Goal: Task Accomplishment & Management: Manage account settings

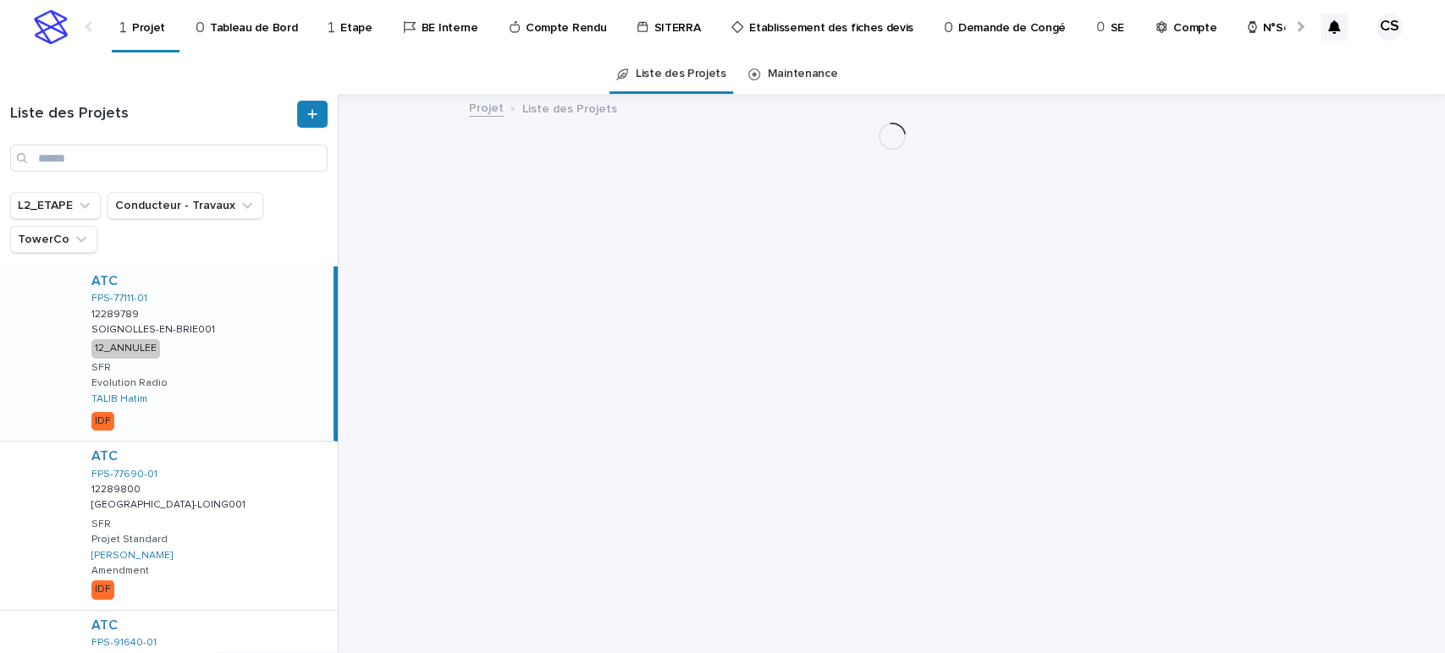
click at [137, 25] on p "Projet" at bounding box center [148, 18] width 33 height 36
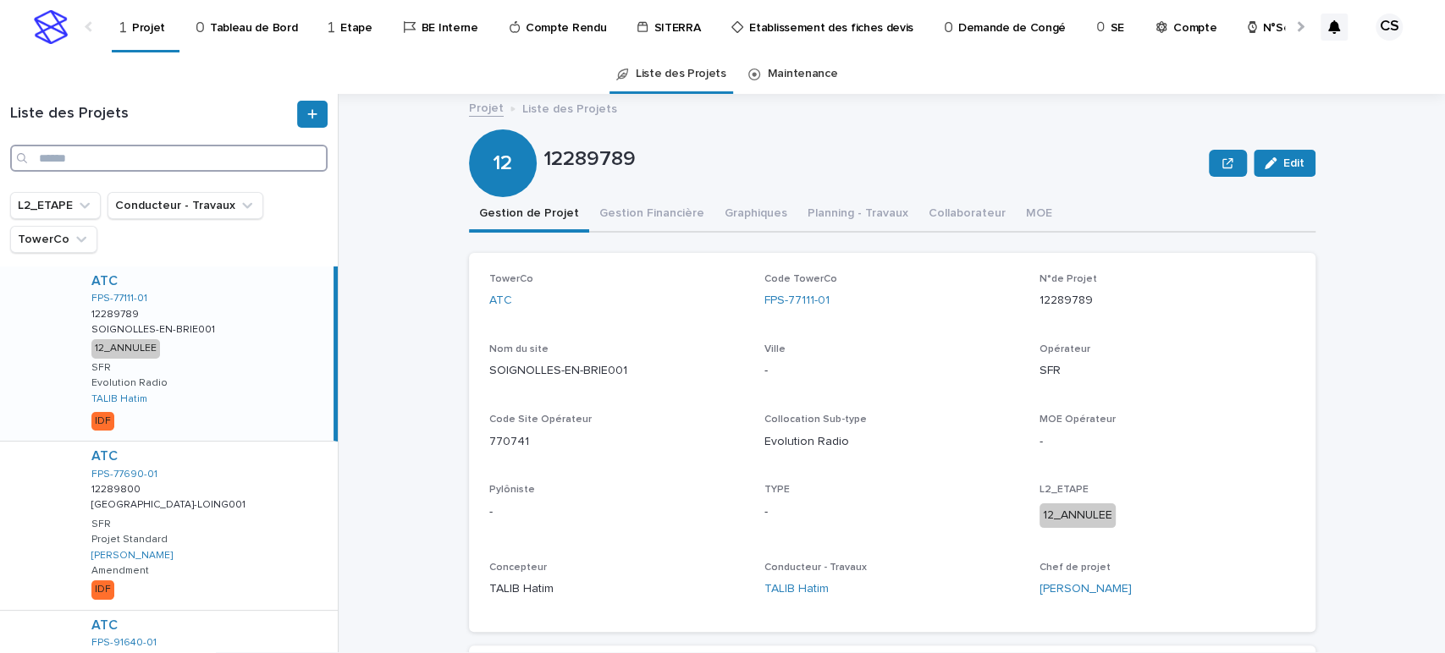
click at [240, 163] on input "Search" at bounding box center [168, 158] width 317 height 27
paste input "**********"
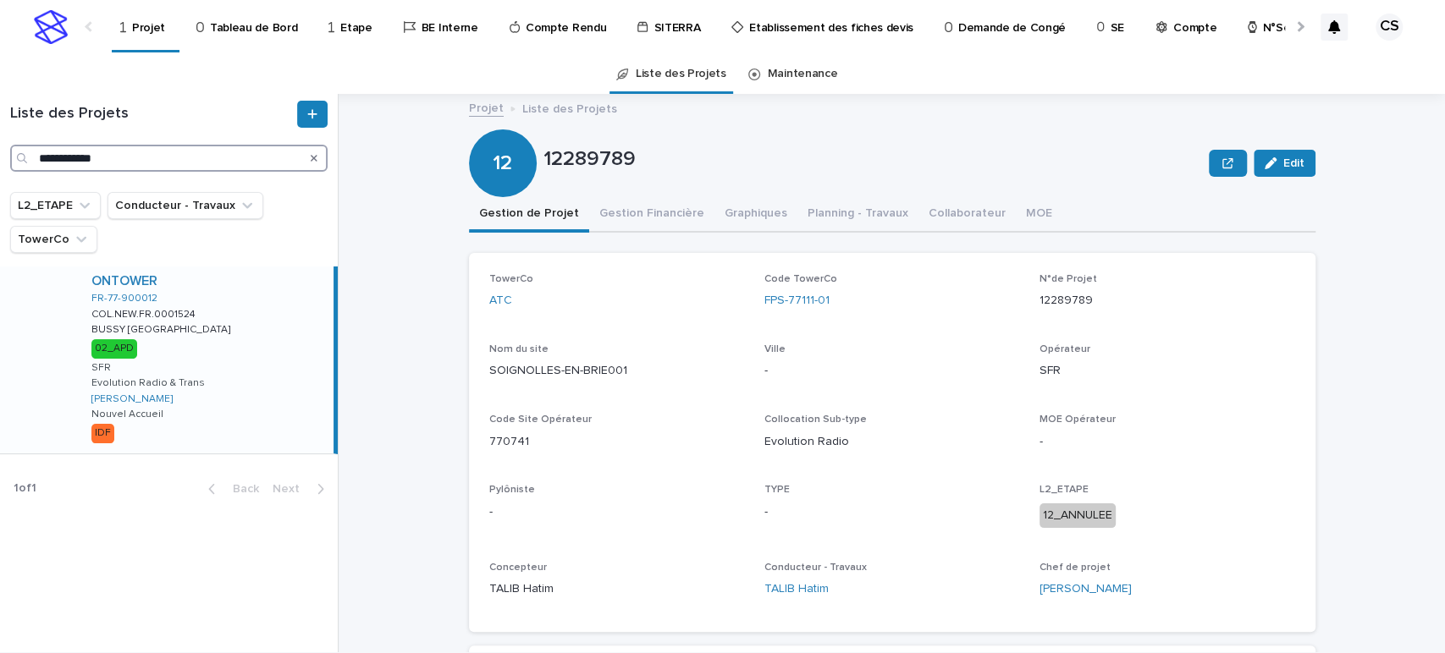
type input "**********"
click at [249, 313] on div "ONTOWER FR-77-900012 COL.NEW.FR.0001524 COL.NEW.FR.0001524 BUSSY [GEOGRAPHIC_DA…" at bounding box center [206, 360] width 256 height 187
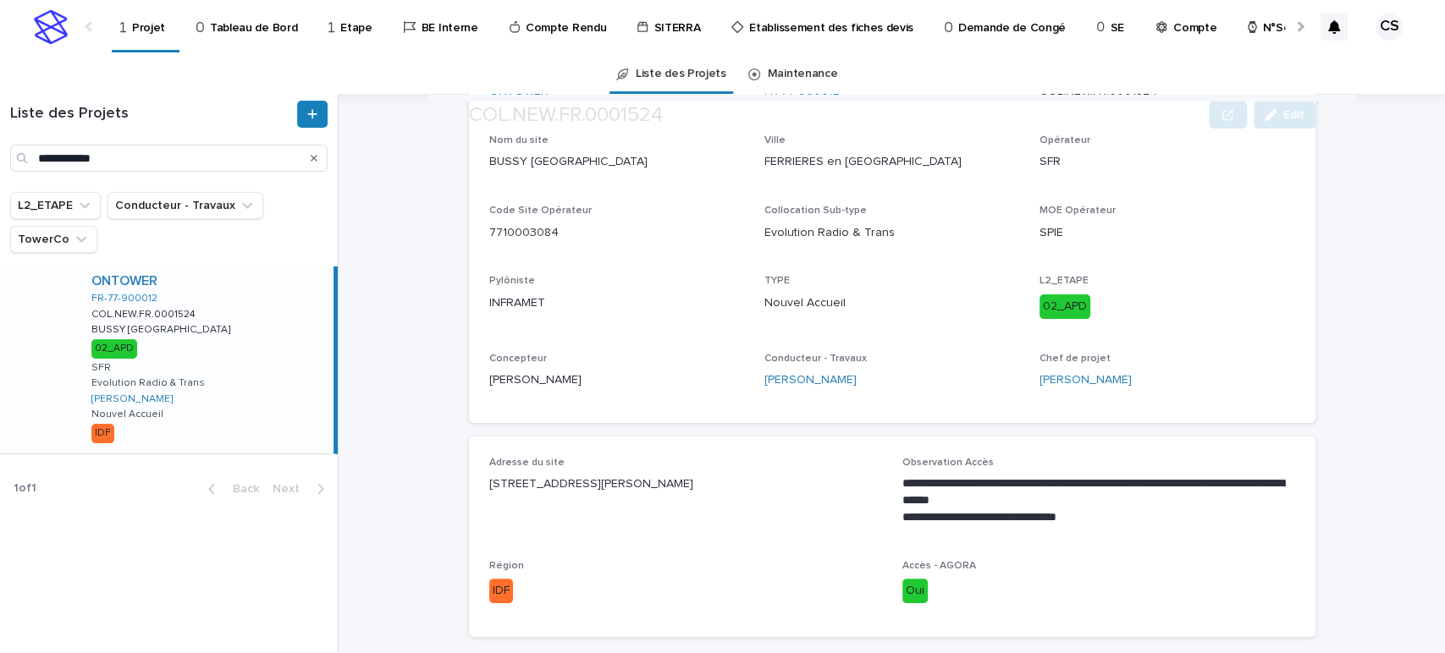
scroll to position [215, 0]
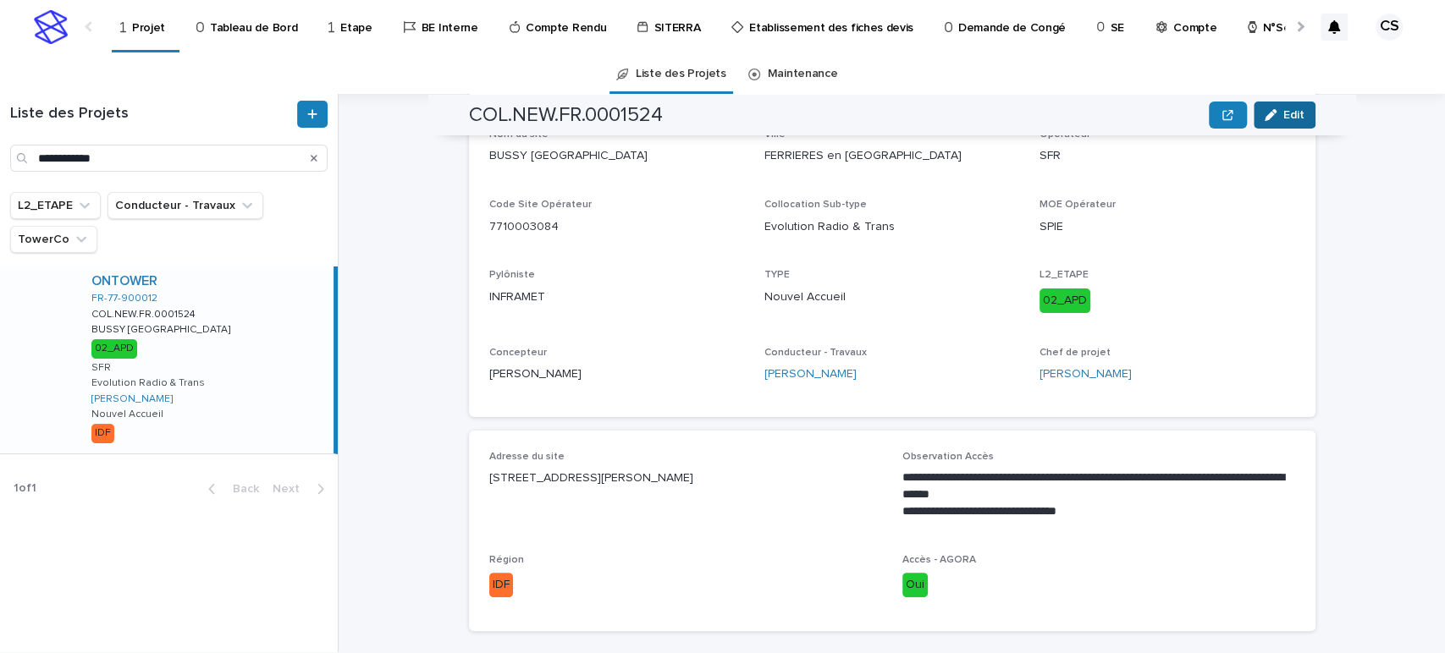
click at [1268, 107] on button "Edit" at bounding box center [1285, 115] width 62 height 27
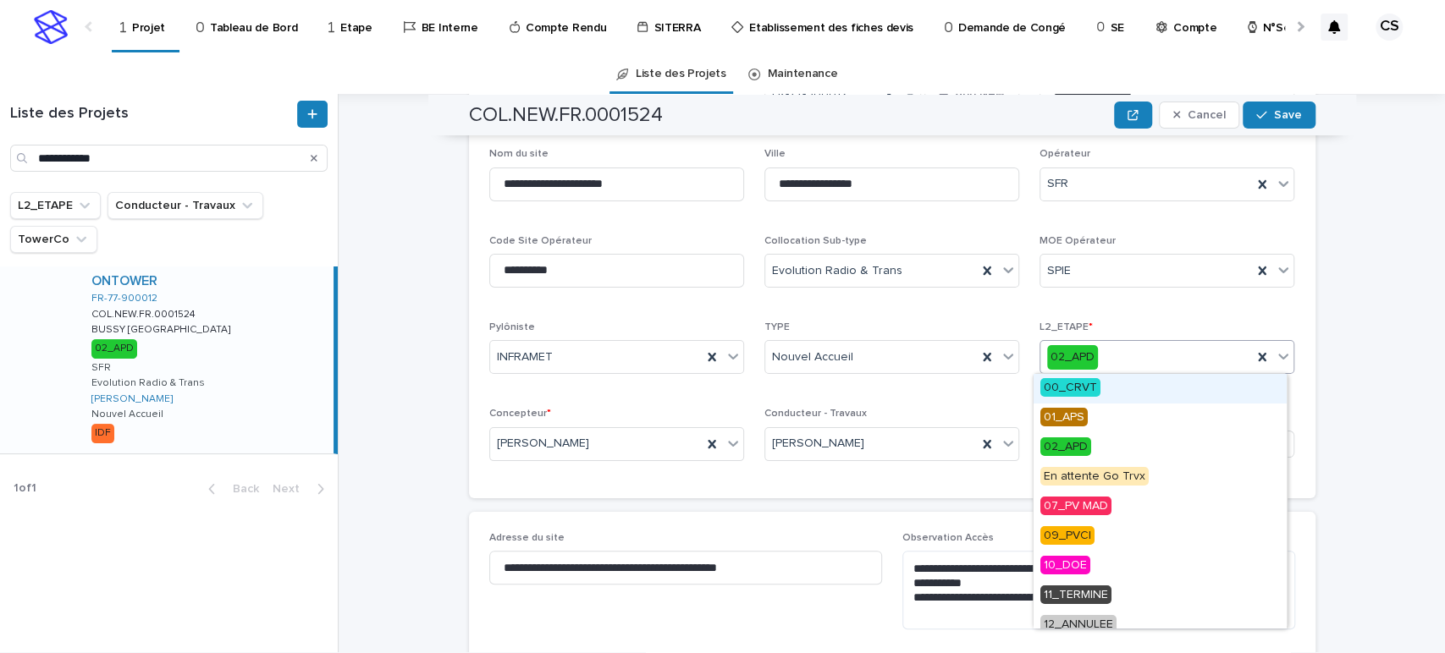
click at [1101, 348] on div "02_APD" at bounding box center [1146, 358] width 212 height 28
click at [1094, 511] on span "07_PV MAD" at bounding box center [1075, 506] width 71 height 19
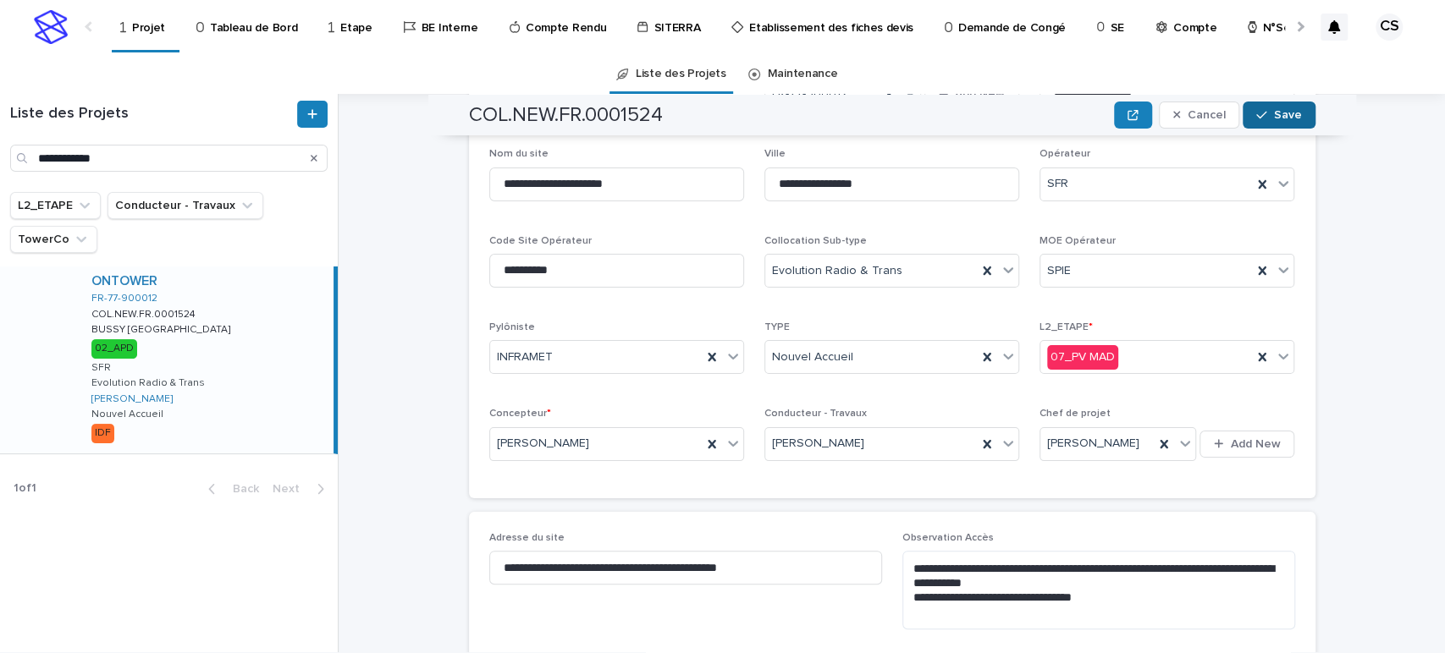
click at [1274, 121] on button "Save" at bounding box center [1279, 115] width 72 height 27
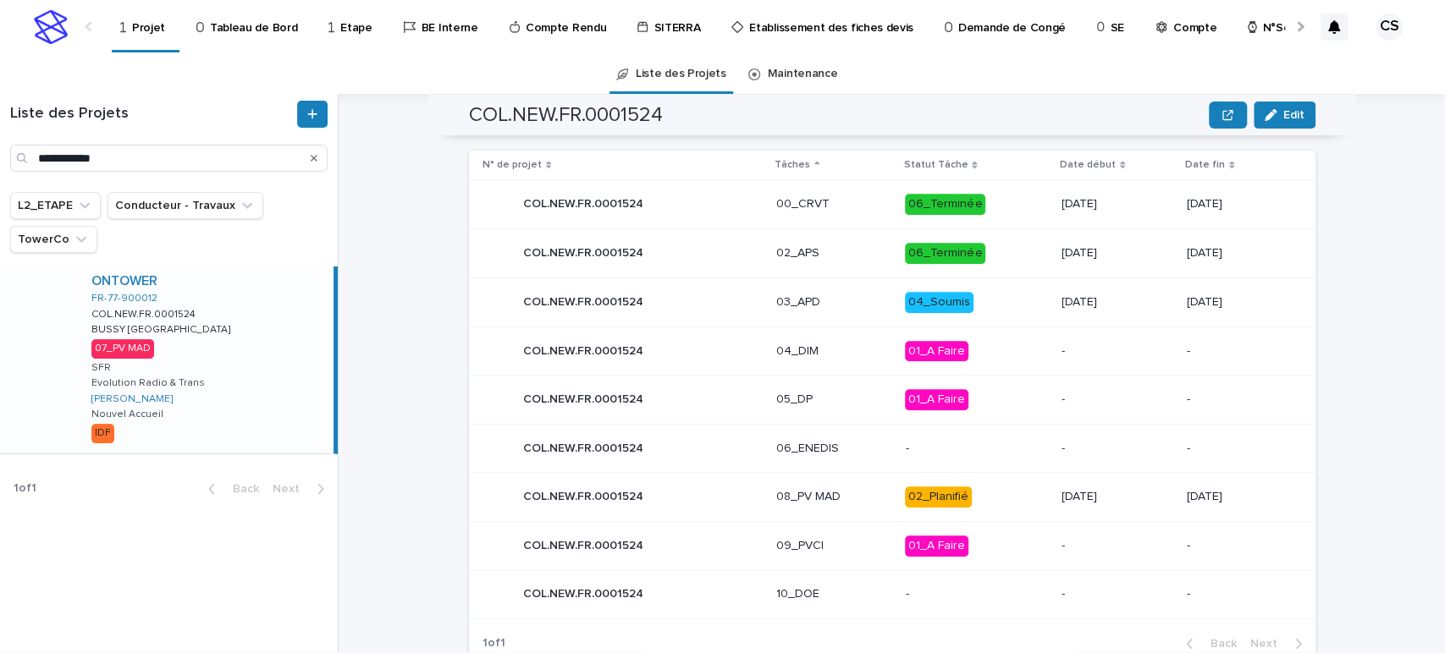
scroll to position [840, 0]
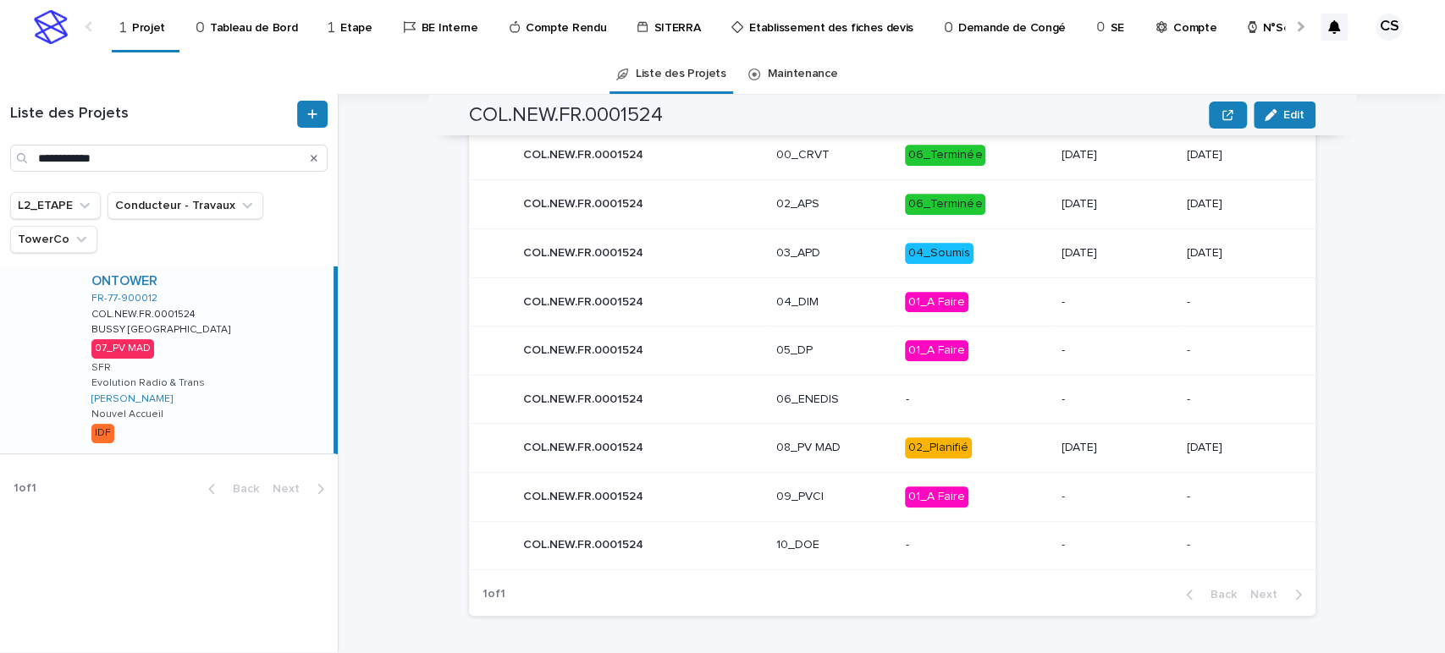
click at [1071, 441] on p "[DATE]" at bounding box center [1117, 448] width 112 height 14
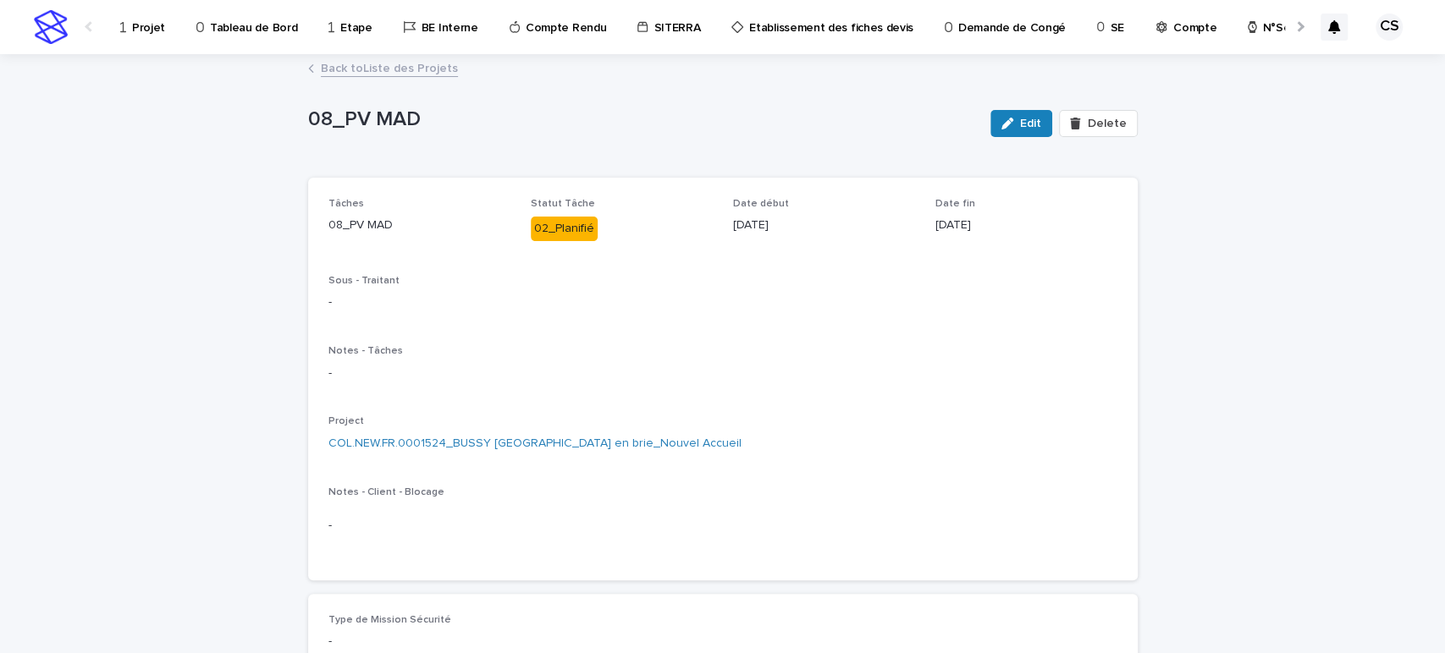
scroll to position [397, 0]
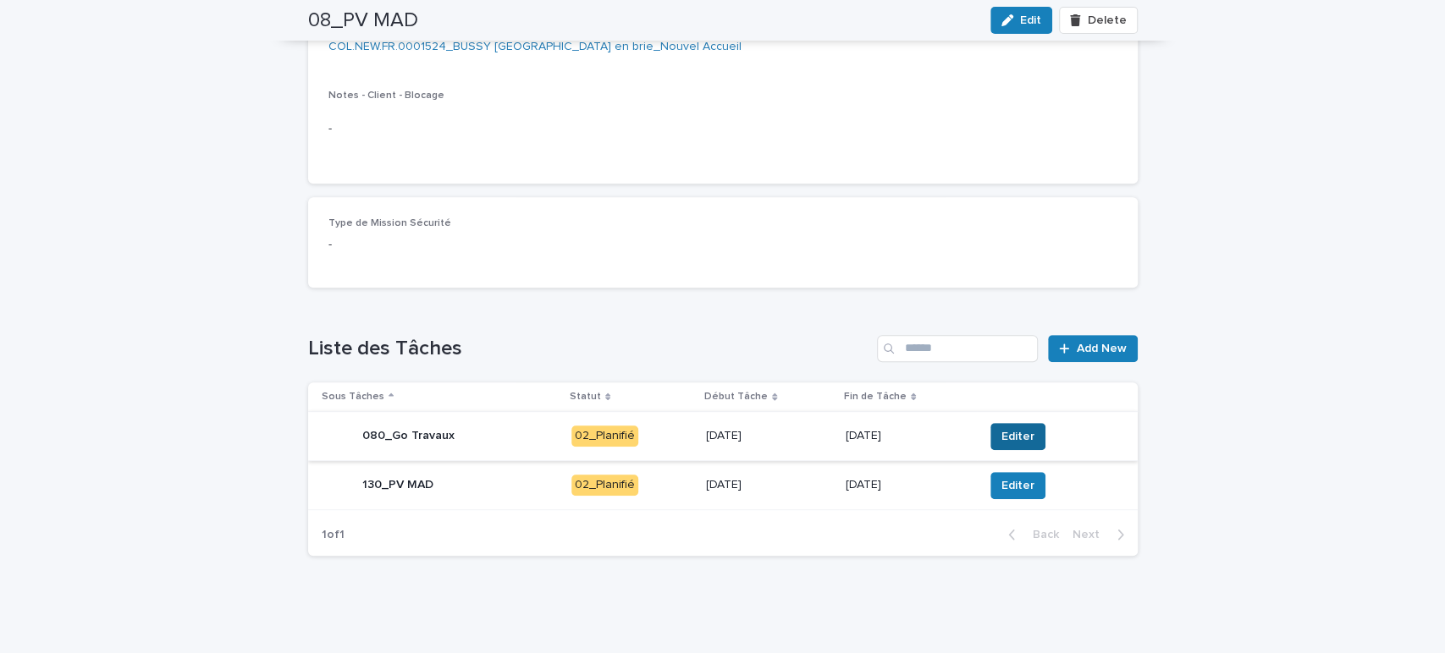
click at [1006, 437] on span "Editer" at bounding box center [1017, 436] width 33 height 17
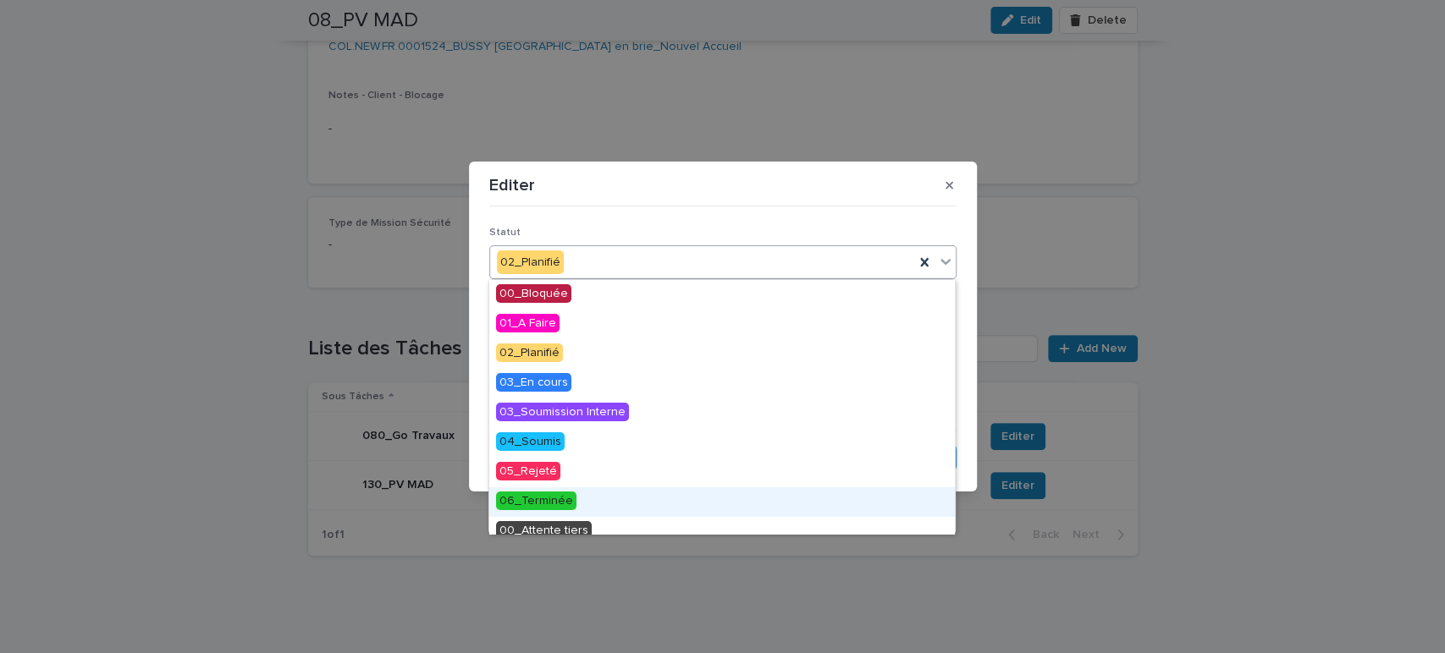
drag, startPoint x: 629, startPoint y: 267, endPoint x: 552, endPoint y: 498, distance: 242.8
click at [552, 498] on body "Projet Tableau de Bord Etape BE Interne Compte Rendu SITERRA Etablissement des …" at bounding box center [722, 326] width 1445 height 653
click at [552, 498] on span "06_Terminée" at bounding box center [536, 501] width 80 height 19
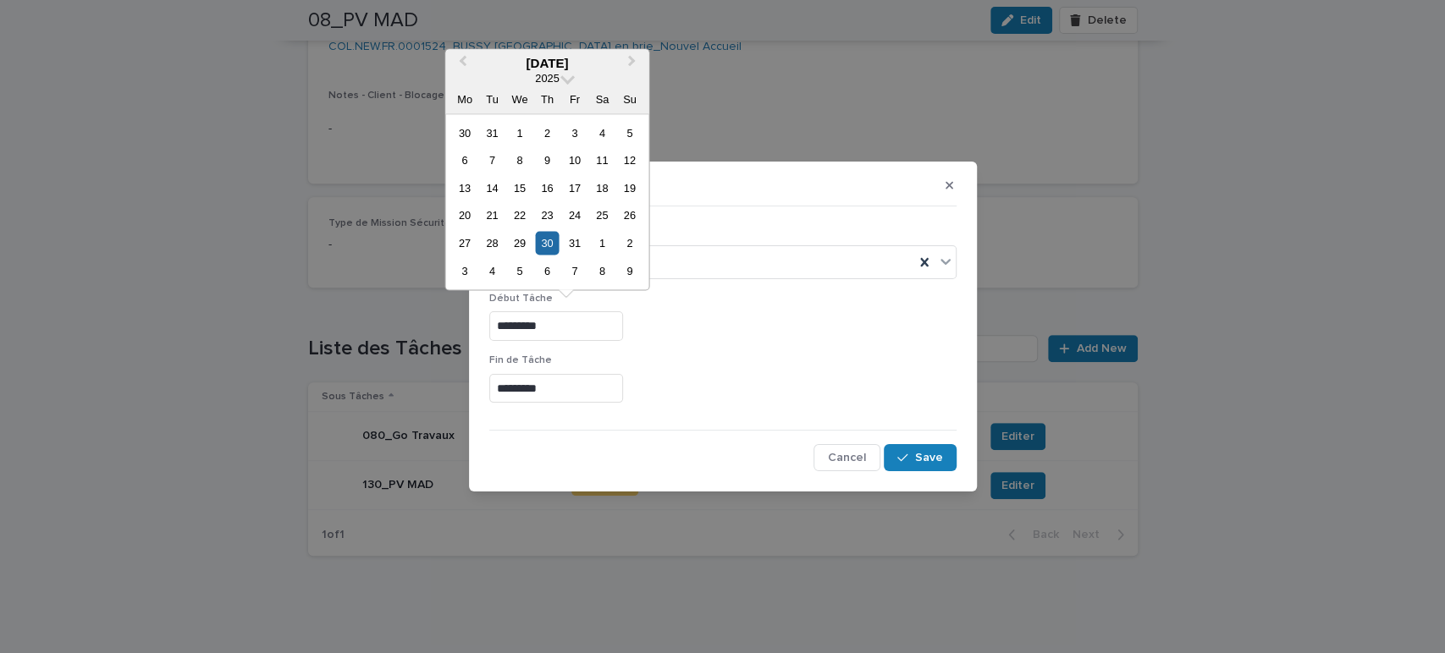
click at [589, 332] on input "*********" at bounding box center [556, 326] width 134 height 30
click at [631, 59] on span "Next Month" at bounding box center [631, 63] width 0 height 23
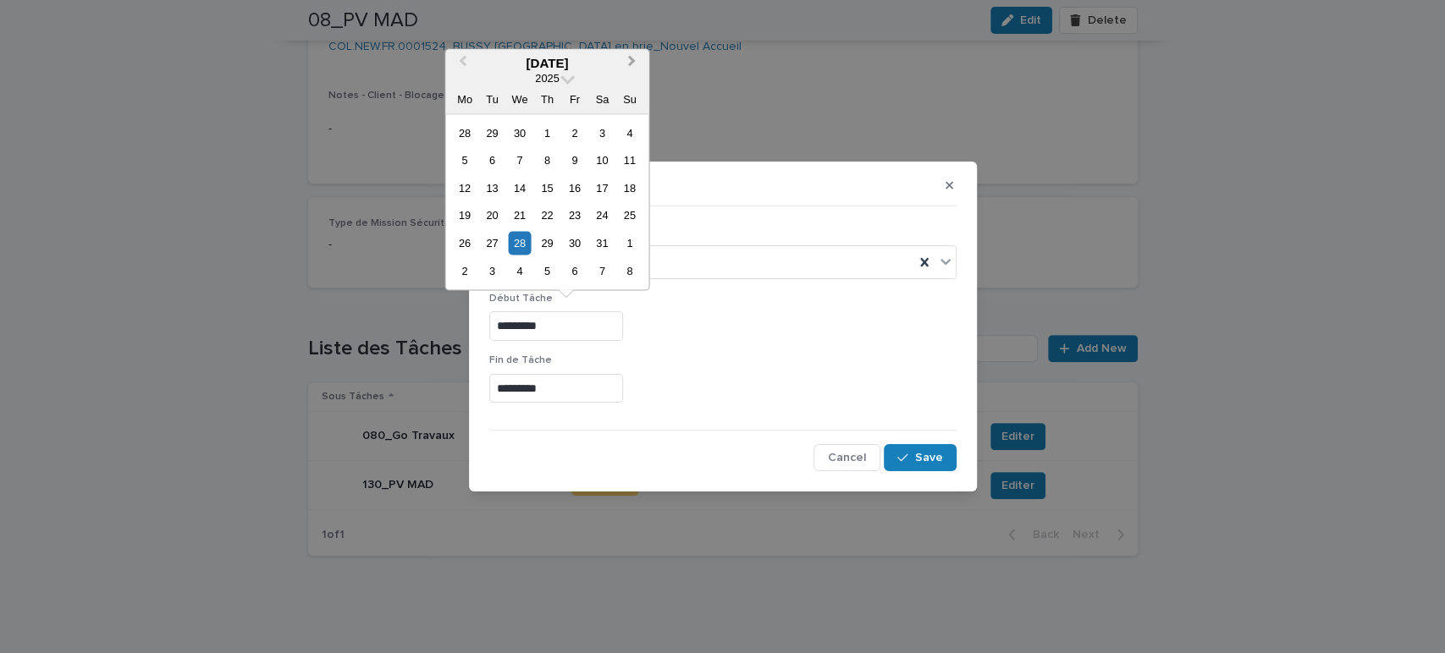
click at [631, 59] on span "Next Month" at bounding box center [631, 63] width 0 height 23
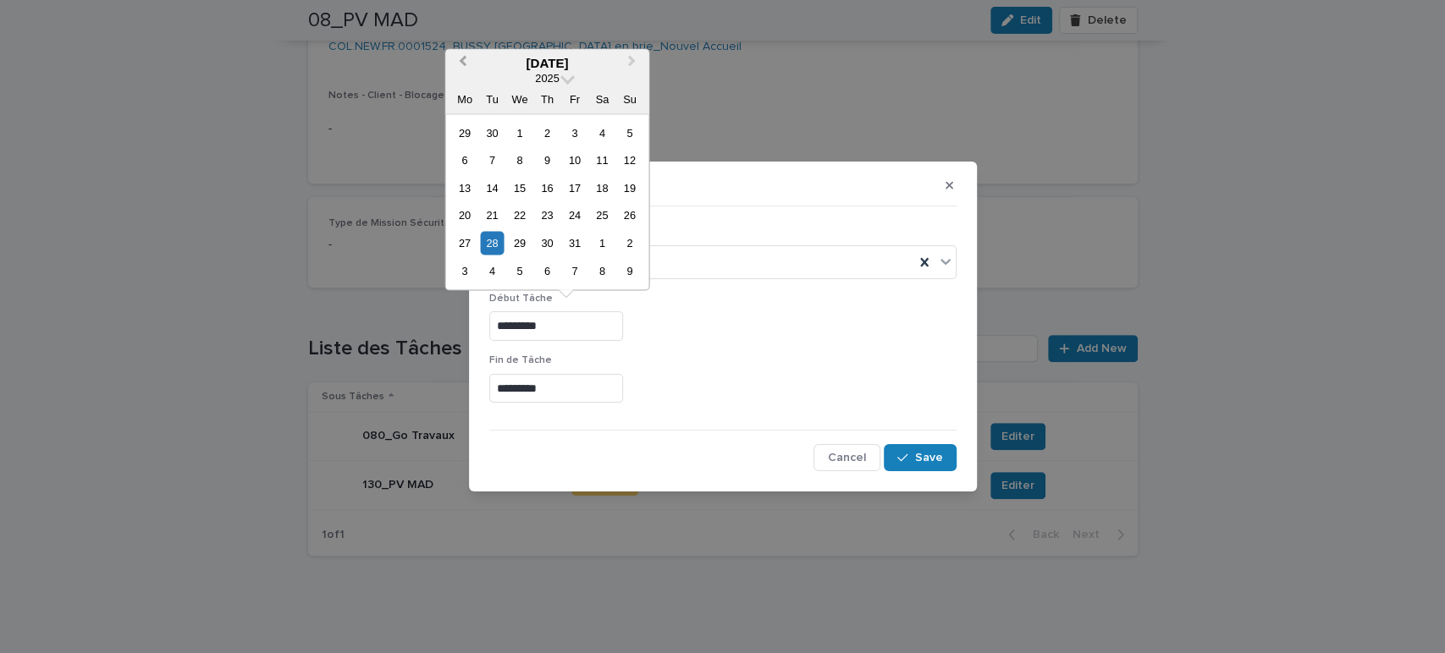
click at [462, 61] on span "Previous Month" at bounding box center [462, 63] width 0 height 23
click at [496, 189] on div "16" at bounding box center [492, 188] width 23 height 23
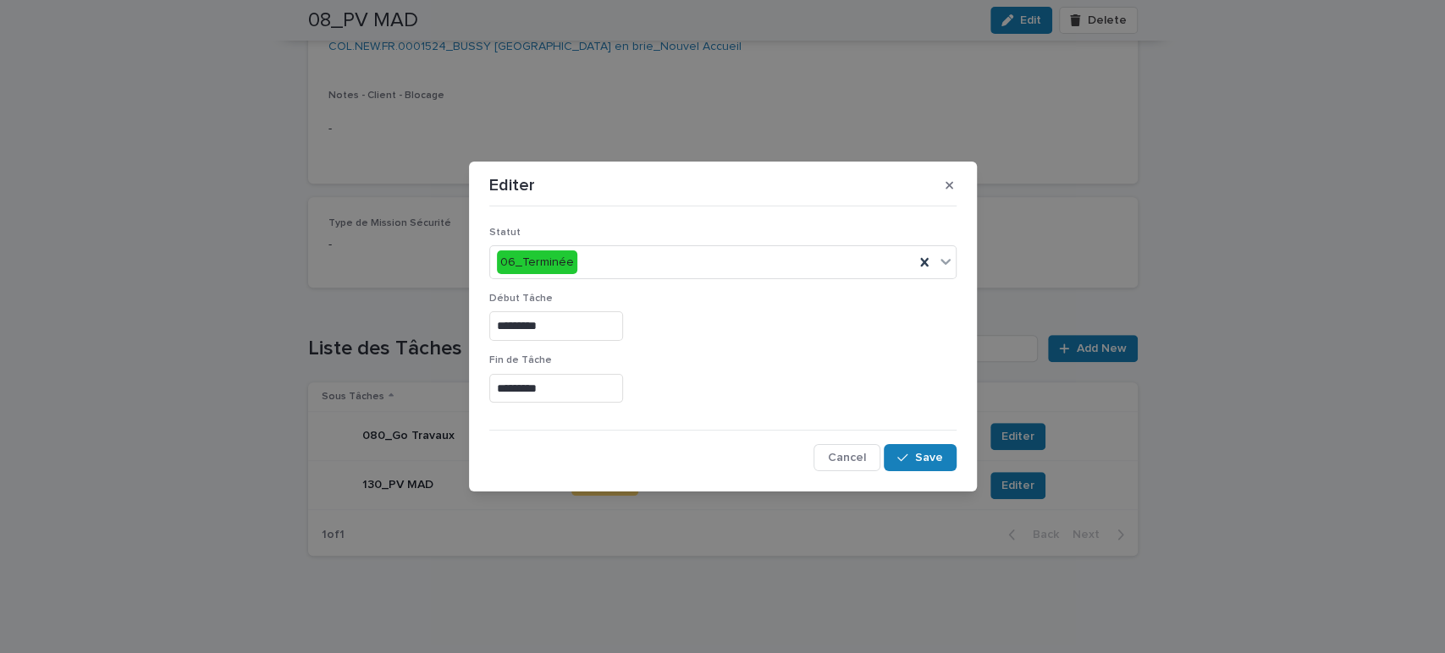
type input "*********"
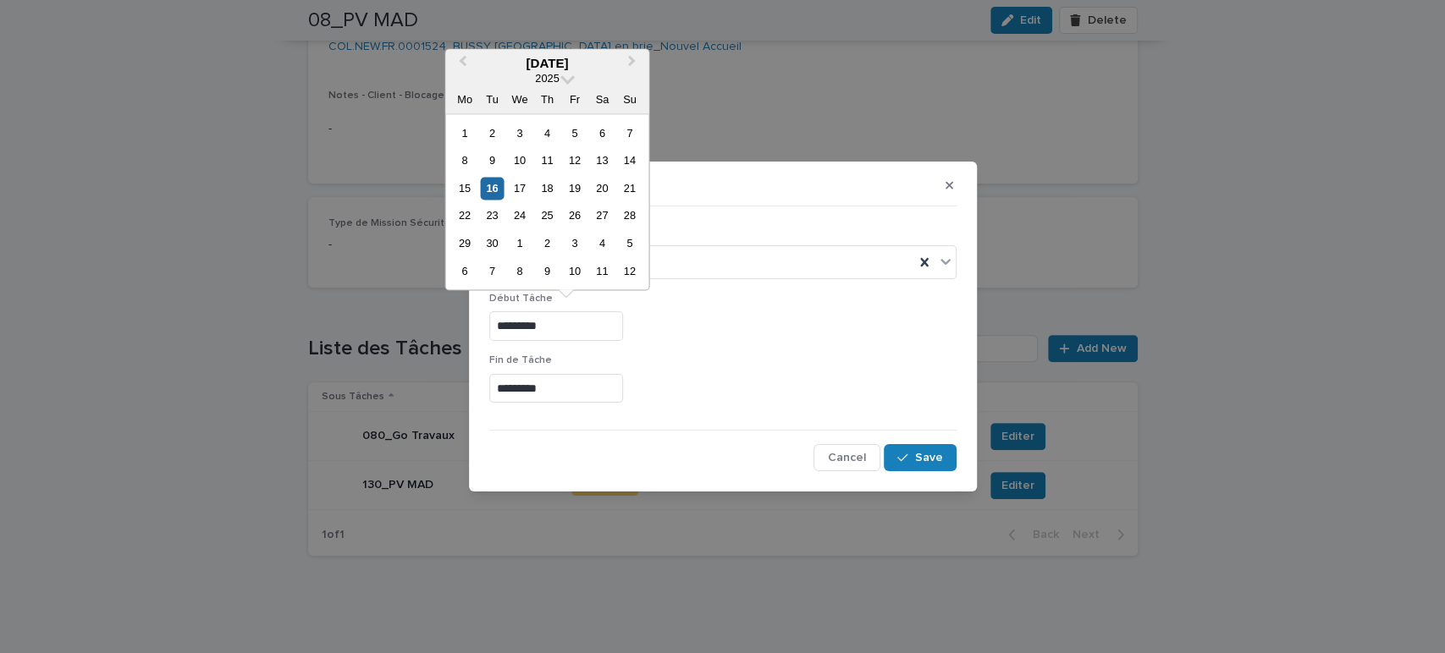
drag, startPoint x: 558, startPoint y: 330, endPoint x: 444, endPoint y: 354, distance: 115.9
click at [444, 354] on div "Editer Statut 06_Terminée Début Tâche ********* Fin [PERSON_NAME] ********* Can…" at bounding box center [722, 326] width 1445 height 653
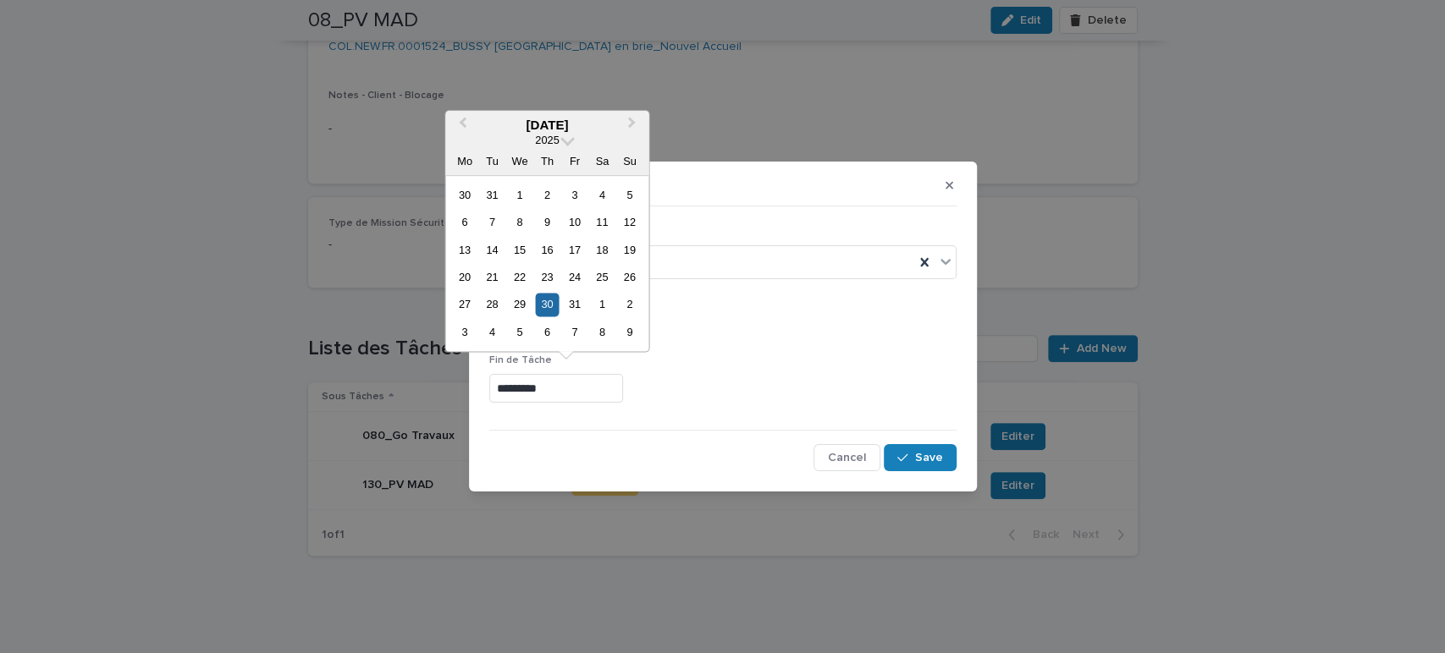
drag, startPoint x: 576, startPoint y: 391, endPoint x: 162, endPoint y: 403, distance: 414.1
click at [162, 403] on div "Editer Statut 06_Terminée Début Tâche ********* Fin [PERSON_NAME] ********* Can…" at bounding box center [722, 326] width 1445 height 653
paste input "text"
type input "*********"
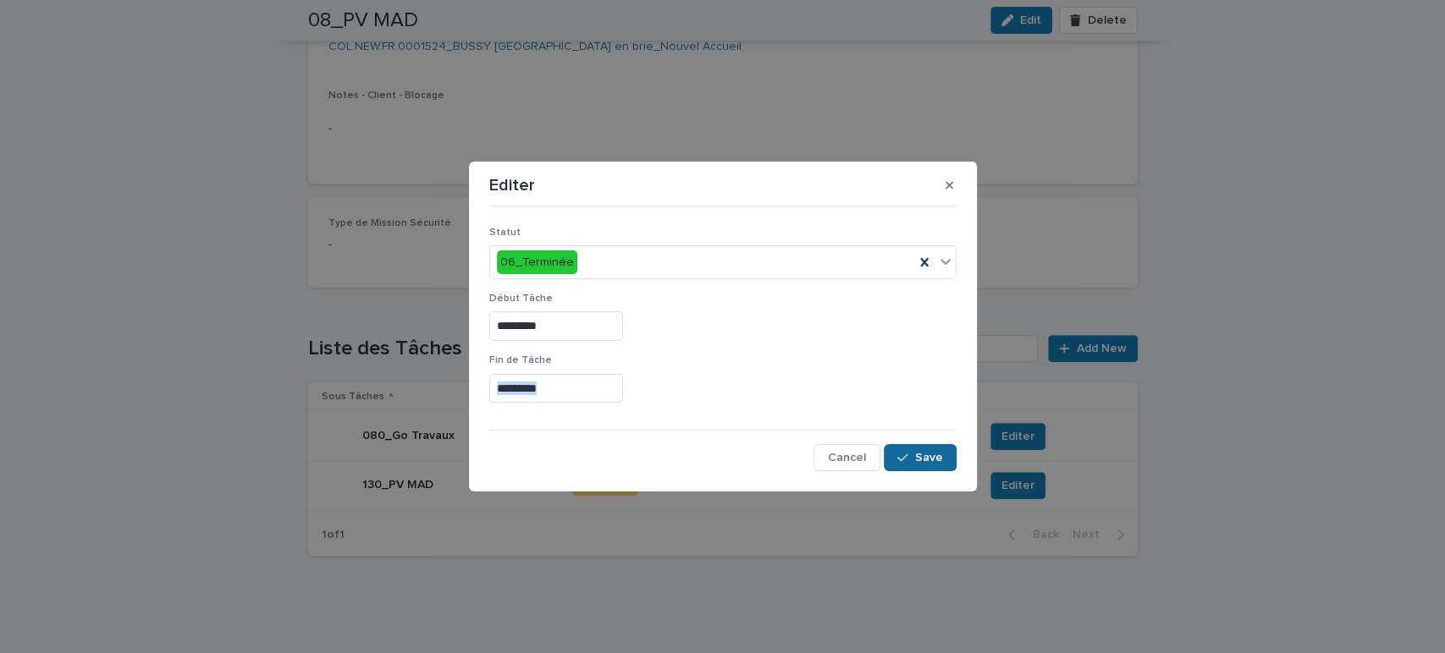
drag, startPoint x: 722, startPoint y: 392, endPoint x: 924, endPoint y: 455, distance: 212.0
click at [924, 455] on div "Statut 06_Terminée Début Tâche ********* Fin [PERSON_NAME] ********* Cancel Save" at bounding box center [722, 342] width 467 height 259
click at [924, 455] on span "Save" at bounding box center [929, 458] width 28 height 12
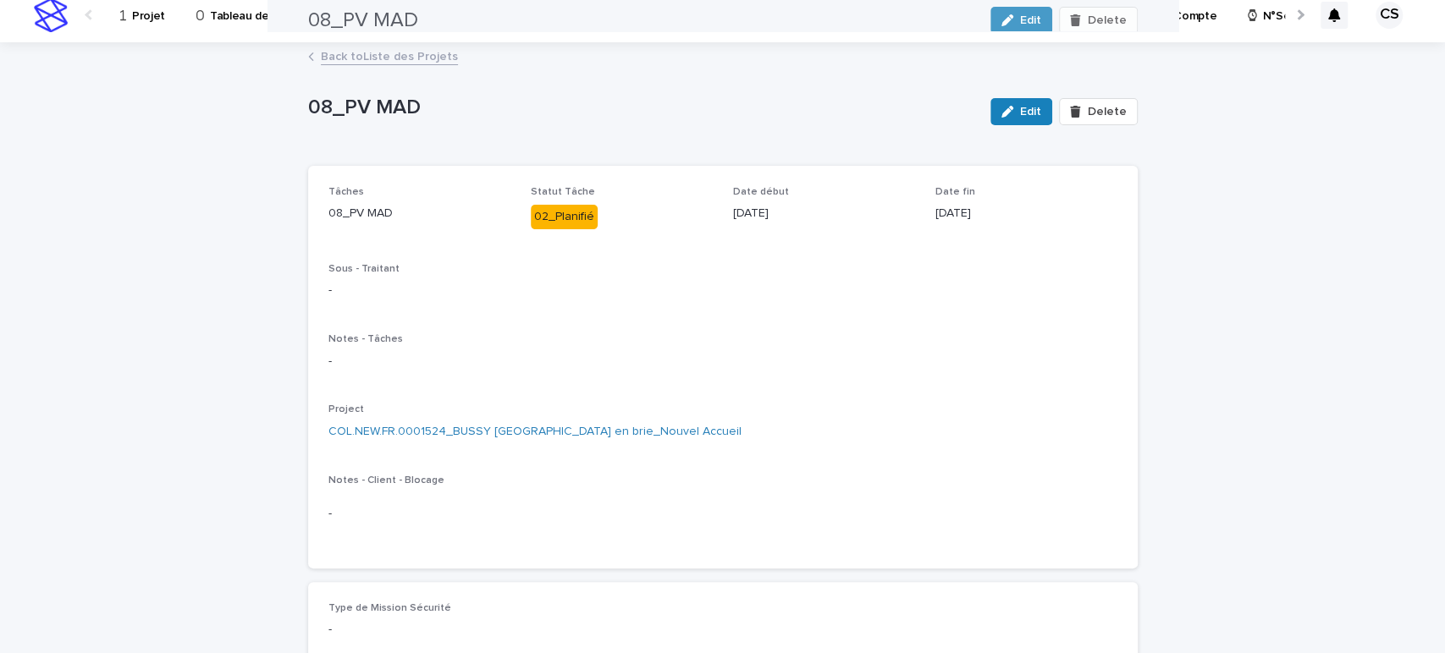
scroll to position [0, 0]
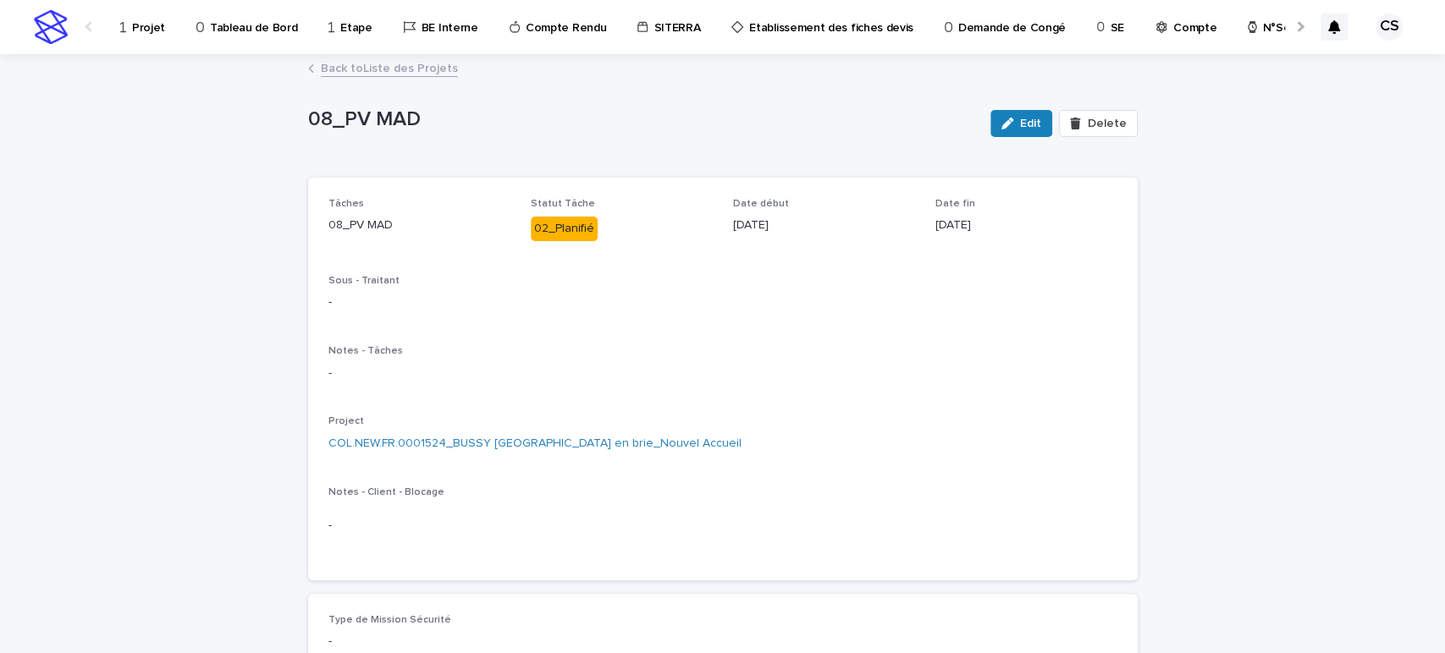
click at [392, 73] on link "Back to Liste des Projets" at bounding box center [389, 67] width 137 height 19
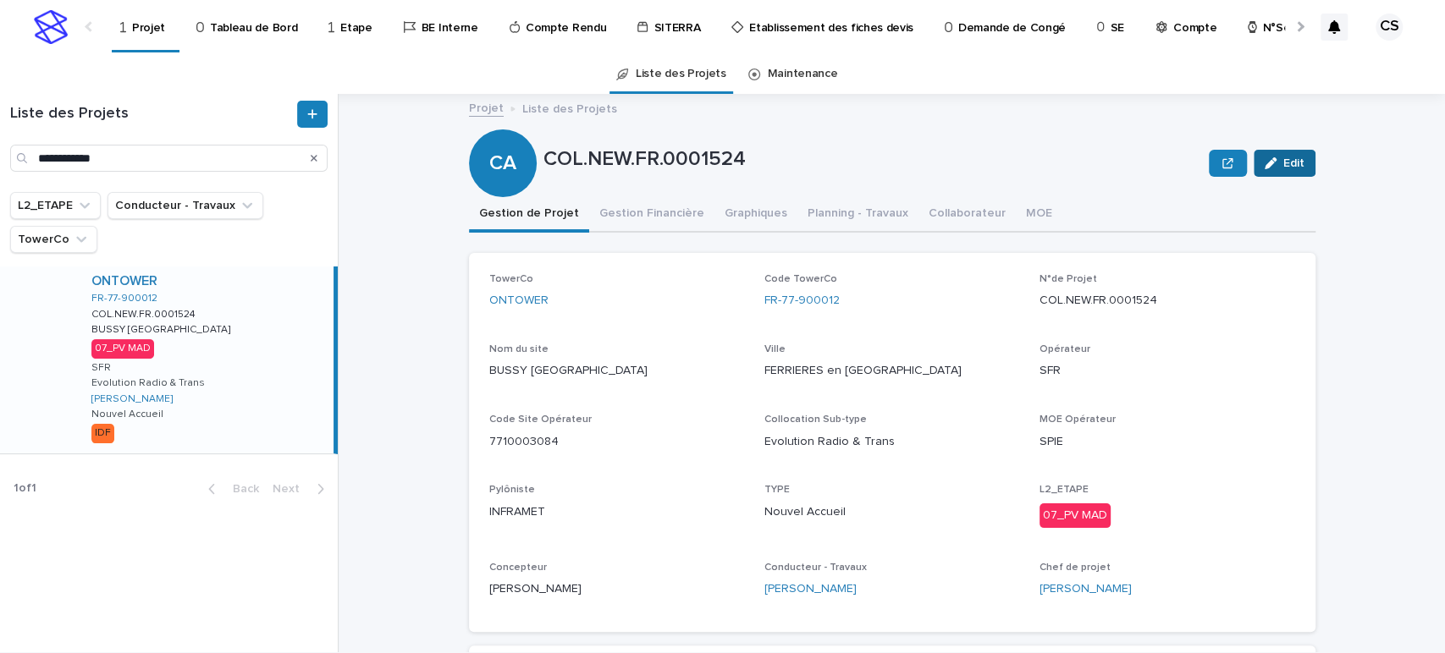
click at [1270, 166] on div "button" at bounding box center [1274, 163] width 19 height 12
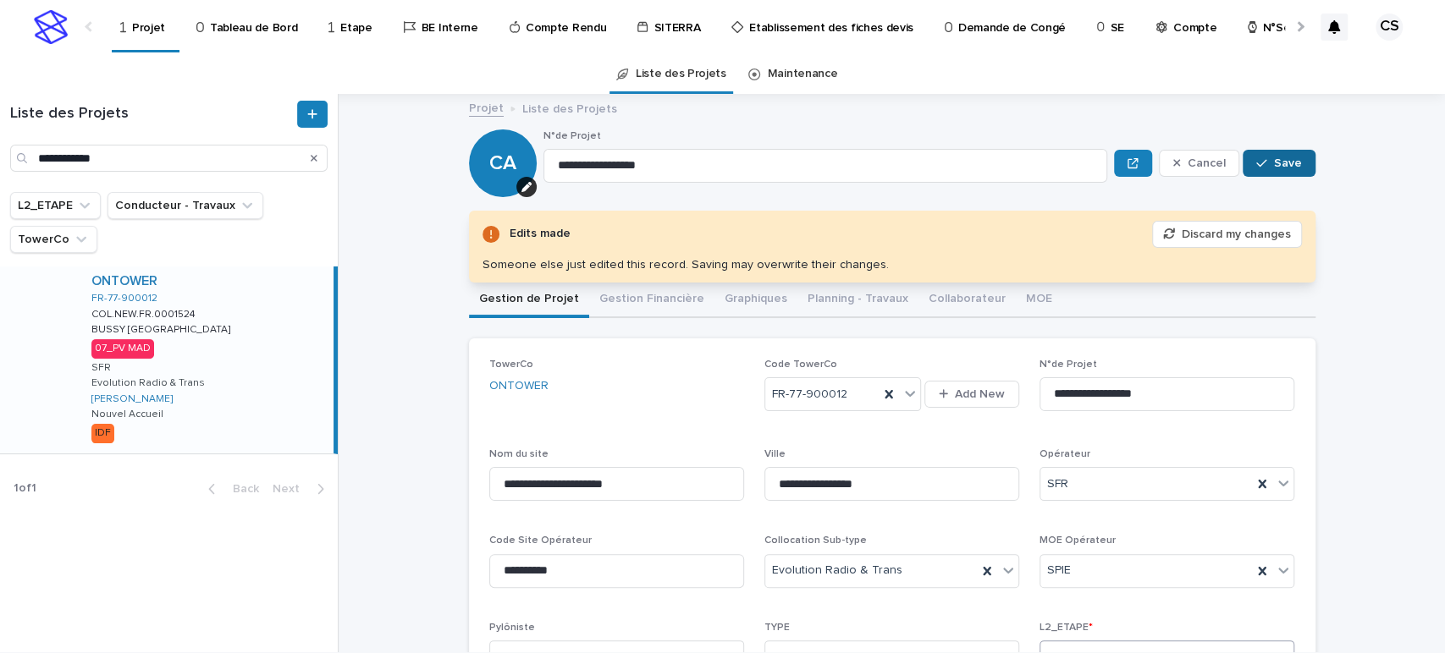
click at [1287, 163] on span "Save" at bounding box center [1288, 163] width 28 height 12
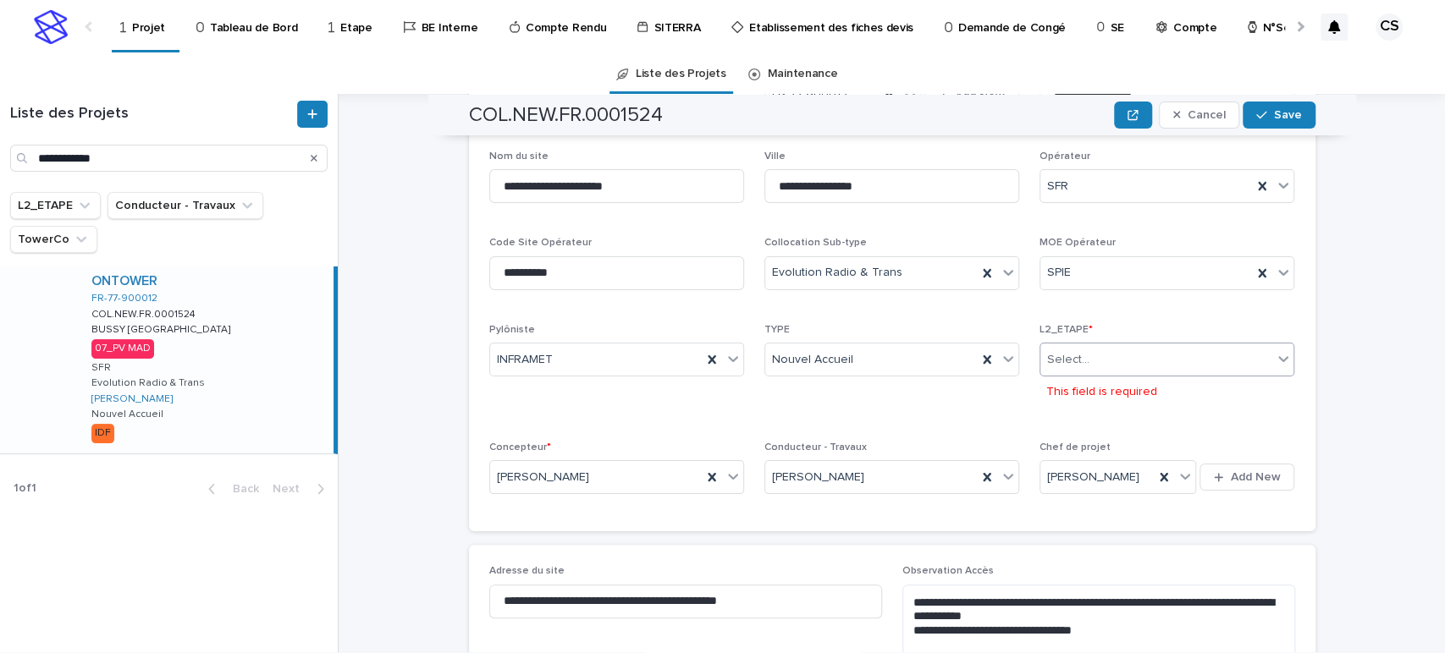
scroll to position [300, 0]
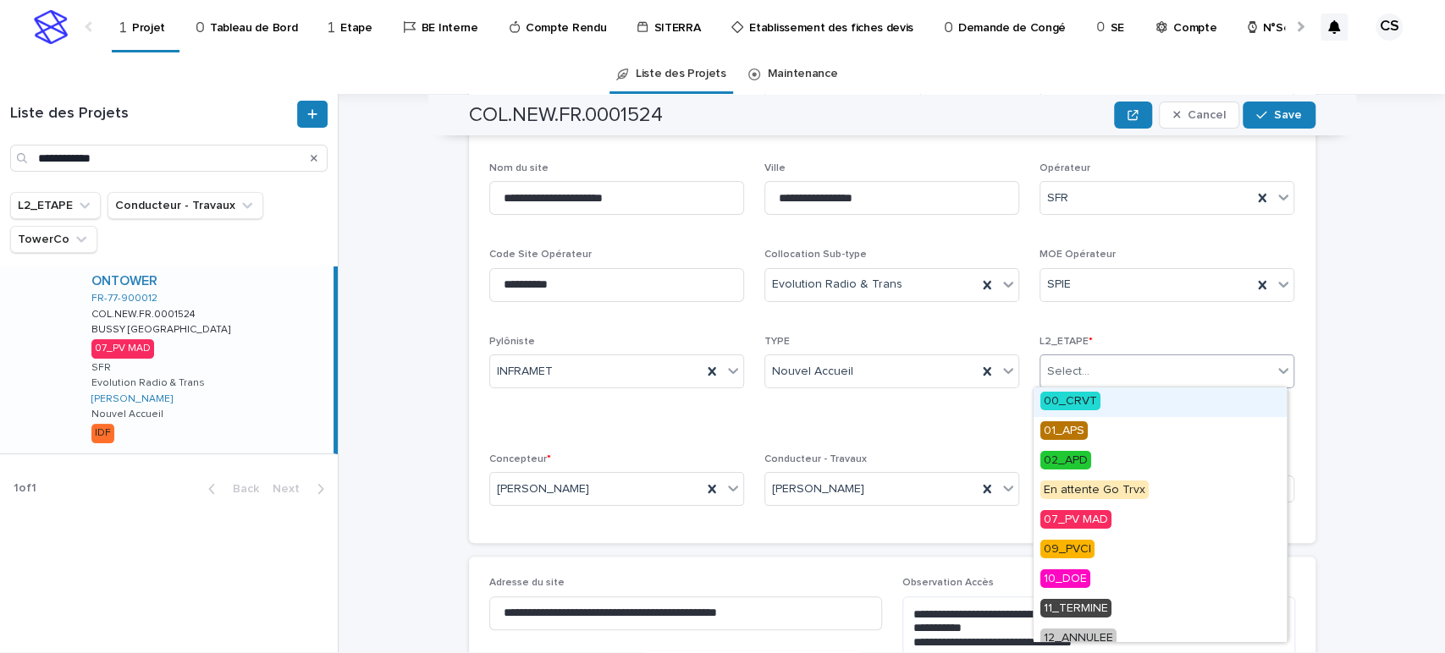
click at [1221, 383] on div "Select..." at bounding box center [1156, 372] width 232 height 28
click at [1121, 519] on div "07_PV MAD" at bounding box center [1159, 521] width 253 height 30
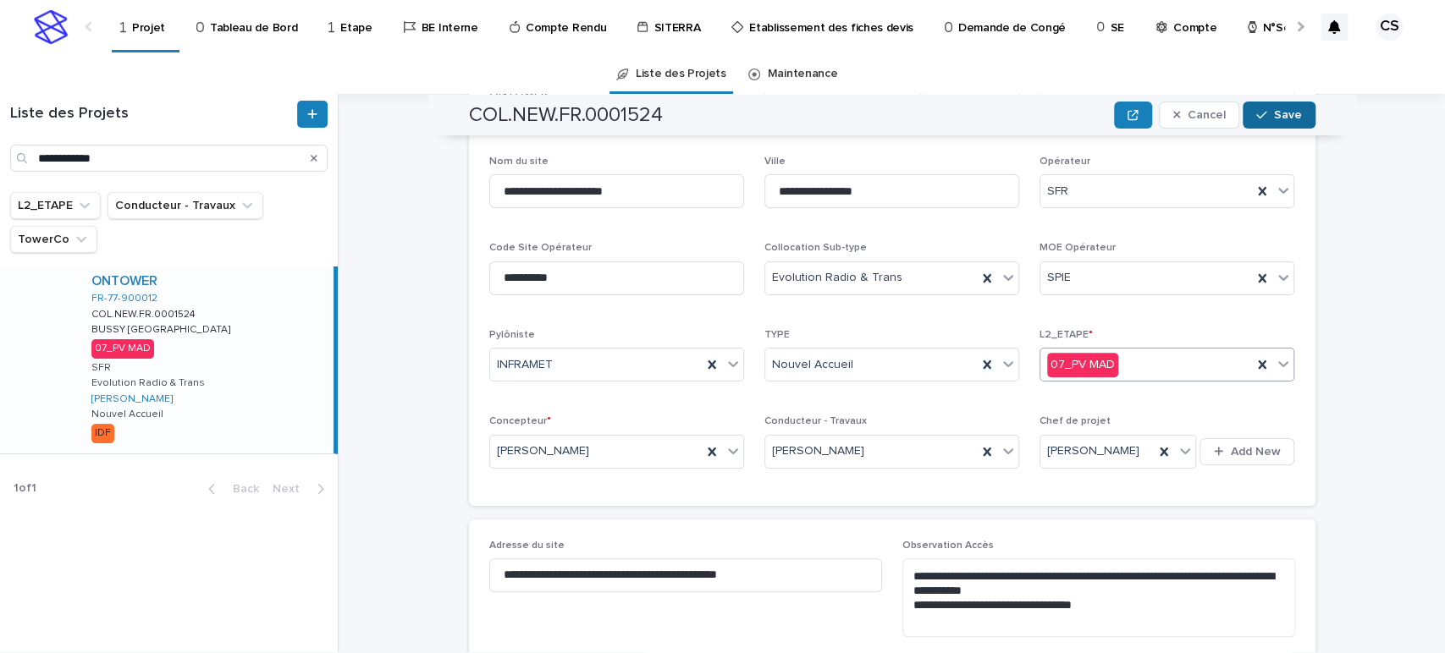
scroll to position [286, 0]
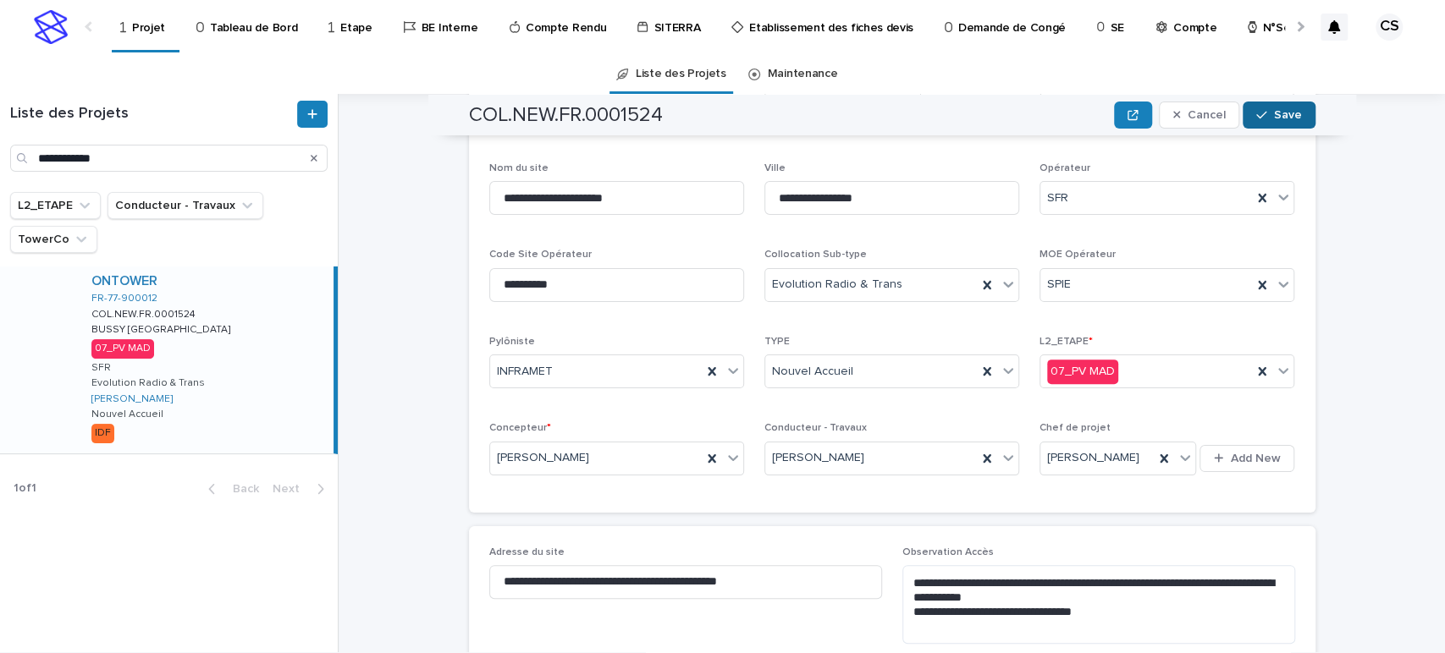
click at [1284, 114] on span "Save" at bounding box center [1288, 115] width 28 height 12
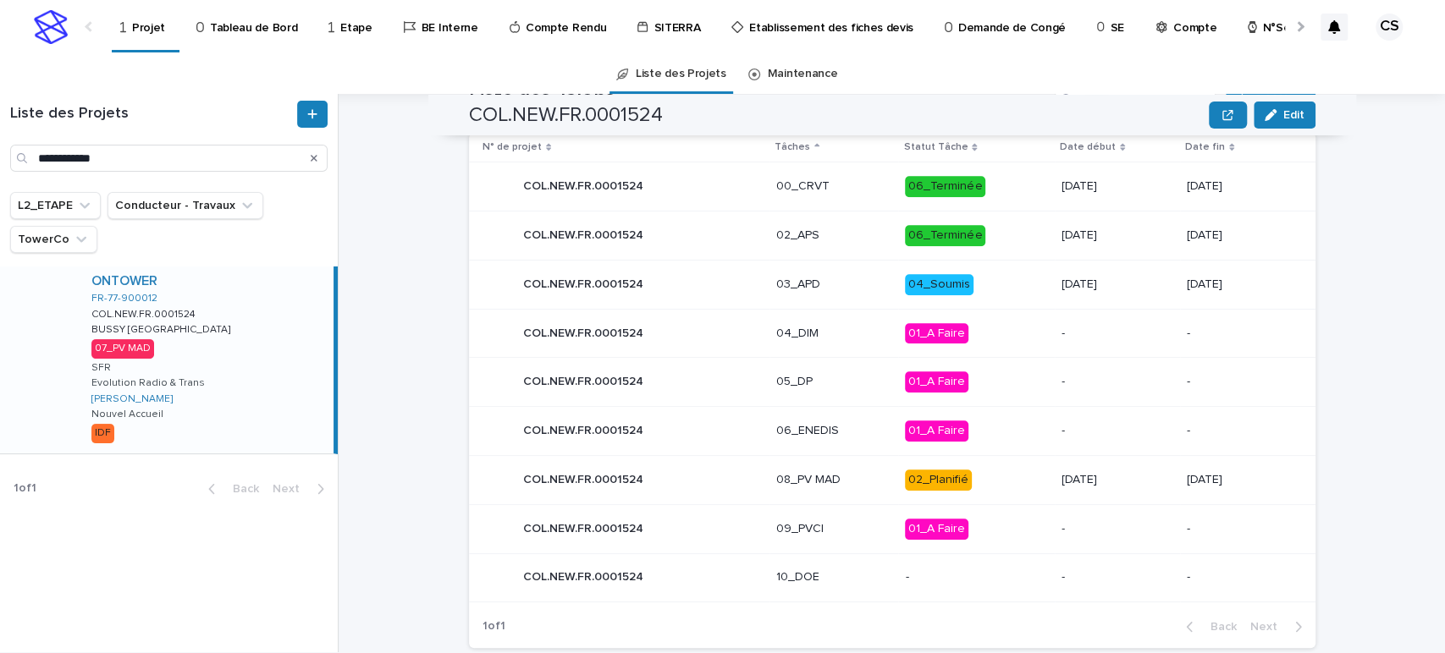
scroll to position [819, 0]
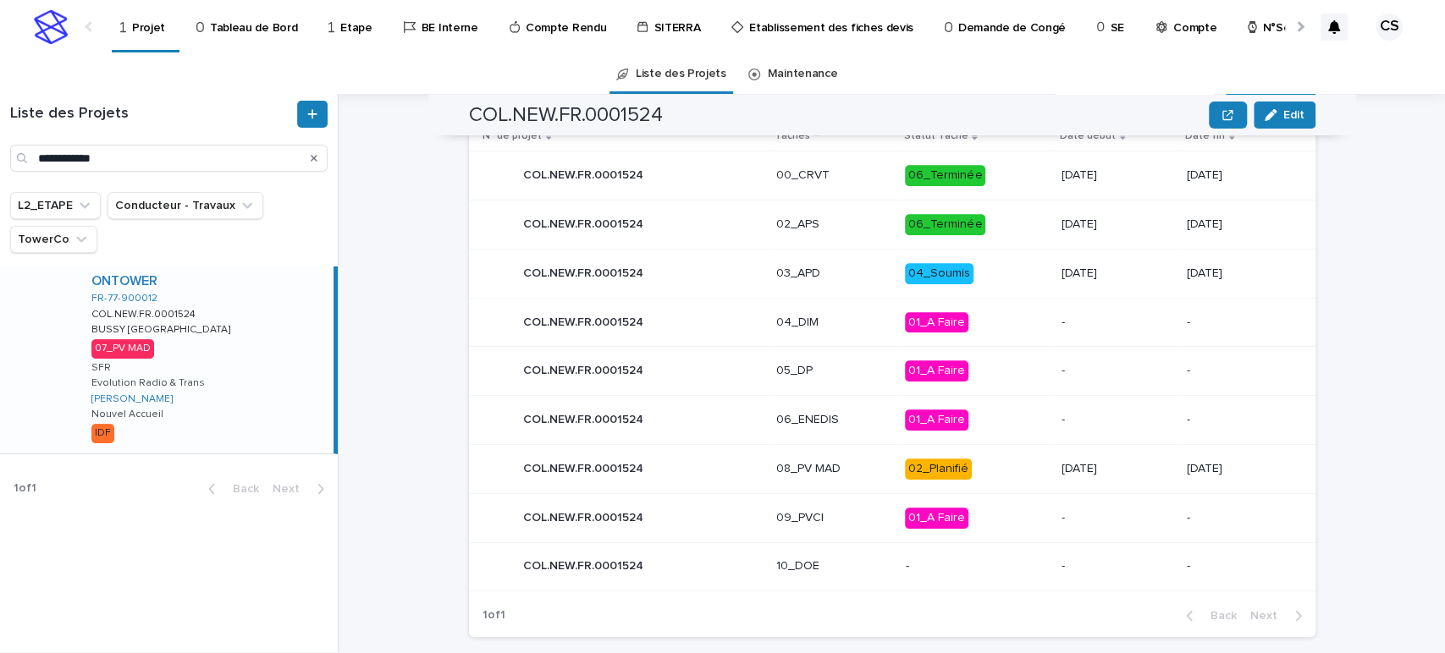
click at [1180, 483] on td "[DATE]" at bounding box center [1247, 468] width 135 height 49
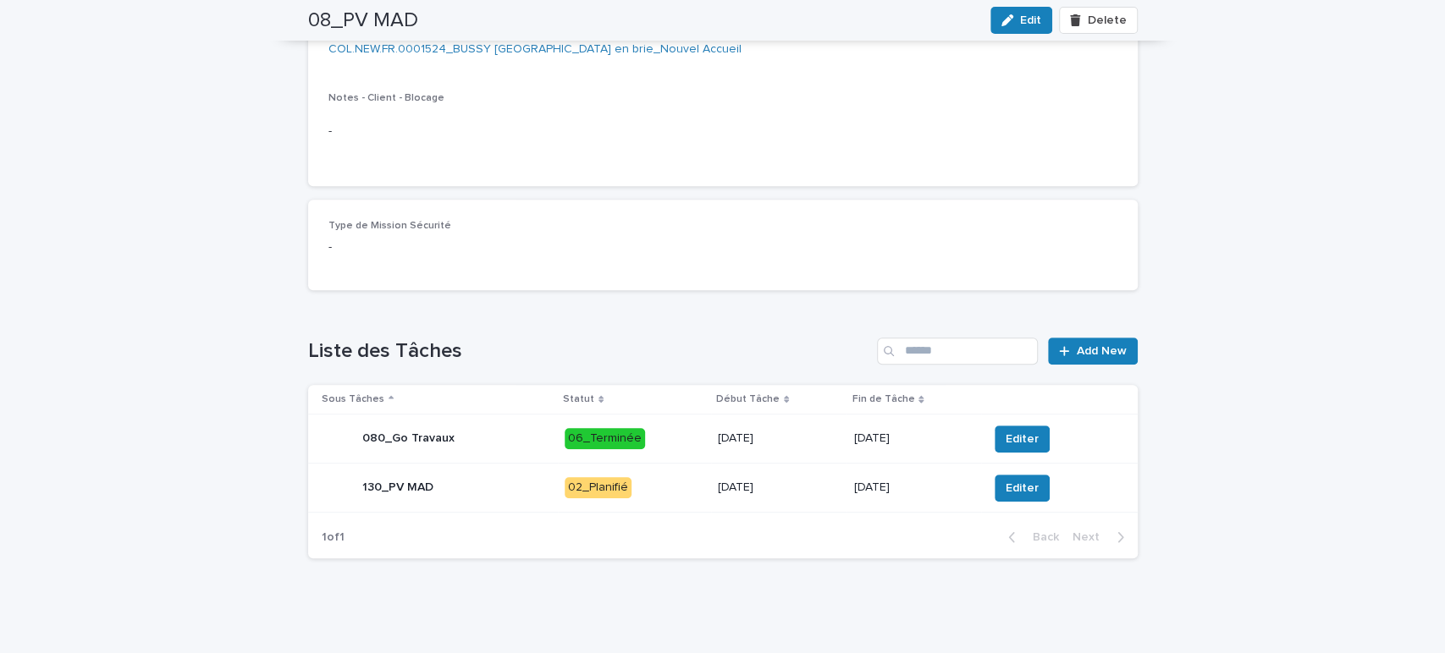
scroll to position [397, 0]
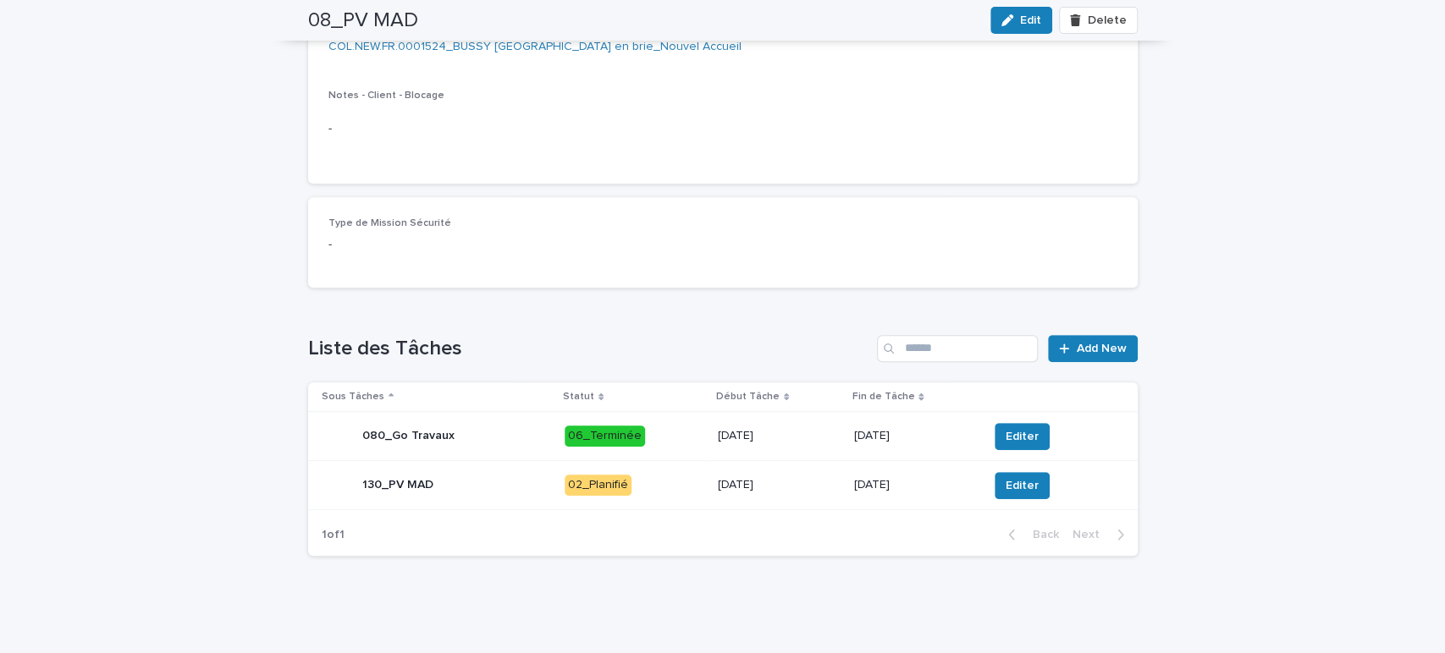
click at [1029, 35] on div "08_PV MAD Edit Delete" at bounding box center [722, 20] width 829 height 41
click at [1024, 23] on span "Edit" at bounding box center [1030, 20] width 21 height 12
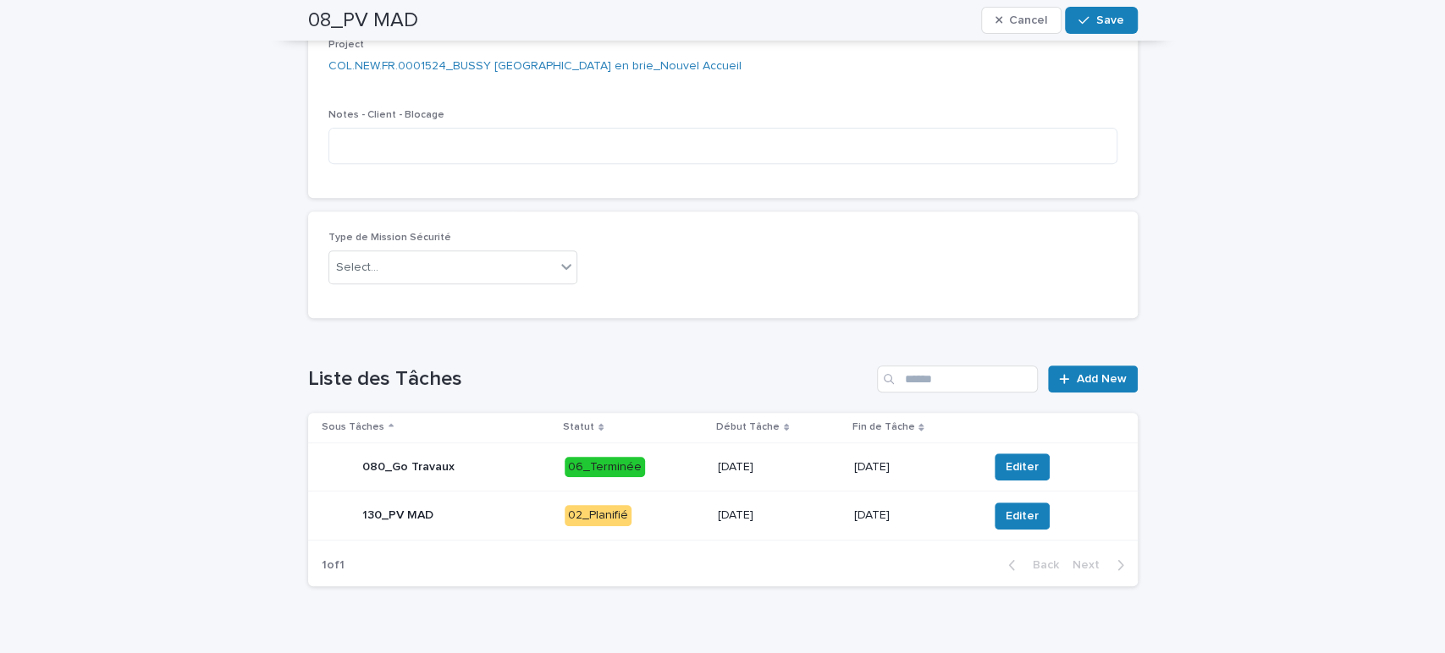
scroll to position [412, 0]
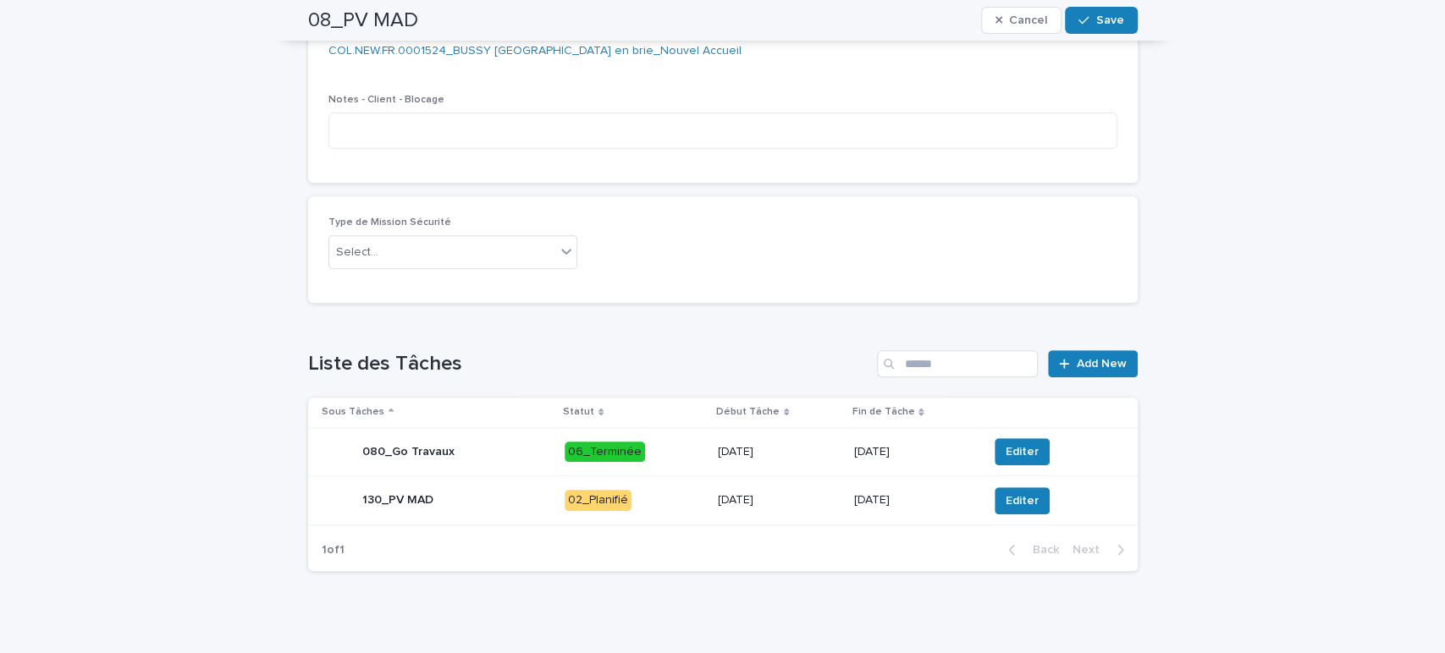
click at [528, 154] on div "Notes - Client - Blocage" at bounding box center [722, 128] width 789 height 69
click at [537, 141] on textarea at bounding box center [722, 131] width 789 height 36
type textarea "**********"
click at [1083, 25] on div "button" at bounding box center [1086, 20] width 17 height 12
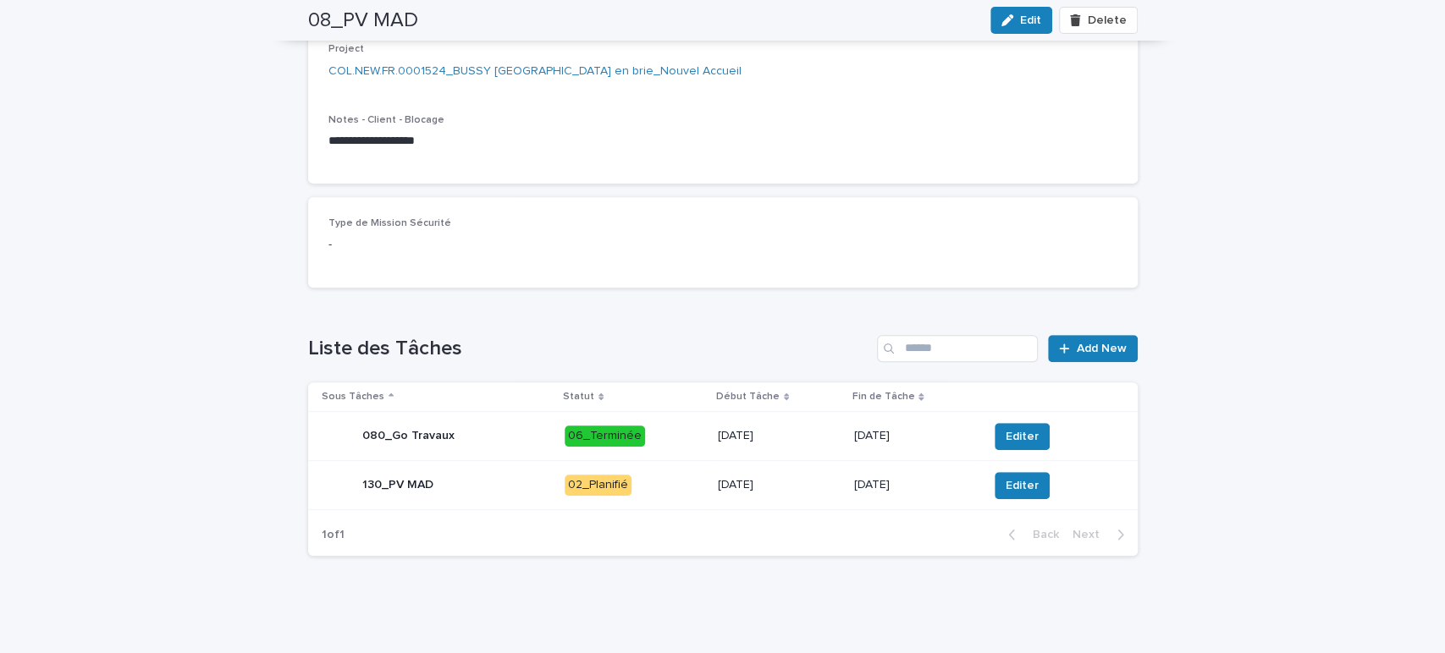
scroll to position [0, 0]
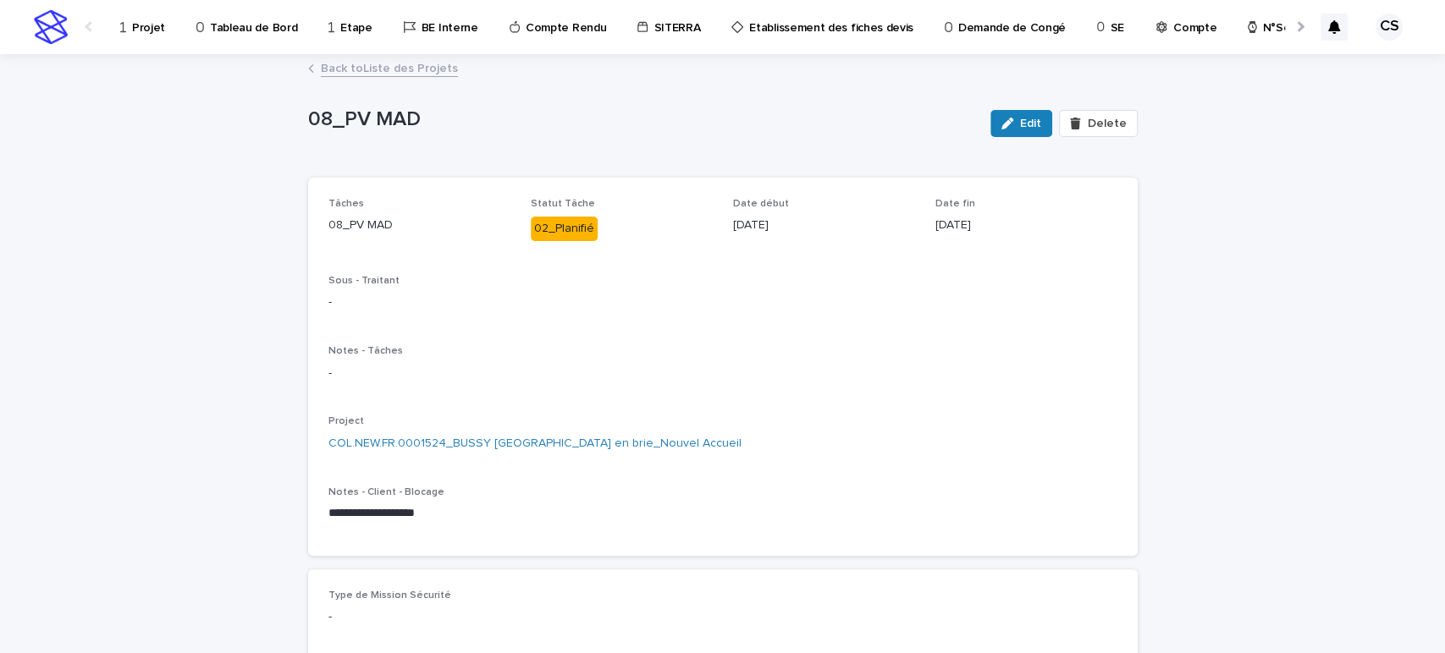
click at [405, 77] on div "Back to Liste des Projets" at bounding box center [723, 70] width 846 height 24
click at [407, 68] on link "Back to Liste des Projets" at bounding box center [389, 67] width 137 height 19
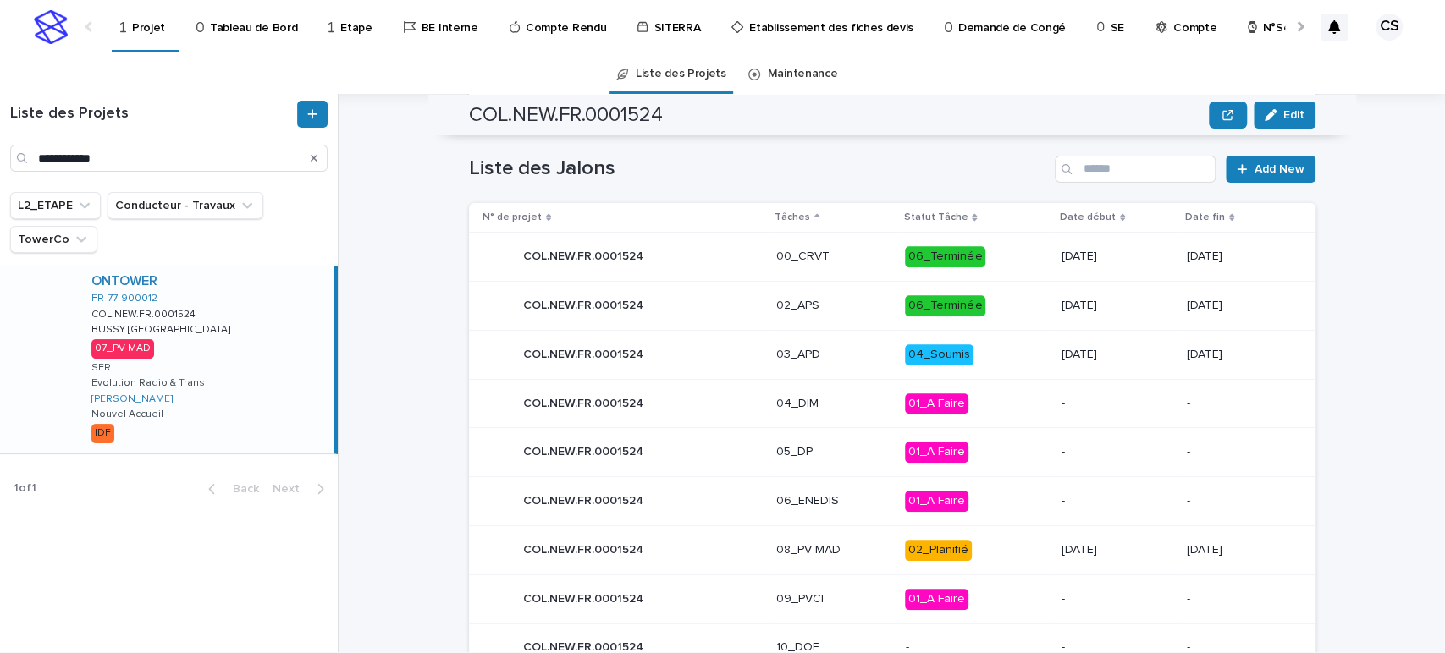
scroll to position [840, 0]
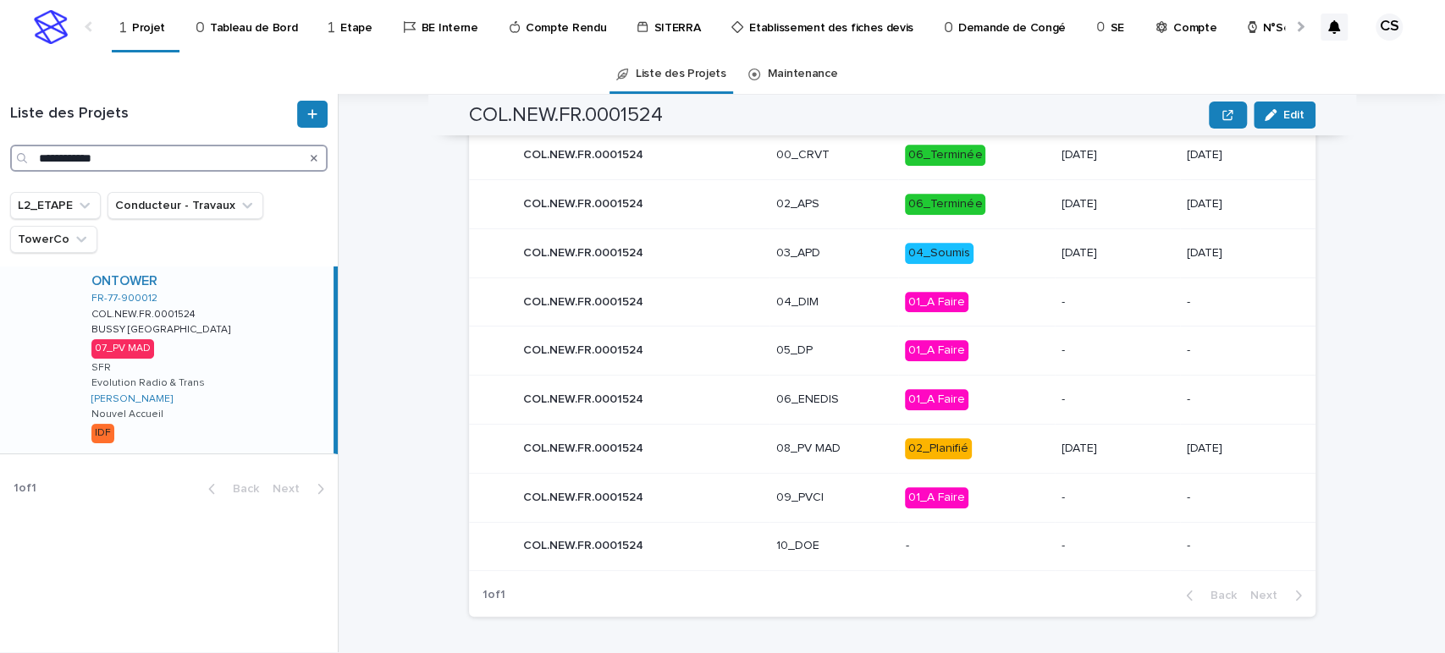
click at [201, 160] on input "**********" at bounding box center [168, 158] width 317 height 27
paste input "Search"
click at [201, 160] on input "**********" at bounding box center [168, 158] width 317 height 27
type input "**********"
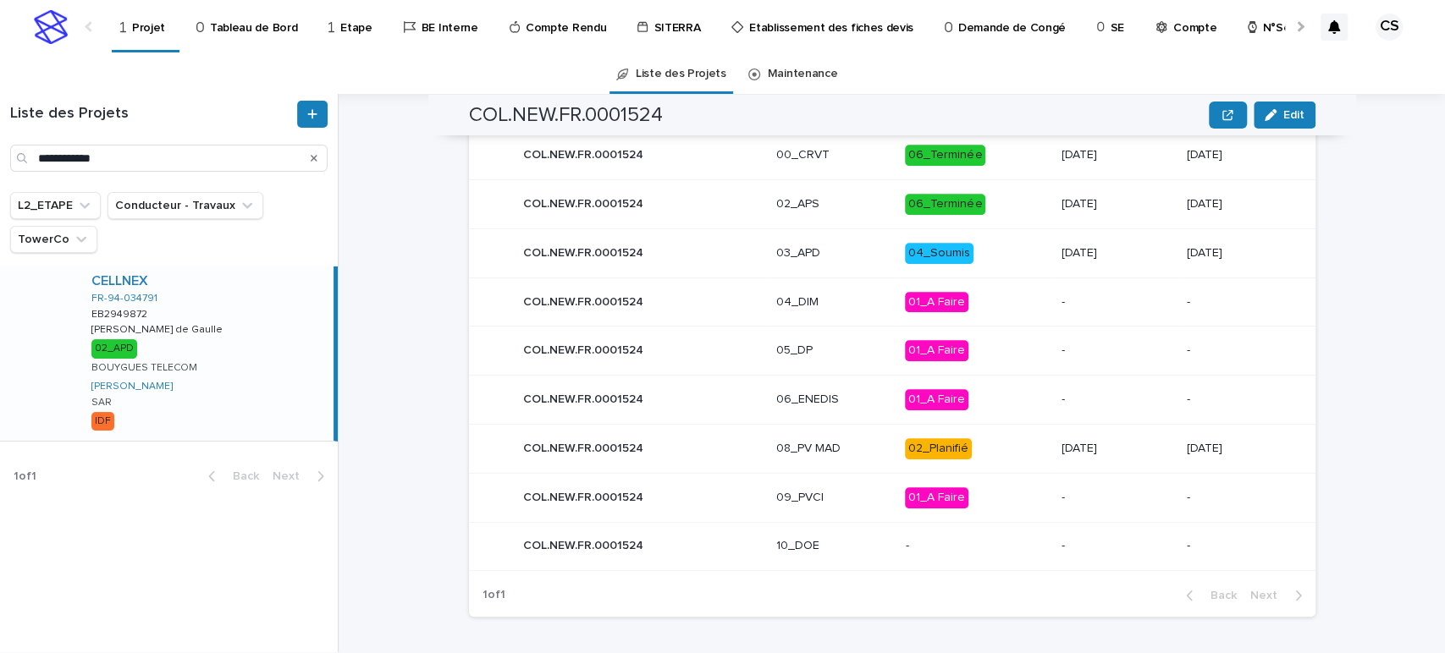
click at [283, 321] on div "CELLNEX FR-94-034791 EB2949872 EB2949872 [PERSON_NAME][GEOGRAPHIC_DATA][PERSON_…" at bounding box center [206, 354] width 256 height 174
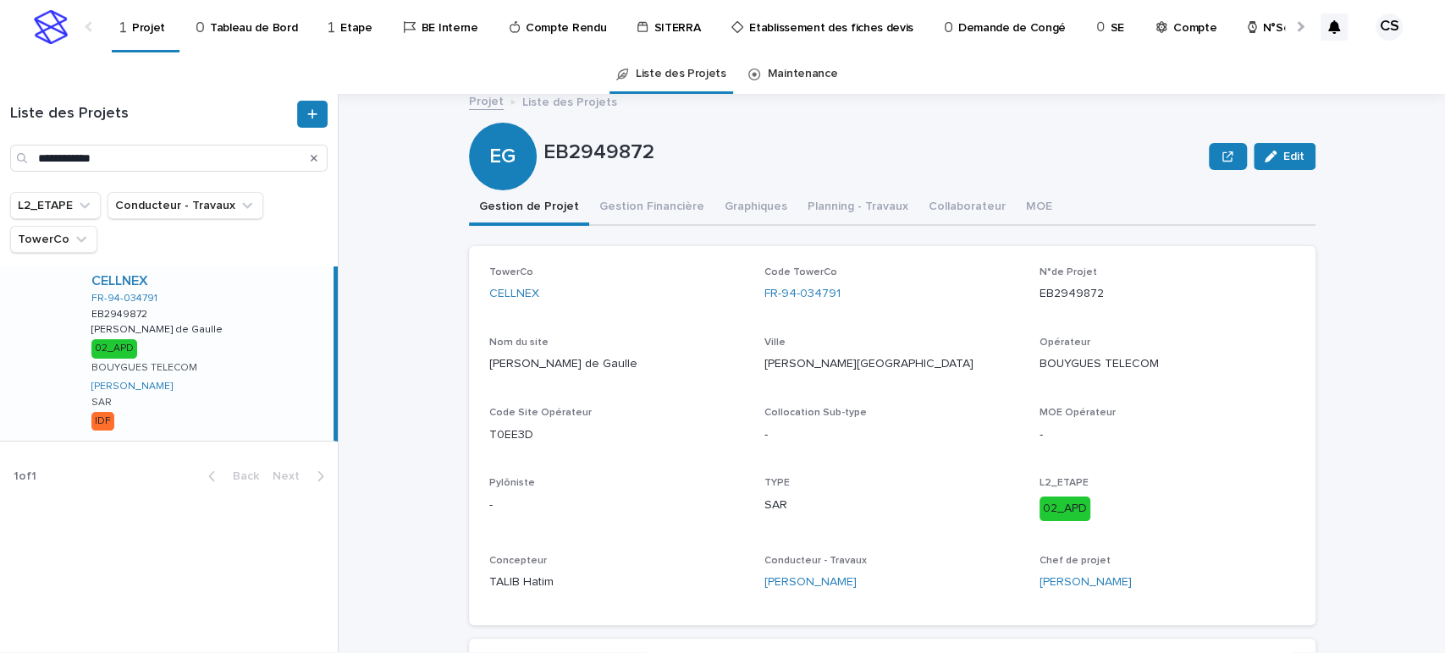
scroll to position [5, 0]
drag, startPoint x: 1094, startPoint y: 295, endPoint x: 1034, endPoint y: 303, distance: 59.7
click at [1039, 303] on p "EB2949872" at bounding box center [1166, 296] width 255 height 18
copy p "EB2949872"
drag, startPoint x: 536, startPoint y: 438, endPoint x: 481, endPoint y: 433, distance: 55.2
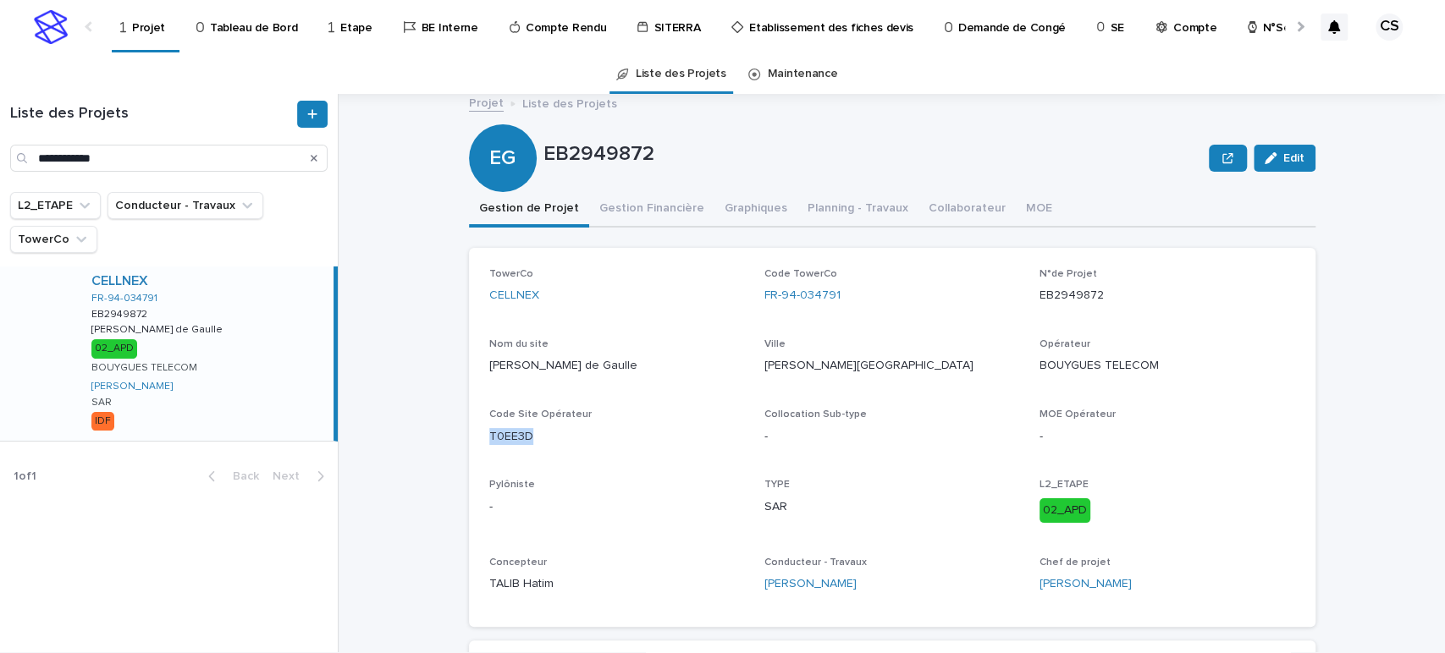
click at [481, 433] on div "TowerCo CELLNEX Code TowerCo FR-94-034791 N°de Projet EB2949872 Nom du site [PE…" at bounding box center [892, 437] width 846 height 379
copy p "T0EE3D"
click at [1308, 25] on div at bounding box center [1298, 26] width 27 height 52
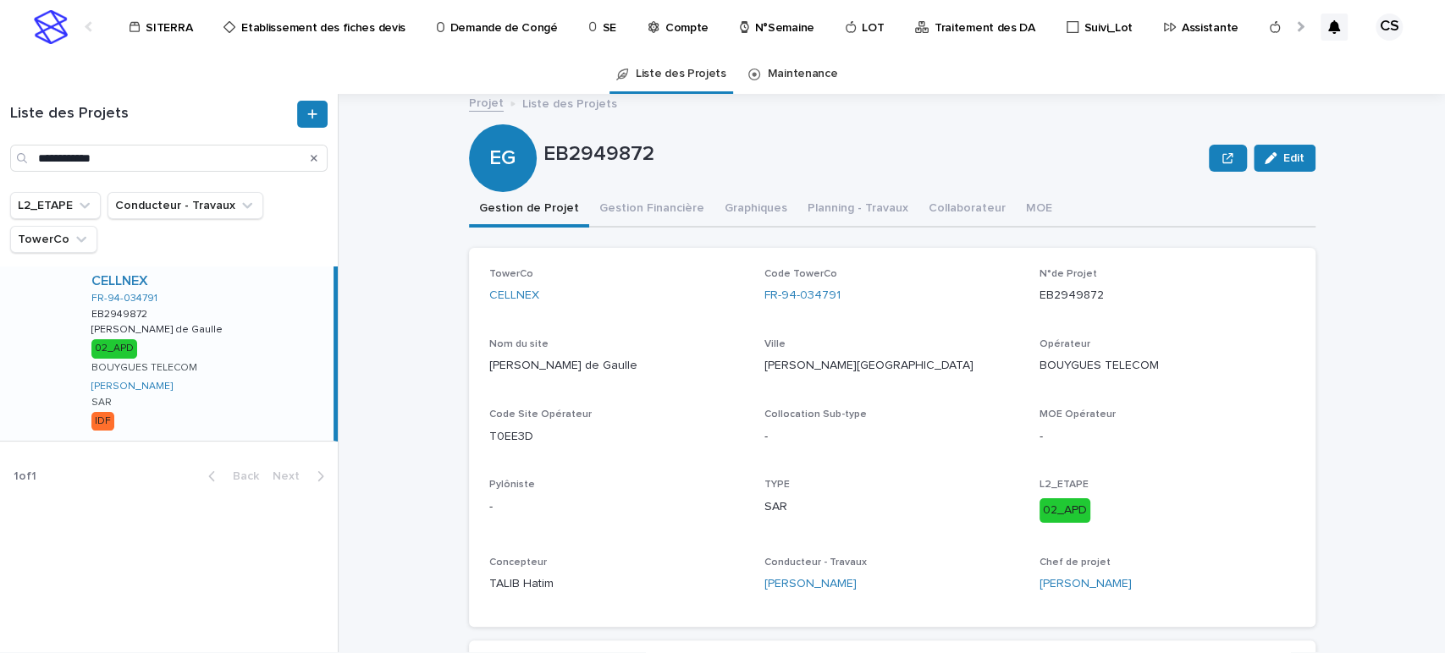
scroll to position [0, 590]
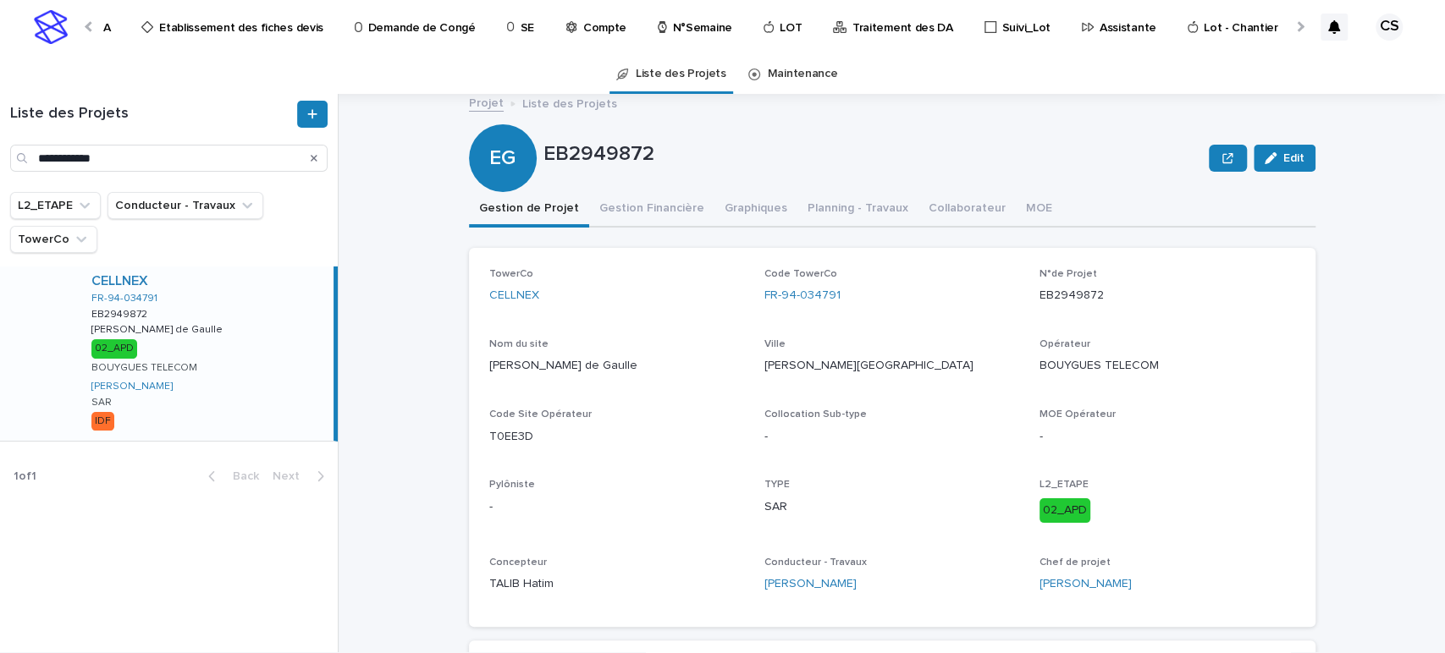
click at [867, 29] on p "Traitement des DA" at bounding box center [902, 18] width 101 height 36
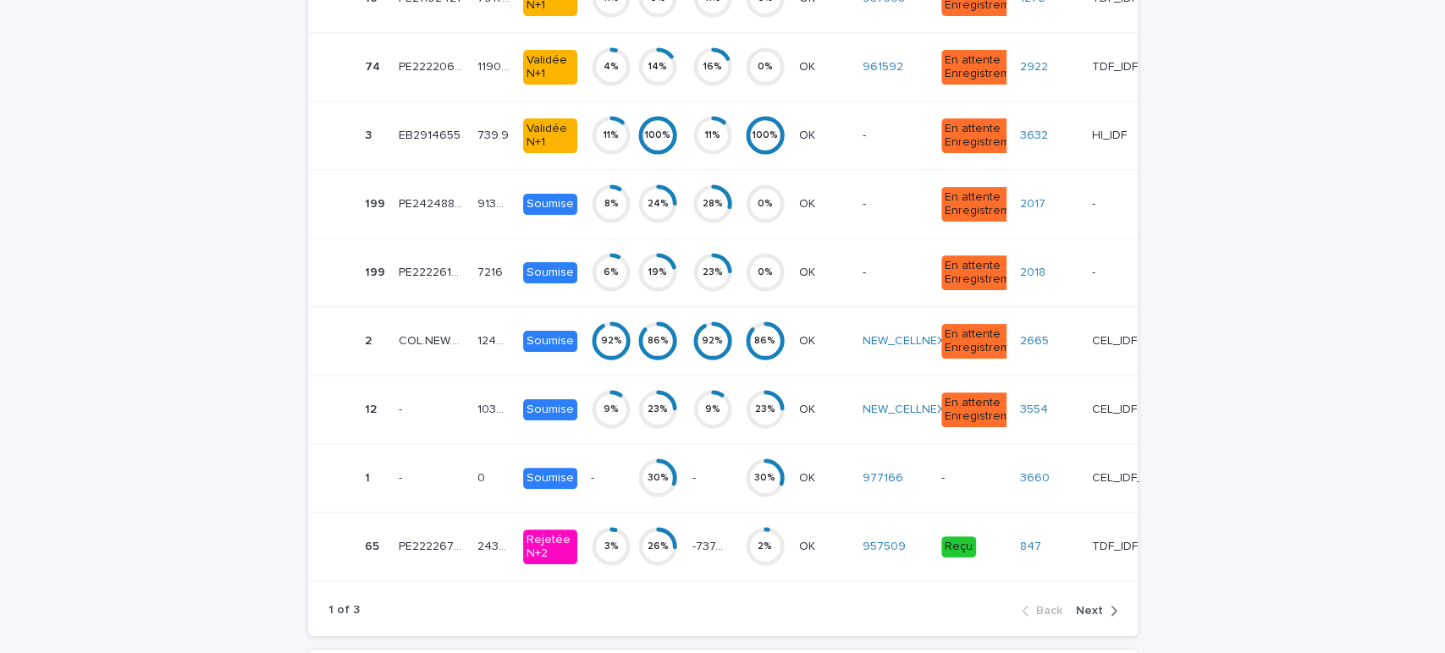
scroll to position [5258, 0]
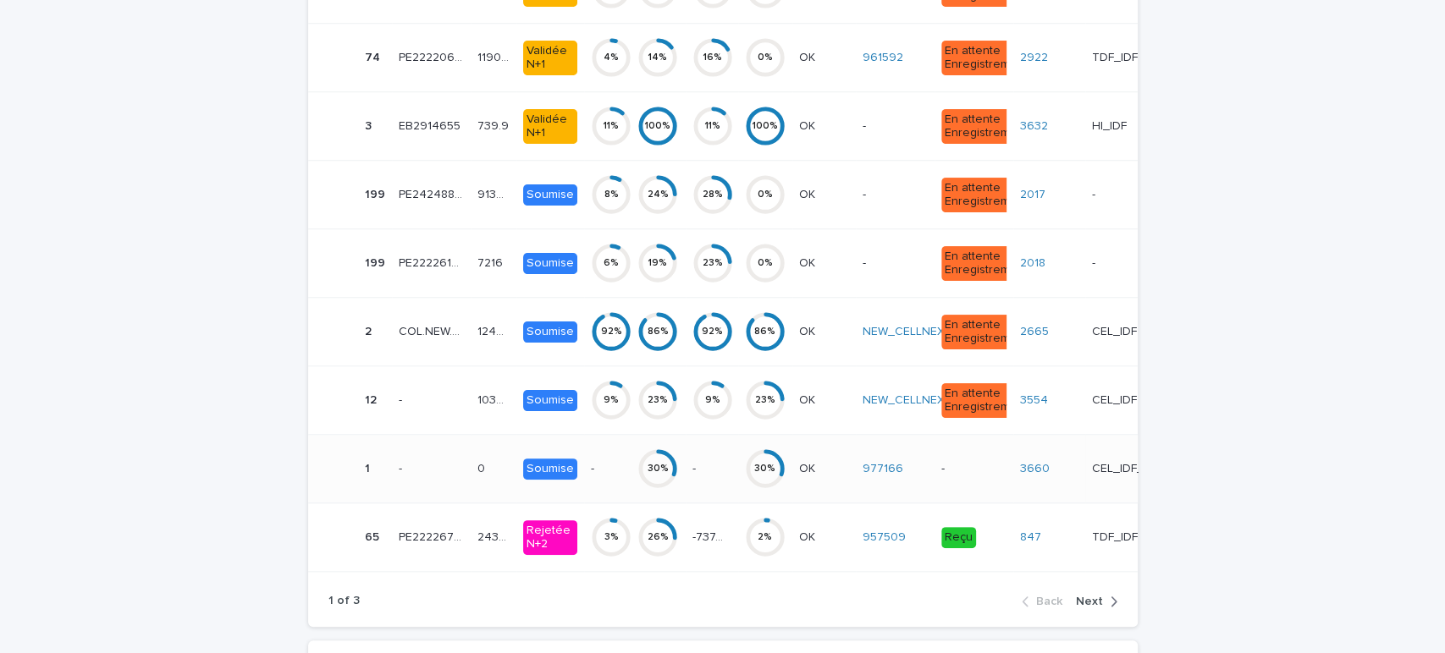
click at [1092, 460] on p "CEL_IDF_VDR" at bounding box center [1126, 468] width 69 height 18
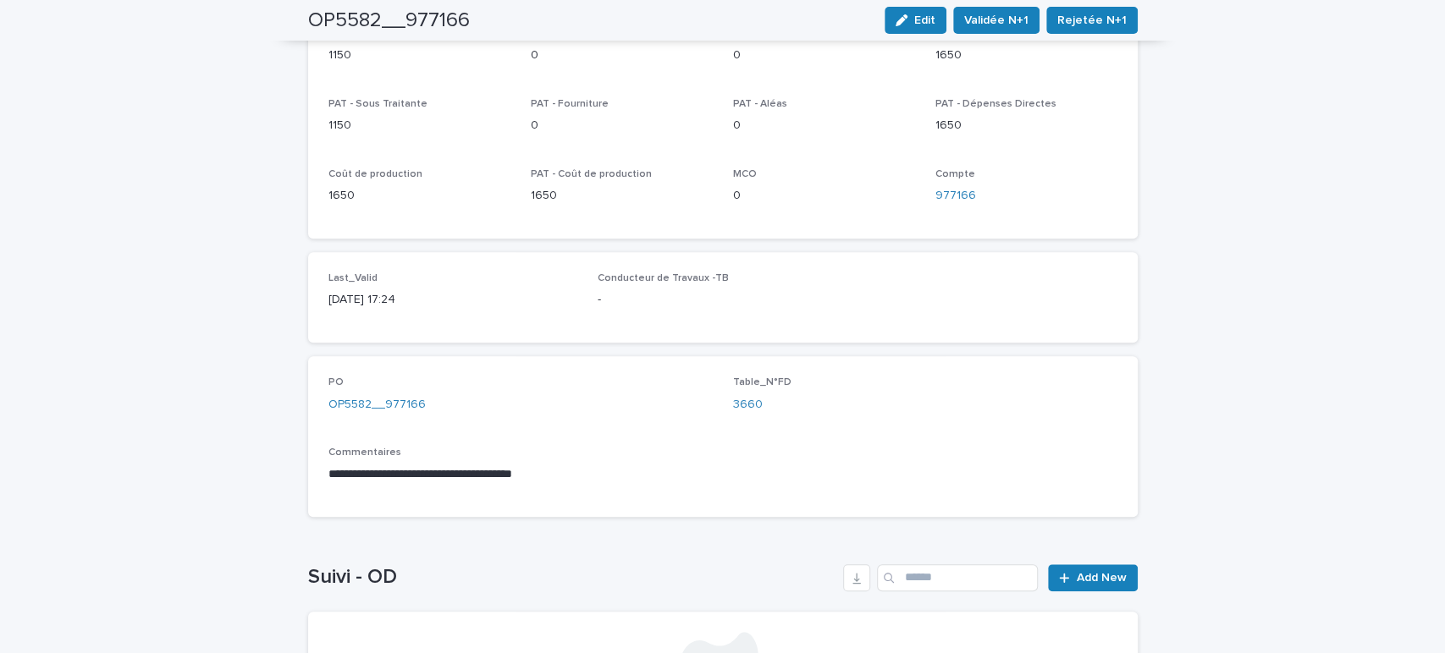
scroll to position [960, 0]
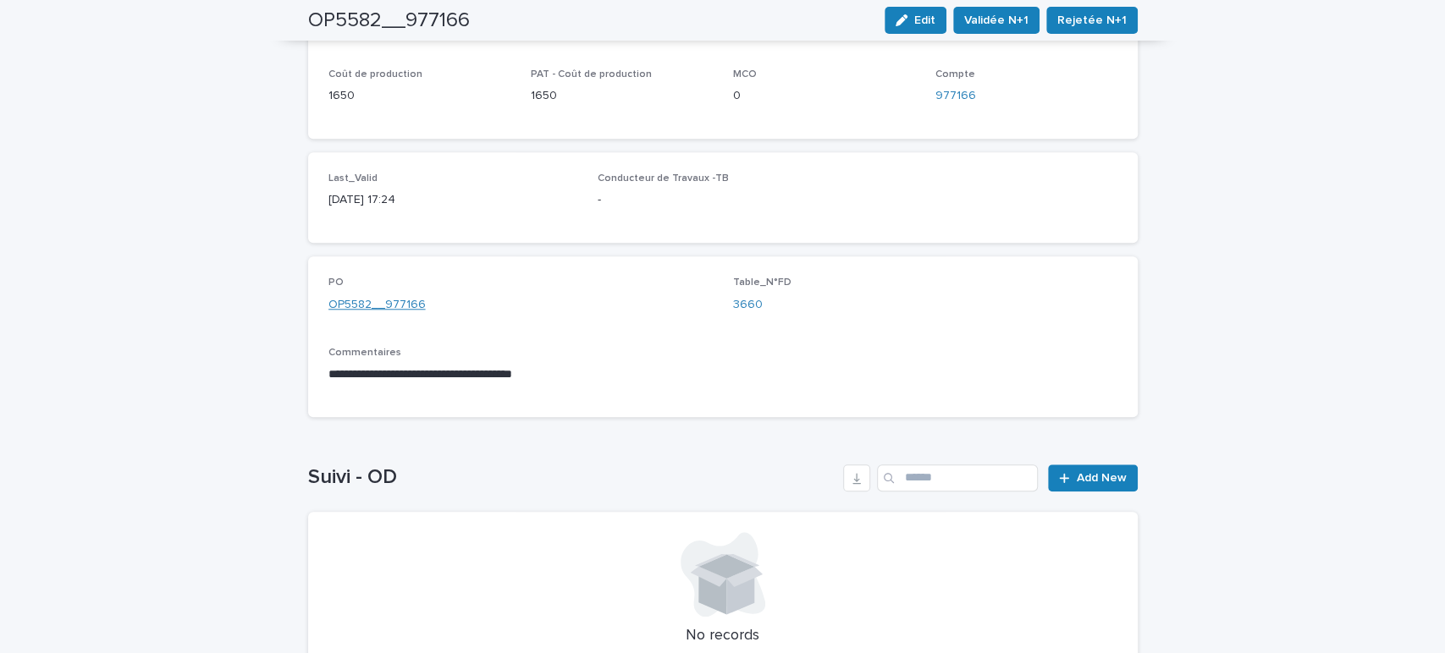
click at [361, 296] on link "OP5582__977166" at bounding box center [376, 305] width 97 height 18
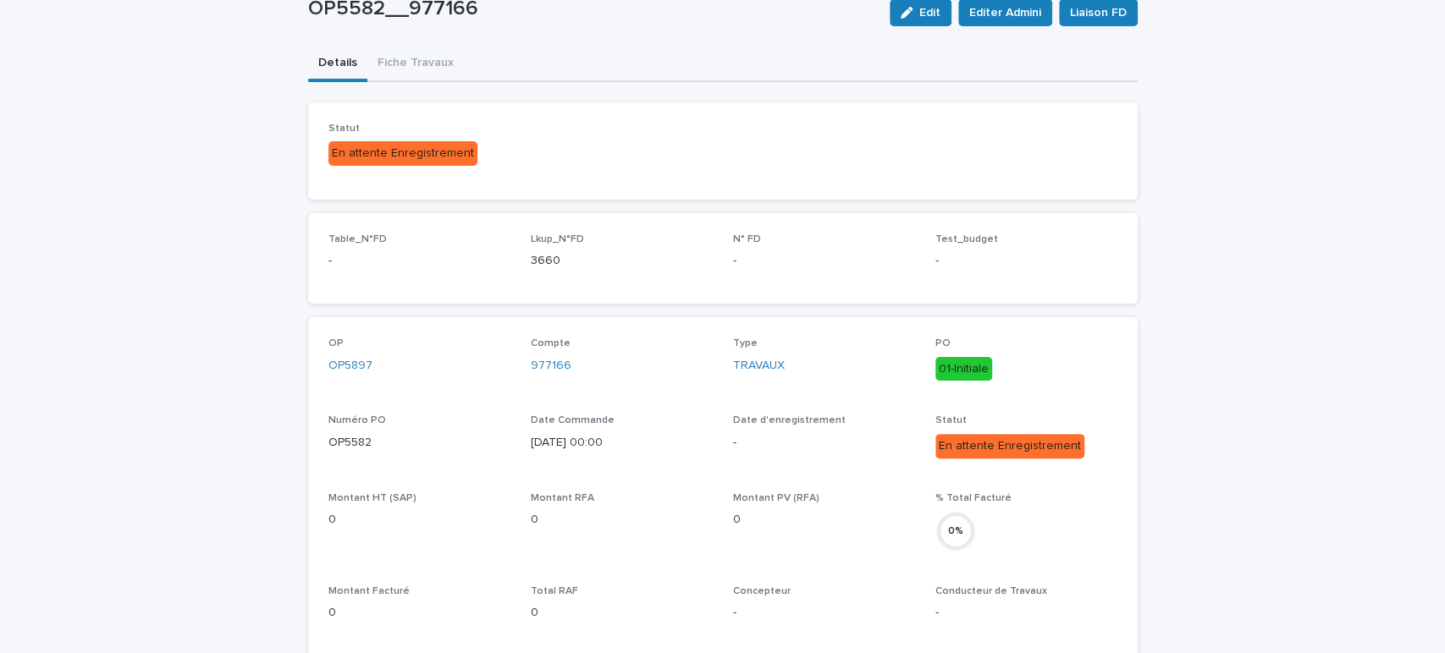
scroll to position [103, 0]
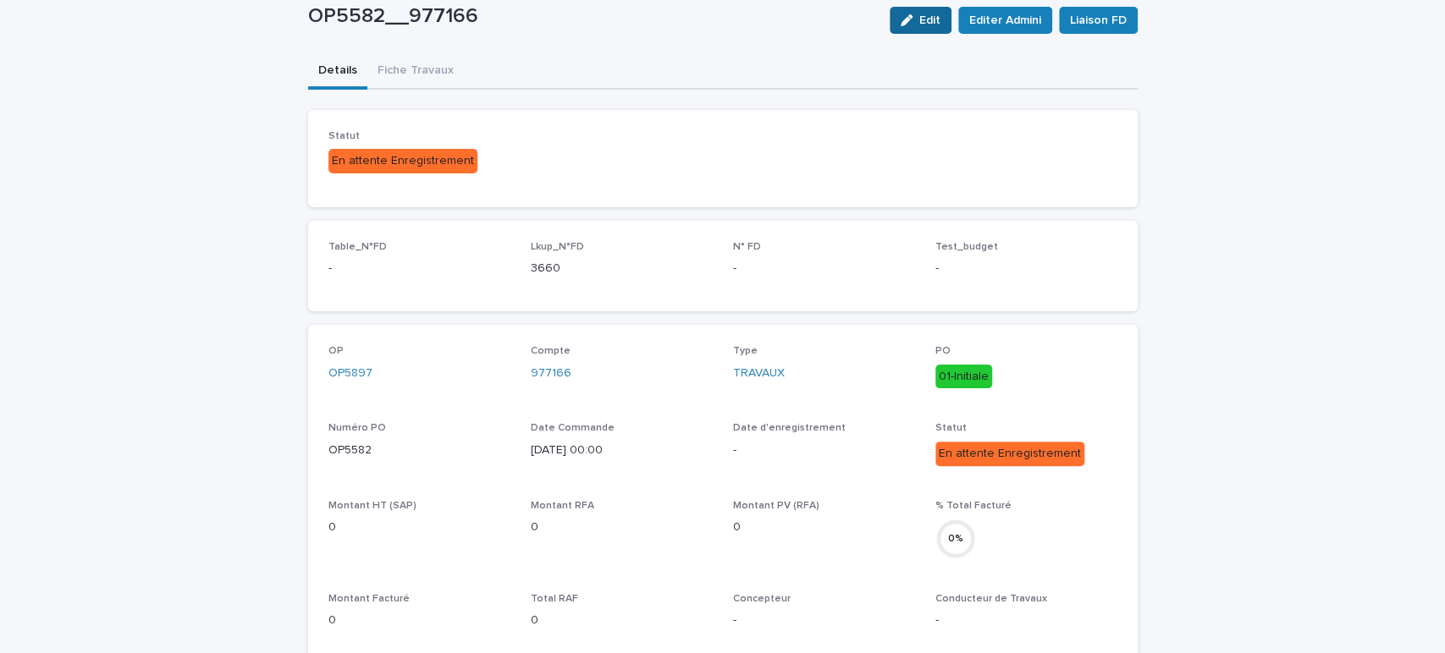
click at [938, 8] on button "Edit" at bounding box center [921, 20] width 62 height 27
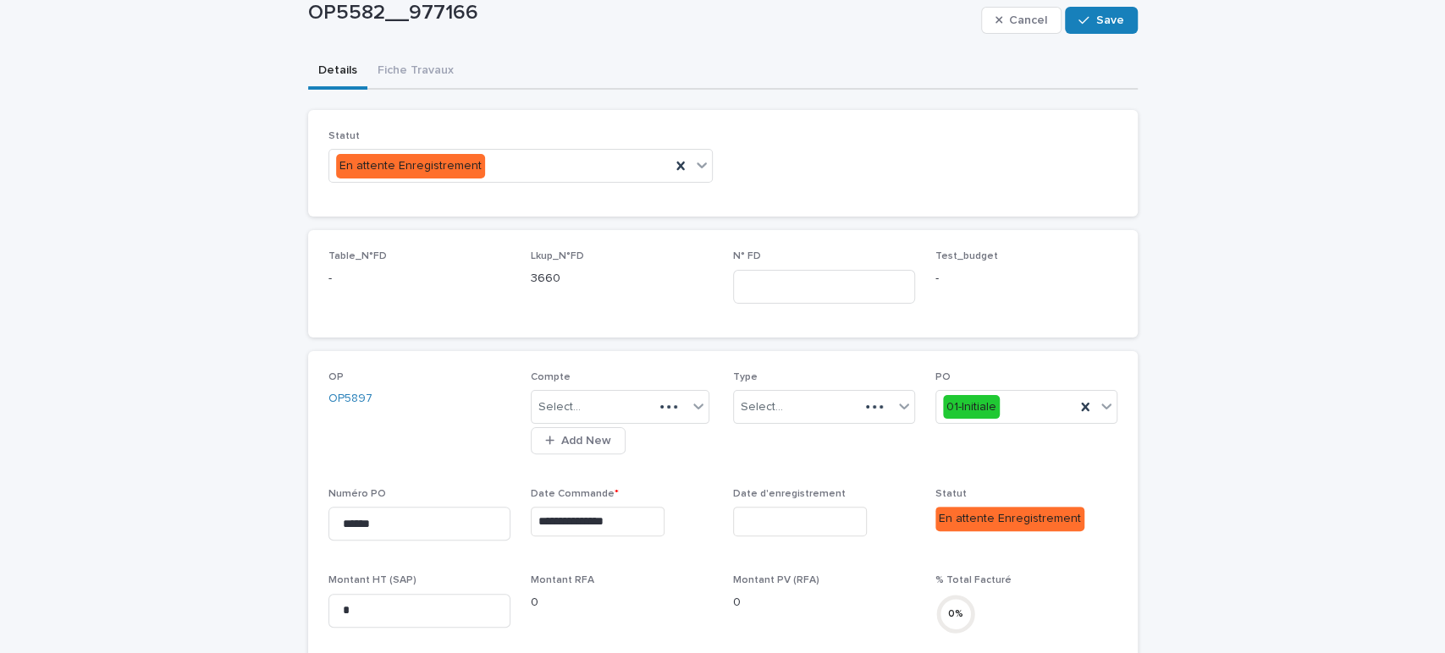
scroll to position [162, 0]
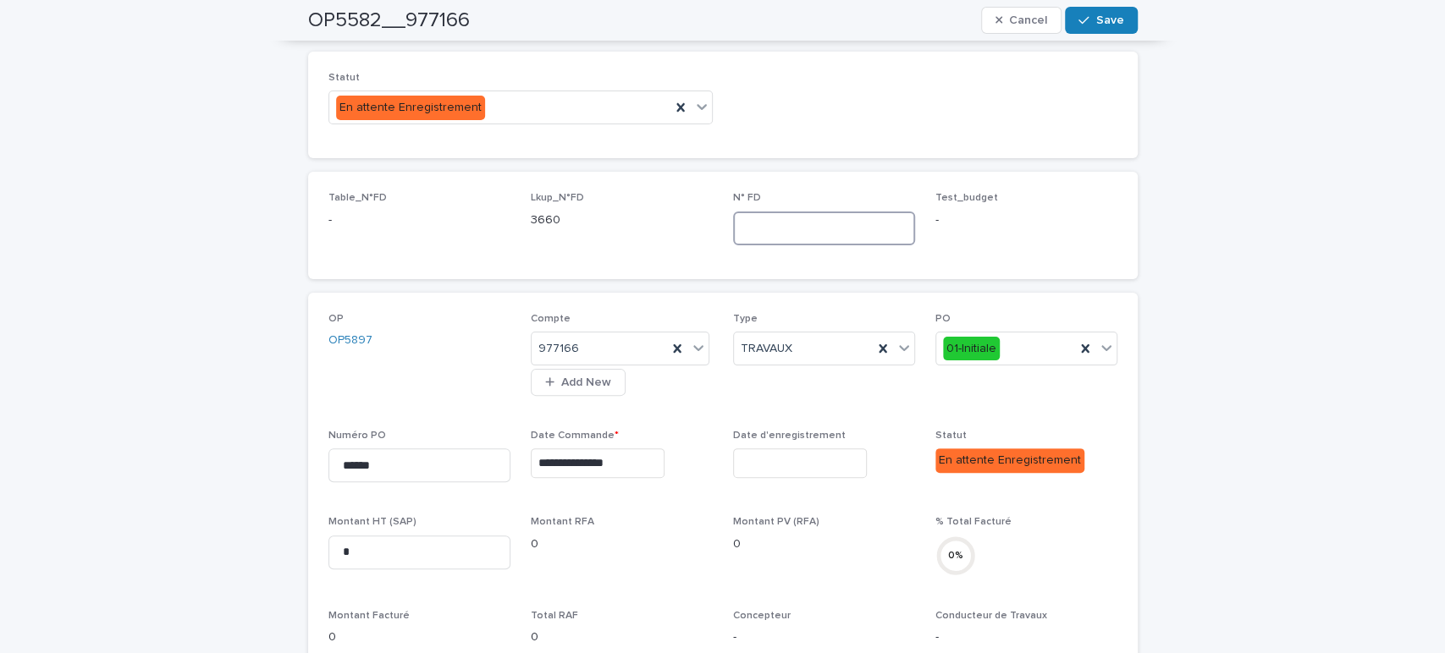
click at [758, 212] on input at bounding box center [824, 229] width 182 height 34
type input "****"
click at [1125, 25] on button "Save" at bounding box center [1101, 20] width 72 height 27
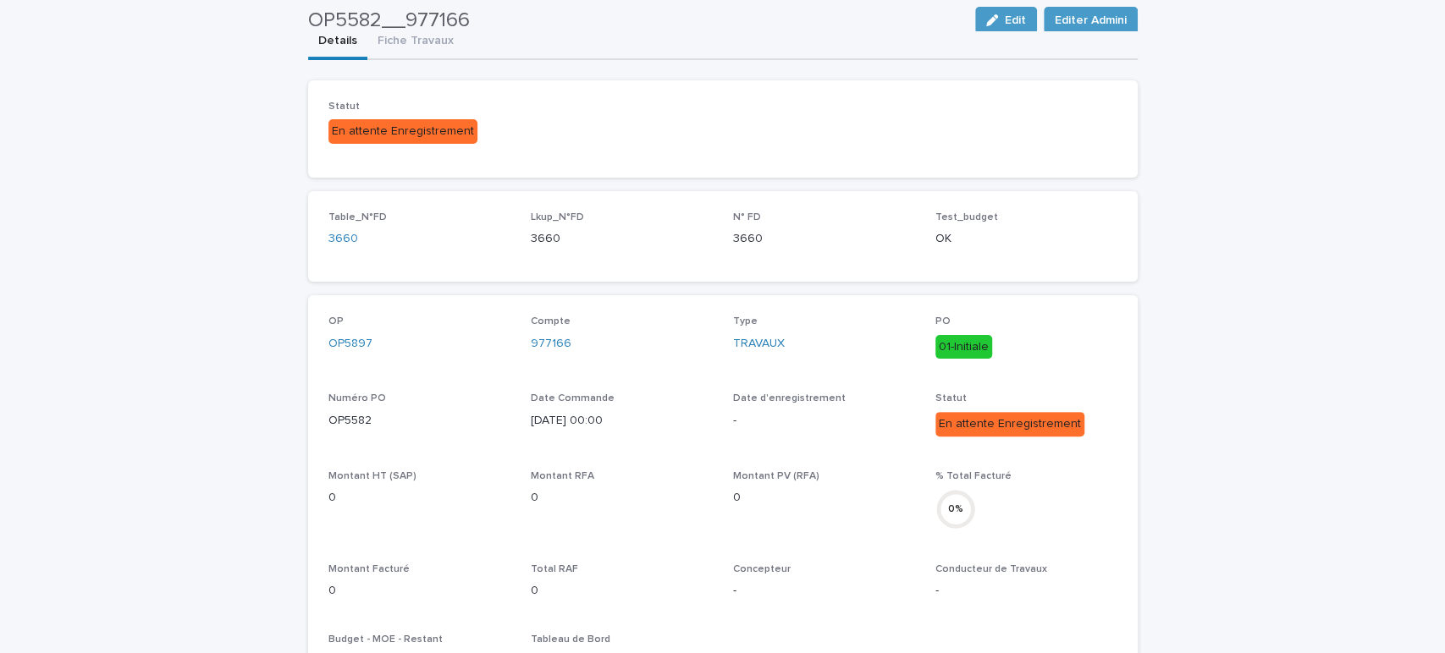
scroll to position [124, 0]
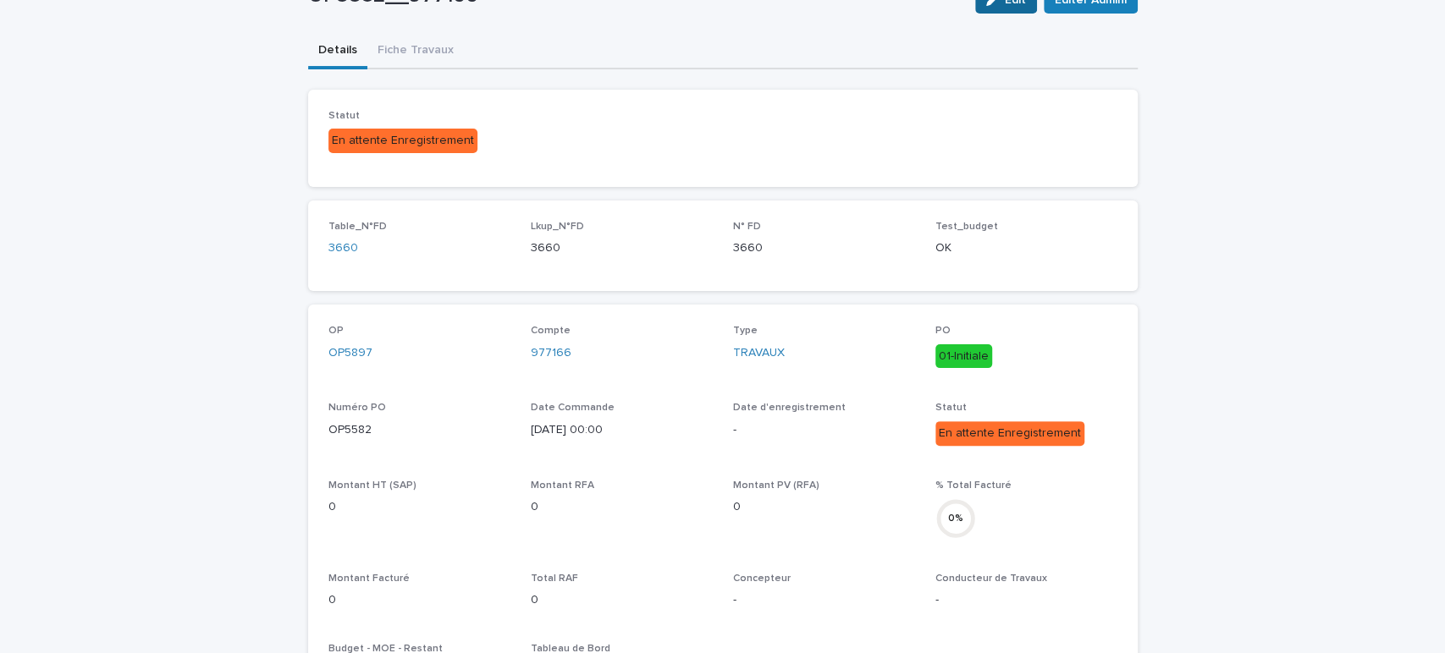
click at [1013, 5] on span "Edit" at bounding box center [1015, 0] width 21 height 12
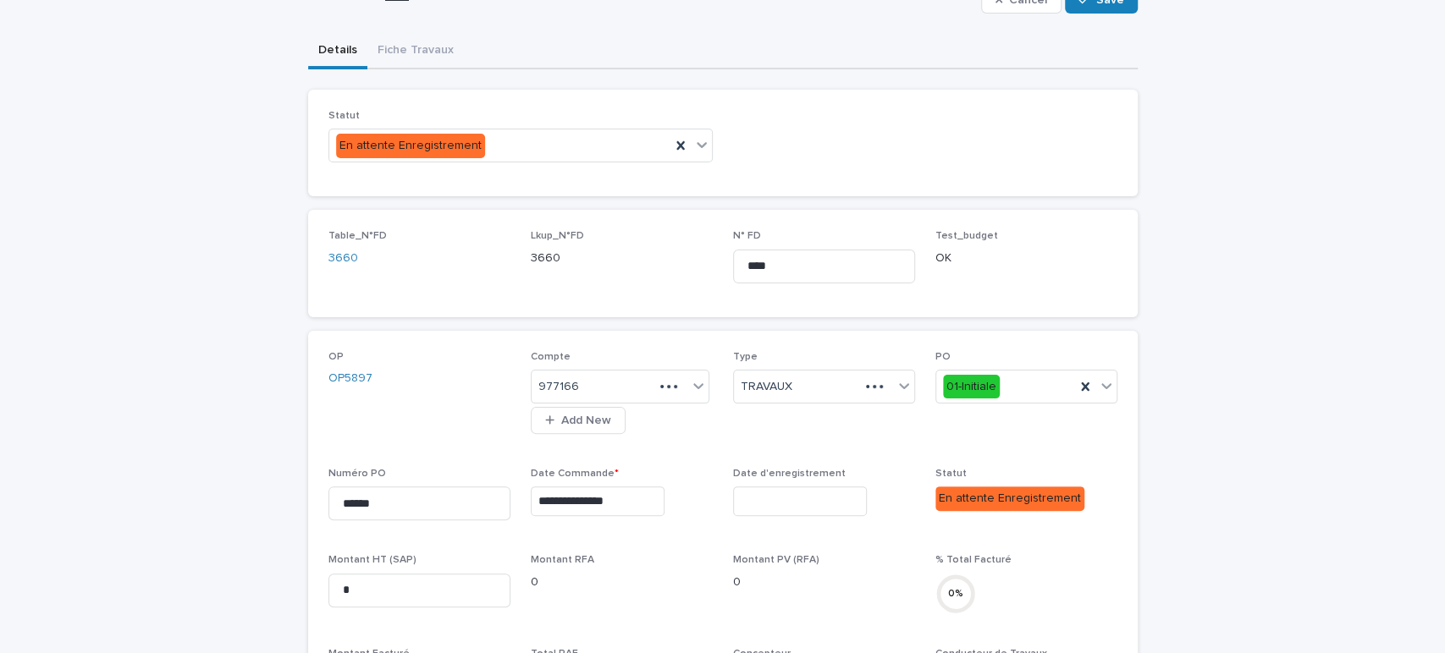
scroll to position [182, 0]
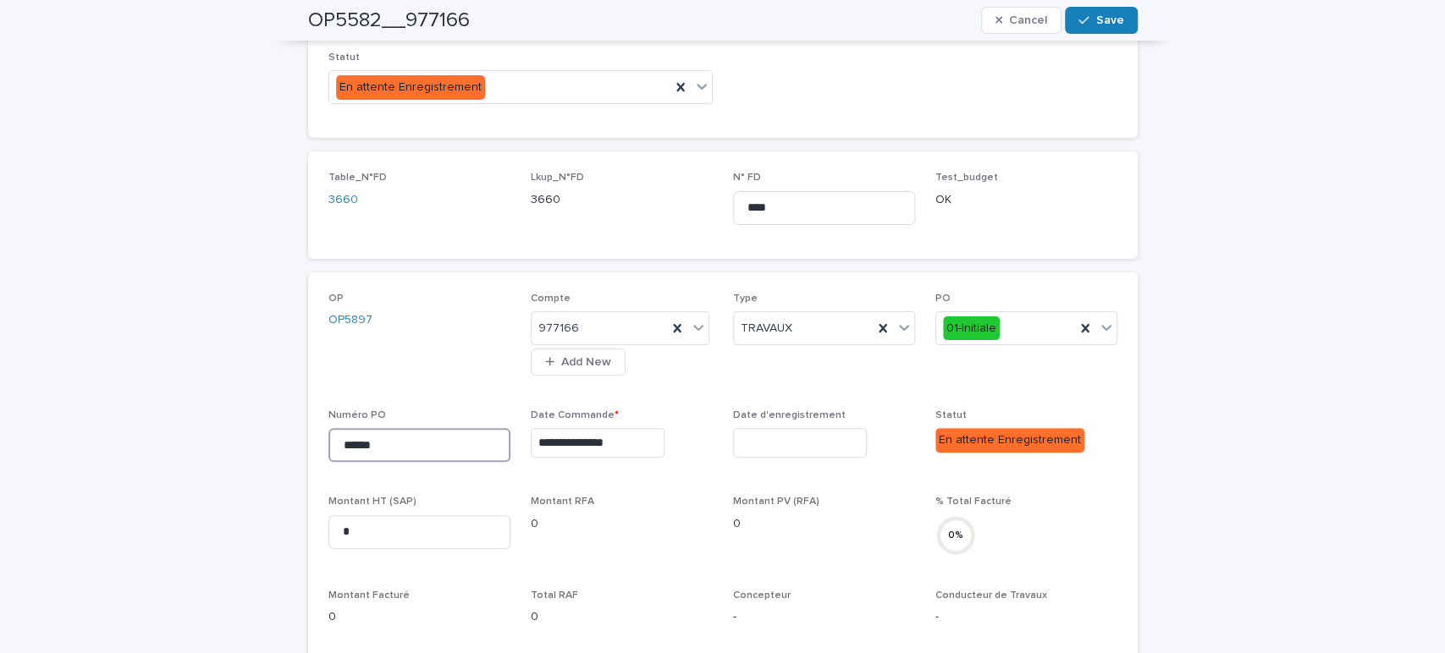
drag, startPoint x: 413, startPoint y: 446, endPoint x: 306, endPoint y: 452, distance: 106.8
click at [308, 452] on div "**********" at bounding box center [722, 633] width 829 height 720
type input "**********"
click at [1103, 29] on button "Save" at bounding box center [1101, 20] width 72 height 27
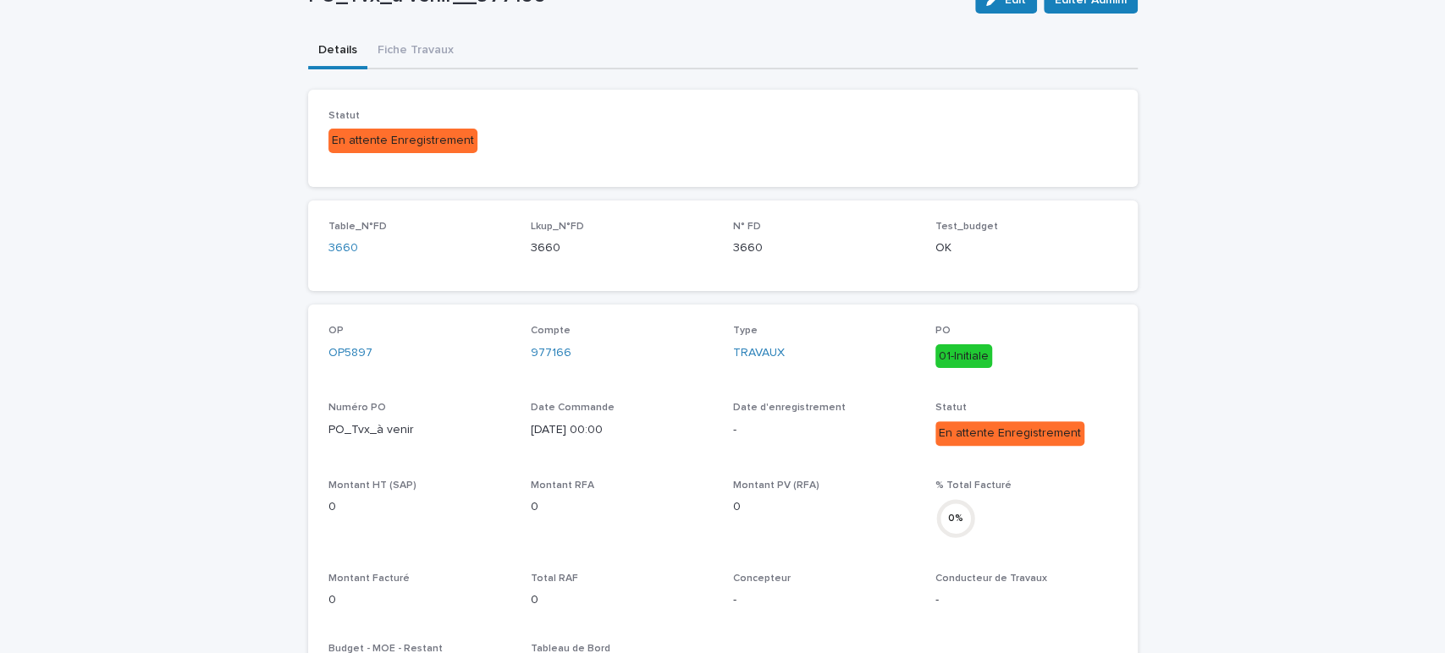
scroll to position [0, 0]
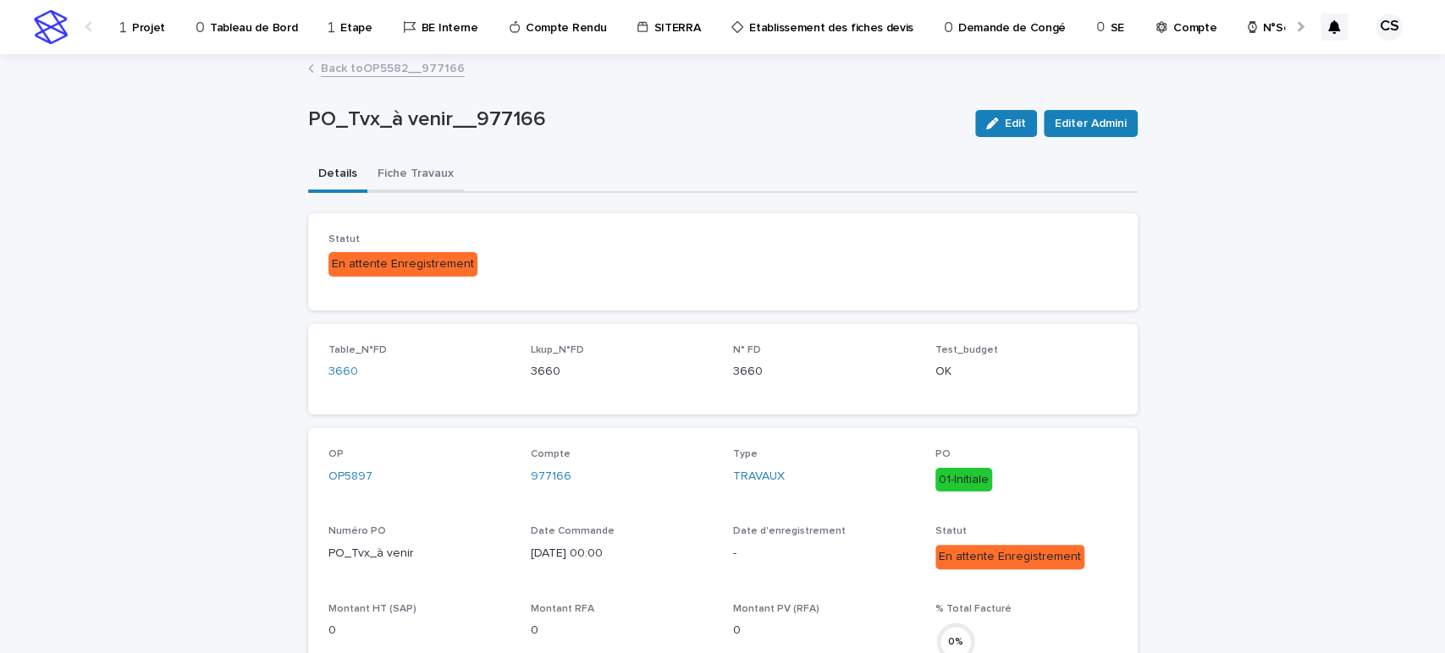
click at [372, 168] on button "Fiche Travaux" at bounding box center [415, 175] width 96 height 36
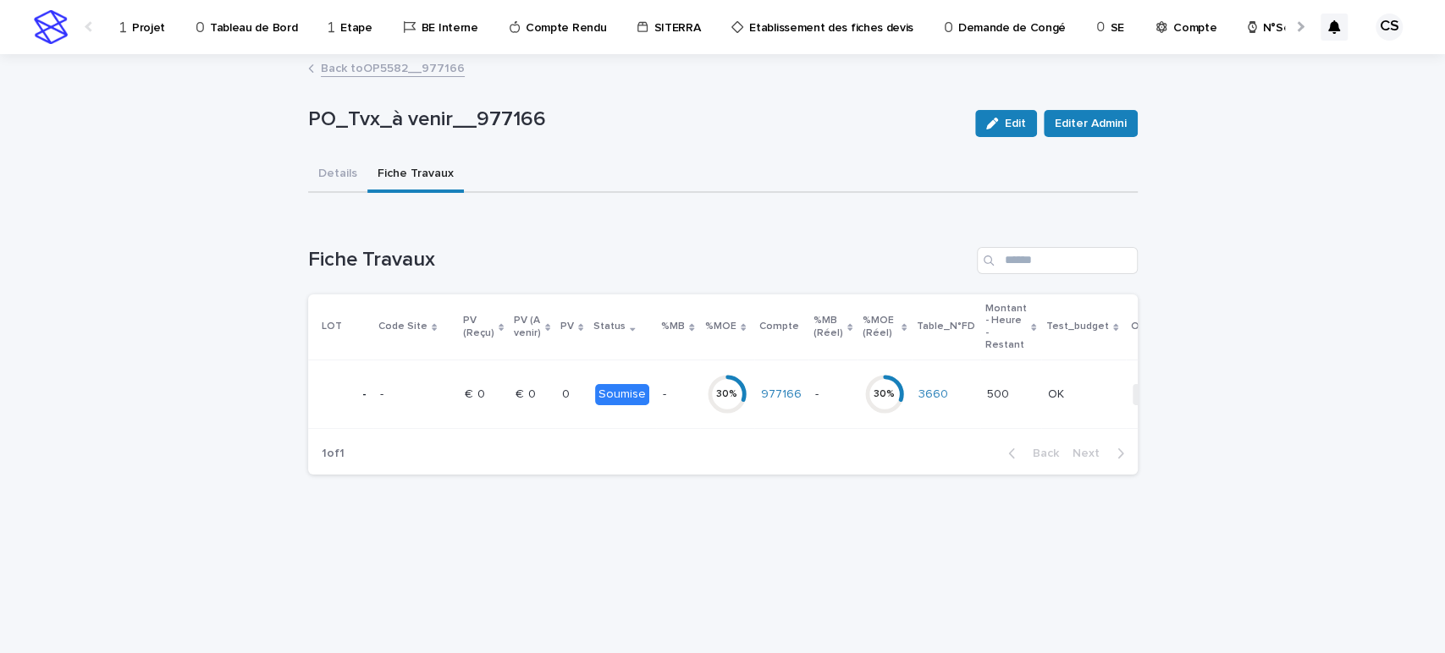
click at [656, 390] on td "- -" at bounding box center [677, 395] width 43 height 69
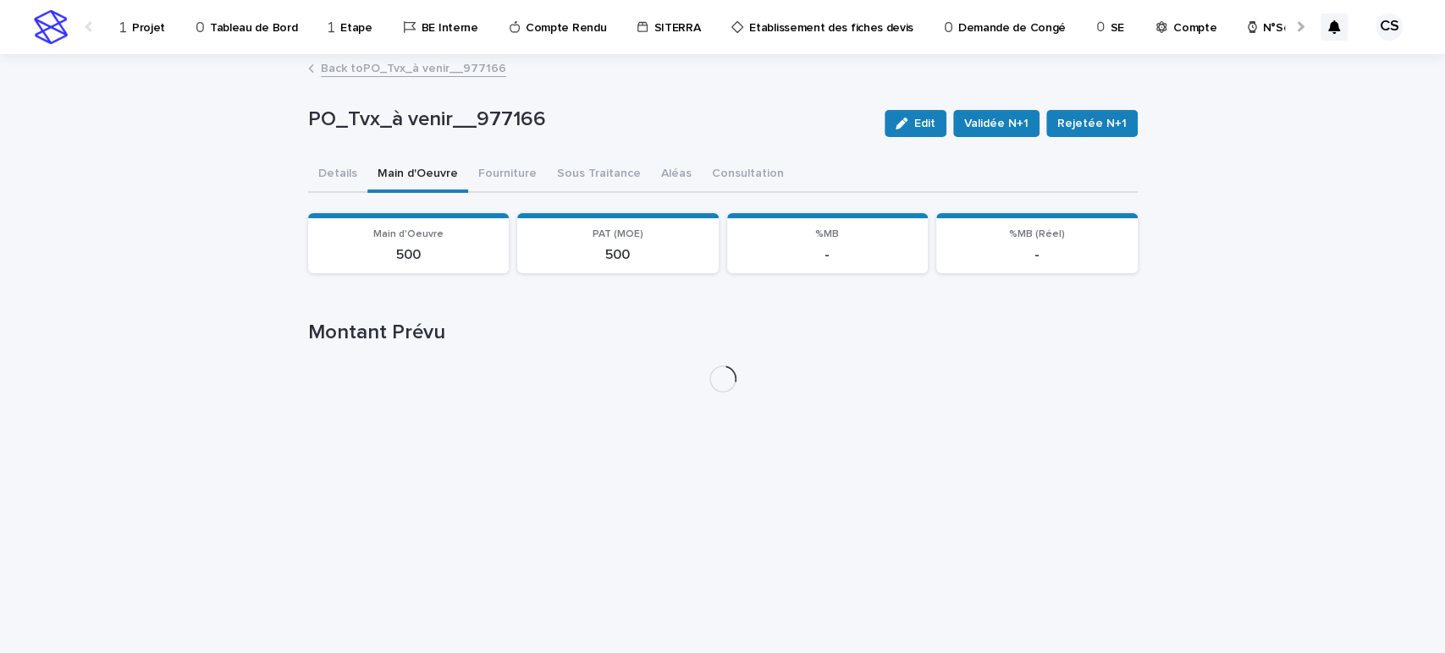
click at [433, 168] on button "Main d'Oeuvre" at bounding box center [417, 175] width 101 height 36
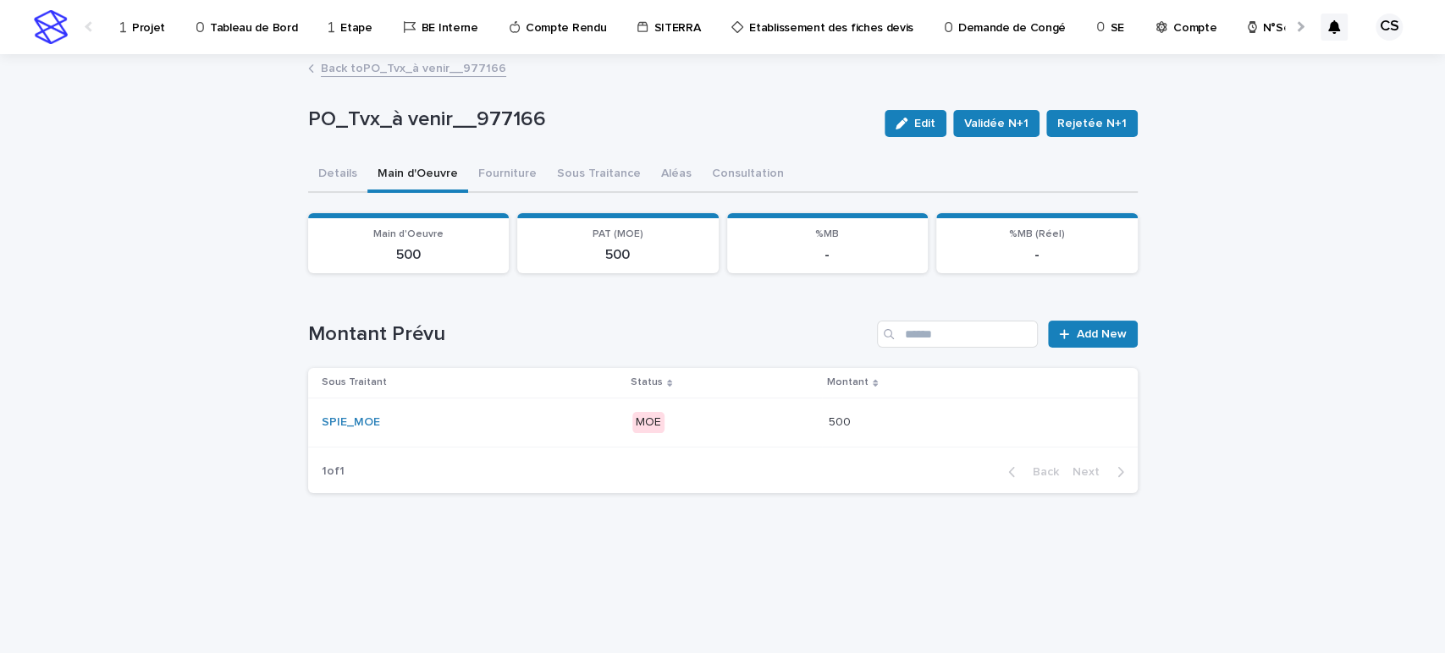
click at [718, 432] on div "MOE" at bounding box center [723, 422] width 183 height 35
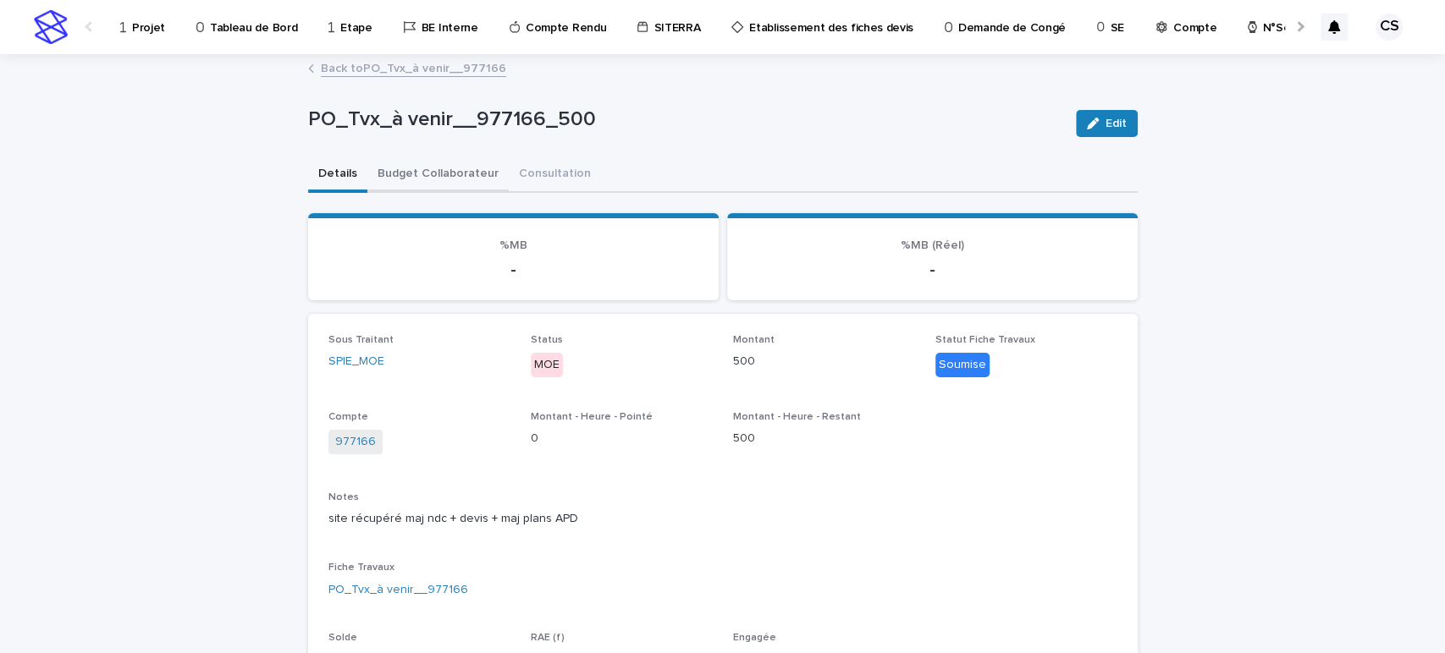
click at [442, 175] on button "Budget Collaborateur" at bounding box center [437, 175] width 141 height 36
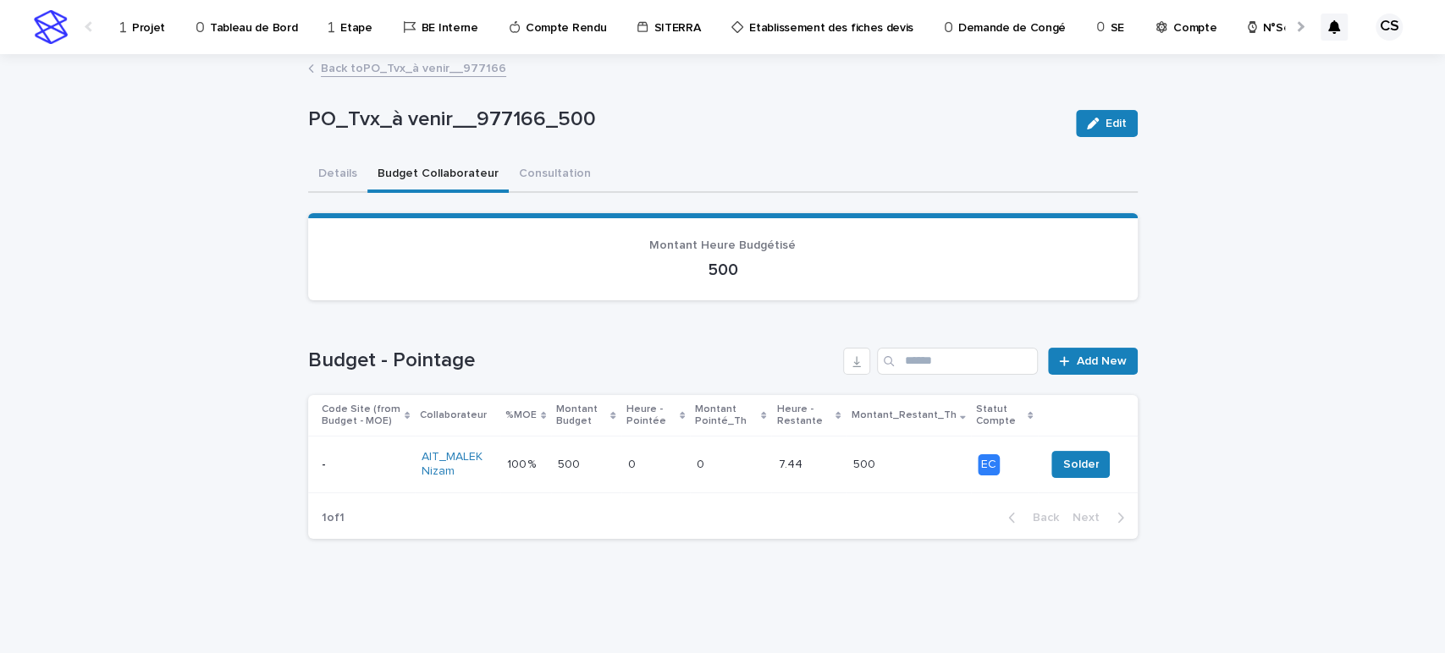
click at [418, 63] on link "Back to PO_Tvx_à venir__977166" at bounding box center [413, 67] width 185 height 19
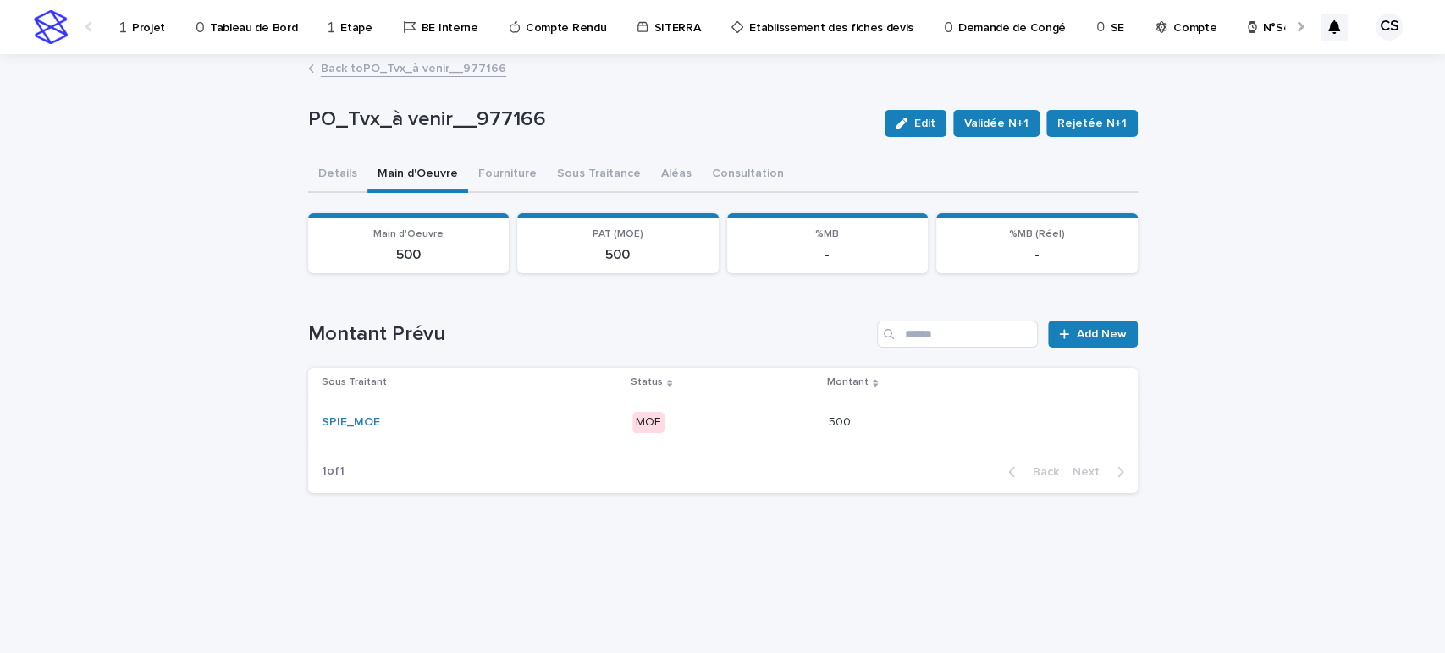
click at [418, 63] on link "Back to PO_Tvx_à venir__977166" at bounding box center [413, 67] width 185 height 19
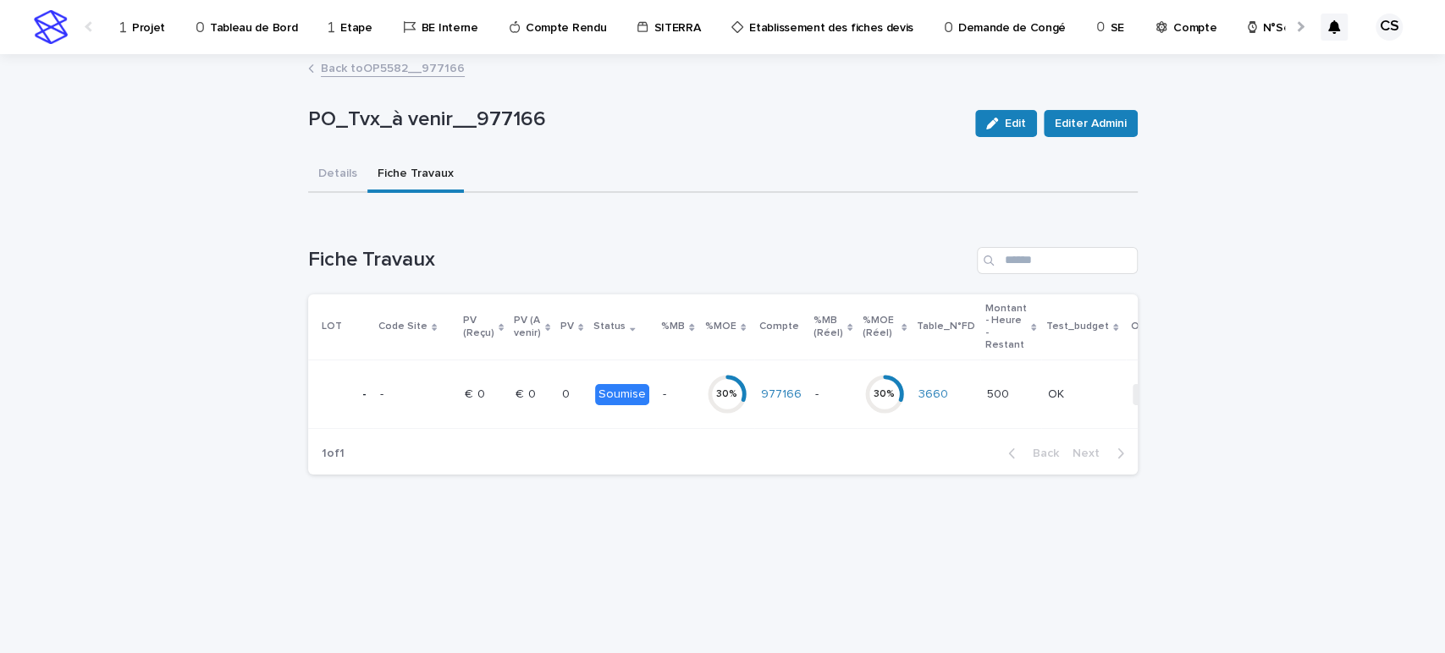
click at [714, 381] on circle at bounding box center [726, 395] width 34 height 34
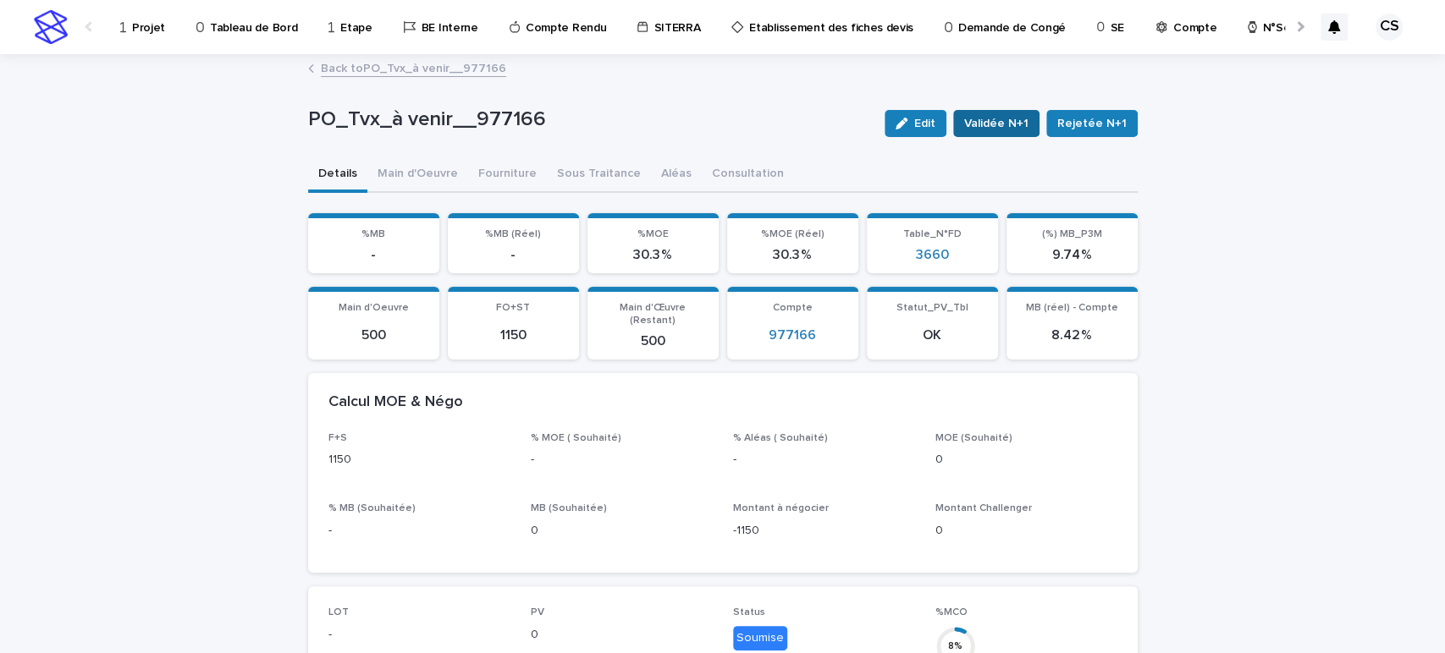
click at [1011, 115] on span "Validée N+1" at bounding box center [996, 123] width 64 height 17
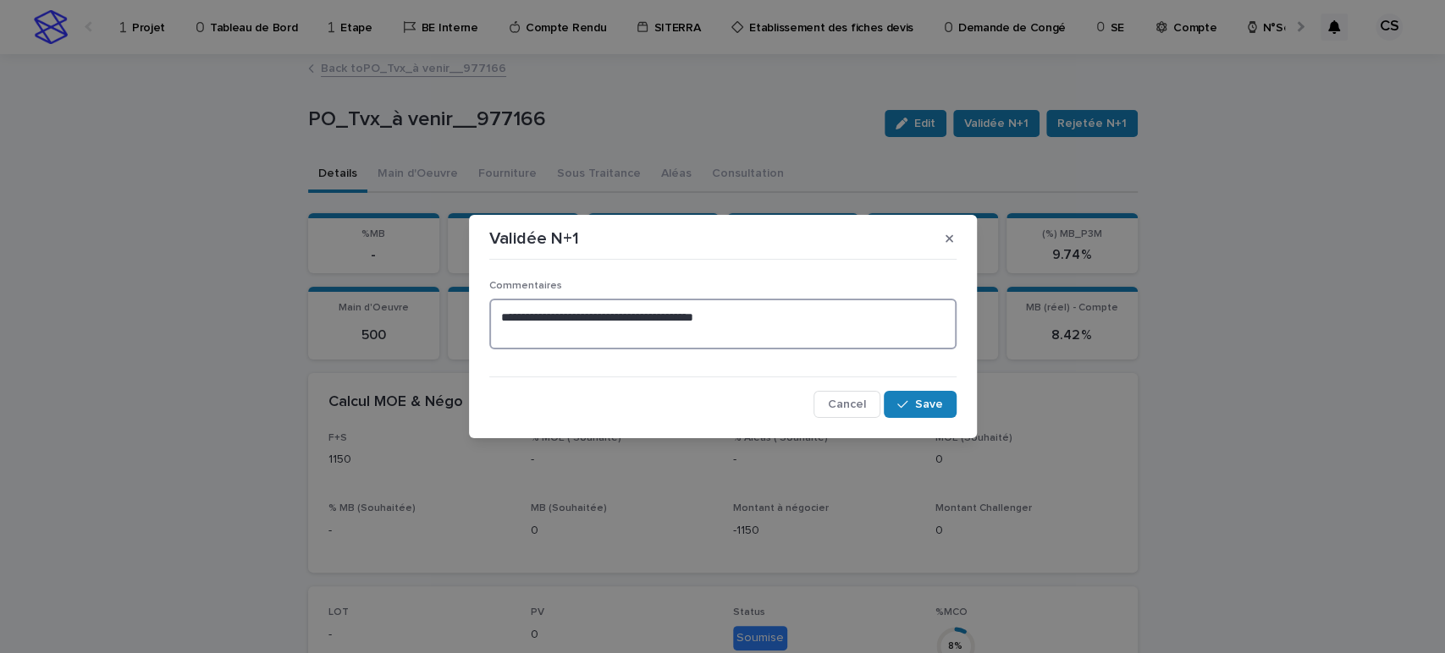
click at [665, 316] on textarea "**********" at bounding box center [722, 324] width 467 height 51
click at [699, 341] on textarea "**********" at bounding box center [722, 324] width 467 height 51
click at [584, 329] on textarea "**********" at bounding box center [722, 324] width 467 height 51
type textarea "**********"
click at [910, 405] on div "button" at bounding box center [905, 405] width 17 height 12
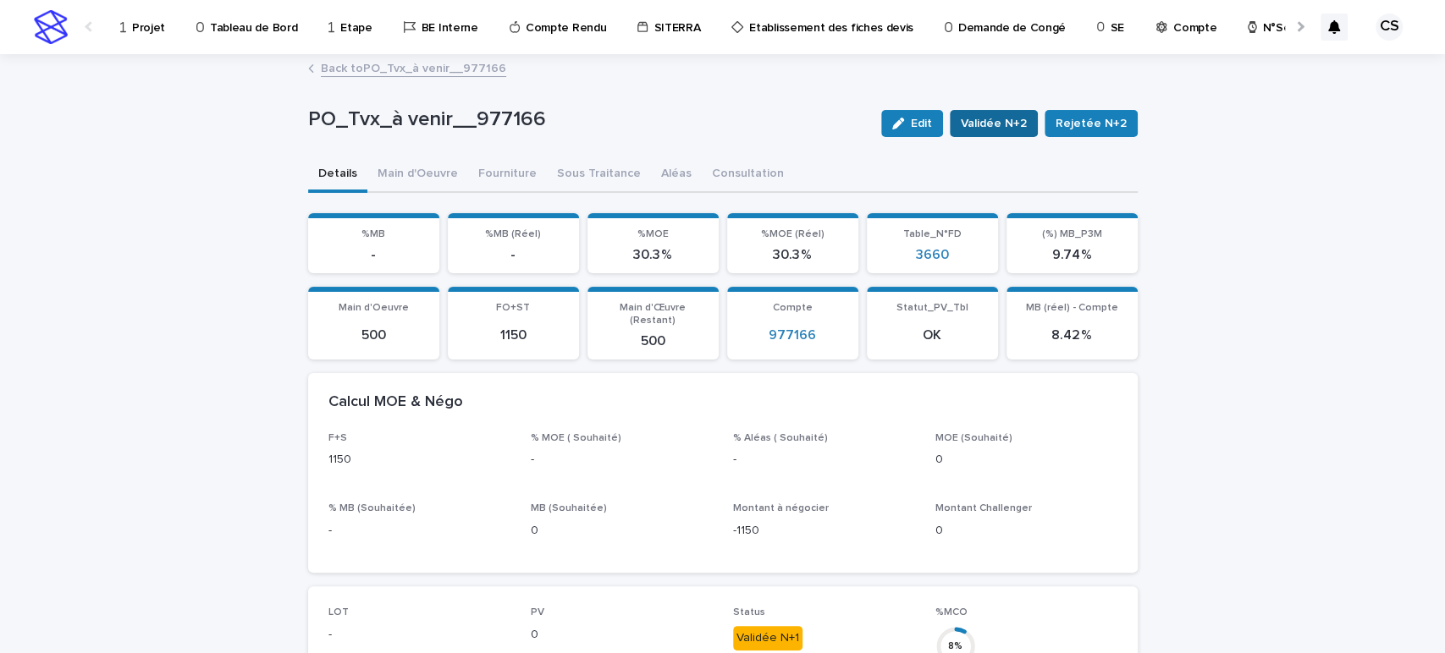
click at [986, 116] on span "Validée N+2" at bounding box center [994, 123] width 66 height 17
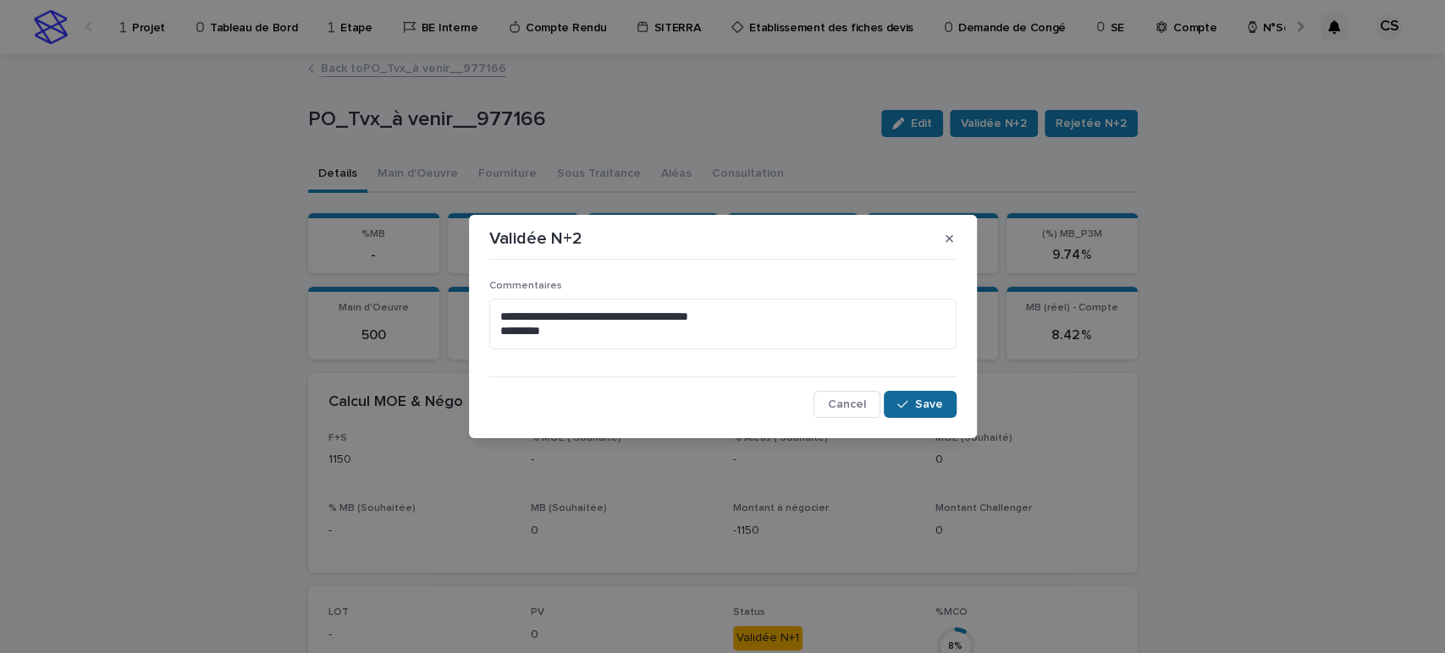
click at [901, 396] on button "Save" at bounding box center [920, 404] width 72 height 27
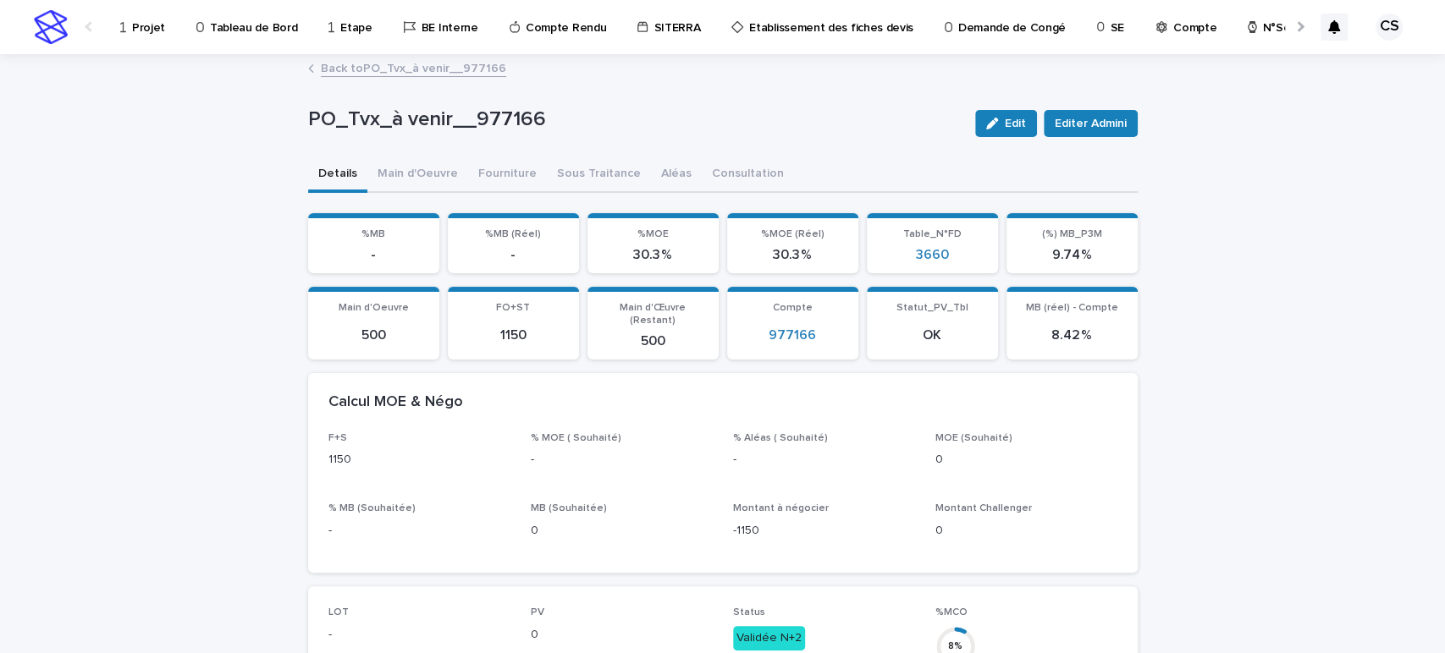
click at [426, 69] on link "Back to PO_Tvx_à venir__977166" at bounding box center [413, 67] width 185 height 19
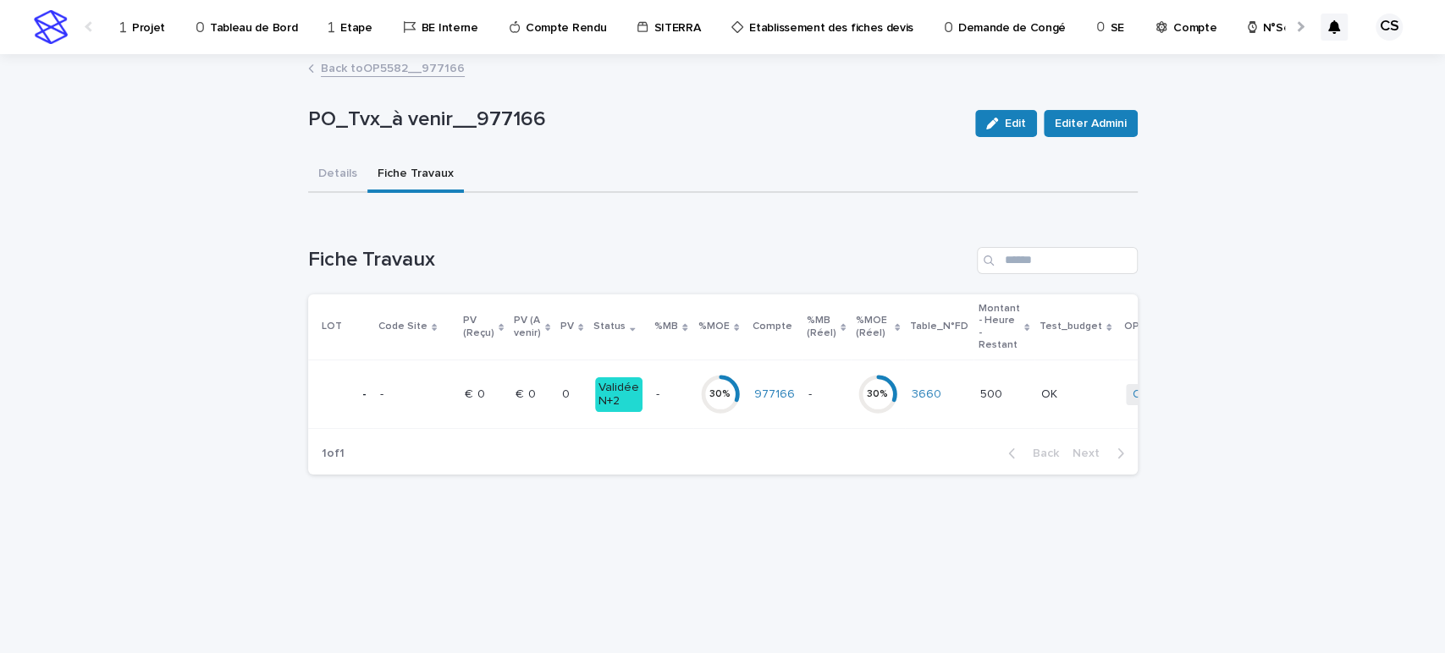
click at [373, 67] on link "Back to OP5582__977166" at bounding box center [393, 67] width 144 height 19
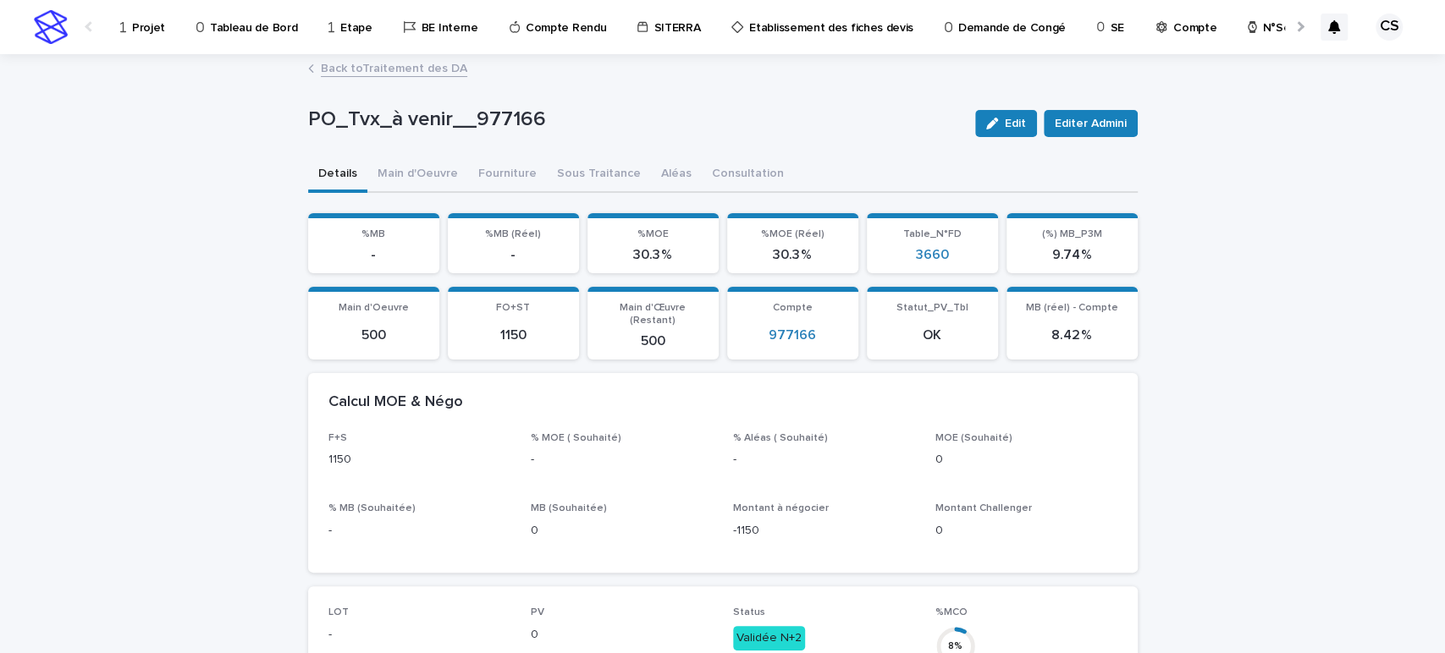
click at [420, 69] on link "Back to Traitement des DA" at bounding box center [394, 67] width 146 height 19
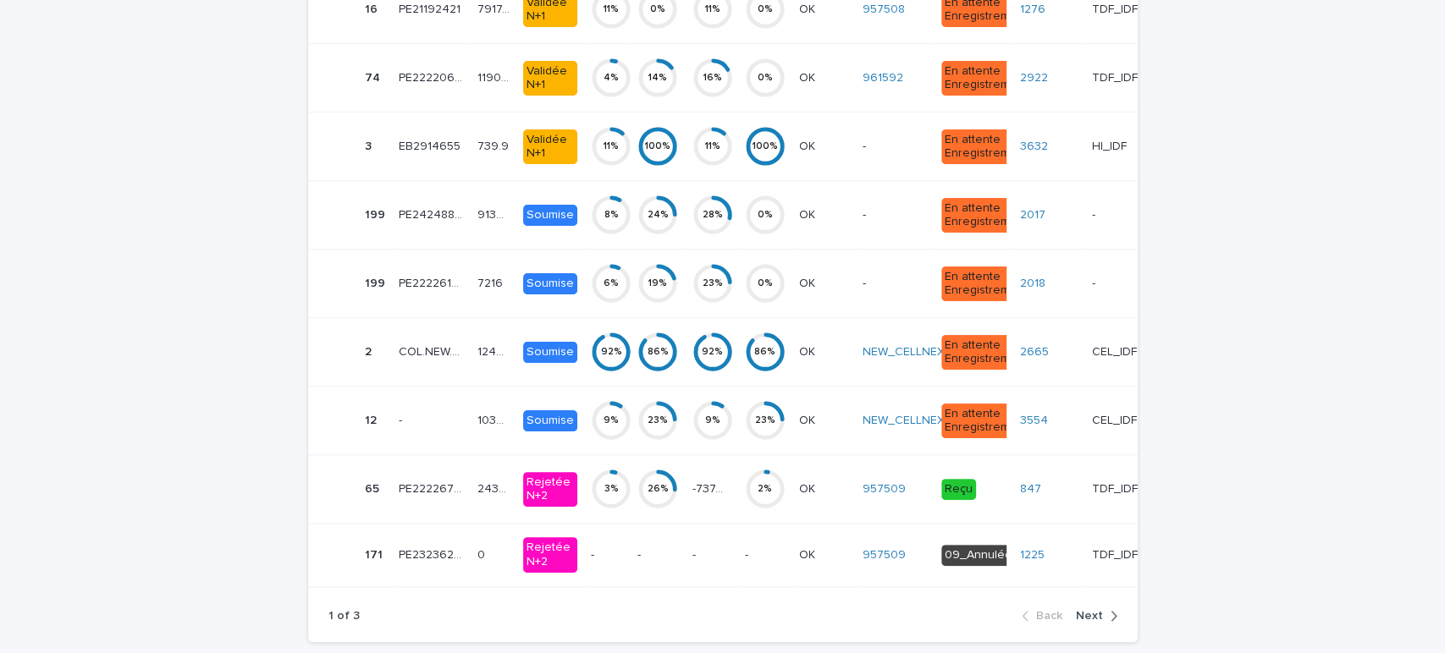
scroll to position [5269, 0]
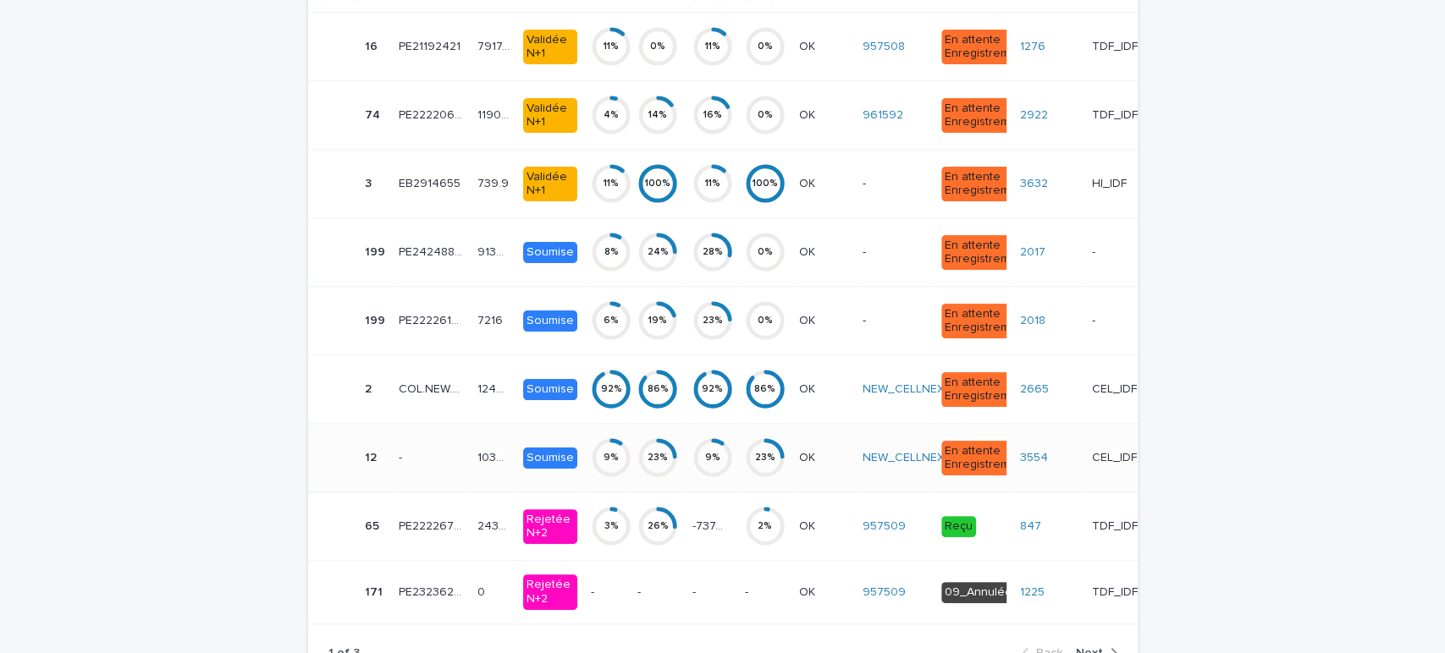
click at [772, 449] on td "23 %" at bounding box center [765, 458] width 54 height 69
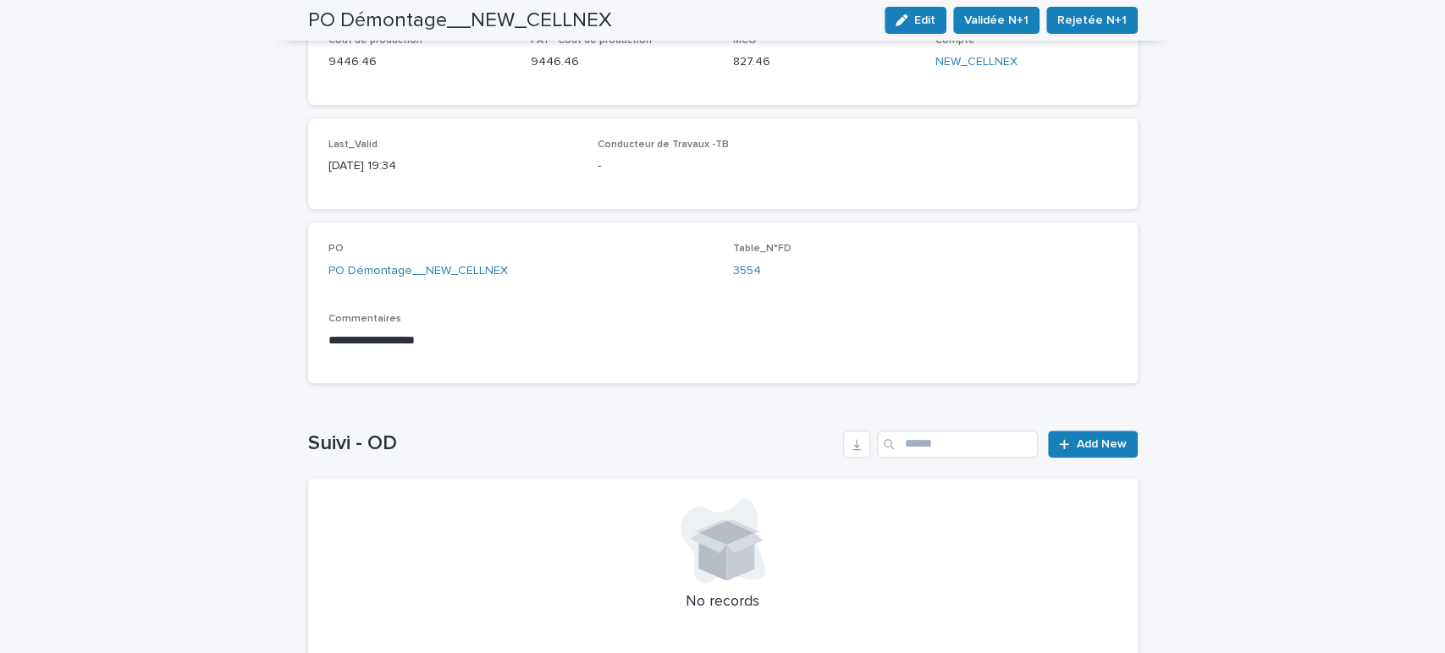
scroll to position [1000, 0]
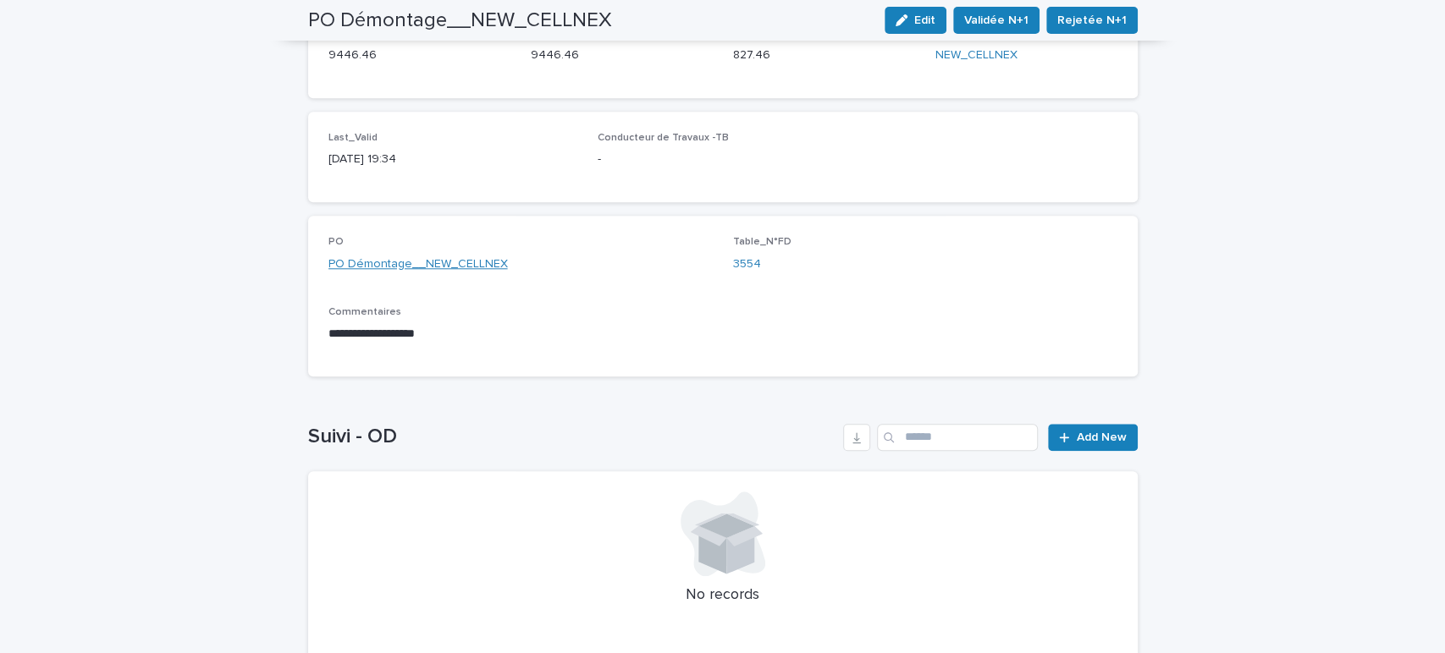
click at [443, 256] on link "PO Démontage__NEW_CELLNEX" at bounding box center [417, 265] width 179 height 18
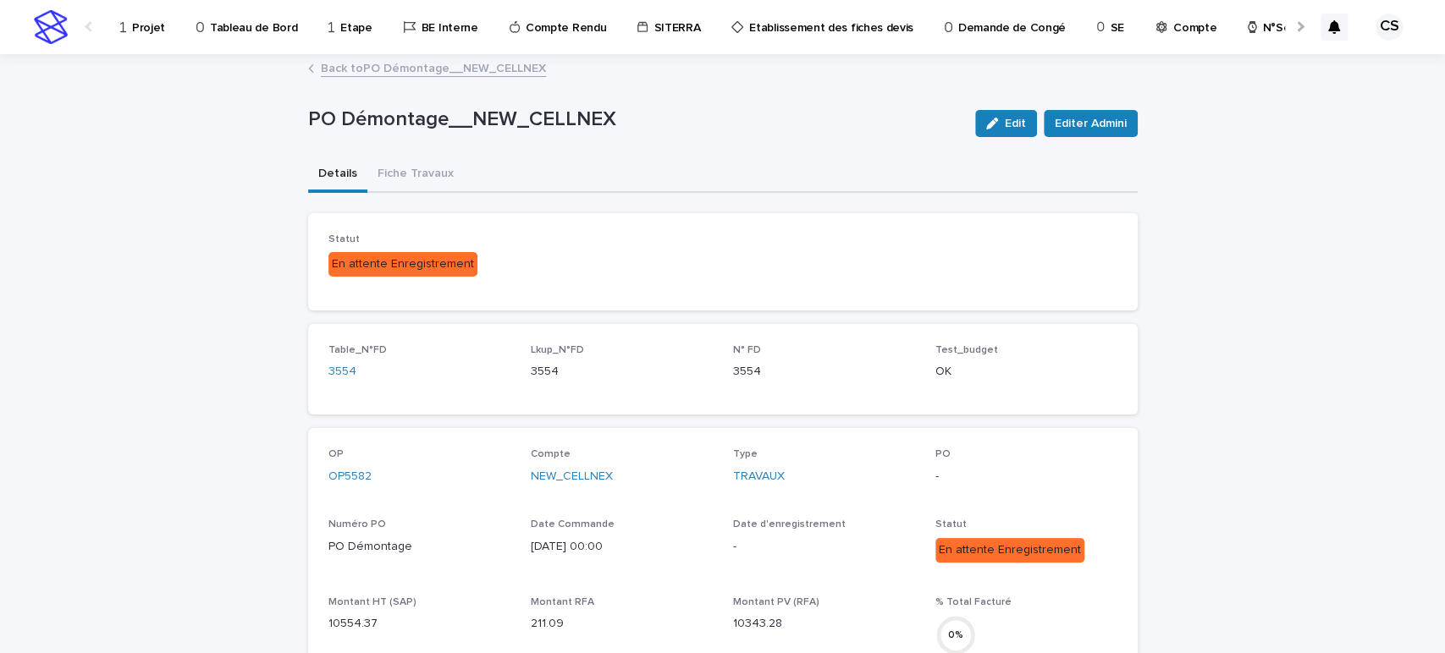
click at [135, 25] on p "Projet" at bounding box center [148, 18] width 33 height 36
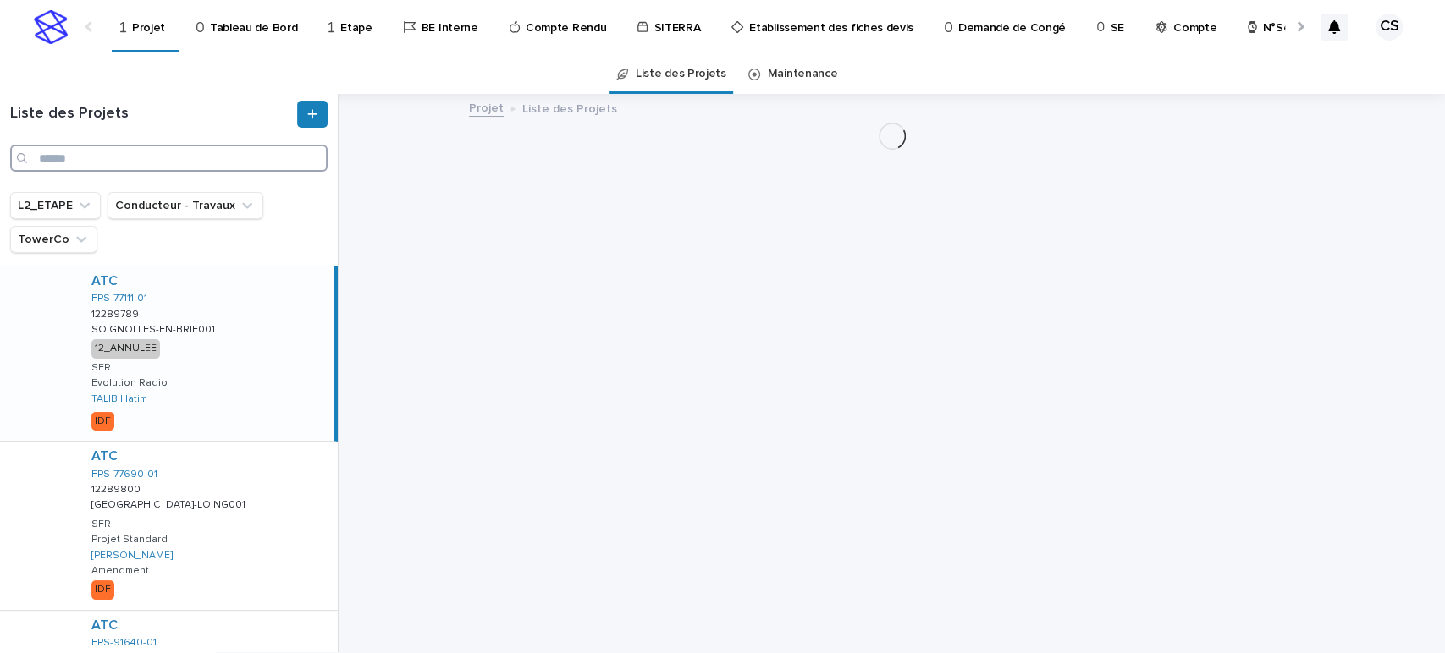
click at [235, 165] on input "Search" at bounding box center [168, 158] width 317 height 27
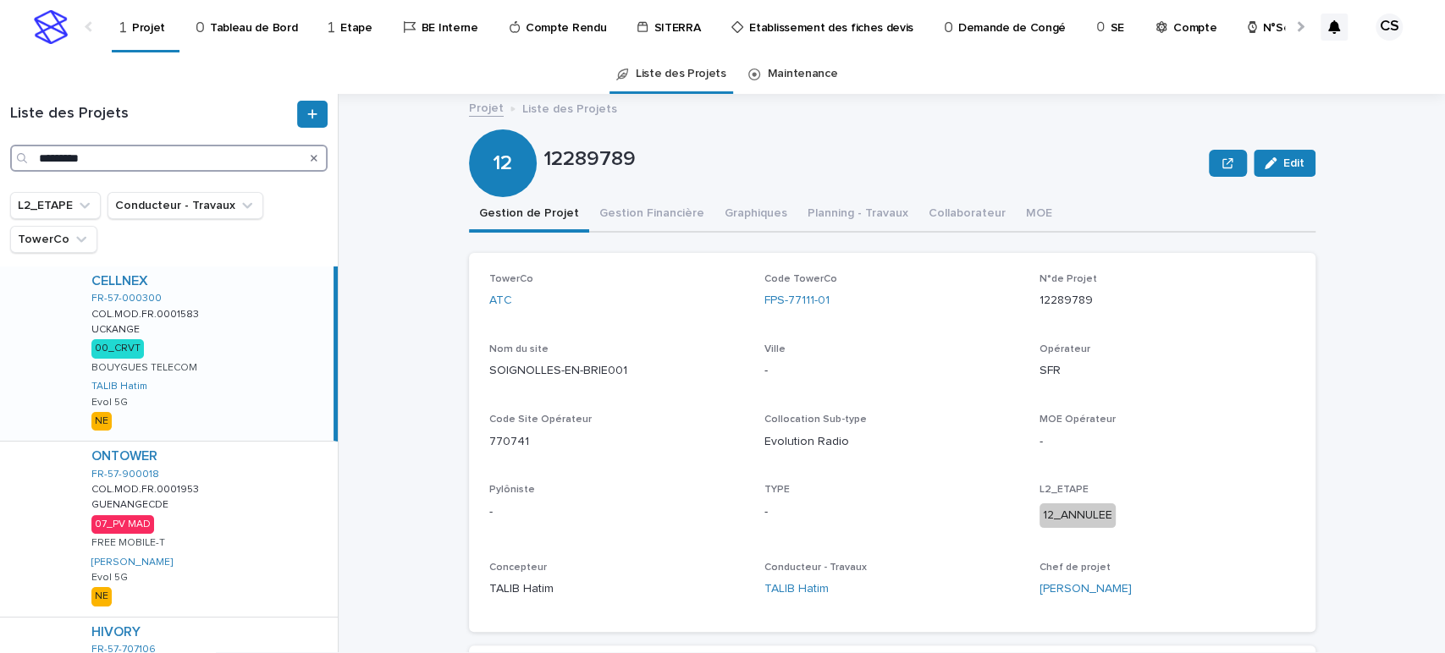
type input "*********"
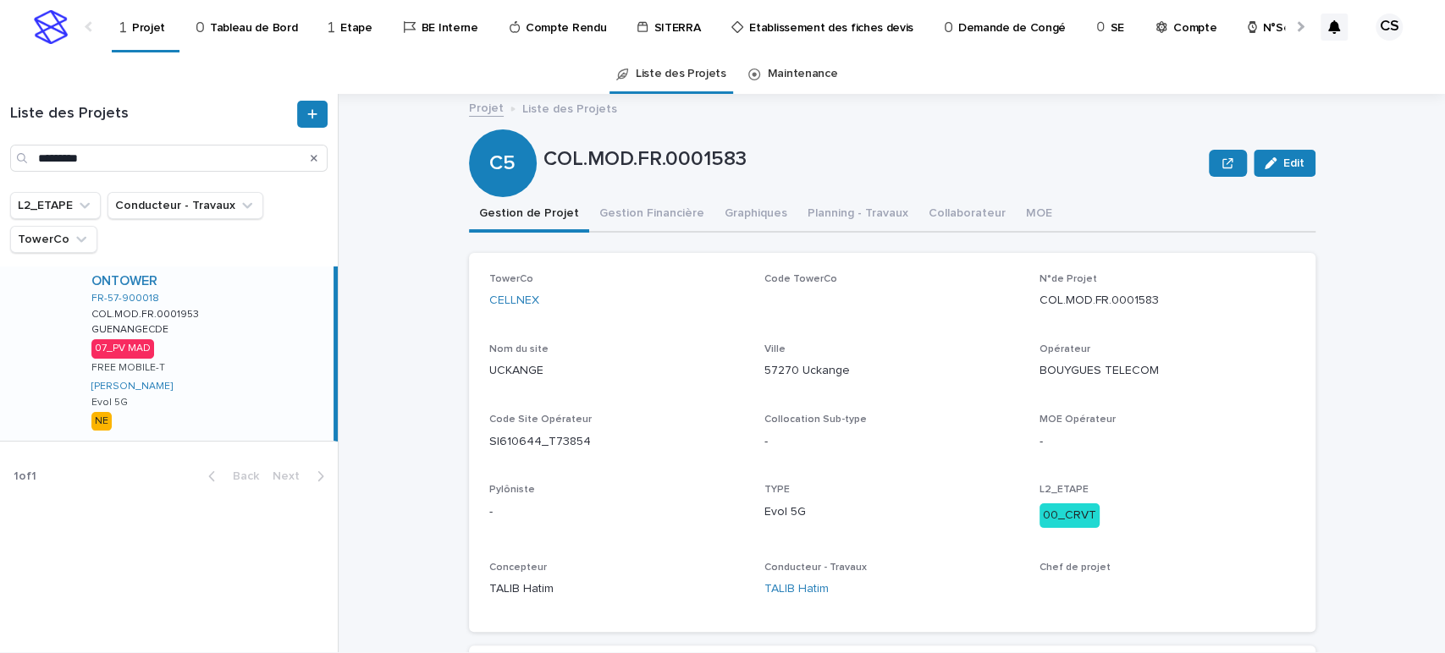
click at [212, 313] on div "ONTOWER FR-57-900018 COL.MOD.FR.0001953 COL.MOD.FR.0001953 GUENANGECDE GUENANGE…" at bounding box center [206, 354] width 256 height 174
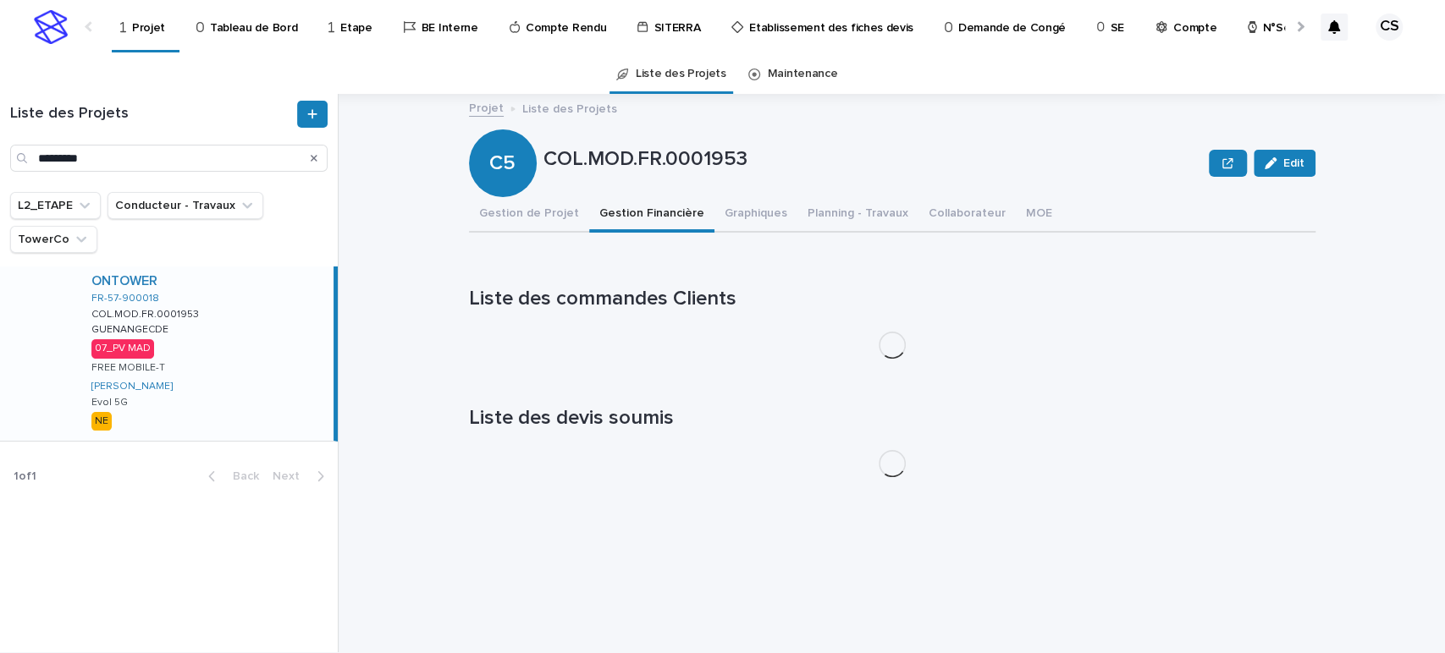
click at [642, 226] on button "Gestion Financière" at bounding box center [651, 215] width 125 height 36
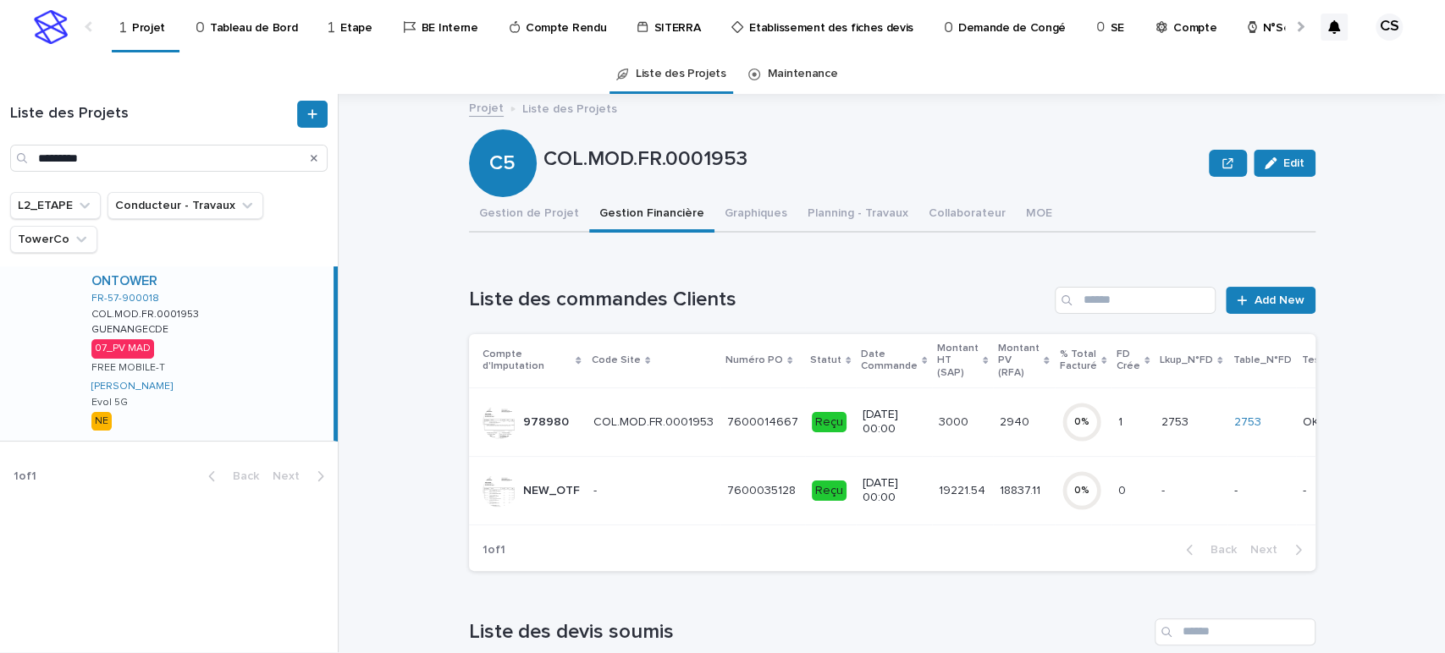
click at [945, 477] on div "19221.54 19221.54" at bounding box center [962, 491] width 47 height 28
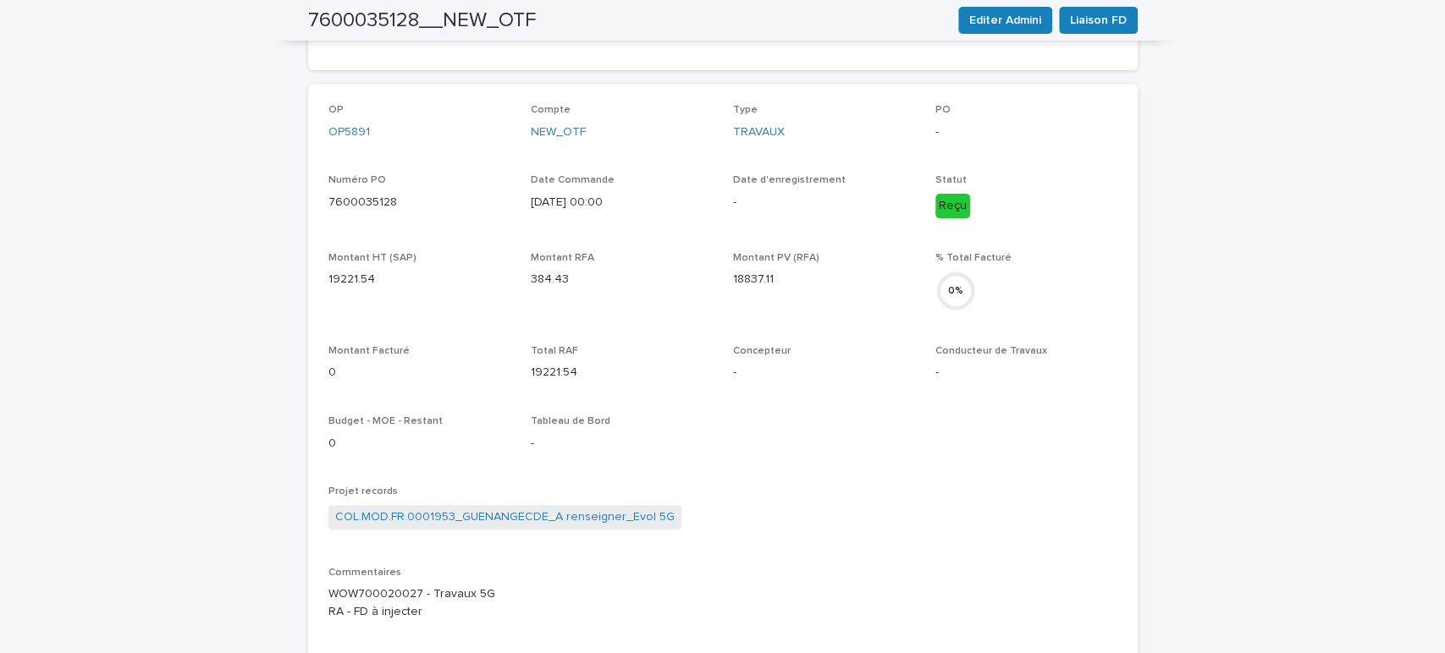
scroll to position [340, 0]
drag, startPoint x: 775, startPoint y: 286, endPoint x: 725, endPoint y: 285, distance: 50.8
click at [733, 285] on p "18837.11" at bounding box center [824, 284] width 182 height 18
copy p "18837.11"
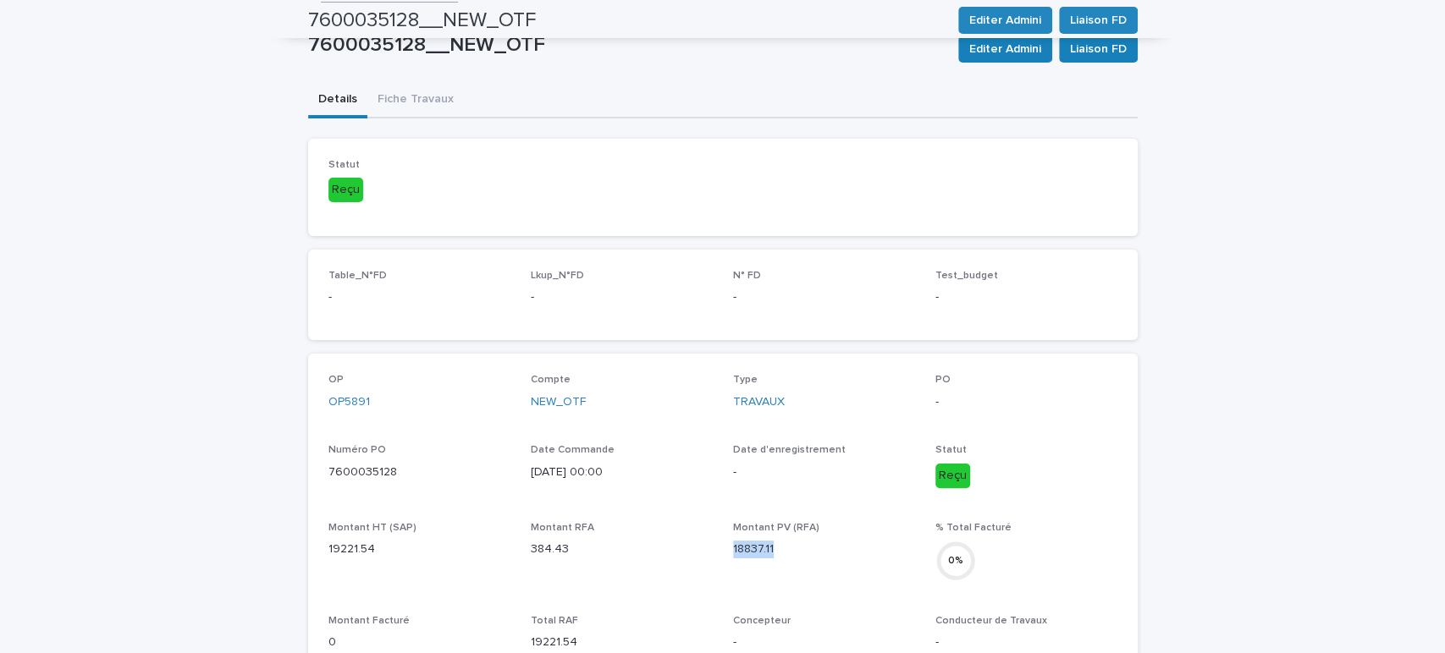
scroll to position [0, 0]
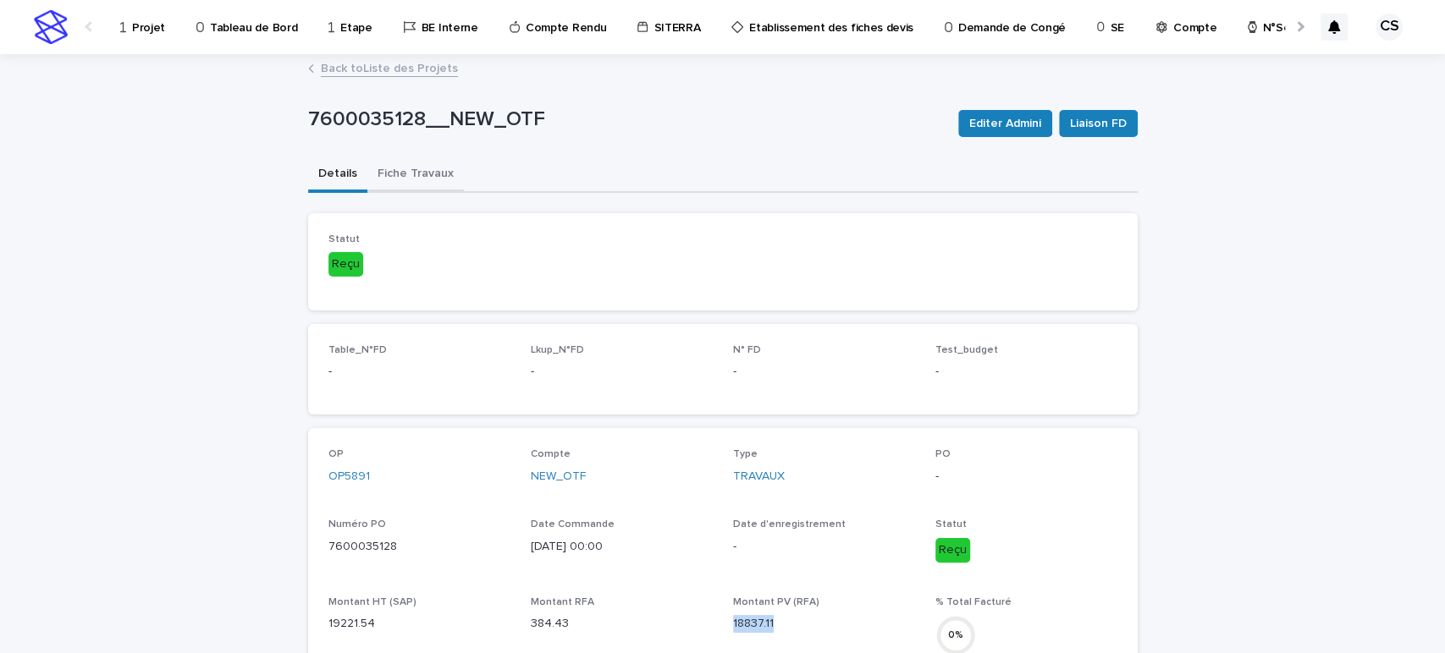
click at [412, 175] on button "Fiche Travaux" at bounding box center [415, 175] width 96 height 36
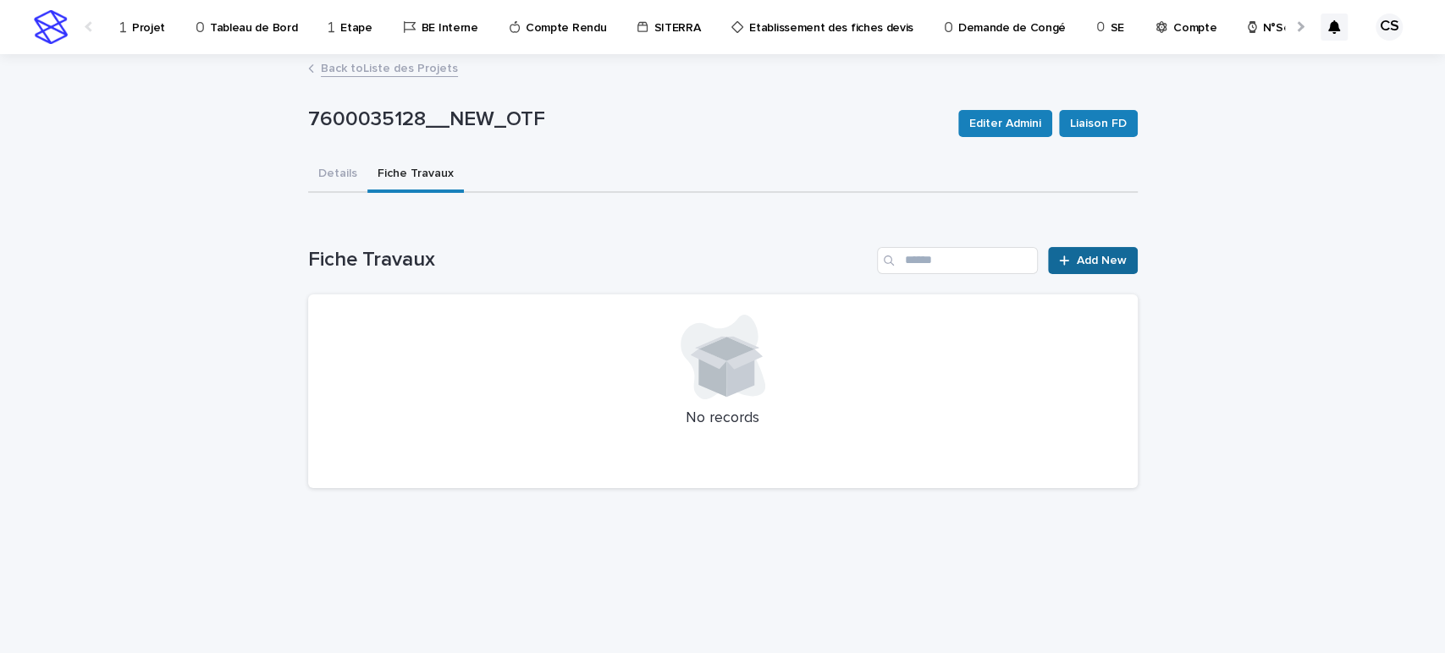
click at [1088, 262] on span "Add New" at bounding box center [1102, 261] width 50 height 12
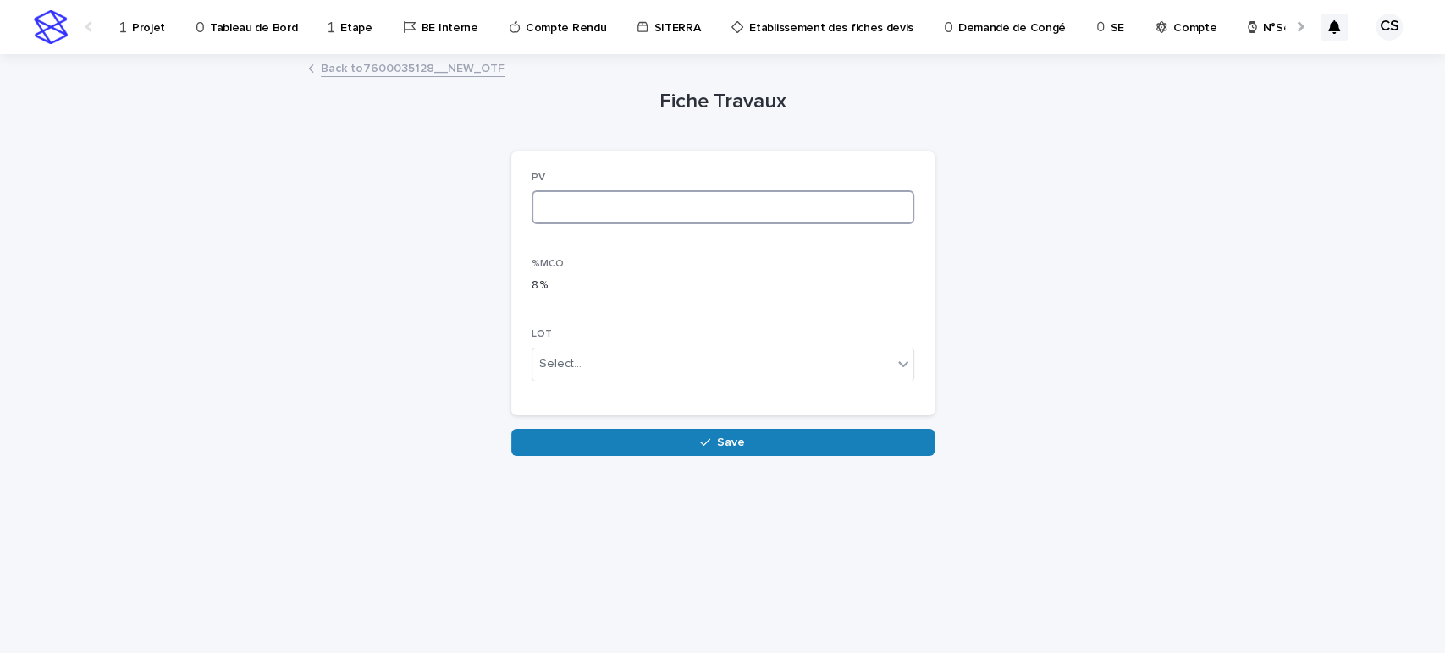
paste input "********"
click at [638, 214] on input "********" at bounding box center [723, 207] width 383 height 34
type input "********"
drag, startPoint x: 666, startPoint y: 423, endPoint x: 670, endPoint y: 444, distance: 20.8
click at [670, 444] on div "Fiche Travaux Loading... Saving… Loading... Saving… Loading... Saving… PV *****…" at bounding box center [722, 256] width 423 height 400
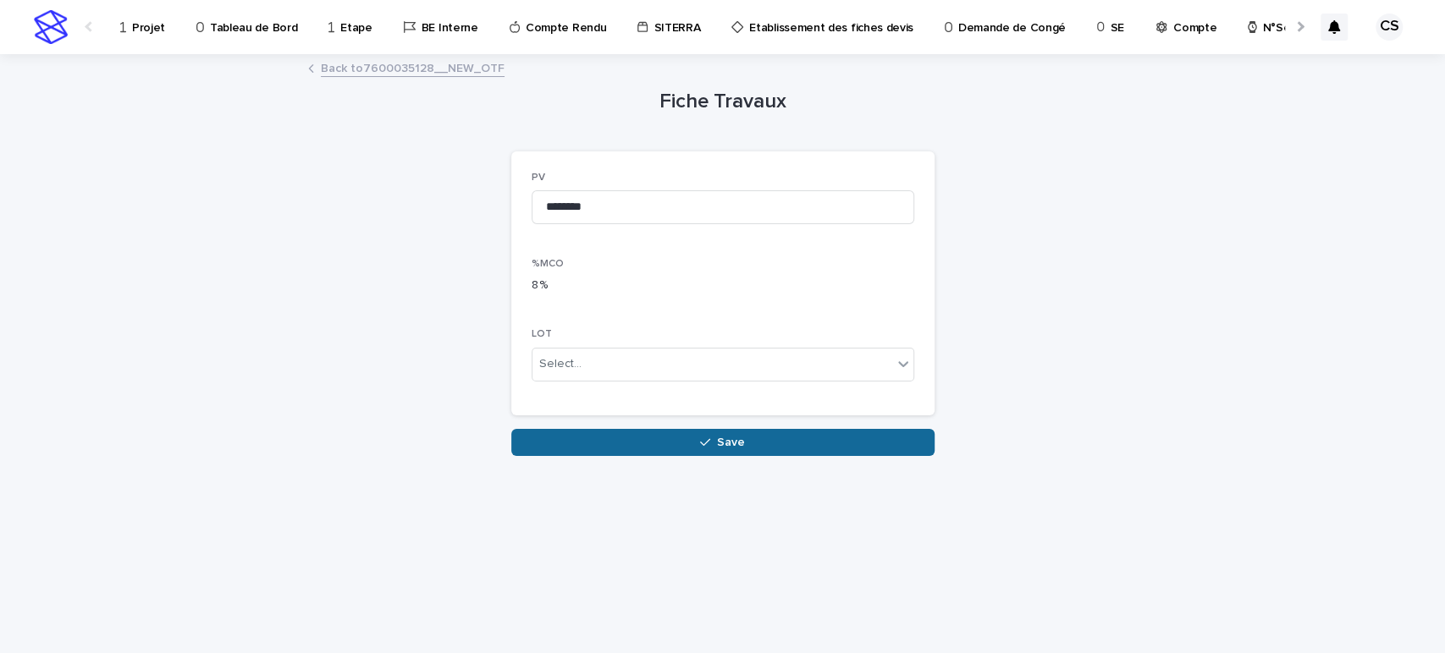
click at [670, 444] on button "Save" at bounding box center [722, 442] width 423 height 27
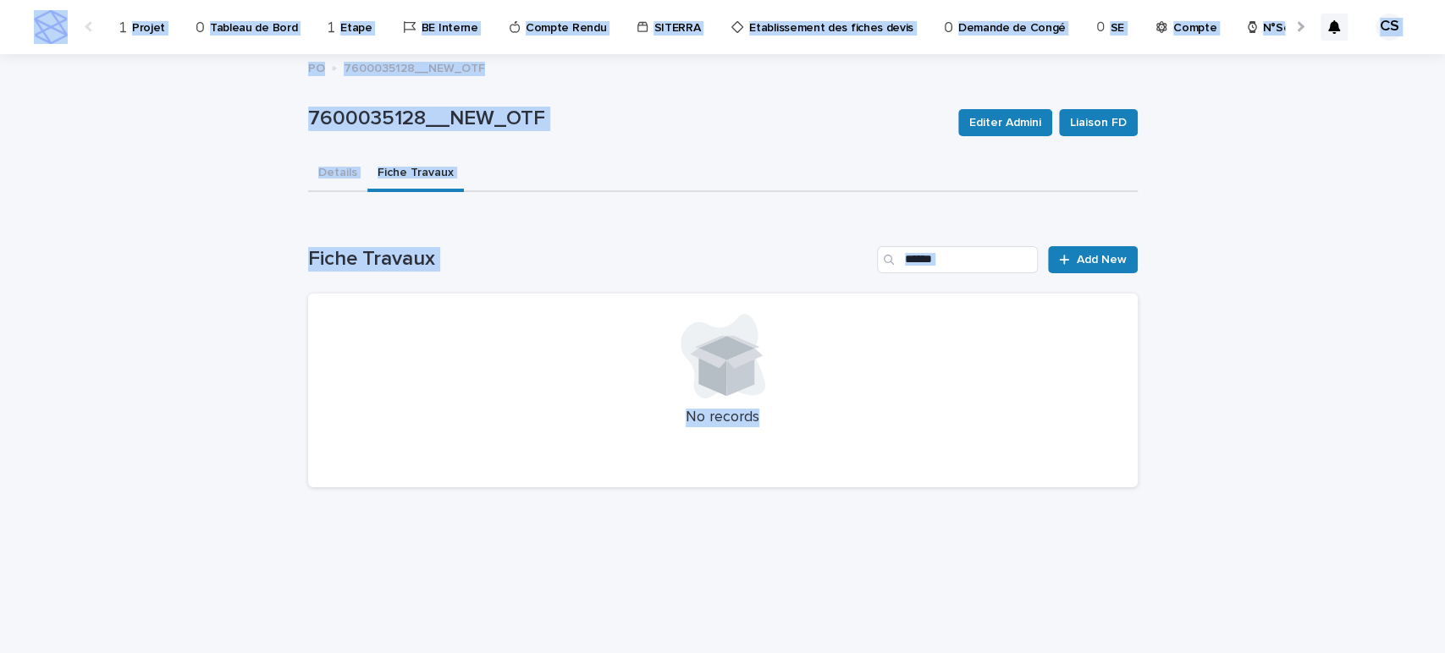
click at [670, 444] on div "No records" at bounding box center [722, 391] width 829 height 195
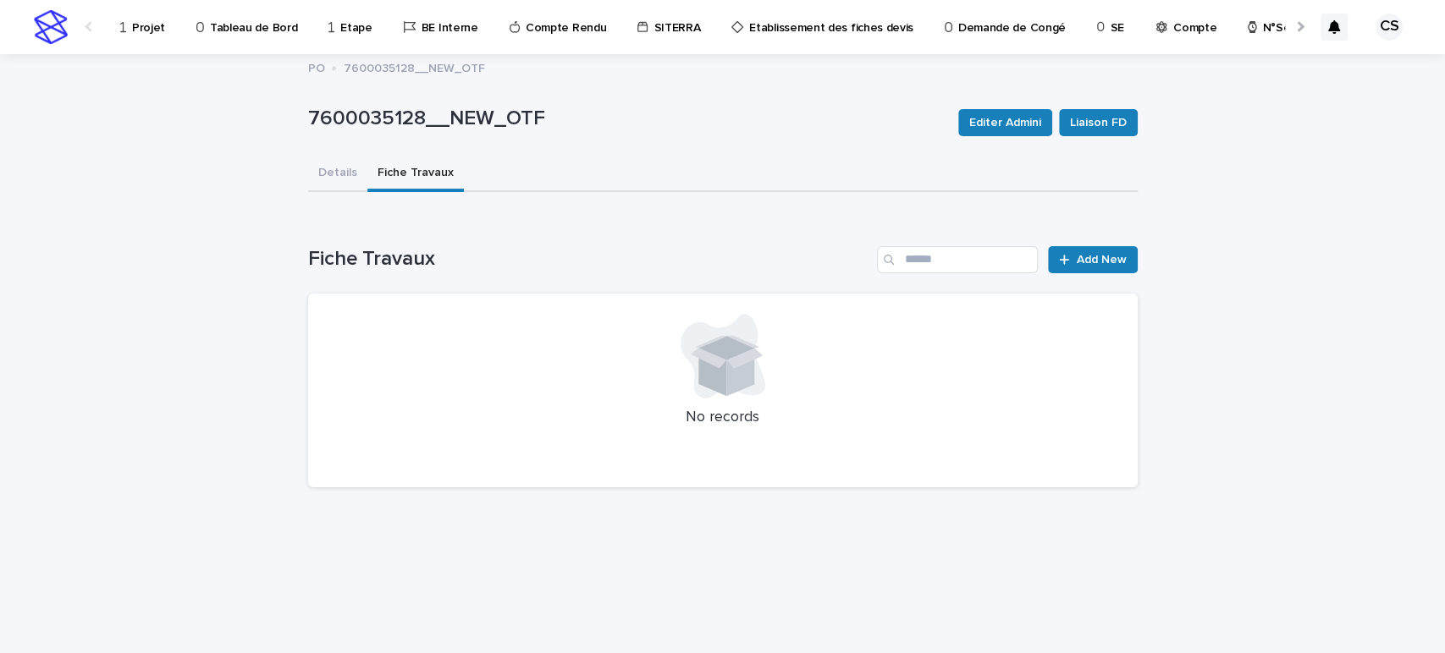
click at [648, 283] on div "Fiche Travaux Add New No records" at bounding box center [722, 367] width 829 height 242
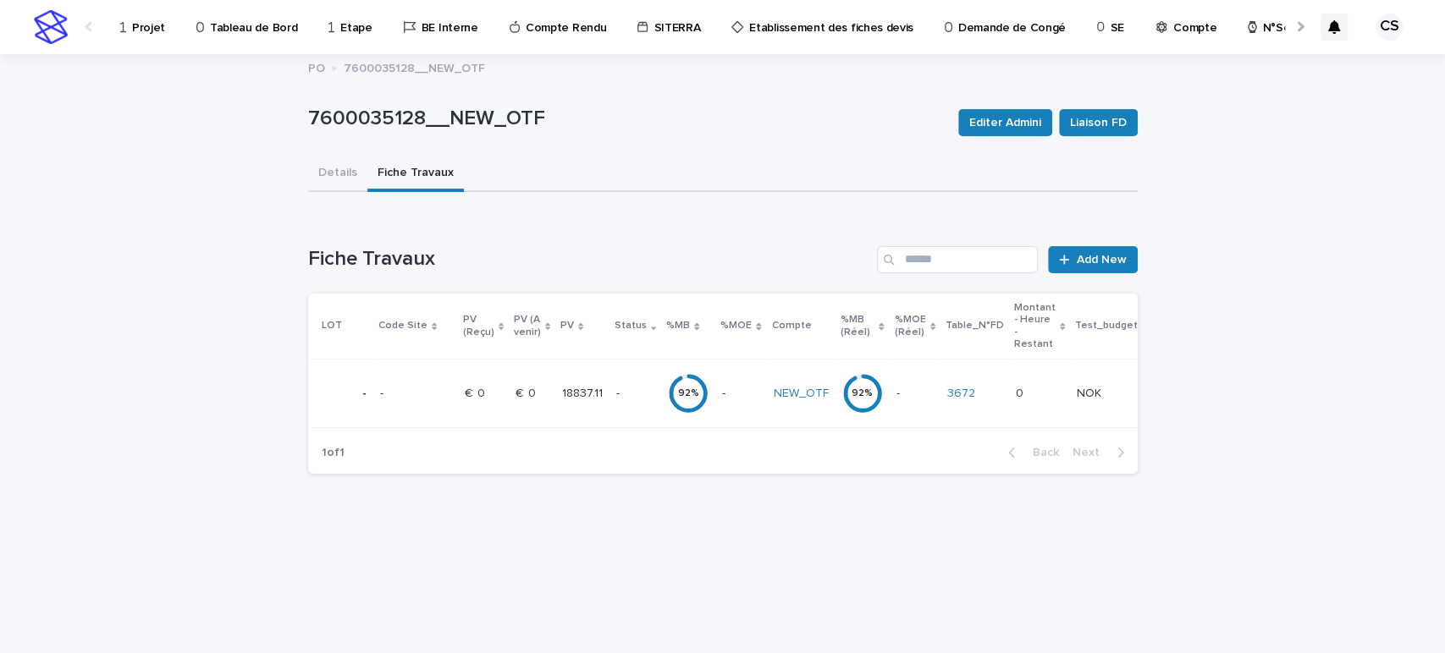
click at [734, 384] on div "- -" at bounding box center [740, 394] width 37 height 28
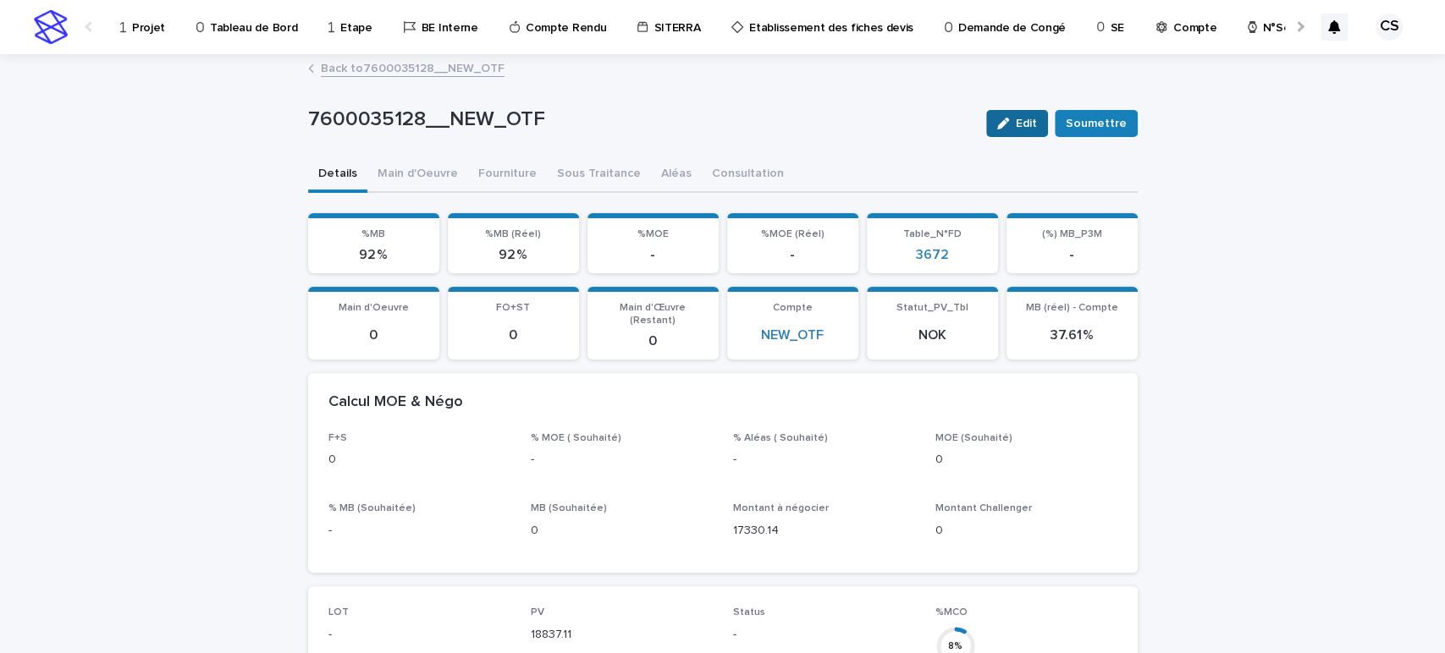
click at [1037, 124] on button "Edit" at bounding box center [1017, 123] width 62 height 27
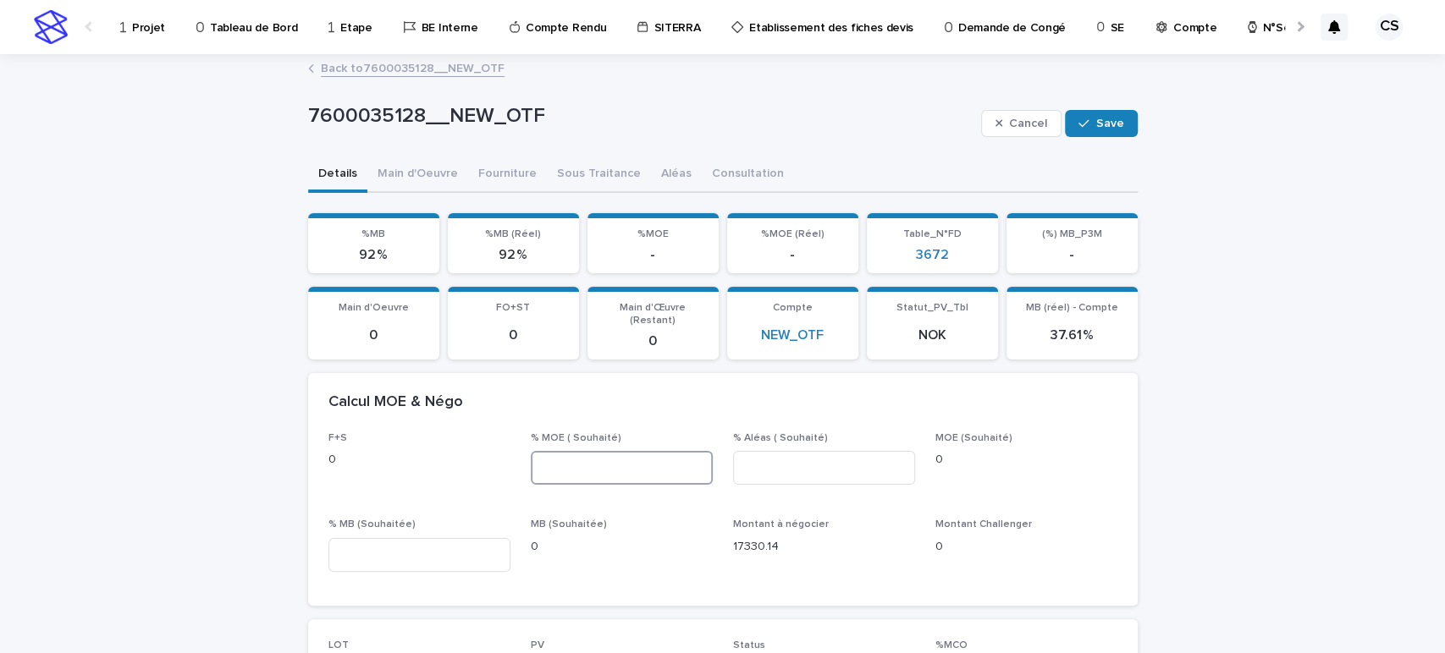
click at [630, 457] on input at bounding box center [622, 468] width 182 height 34
type input "**"
click at [772, 458] on input at bounding box center [824, 468] width 182 height 34
type input "*"
click at [372, 559] on div "% MB (Souhaitée)" at bounding box center [419, 552] width 182 height 66
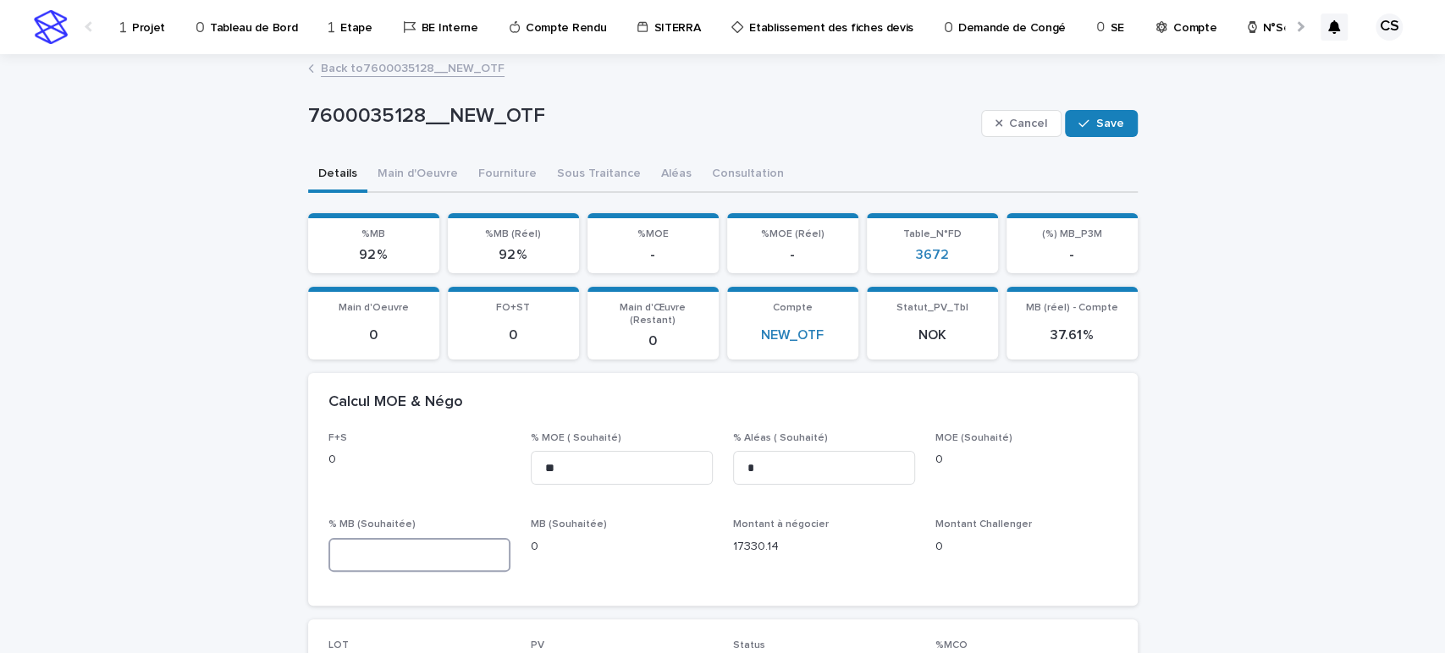
click at [395, 543] on input at bounding box center [419, 555] width 182 height 34
type input "*"
click at [1097, 140] on div "Cancel Save" at bounding box center [1059, 124] width 157 height 68
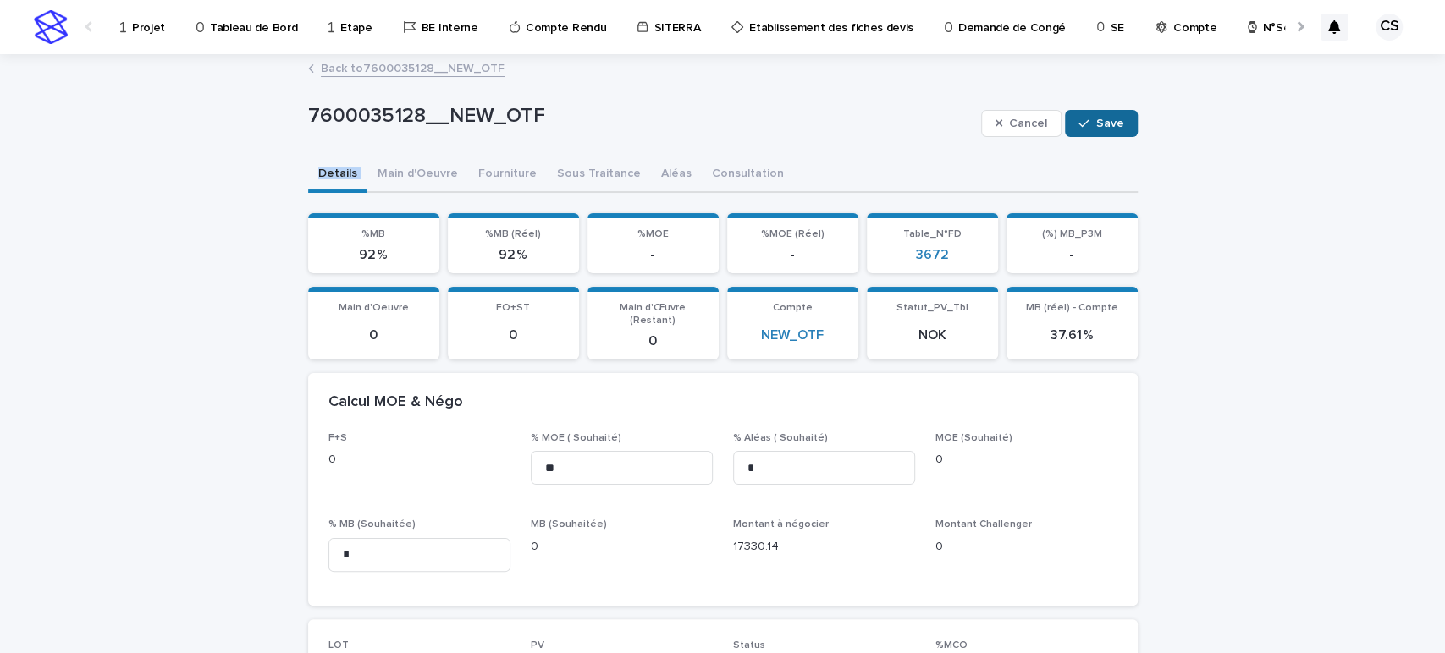
click at [1099, 135] on button "Save" at bounding box center [1101, 123] width 72 height 27
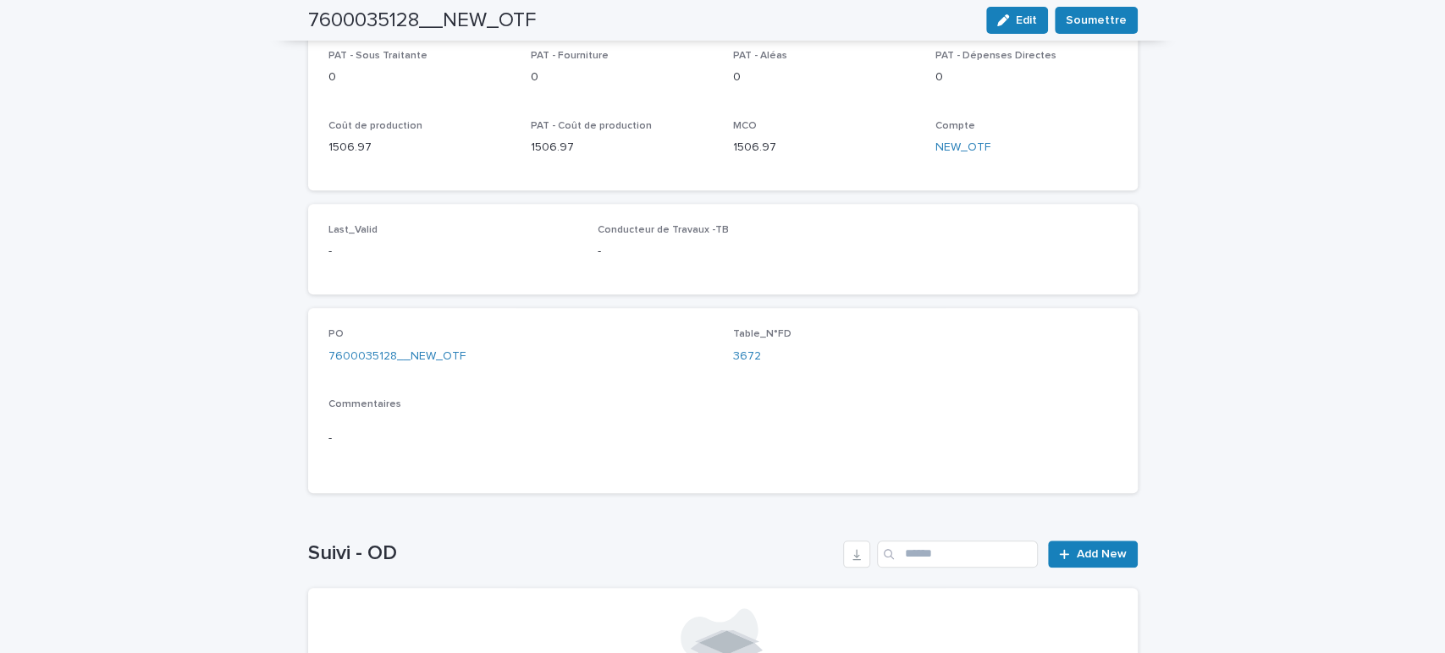
scroll to position [991, 0]
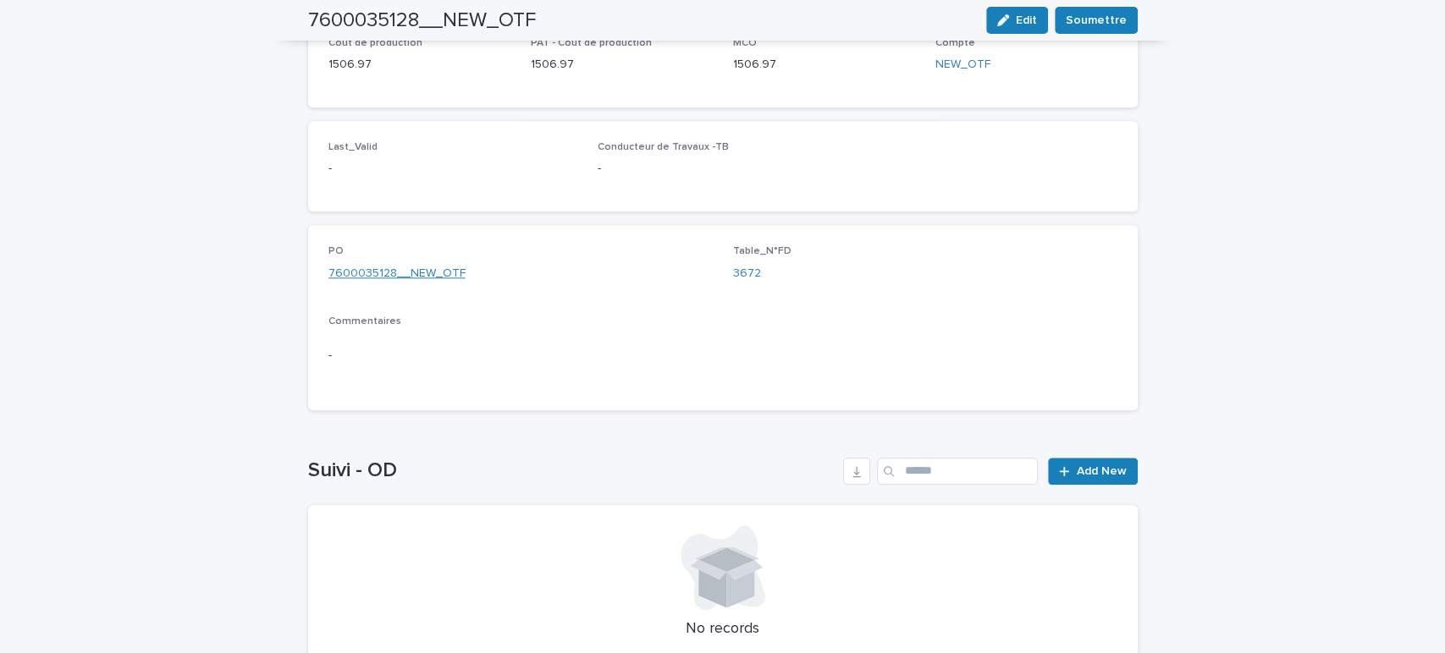
click at [412, 265] on link "7600035128__NEW_OTF" at bounding box center [396, 274] width 137 height 18
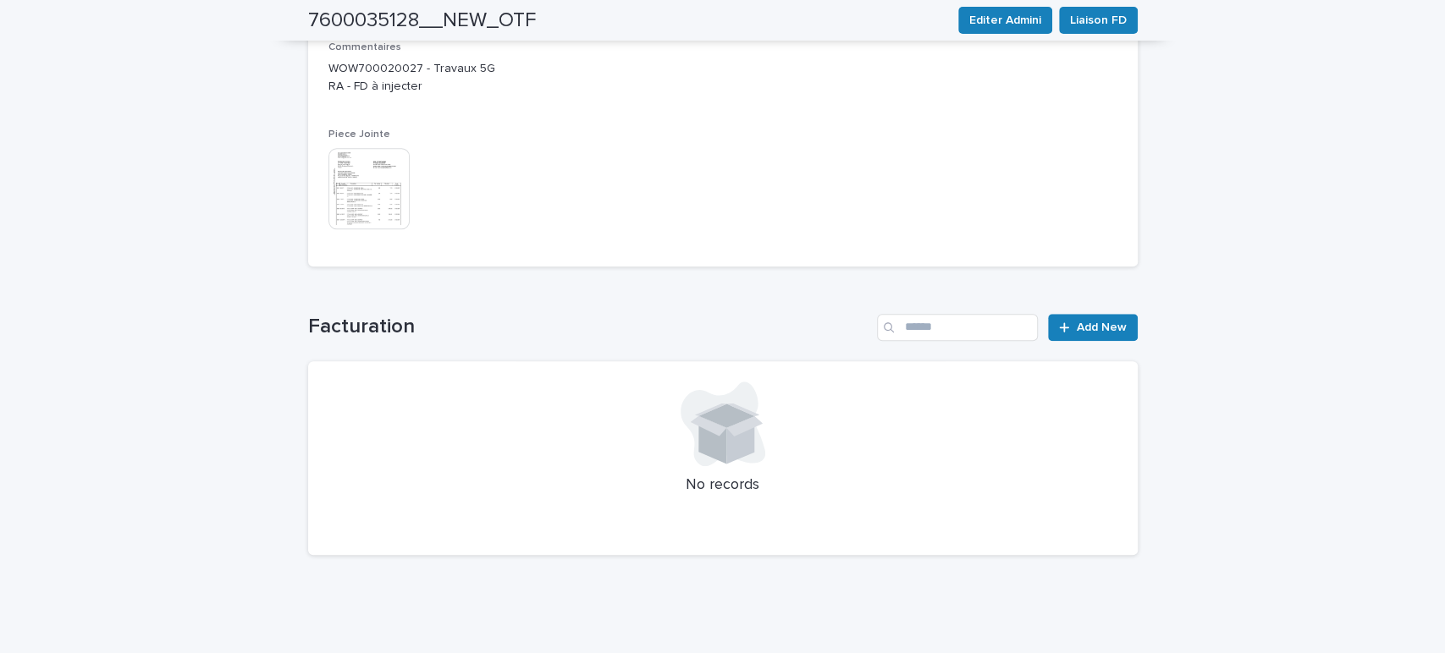
scroll to position [515, 0]
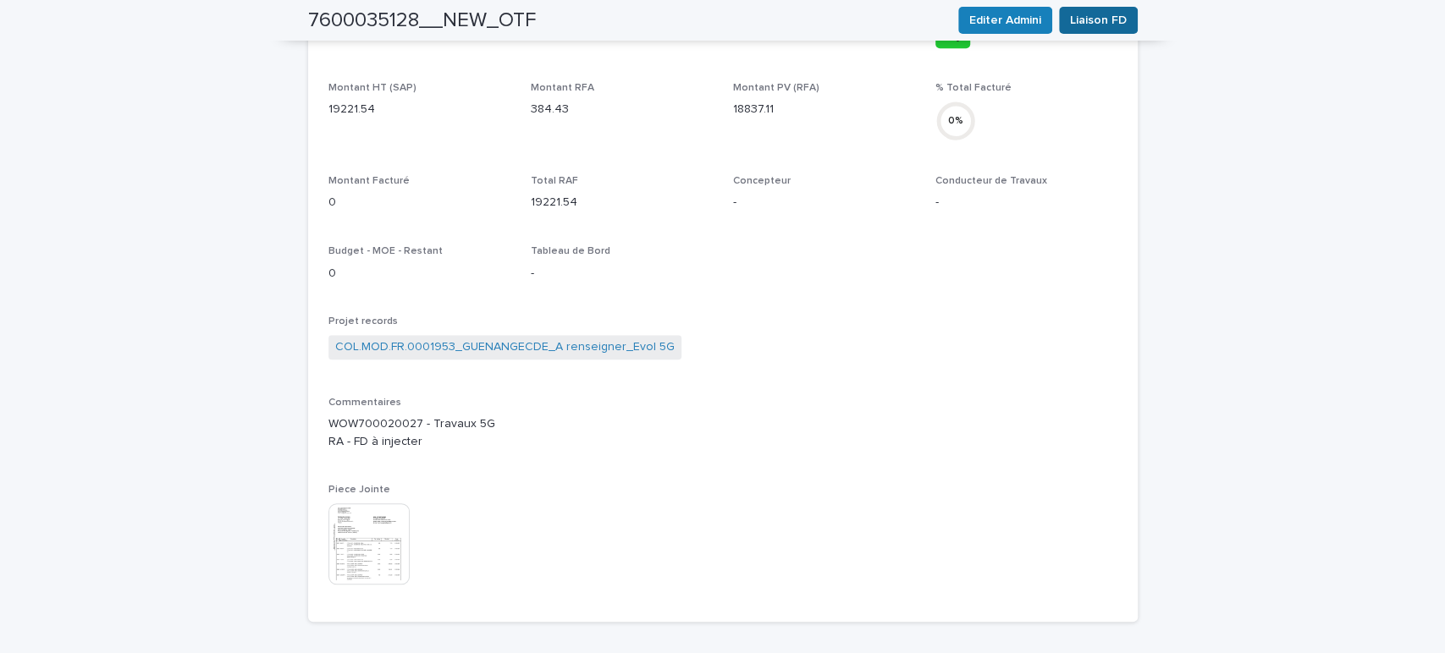
click at [1080, 19] on span "Liaison FD" at bounding box center [1098, 20] width 57 height 17
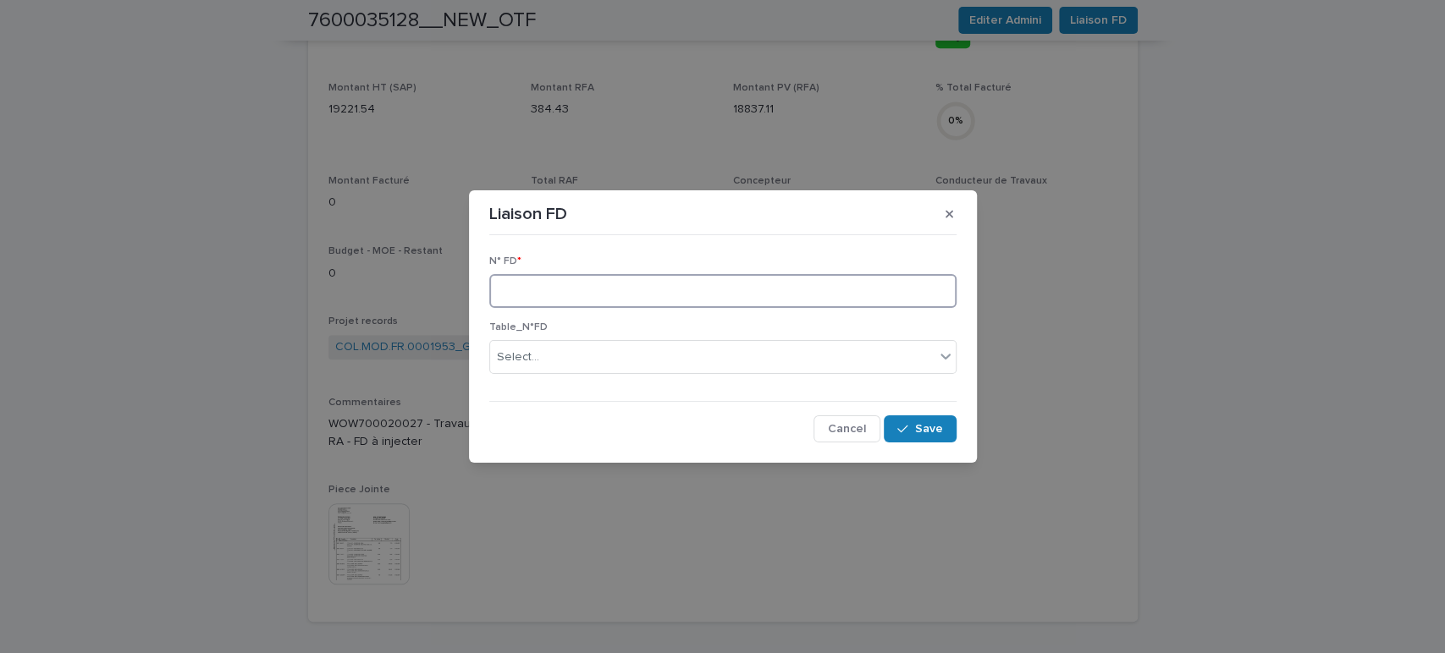
click at [639, 303] on input at bounding box center [722, 291] width 467 height 34
type input "****"
click at [912, 421] on button "Save" at bounding box center [920, 429] width 72 height 27
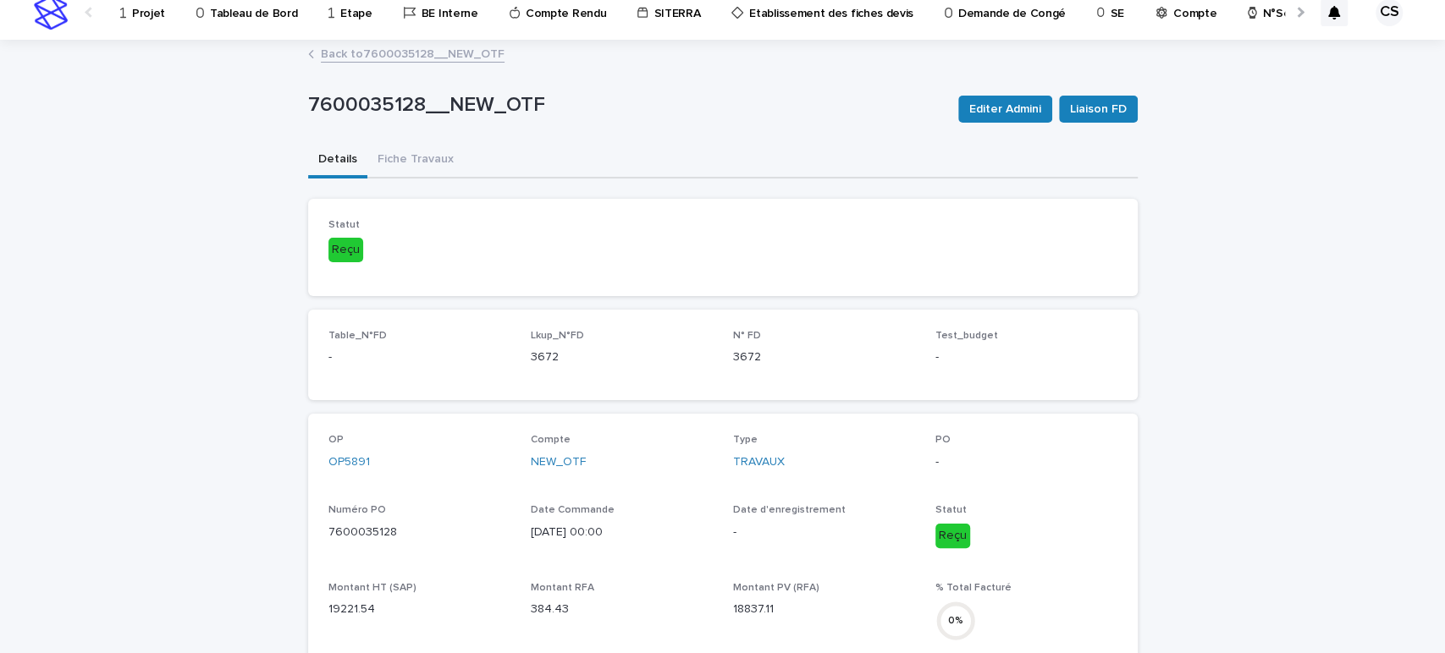
scroll to position [0, 0]
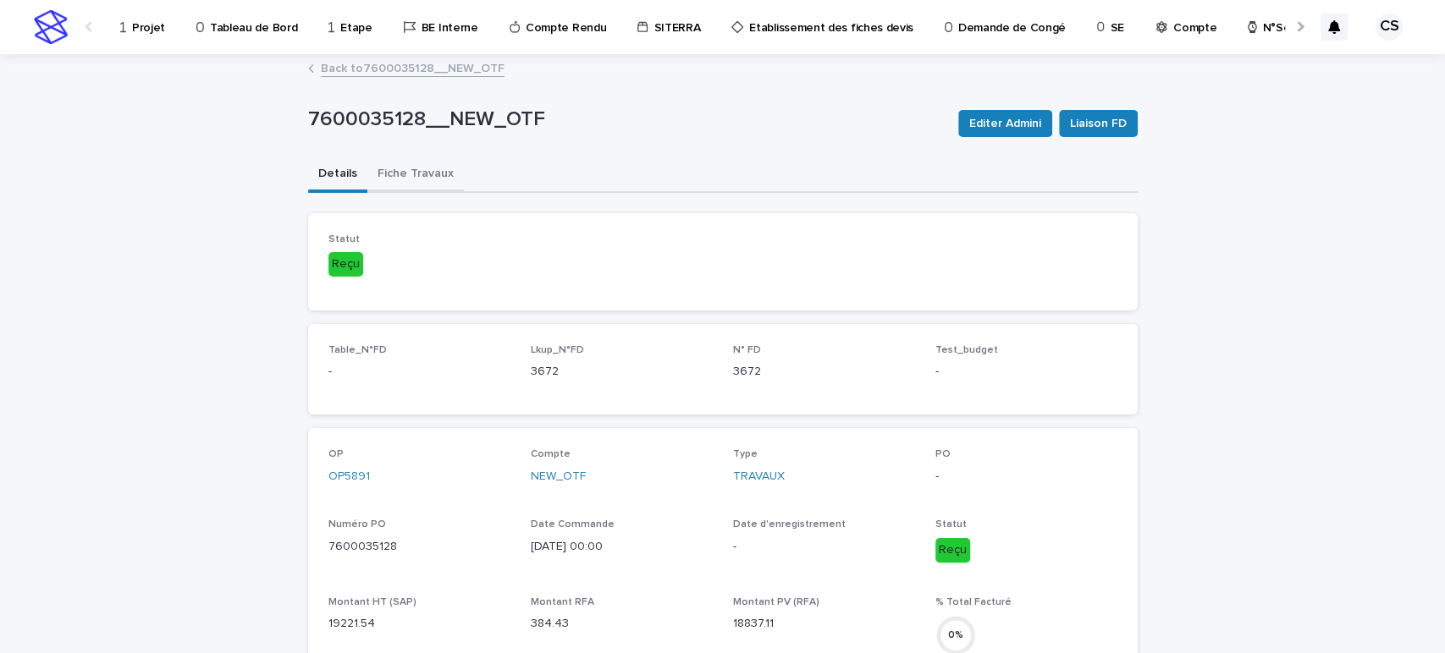
click at [403, 175] on button "Fiche Travaux" at bounding box center [415, 175] width 96 height 36
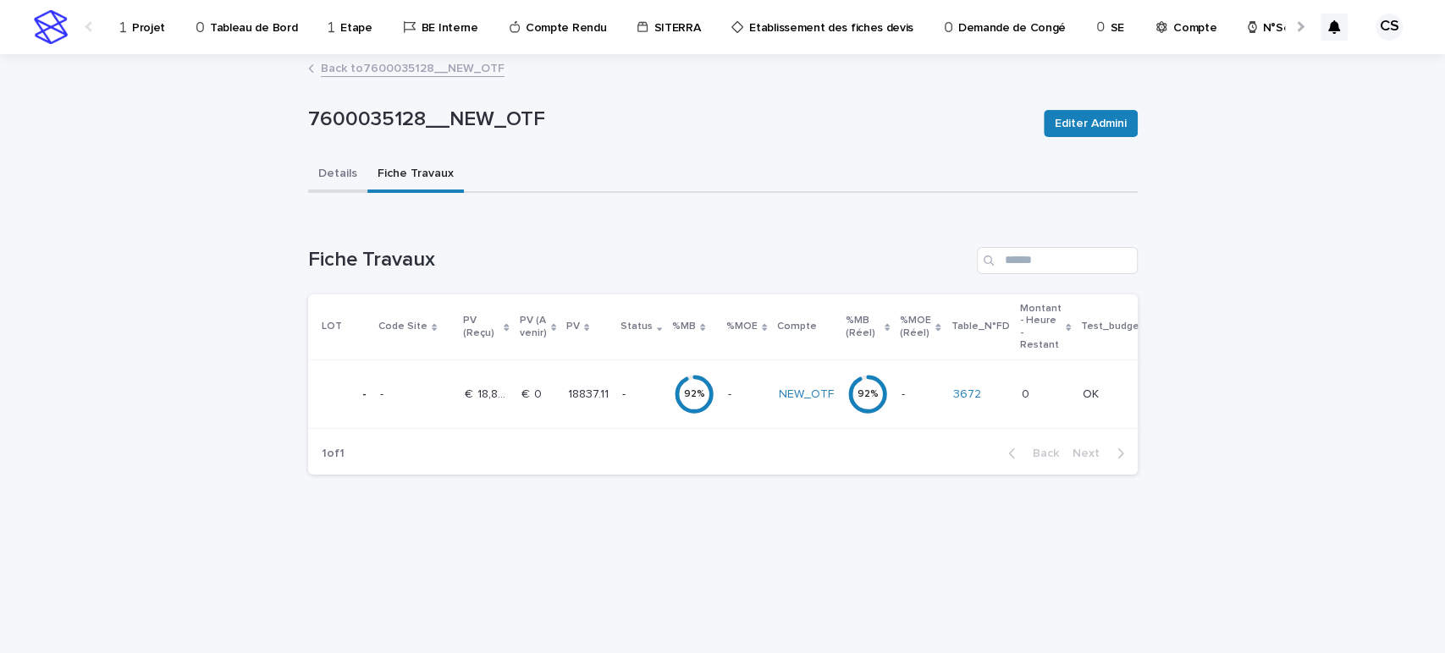
click at [337, 173] on button "Details" at bounding box center [337, 175] width 59 height 36
click at [380, 169] on button "Fiche Travaux" at bounding box center [415, 175] width 96 height 36
click at [500, 394] on p "€  18,837.11" at bounding box center [488, 393] width 47 height 18
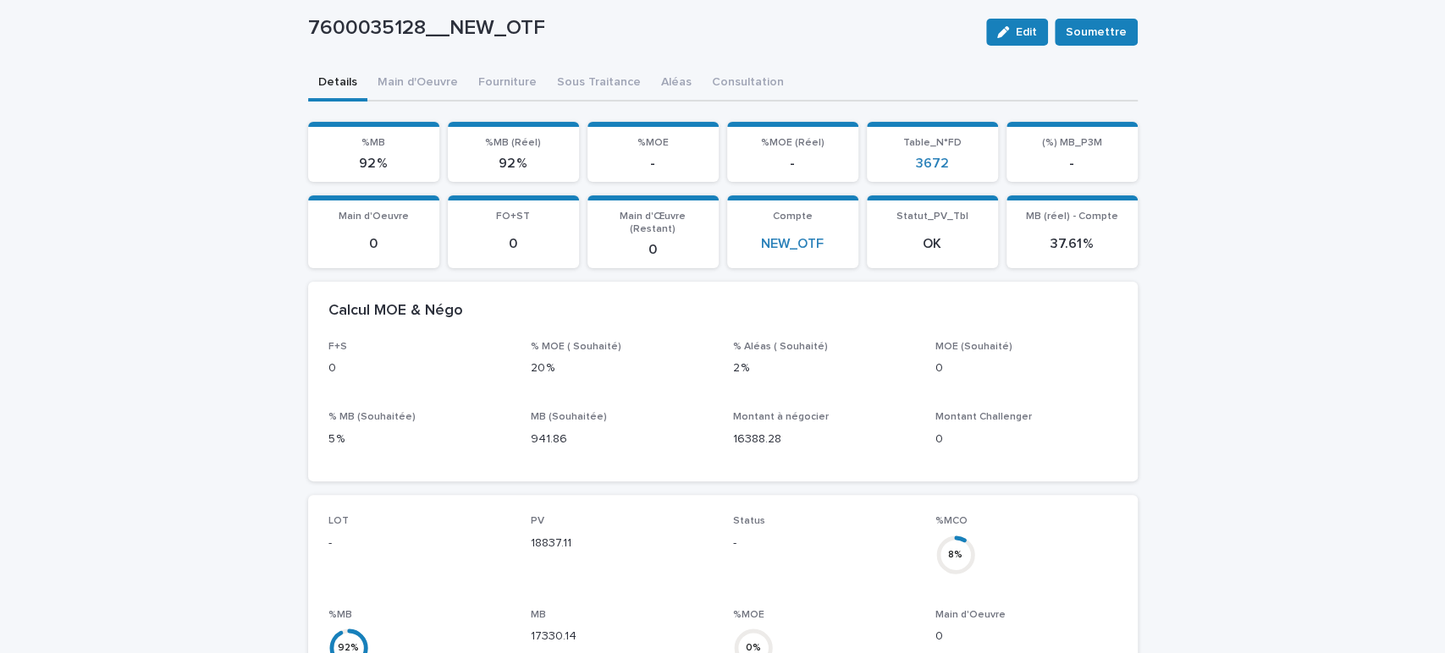
scroll to position [88, 0]
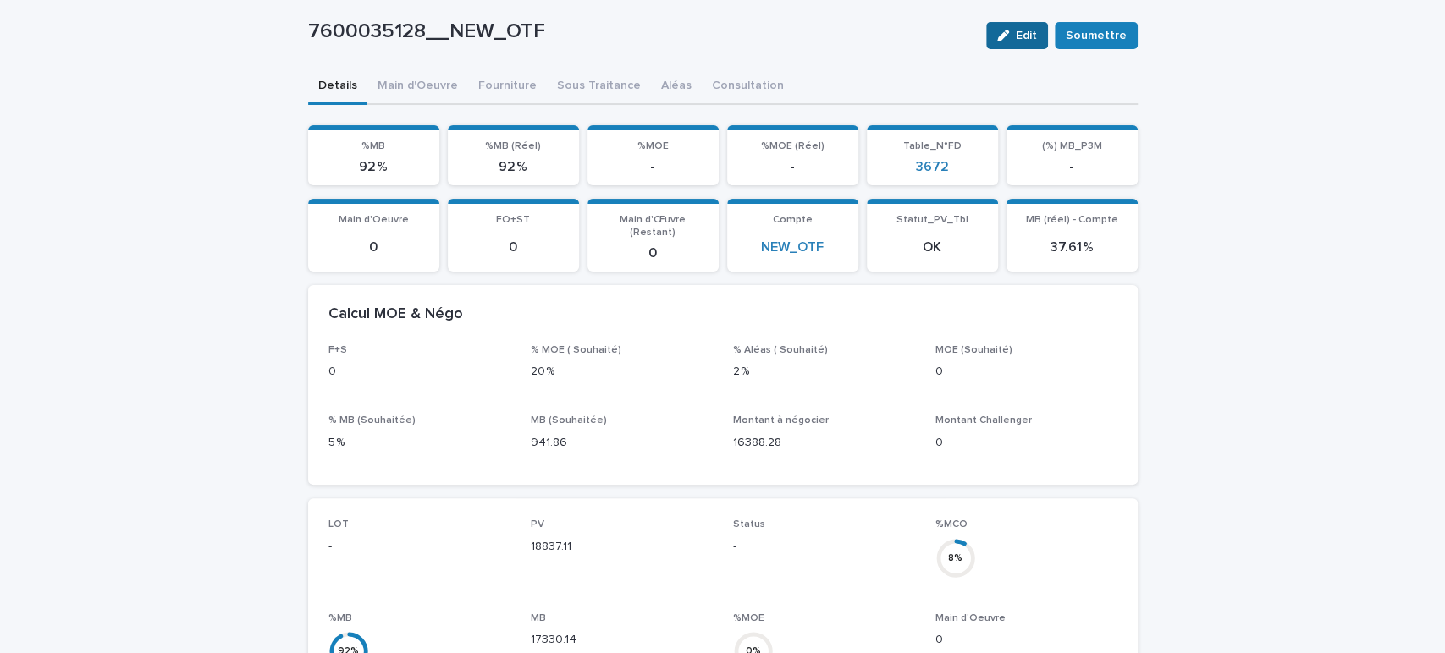
click at [1017, 36] on span "Edit" at bounding box center [1026, 36] width 21 height 12
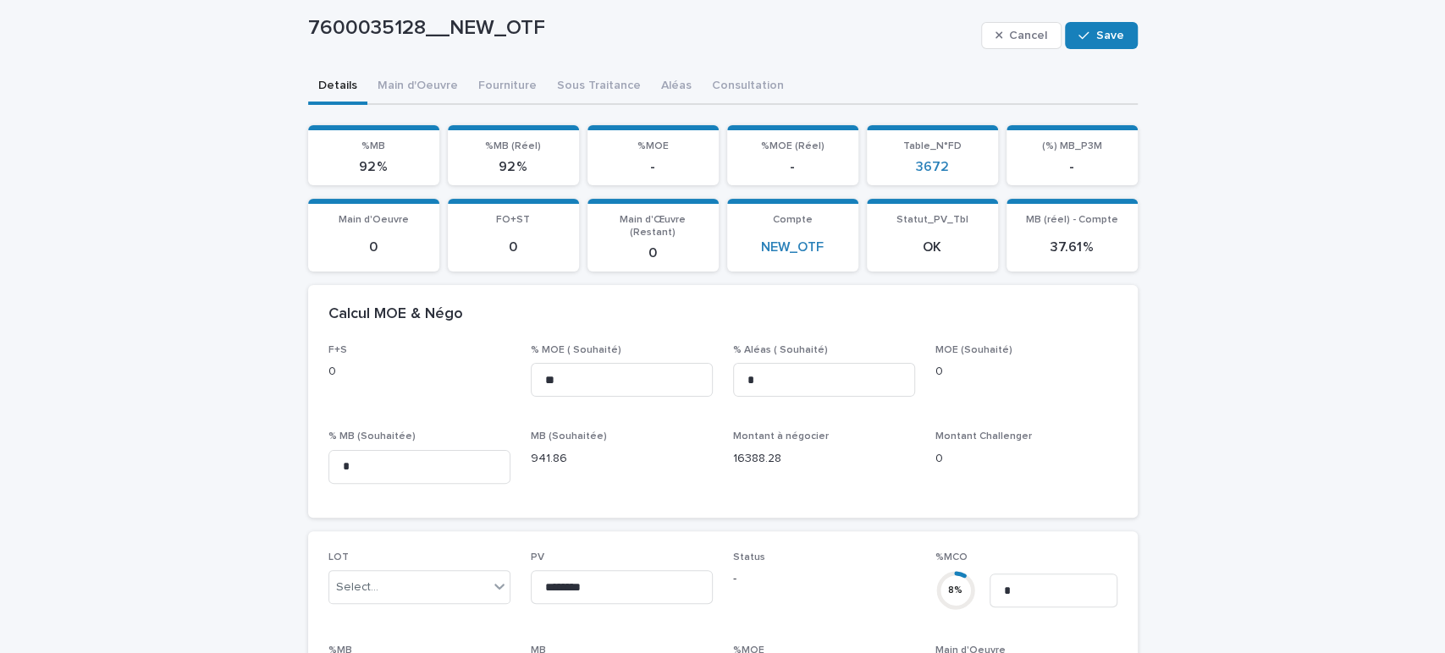
click at [1017, 36] on span "Cancel" at bounding box center [1028, 36] width 38 height 12
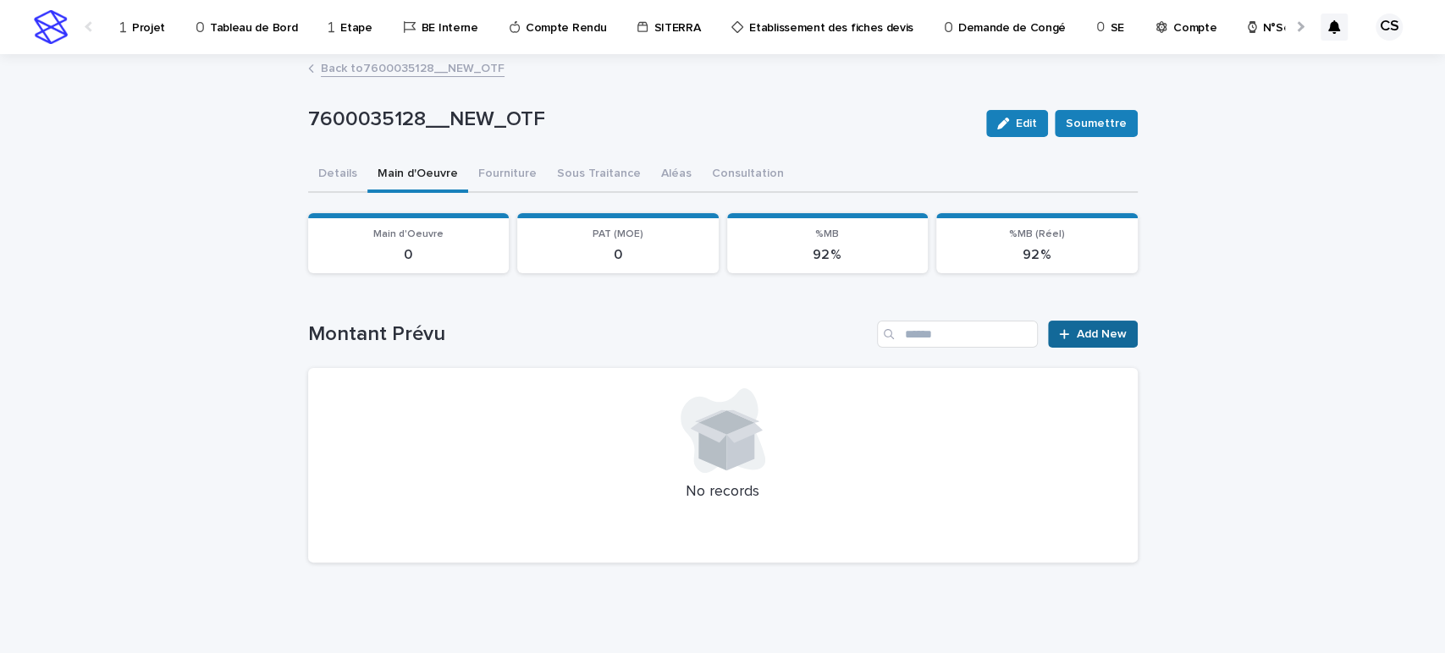
click at [1059, 328] on icon at bounding box center [1064, 334] width 10 height 12
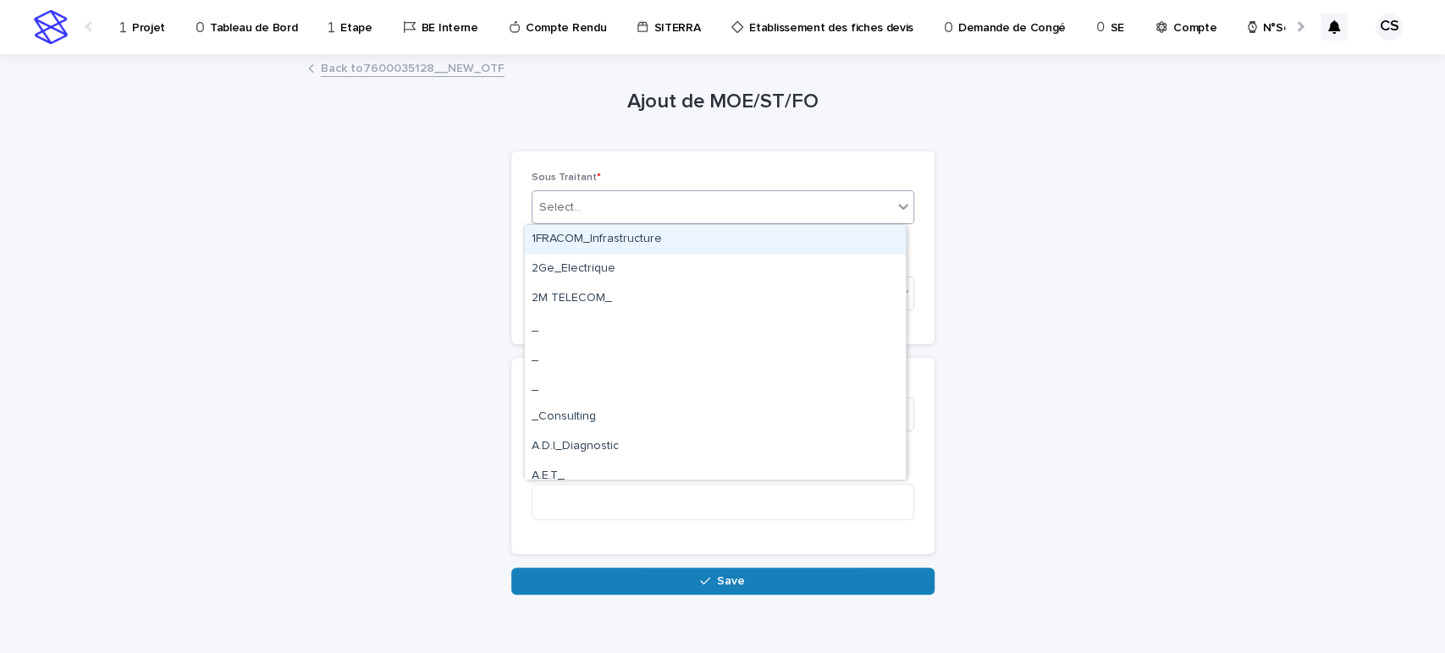
click at [754, 204] on div "Select..." at bounding box center [712, 208] width 360 height 28
type input "****"
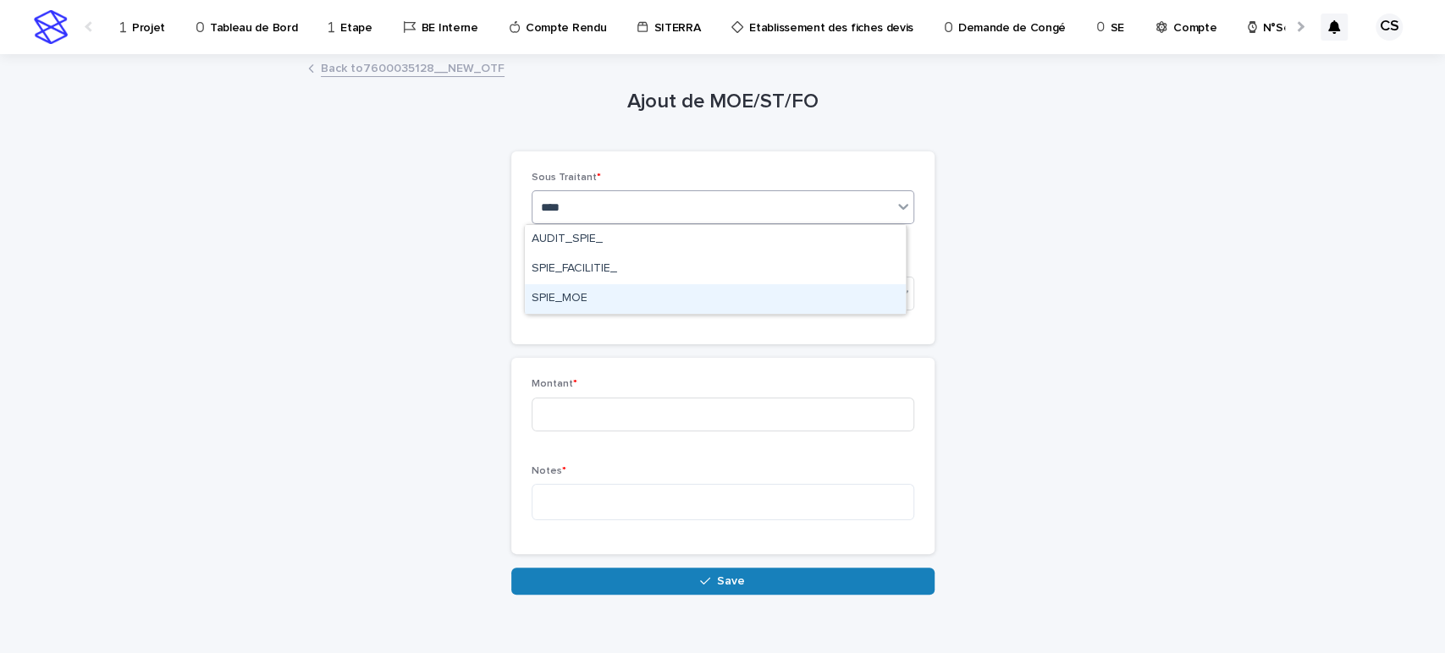
click at [616, 299] on div "SPIE_MOE" at bounding box center [715, 299] width 381 height 30
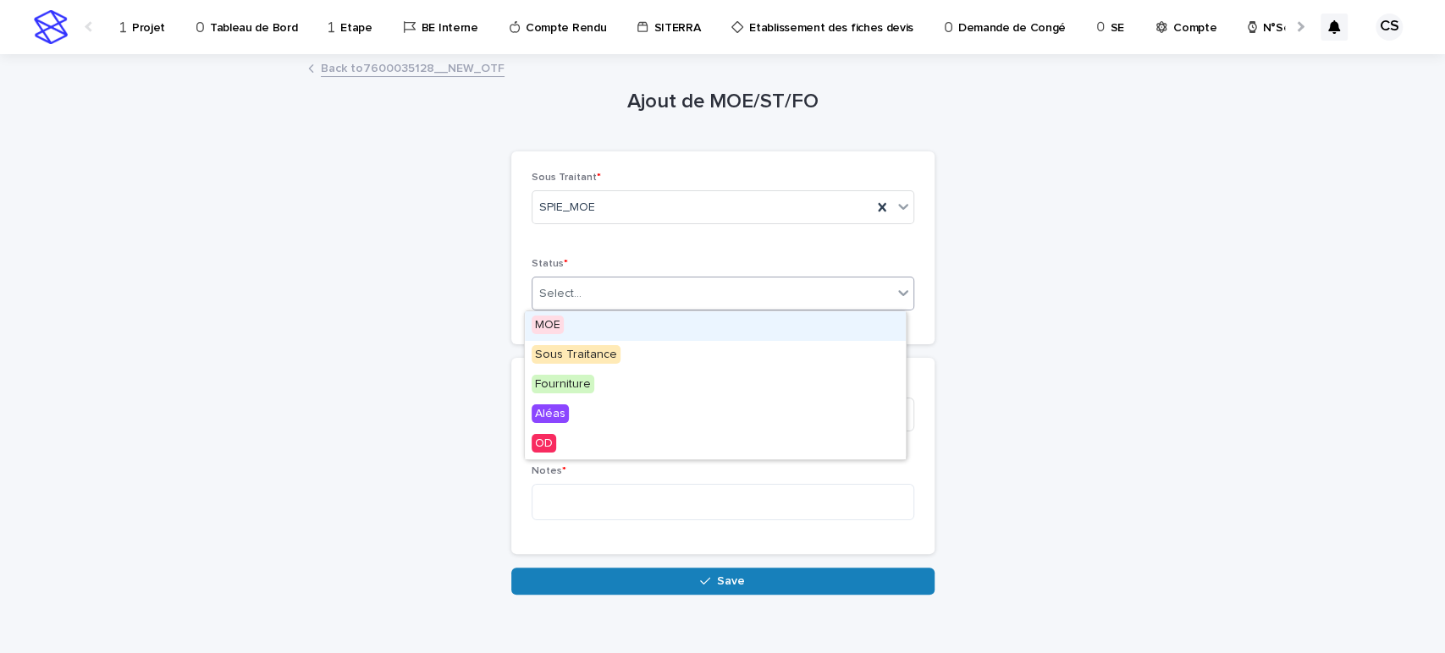
click at [622, 293] on div "Select..." at bounding box center [712, 294] width 360 height 28
click at [611, 333] on div "MOE" at bounding box center [715, 326] width 381 height 30
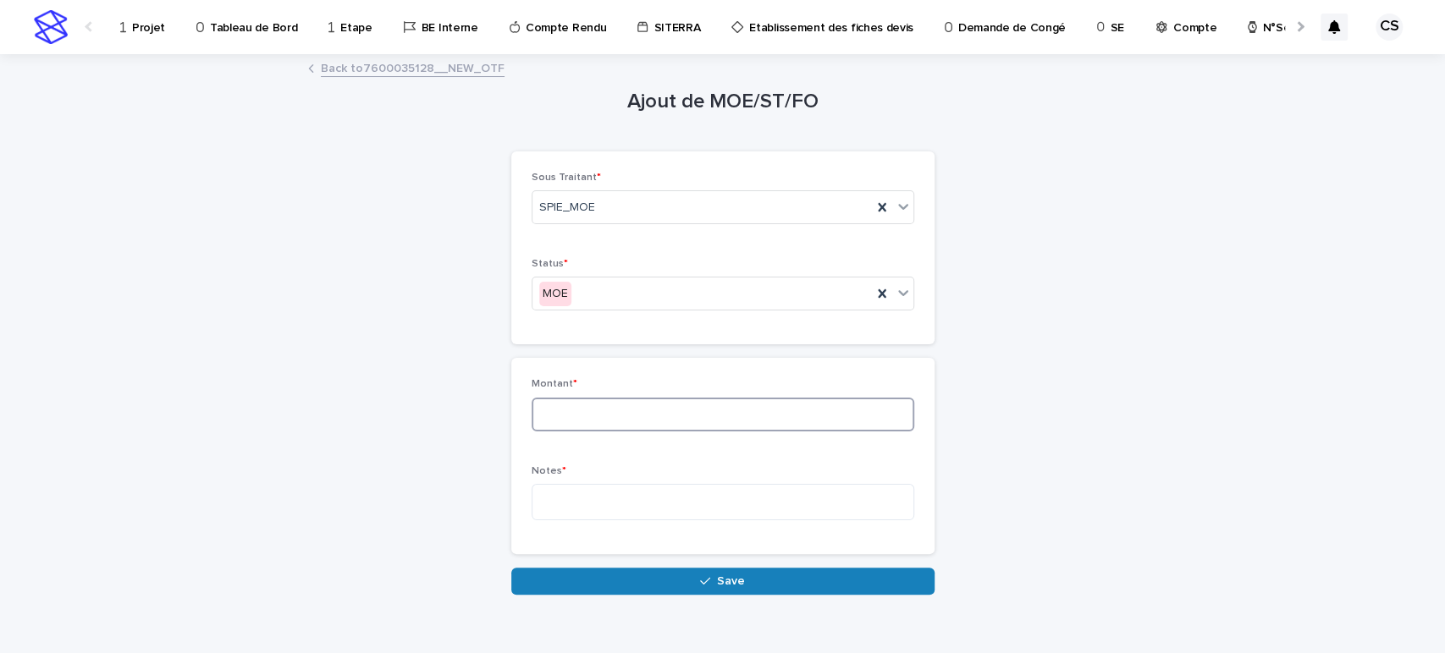
click at [603, 417] on input at bounding box center [723, 415] width 383 height 34
type input "****"
click at [616, 515] on textarea at bounding box center [723, 502] width 383 height 36
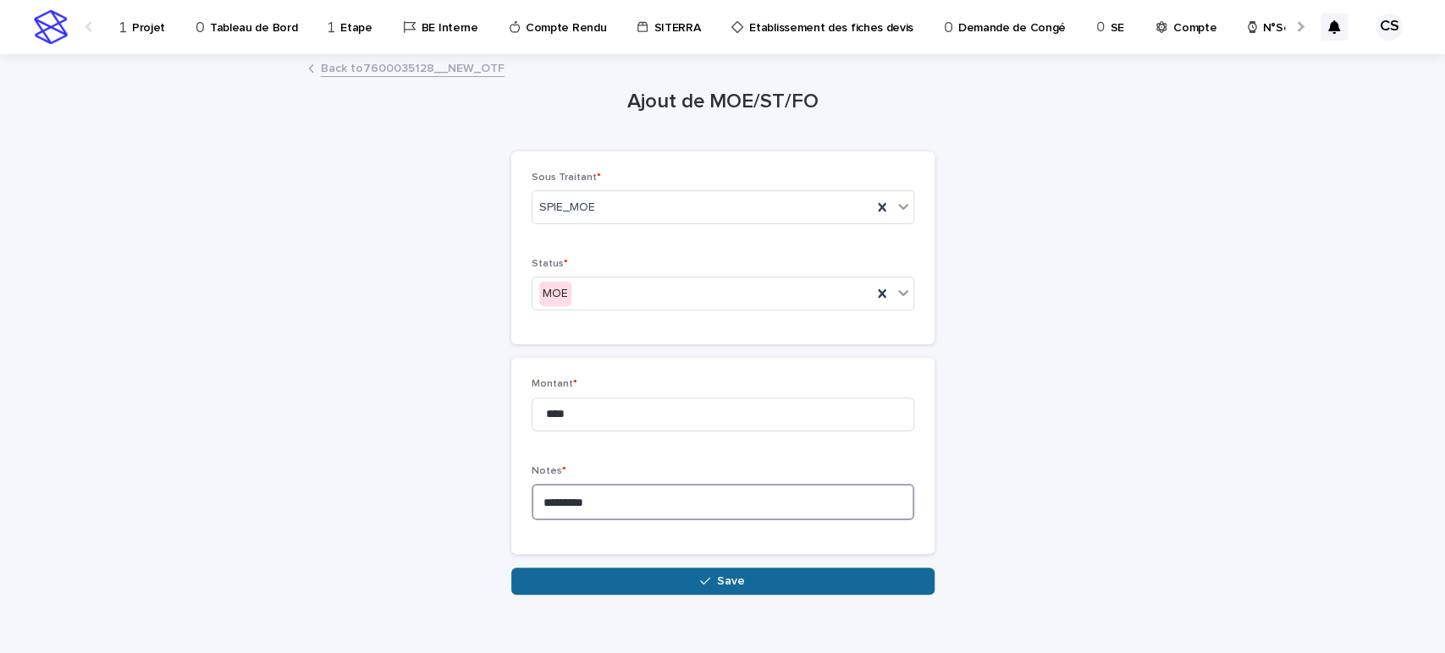
type textarea "*********"
click at [626, 584] on button "Save" at bounding box center [722, 581] width 423 height 27
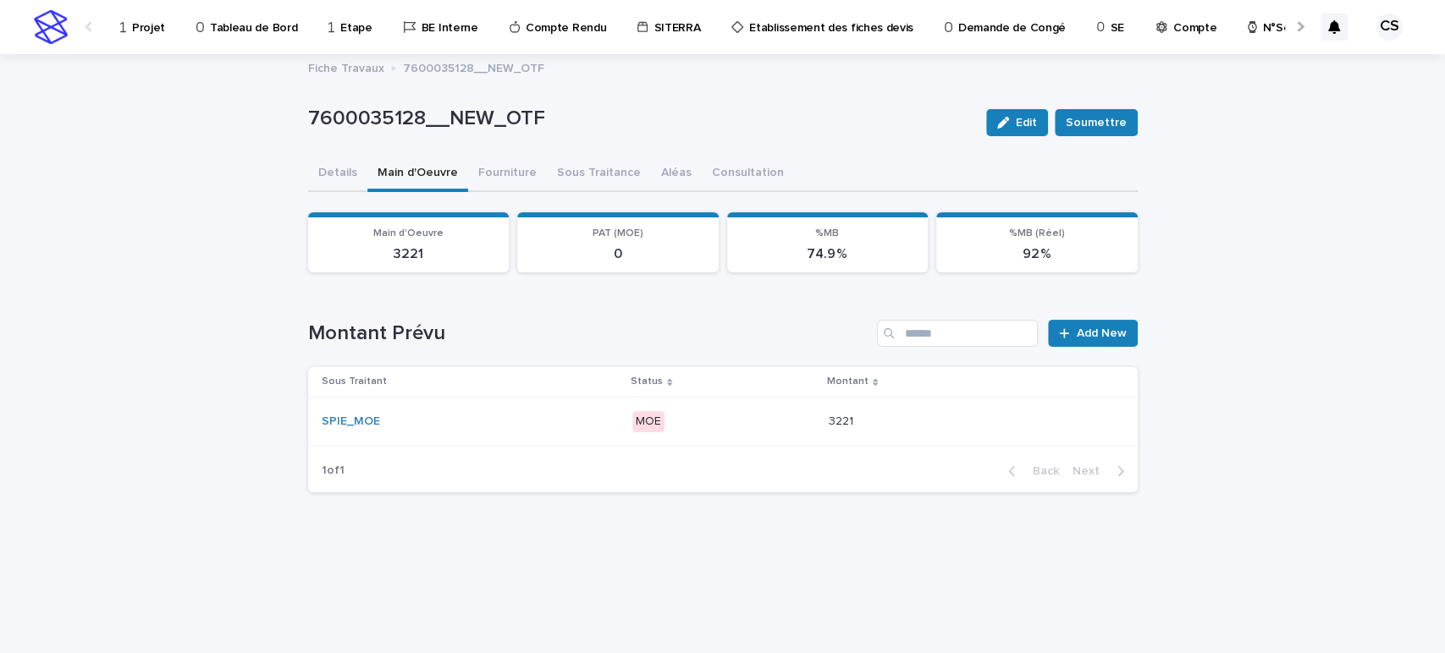
click at [806, 420] on p "MOE" at bounding box center [723, 421] width 183 height 21
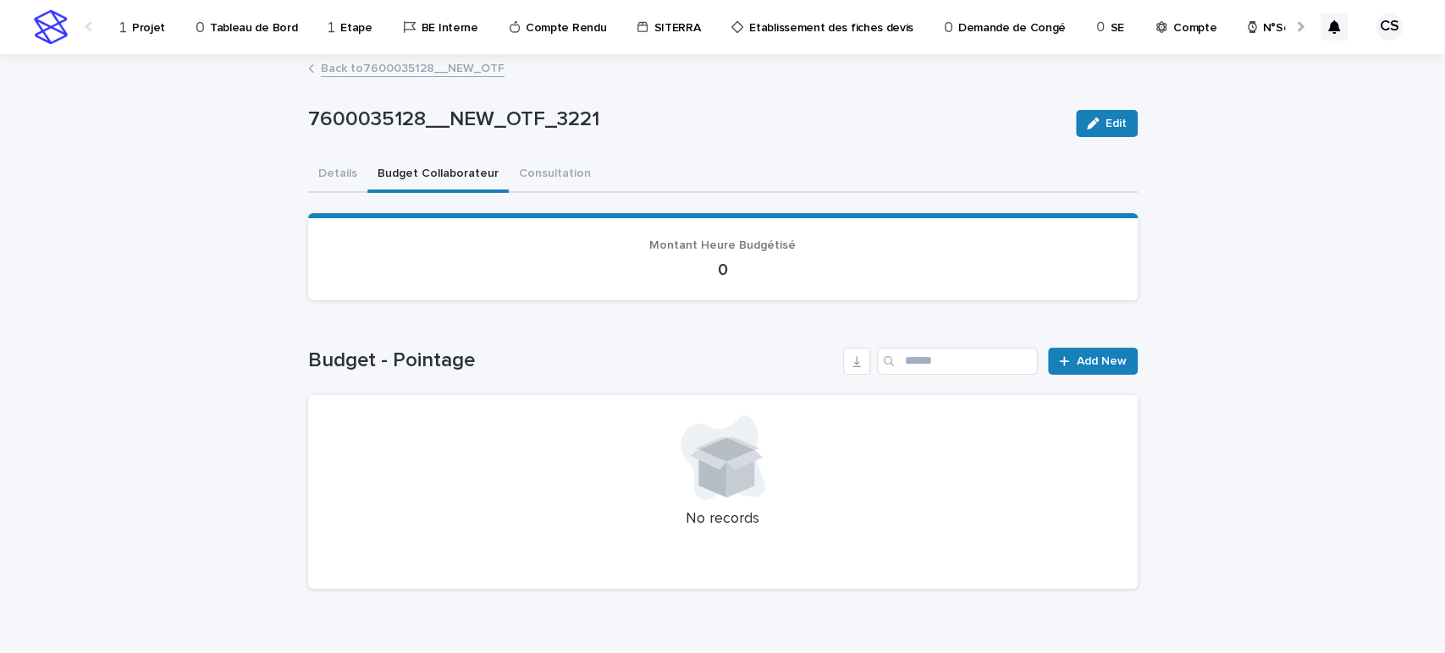
click at [460, 172] on button "Budget Collaborateur" at bounding box center [437, 175] width 141 height 36
click at [1074, 373] on div "Budget - Pointage Add New No records" at bounding box center [722, 469] width 829 height 242
click at [1083, 358] on span "Add New" at bounding box center [1102, 361] width 50 height 12
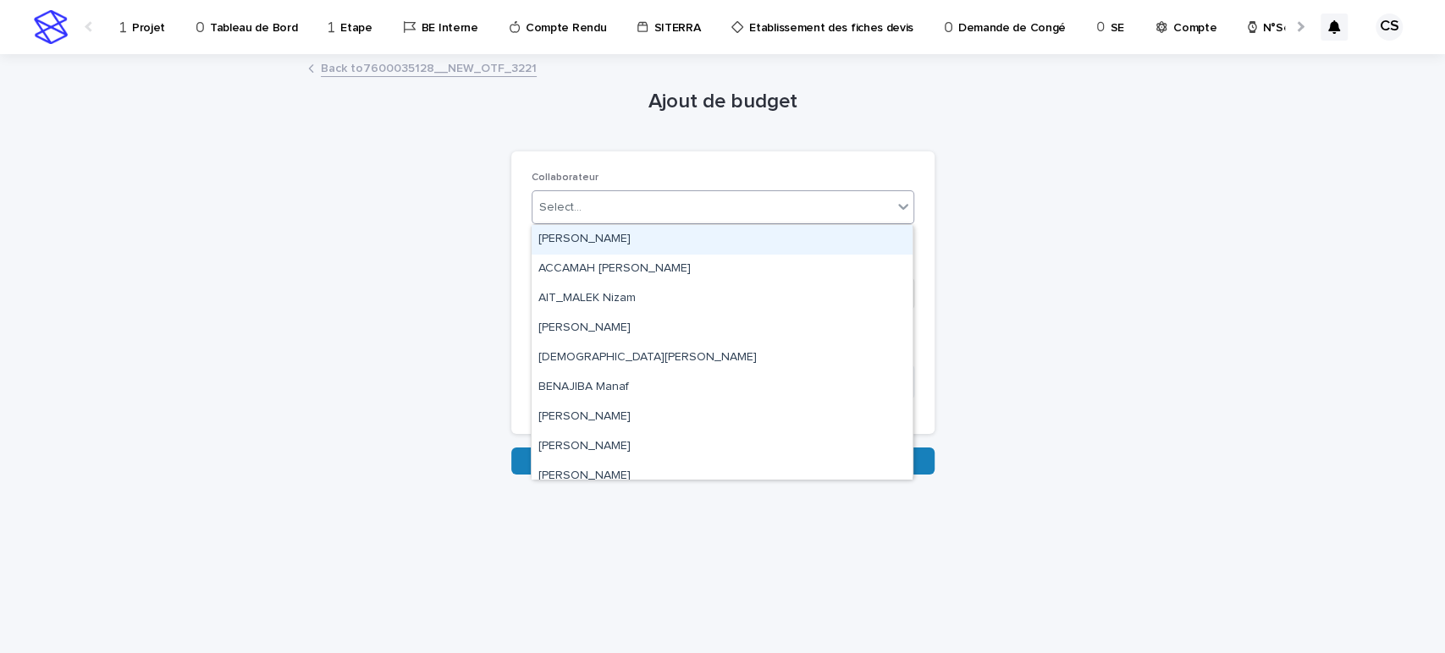
click at [666, 212] on div "Select..." at bounding box center [712, 208] width 360 height 28
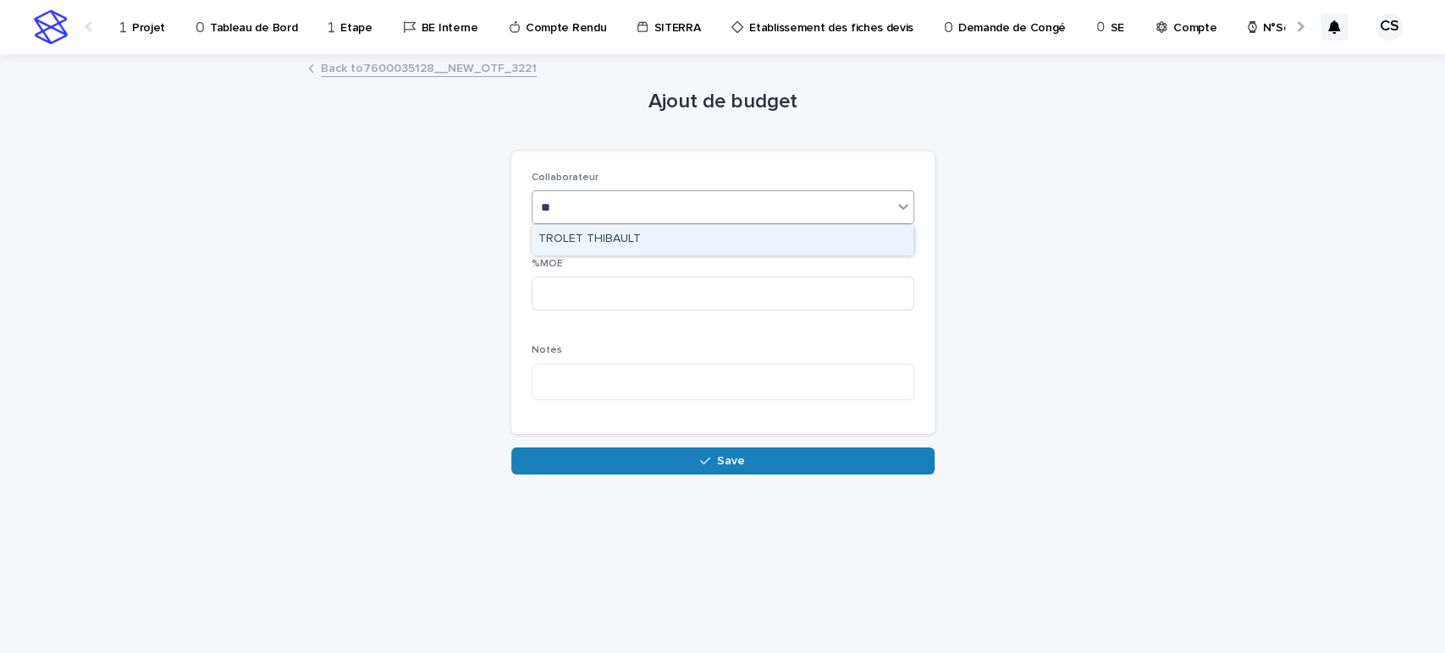
type input "***"
click at [653, 242] on div "TROLET THIBAULT" at bounding box center [722, 240] width 381 height 30
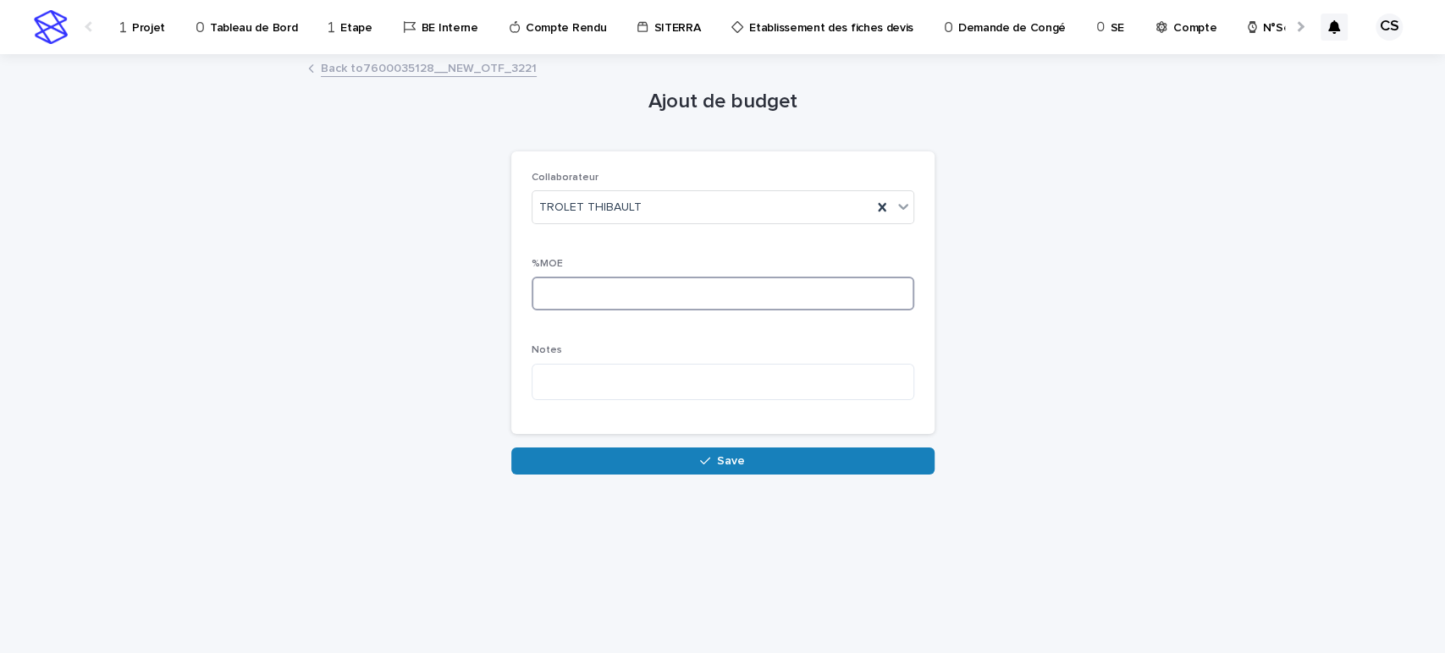
click at [631, 306] on input at bounding box center [723, 294] width 383 height 34
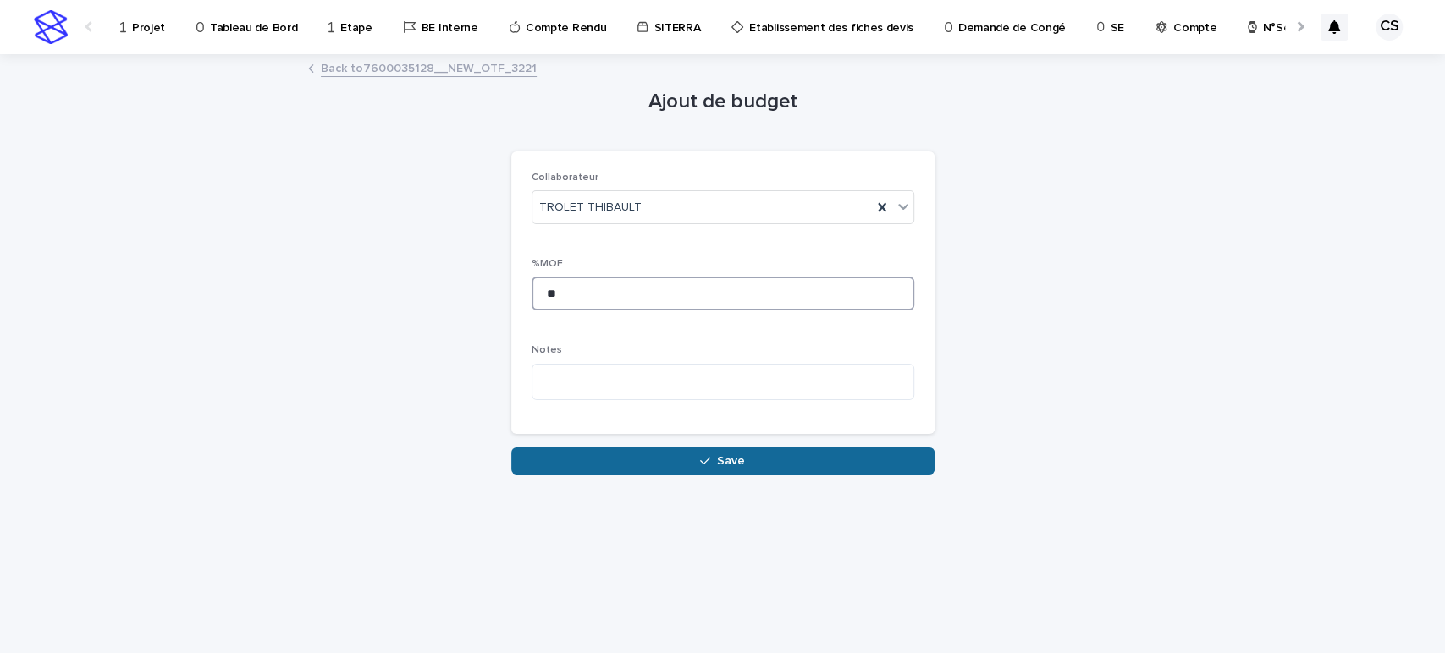
type input "**"
click at [671, 459] on button "Save" at bounding box center [722, 461] width 423 height 27
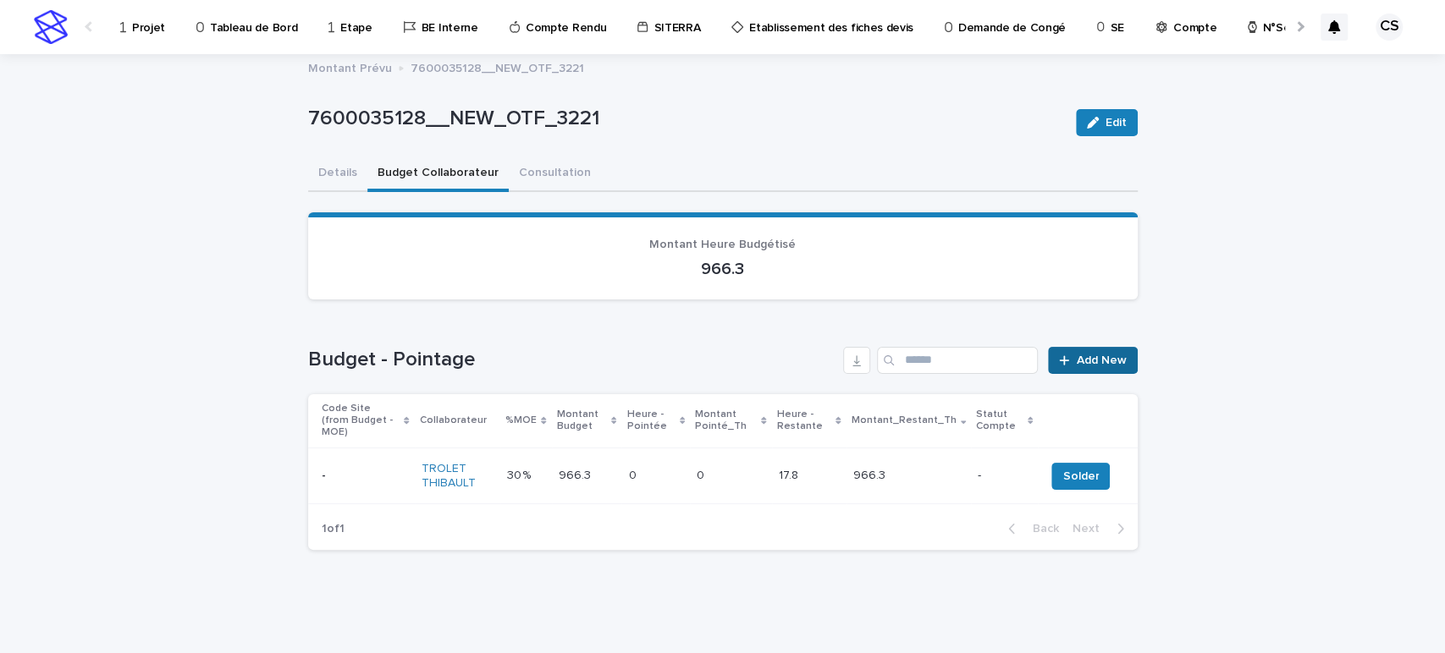
click at [1090, 355] on span "Add New" at bounding box center [1102, 361] width 50 height 12
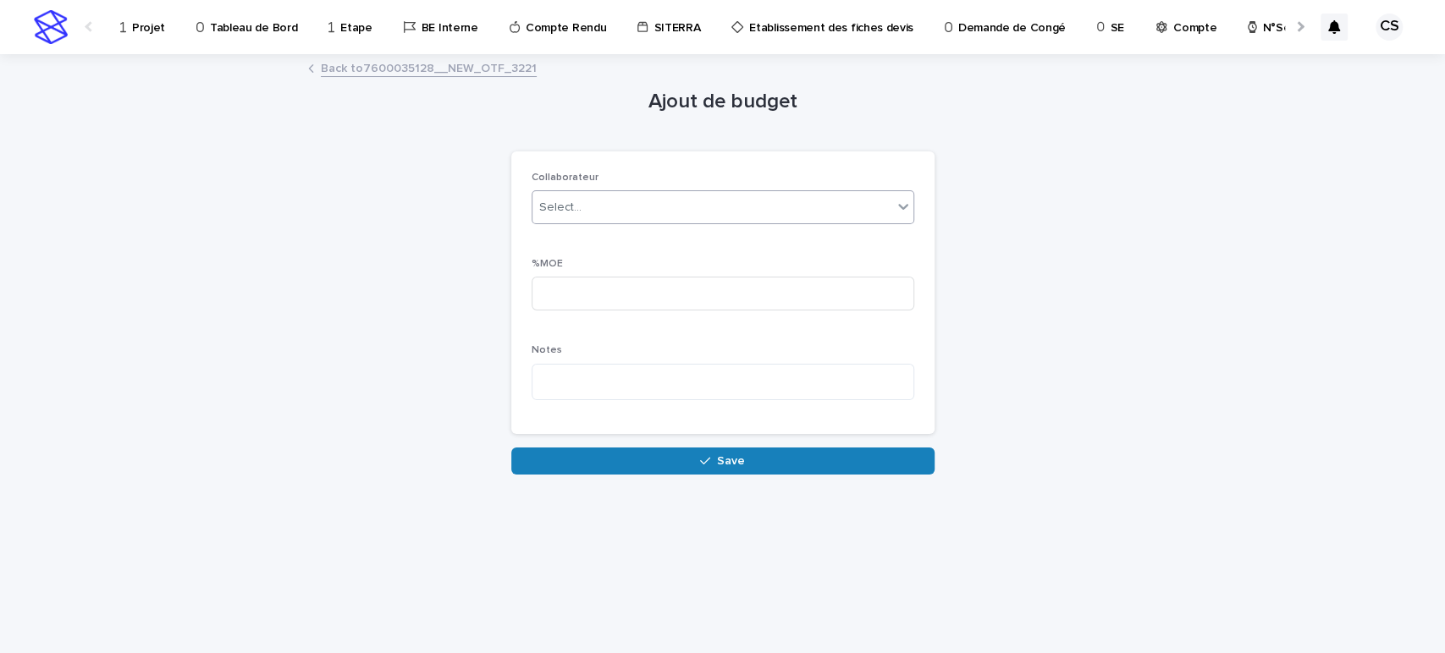
click at [623, 211] on div "Select..." at bounding box center [712, 208] width 360 height 28
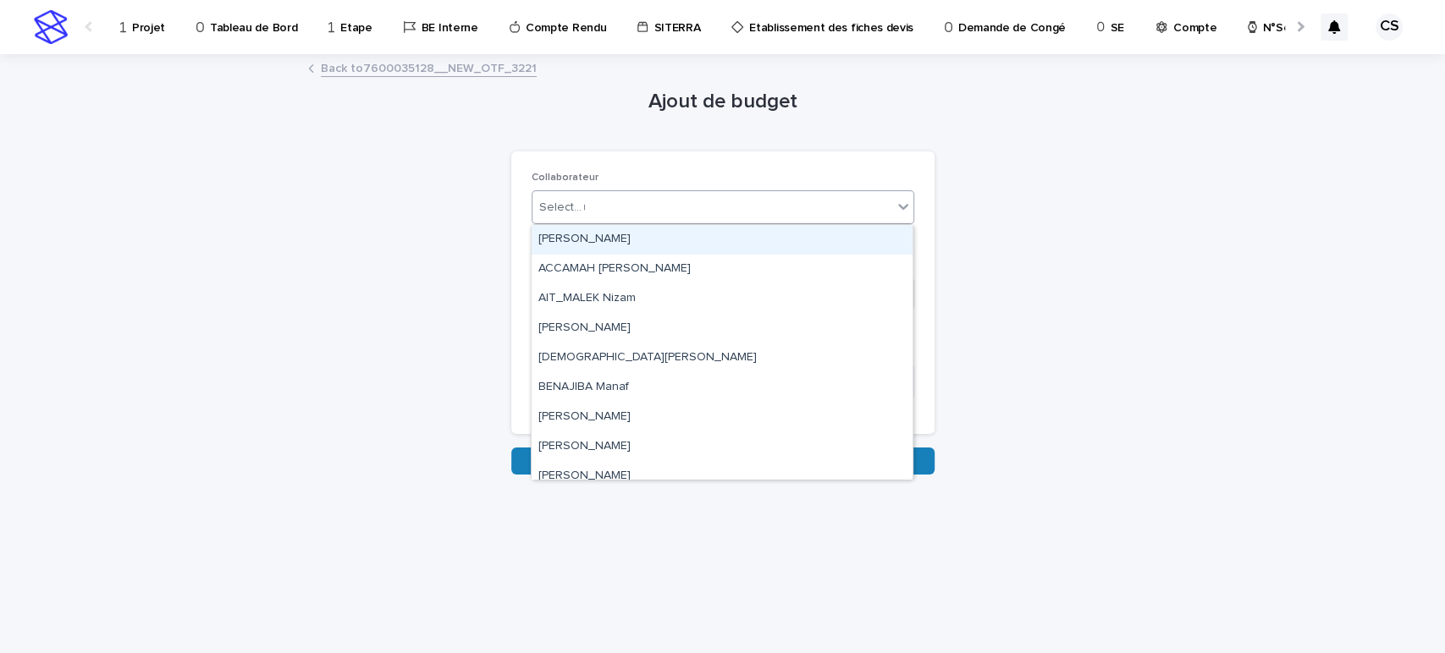
type input "***"
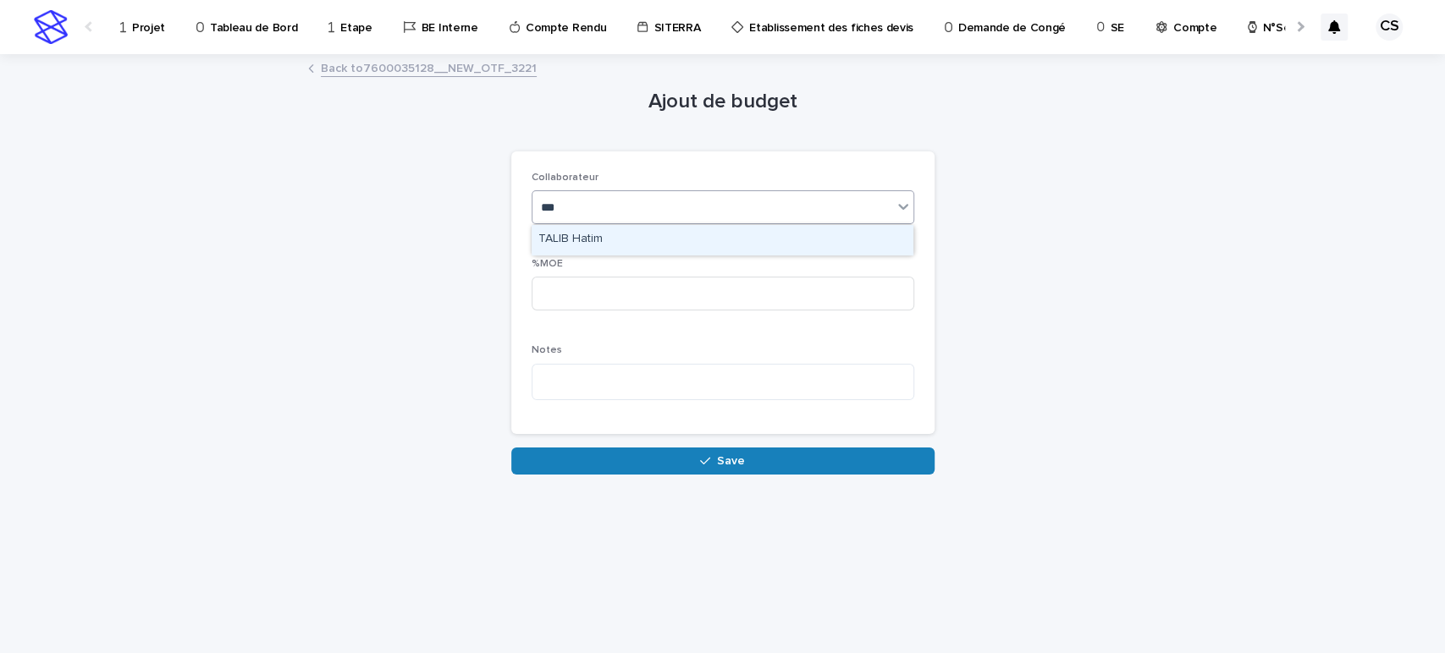
click at [613, 236] on div "TALIB Hatim" at bounding box center [722, 240] width 381 height 30
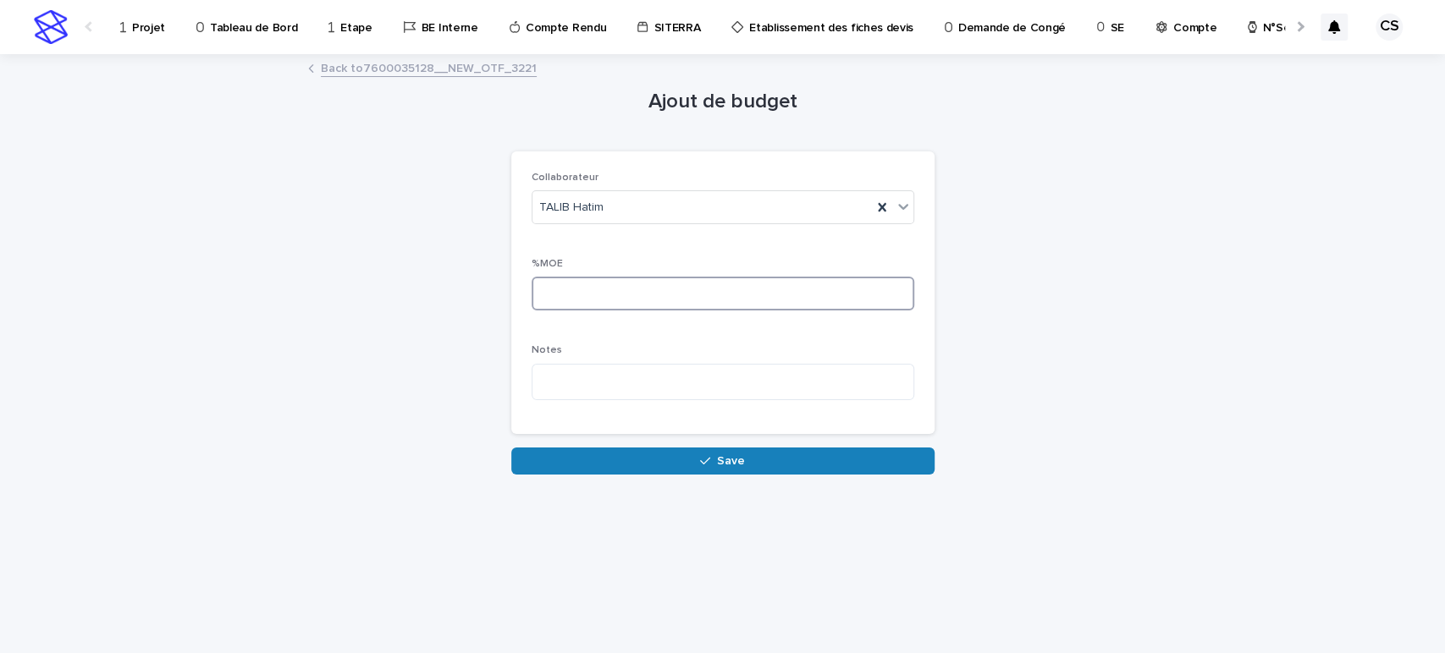
click at [615, 280] on input at bounding box center [723, 294] width 383 height 34
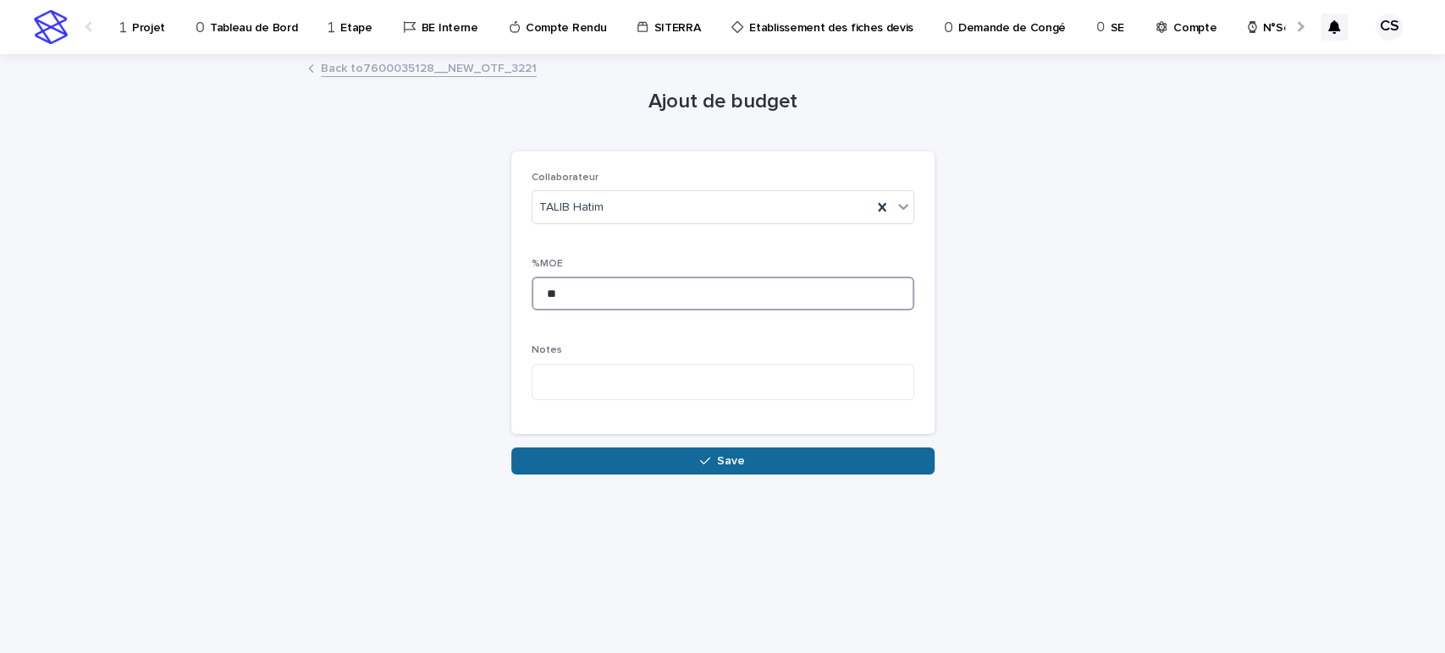
type input "**"
click at [649, 455] on button "Save" at bounding box center [722, 461] width 423 height 27
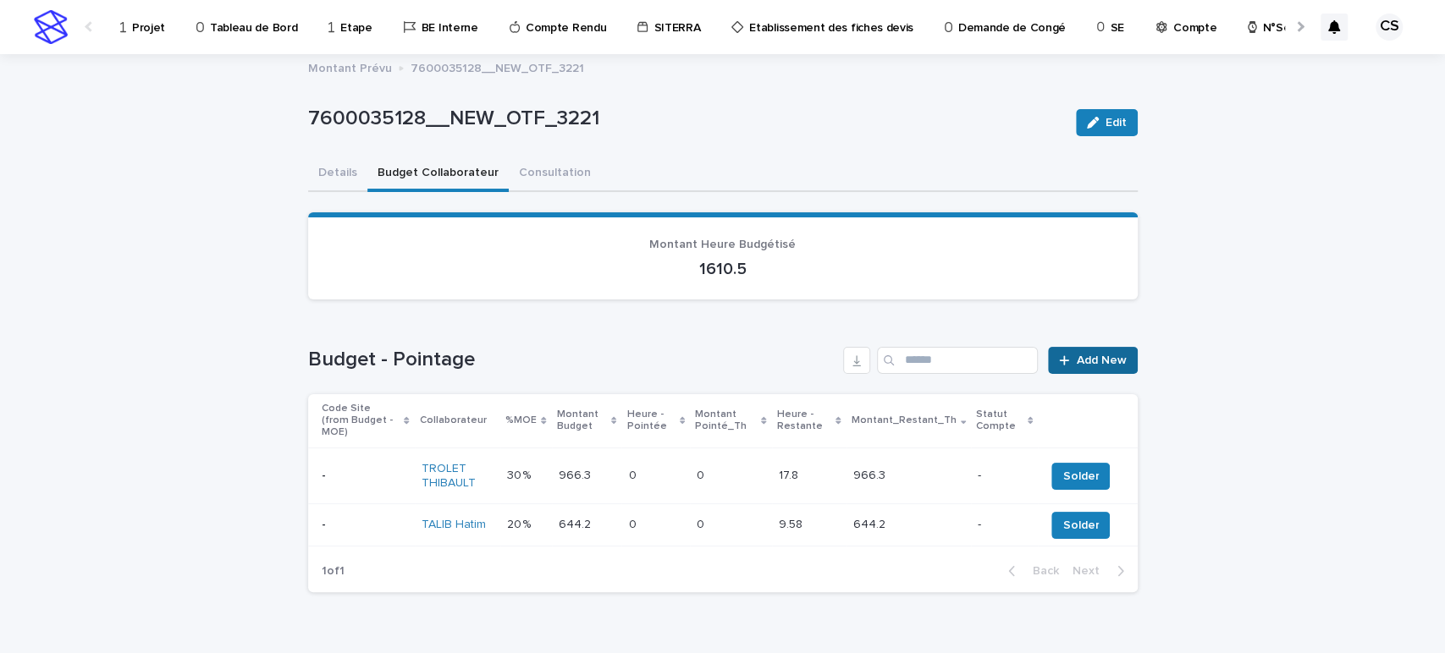
click at [1056, 350] on link "Add New" at bounding box center [1092, 360] width 89 height 27
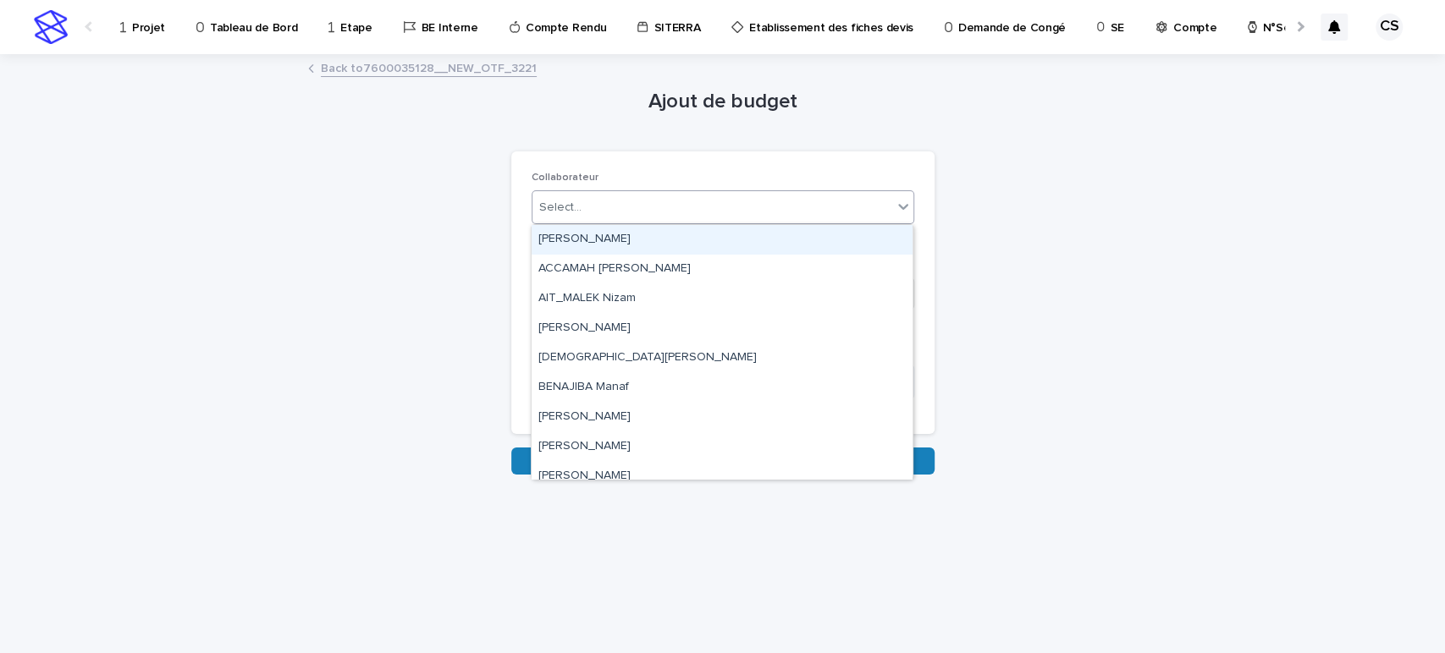
click at [627, 210] on div "Select..." at bounding box center [712, 208] width 360 height 28
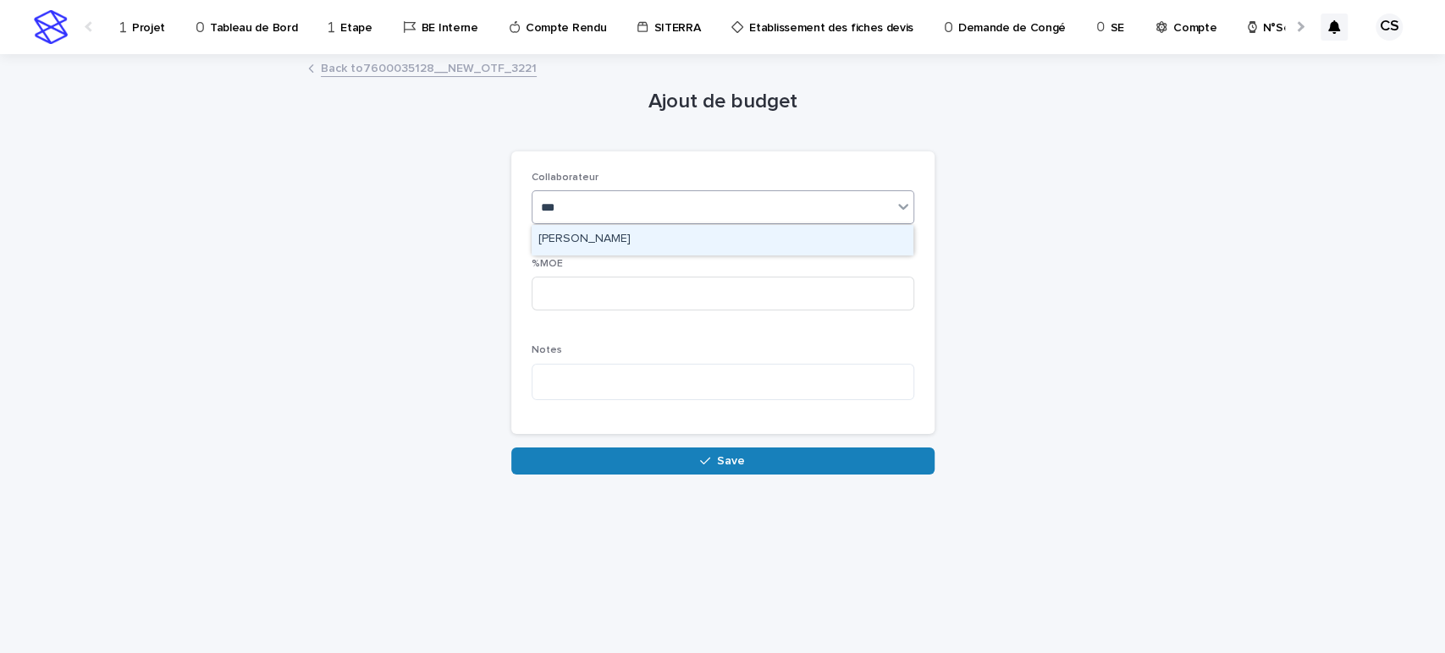
type input "****"
click at [626, 234] on div "[PERSON_NAME]" at bounding box center [722, 240] width 381 height 30
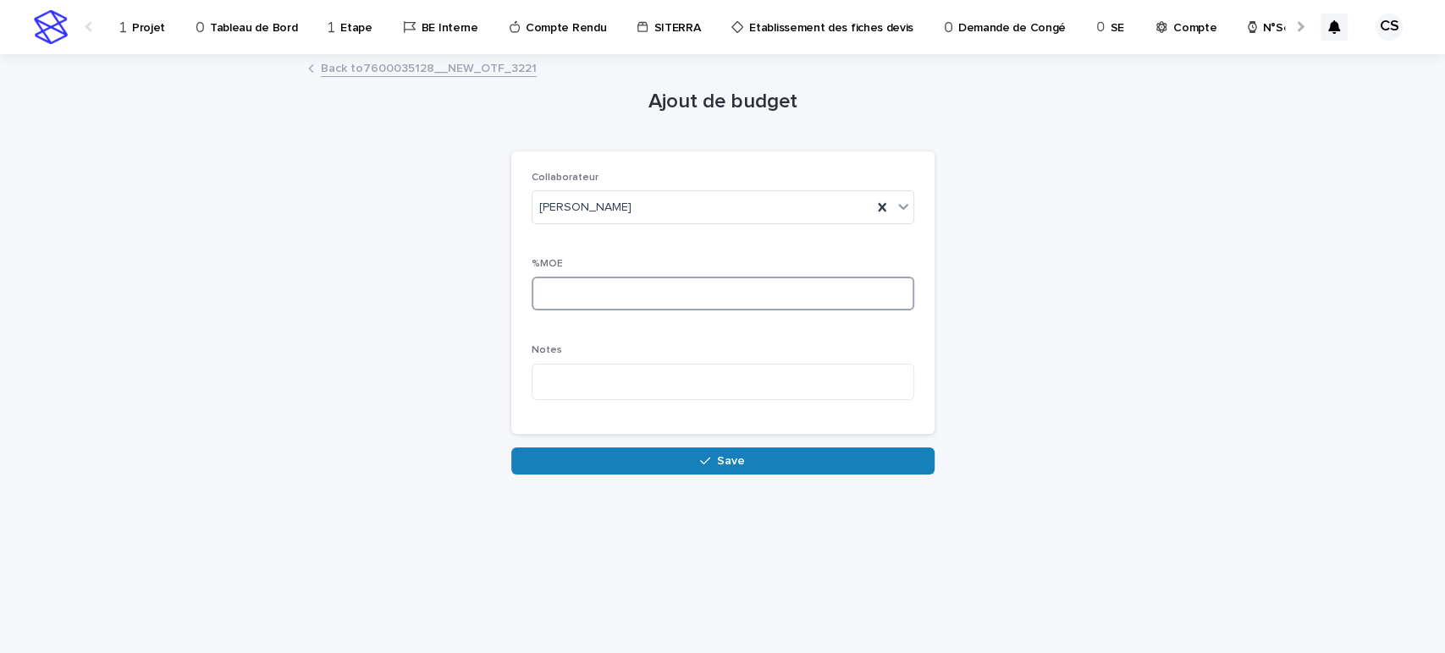
click at [617, 300] on input at bounding box center [723, 294] width 383 height 34
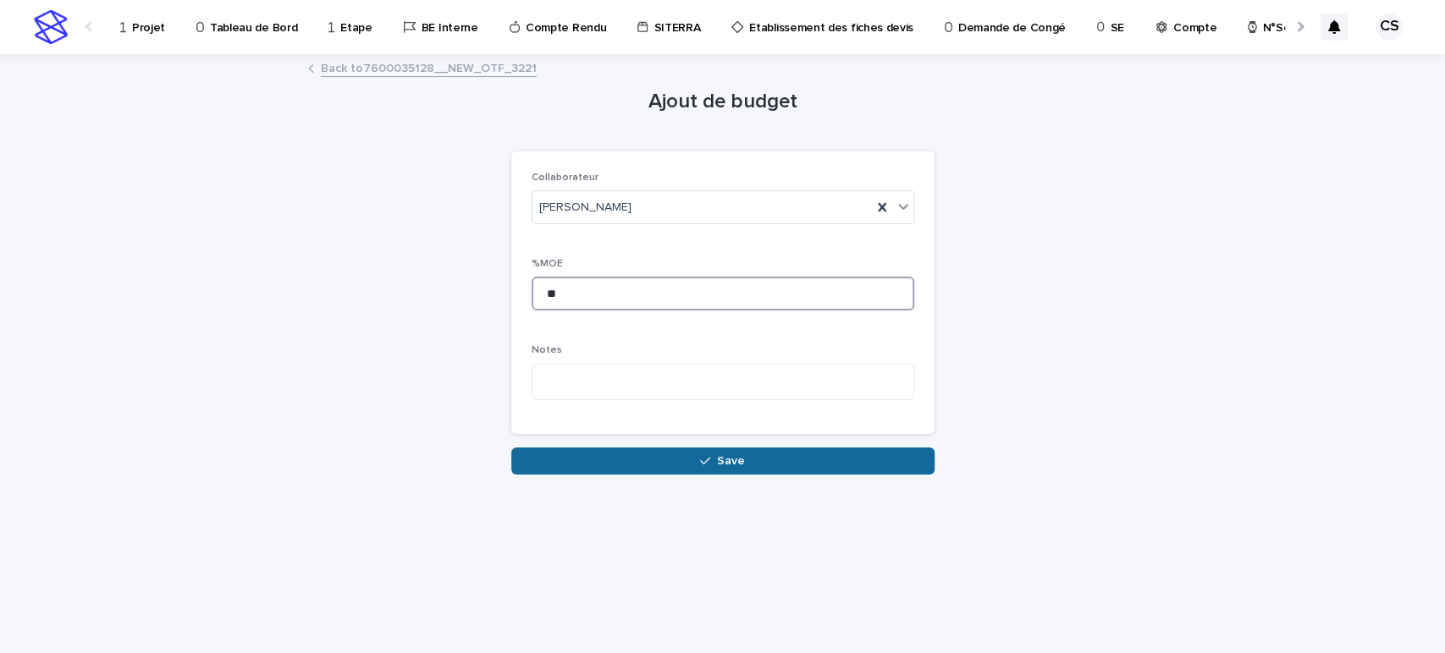
type input "**"
click at [664, 472] on button "Save" at bounding box center [722, 461] width 423 height 27
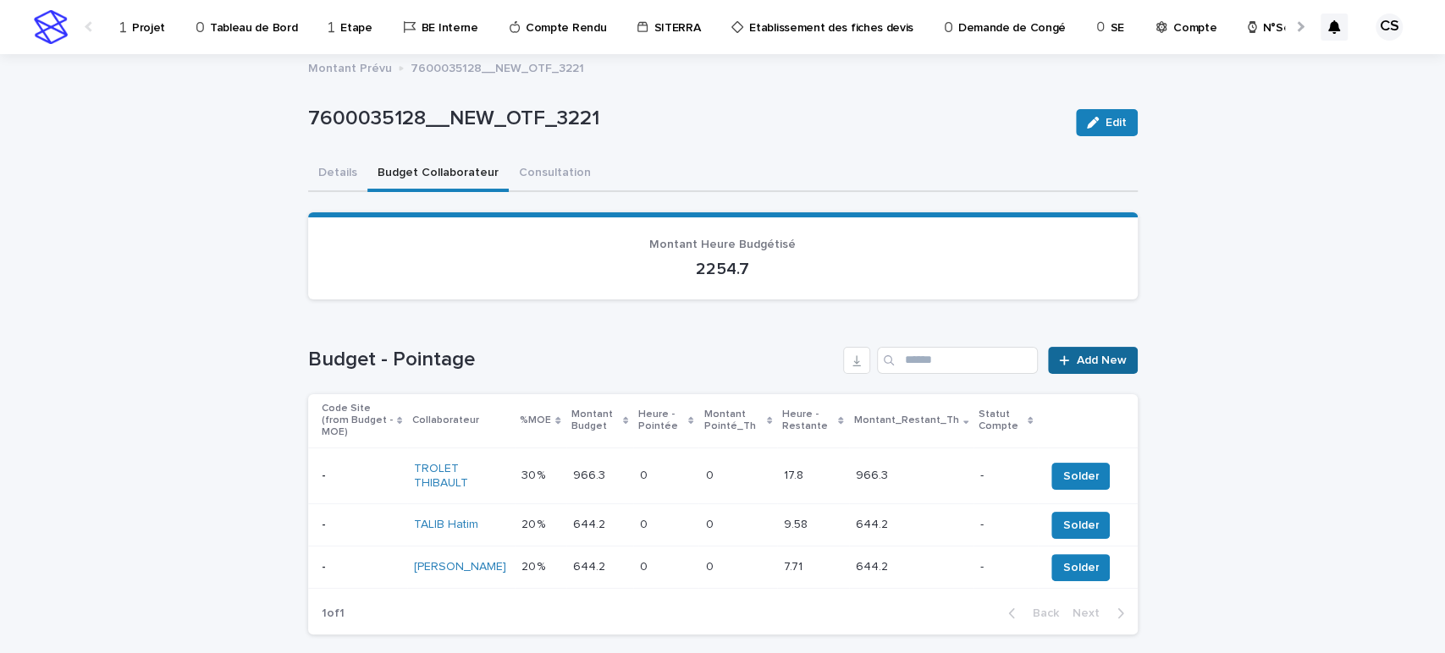
click at [1077, 356] on span "Add New" at bounding box center [1102, 361] width 50 height 12
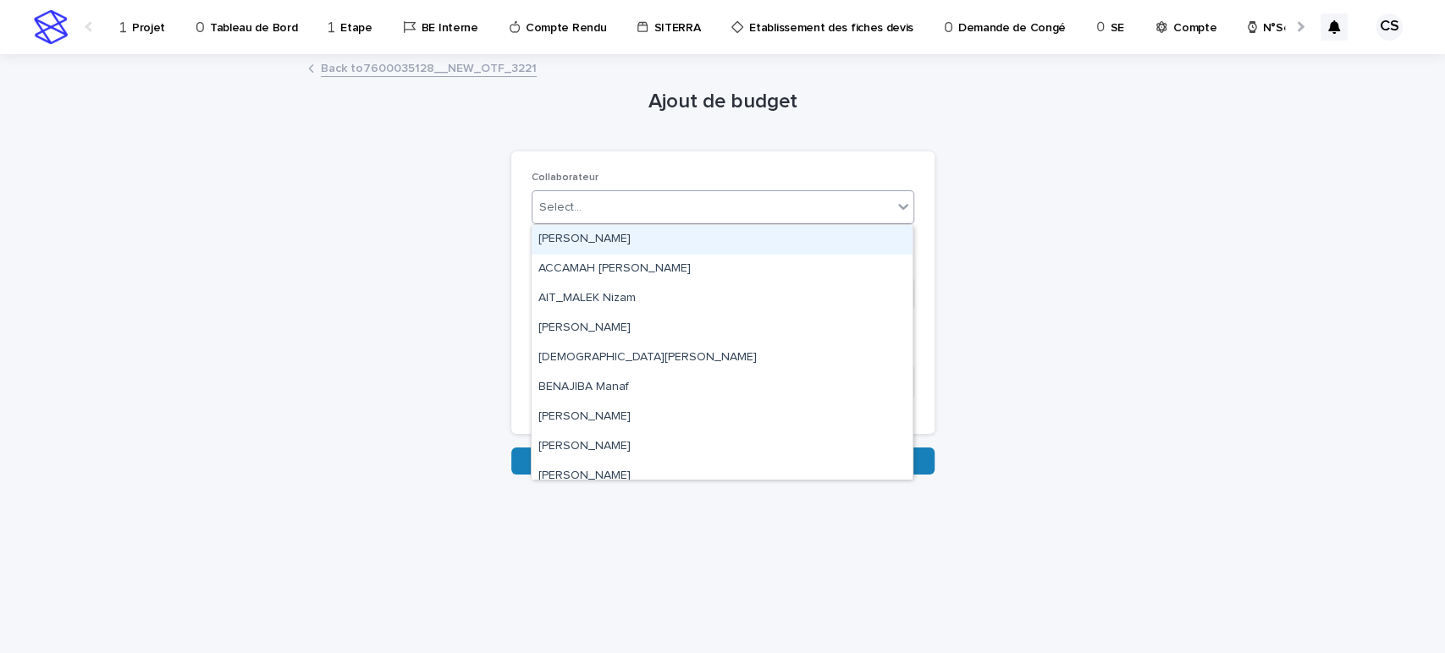
click at [647, 215] on div "Select..." at bounding box center [712, 208] width 360 height 28
type input "**"
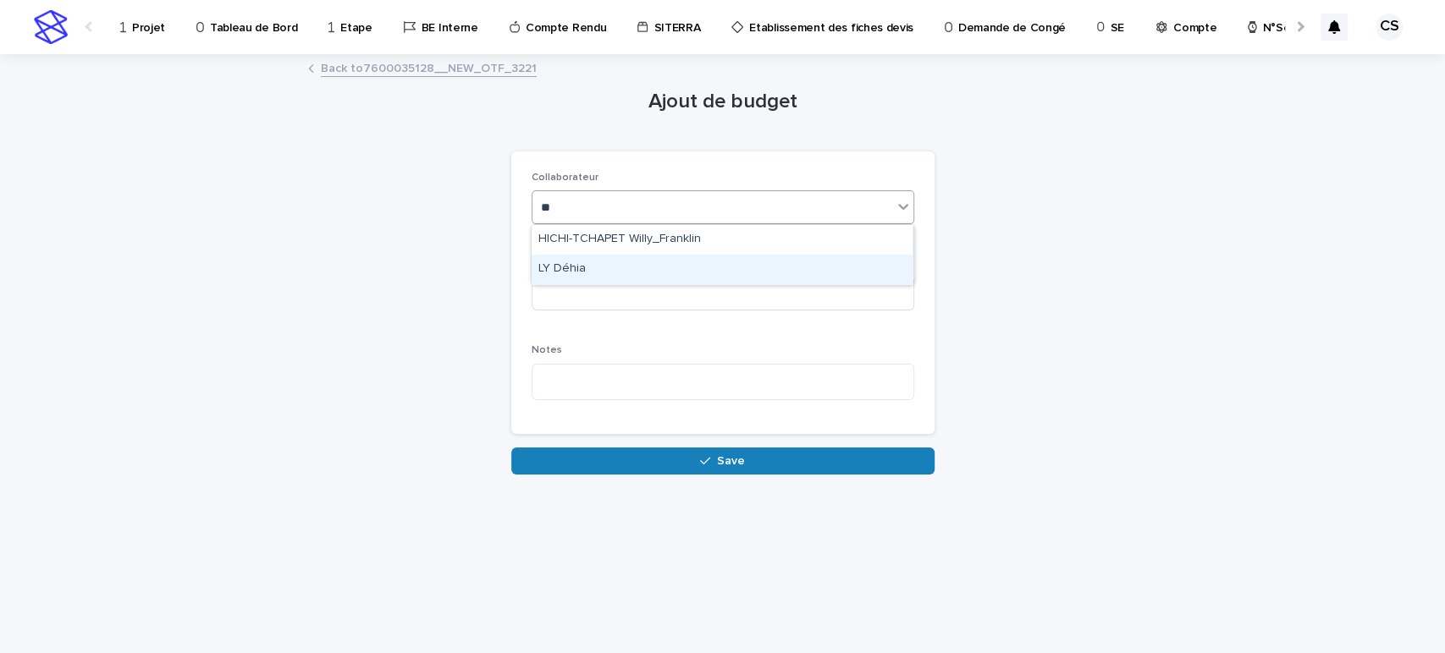
click at [636, 261] on div "LY Déhia" at bounding box center [722, 270] width 381 height 30
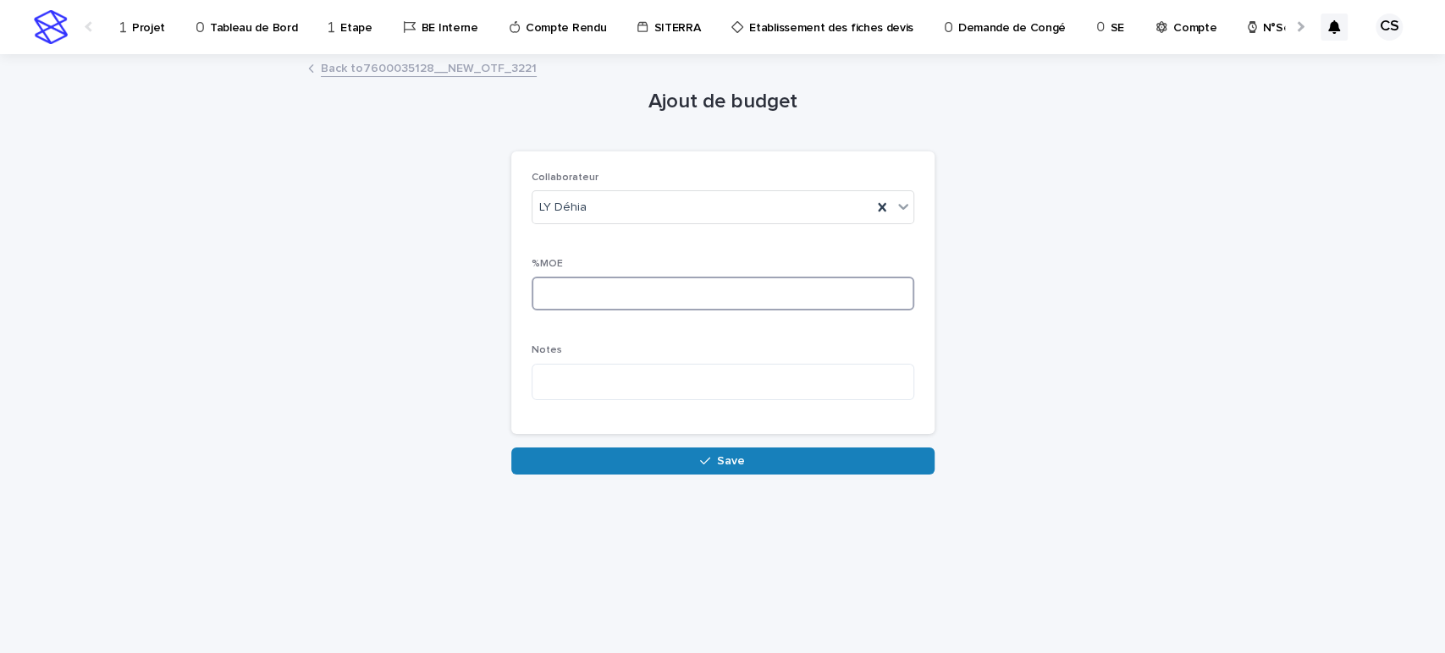
click at [631, 279] on input at bounding box center [723, 294] width 383 height 34
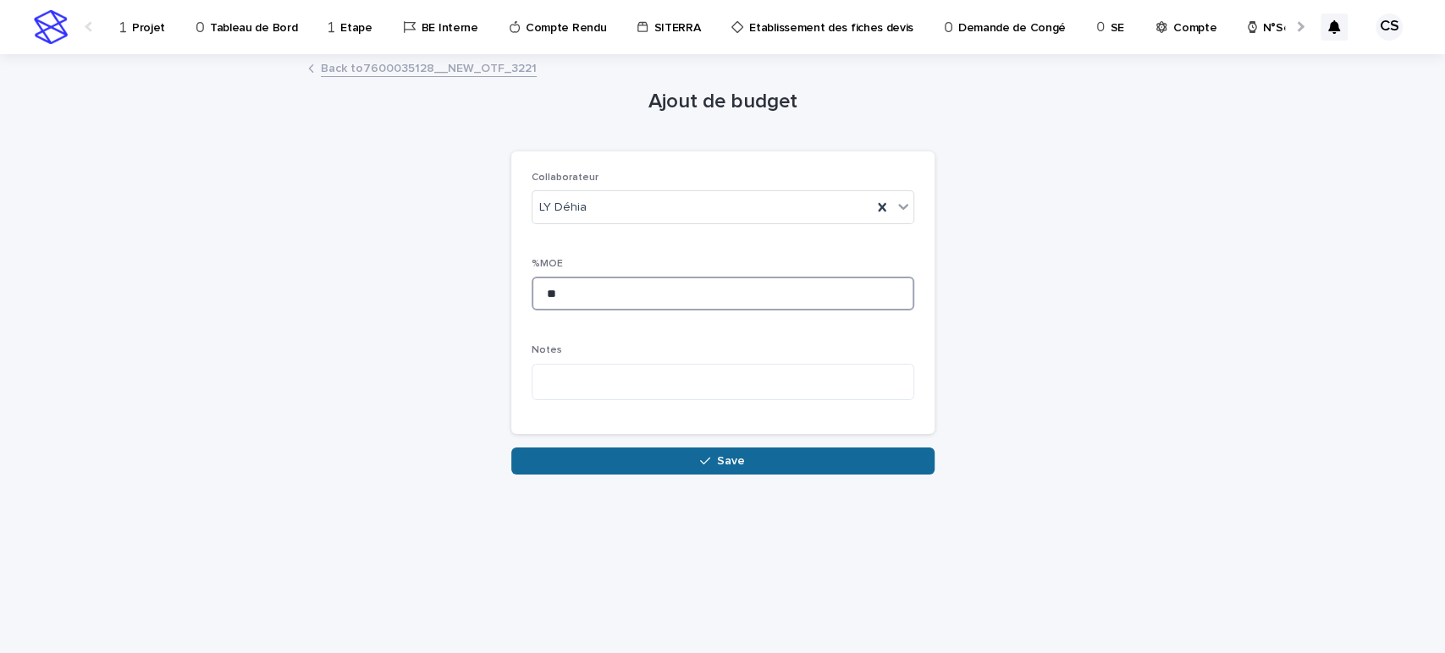
type input "**"
click at [683, 455] on button "Save" at bounding box center [722, 461] width 423 height 27
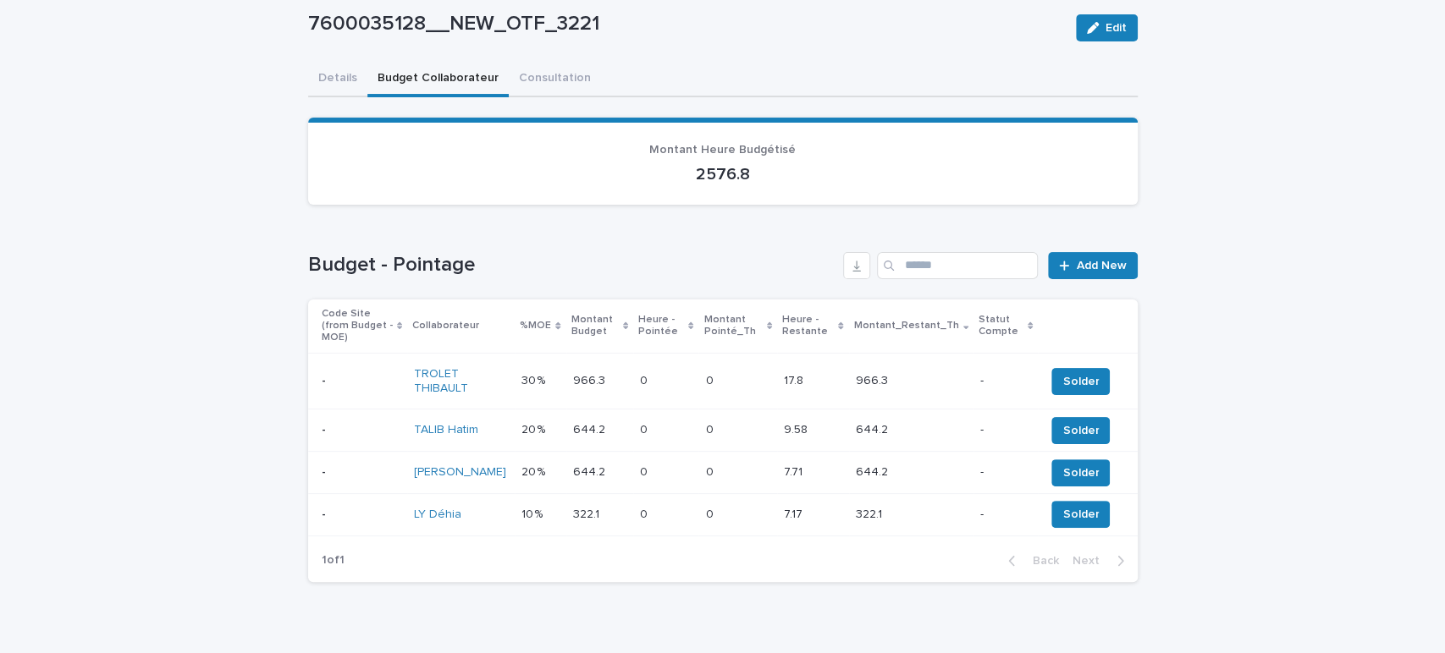
scroll to position [107, 0]
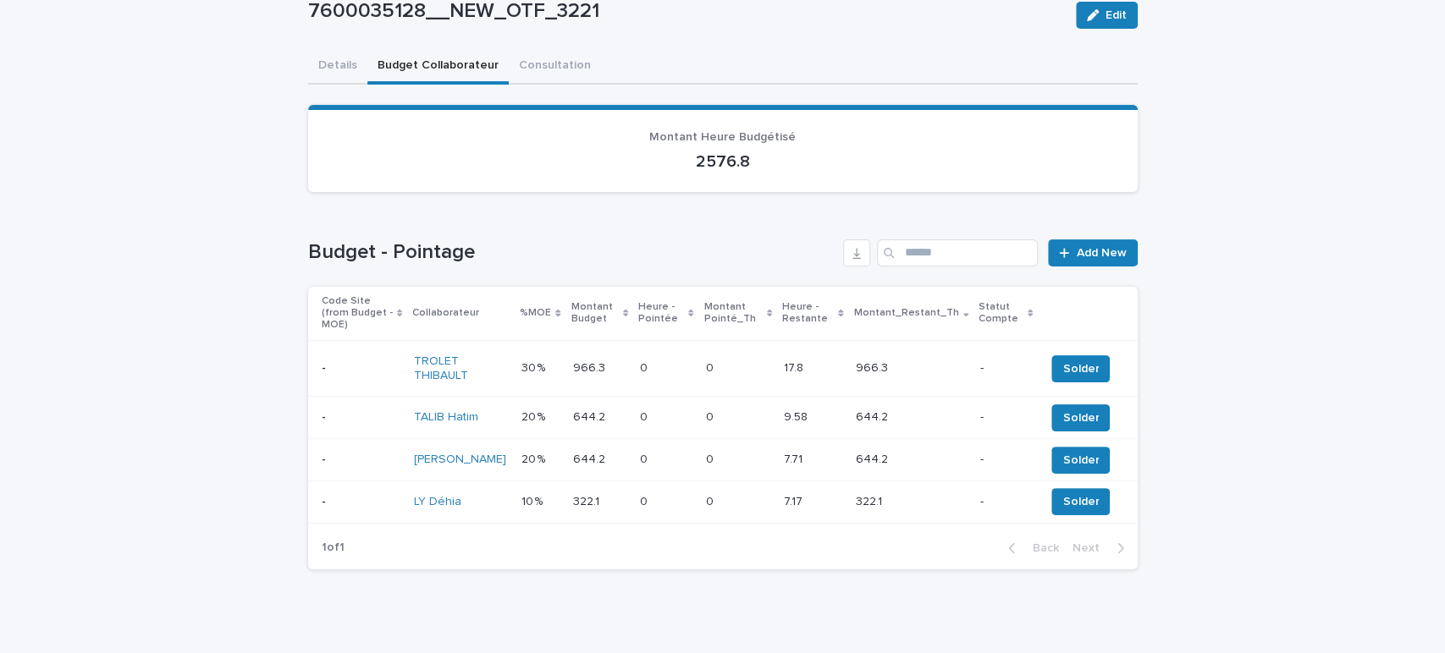
click at [633, 353] on td "0 0" at bounding box center [666, 368] width 66 height 57
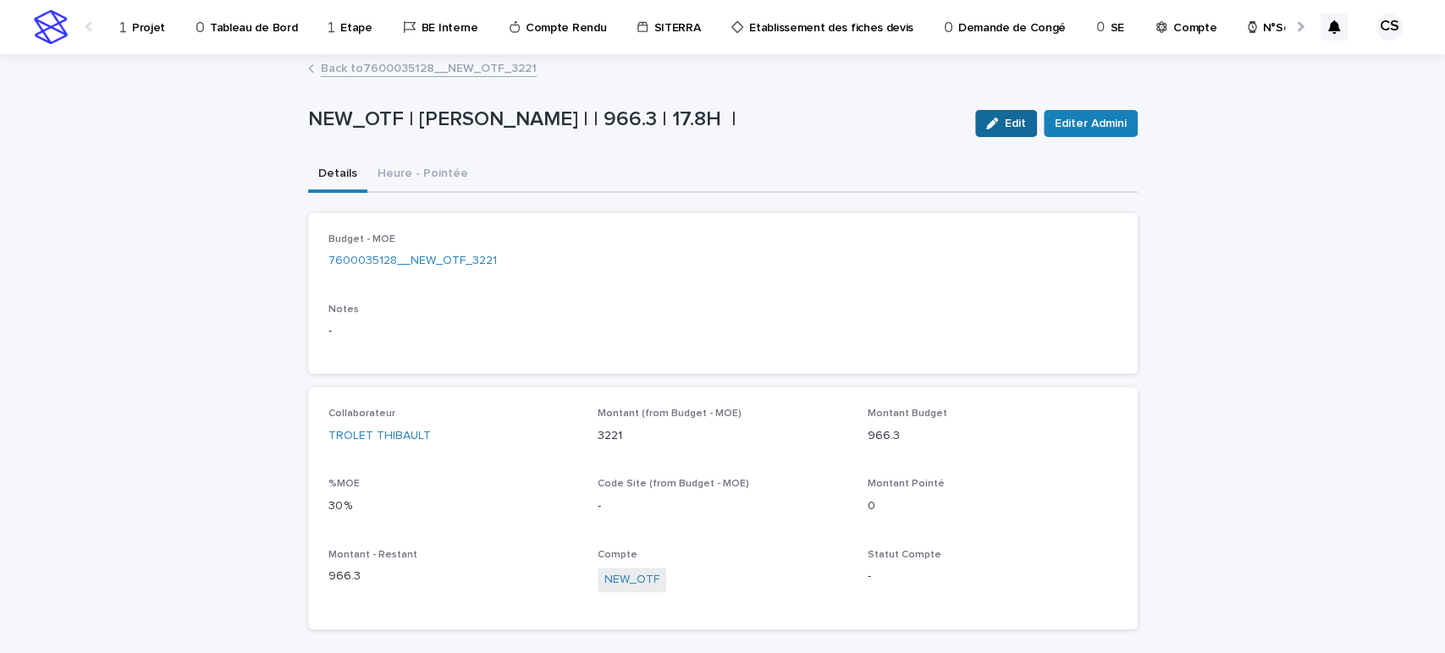
click at [1015, 133] on button "Edit" at bounding box center [1006, 123] width 62 height 27
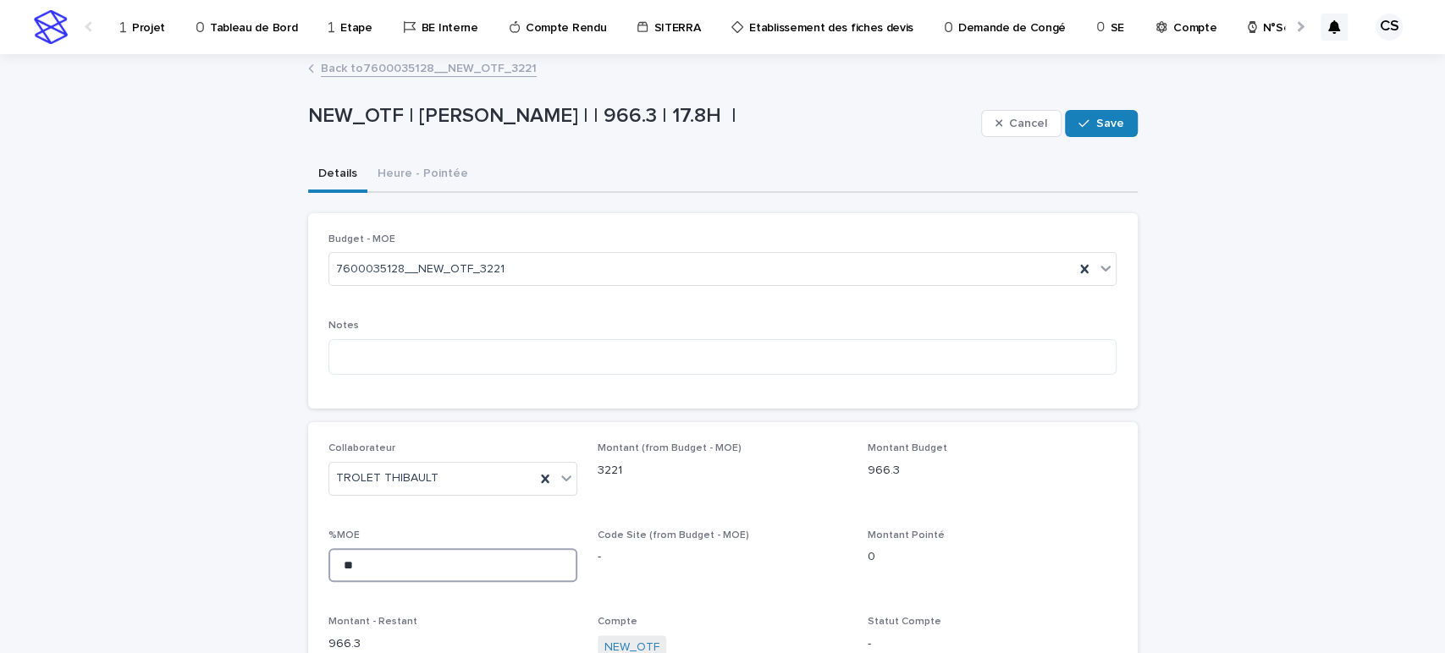
drag, startPoint x: 364, startPoint y: 561, endPoint x: 319, endPoint y: 565, distance: 45.0
click at [319, 565] on div "Collaborateur TROLET [PERSON_NAME] (from Budget - MOE) 3221 Montant Budget 966.…" at bounding box center [722, 559] width 829 height 274
type input "**"
click at [1097, 127] on span "Save" at bounding box center [1110, 124] width 28 height 12
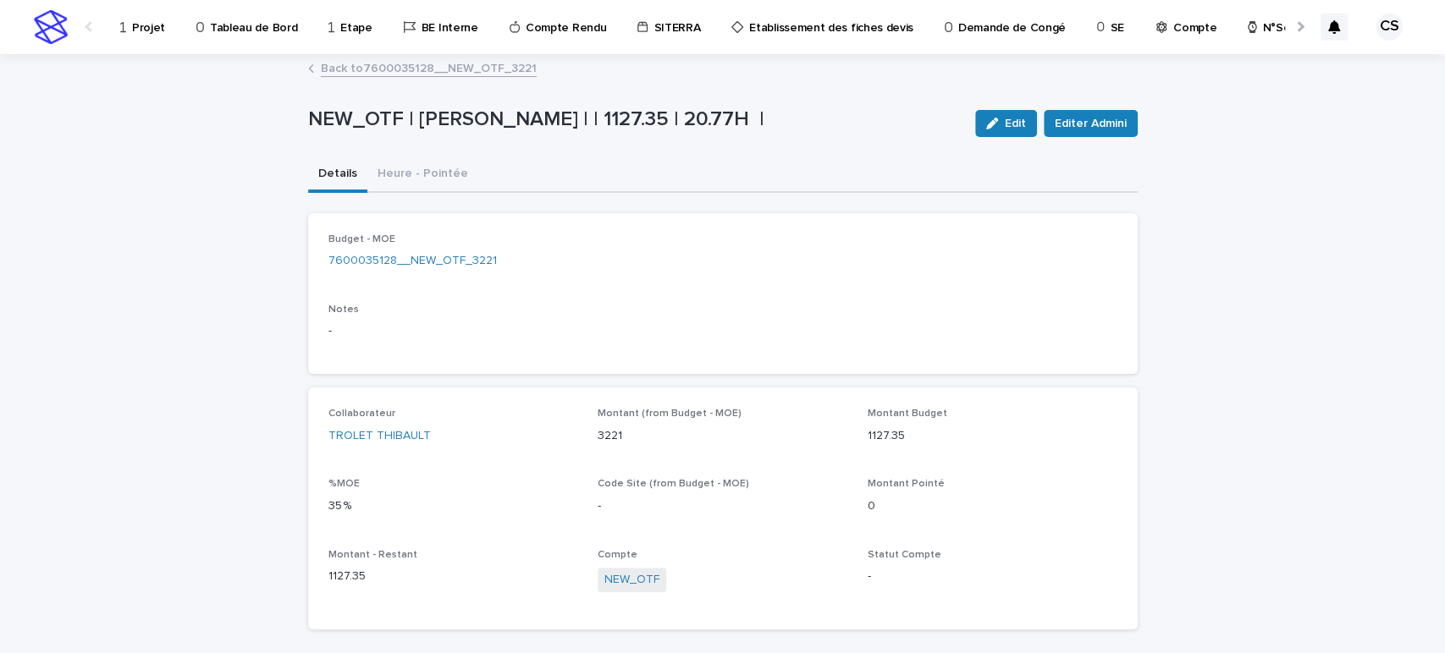
click at [416, 69] on link "Back to 7600035128__NEW_OTF_3221" at bounding box center [429, 67] width 216 height 19
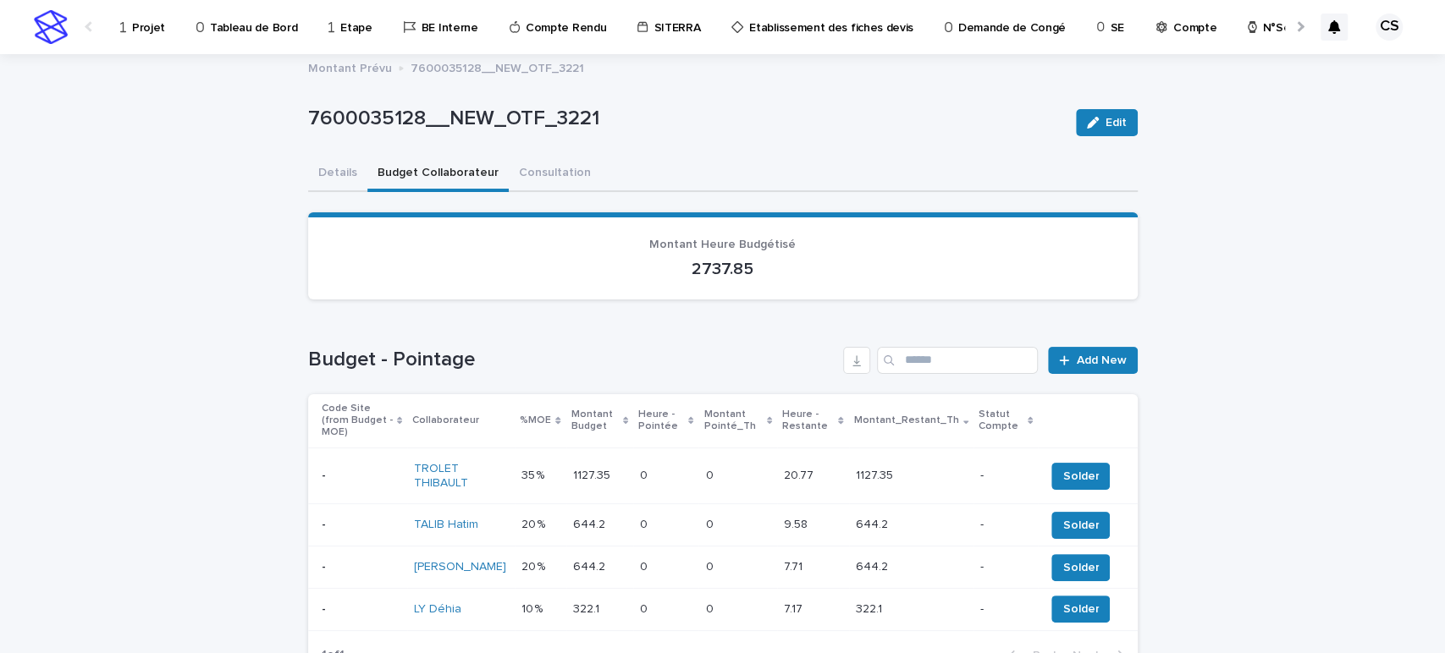
drag, startPoint x: 1428, startPoint y: 219, endPoint x: 1437, endPoint y: 245, distance: 27.0
click at [1437, 245] on div "Projet Tableau de Bord Etape BE Interne Compte Rendu SITERRA Etablissement des …" at bounding box center [722, 326] width 1445 height 653
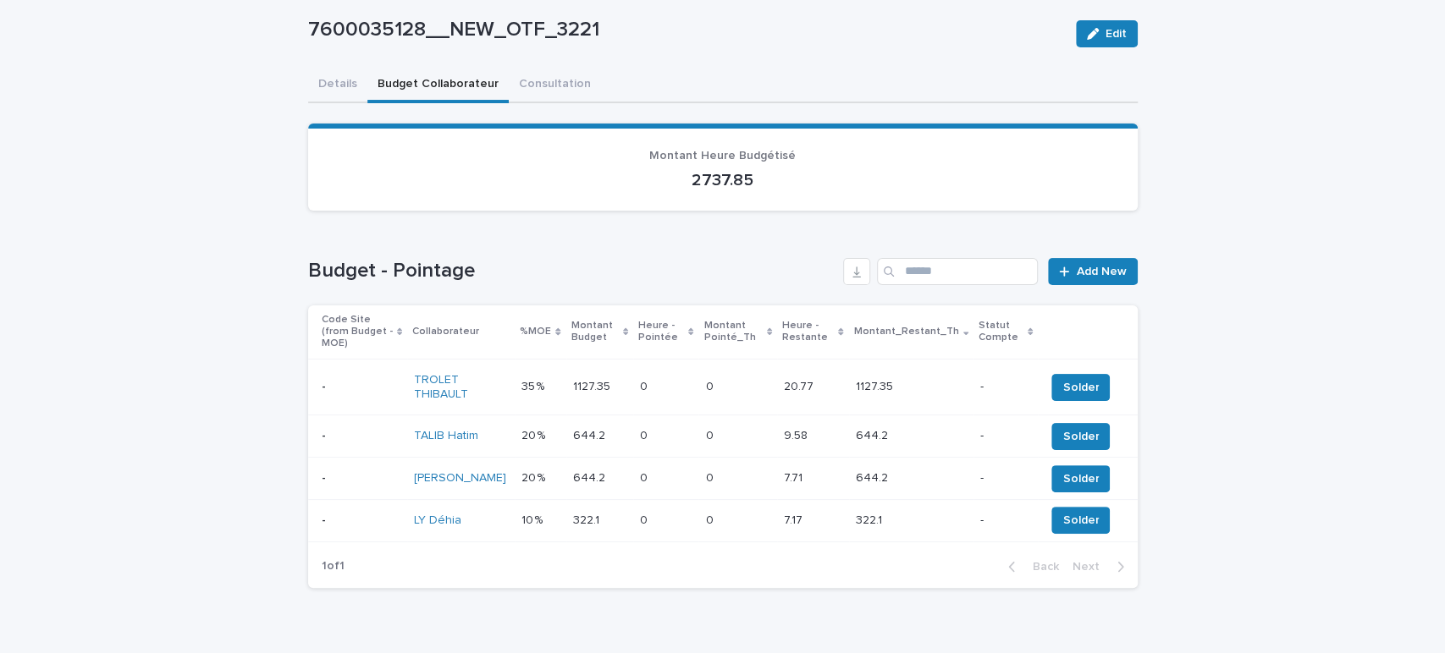
scroll to position [107, 0]
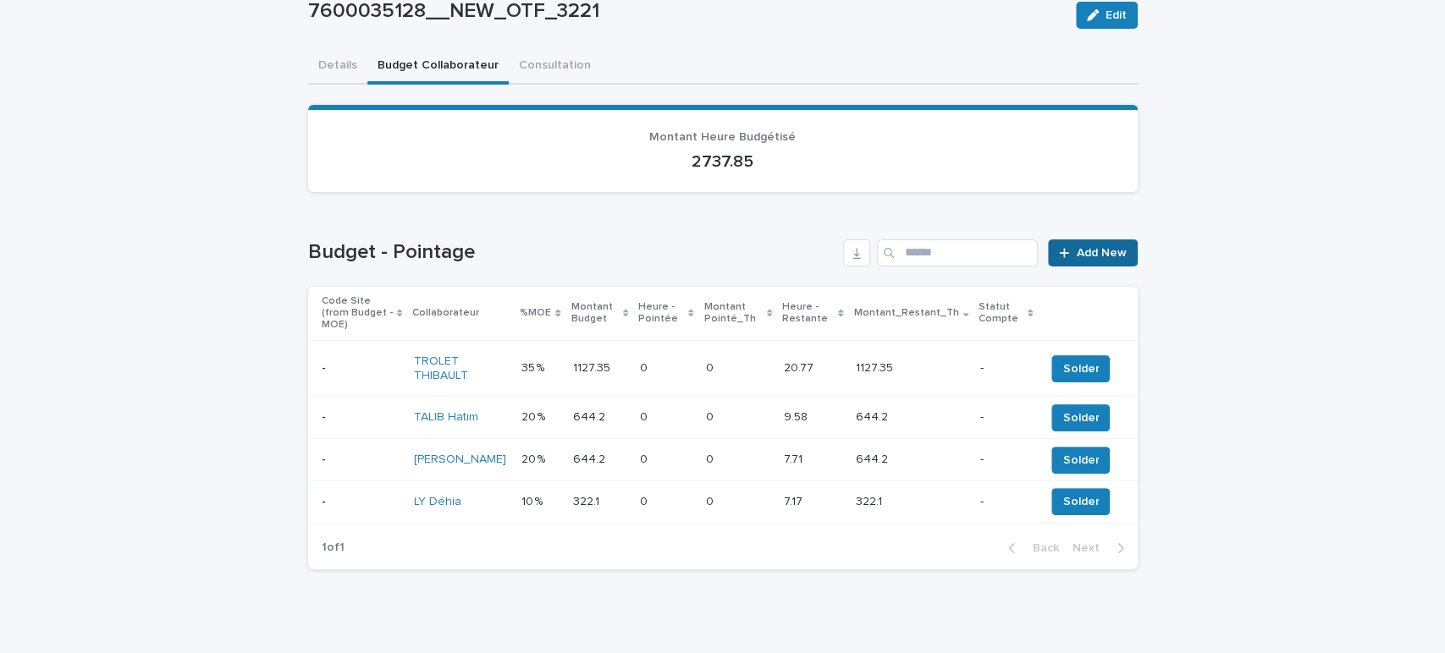
click at [1077, 248] on span "Add New" at bounding box center [1102, 253] width 50 height 12
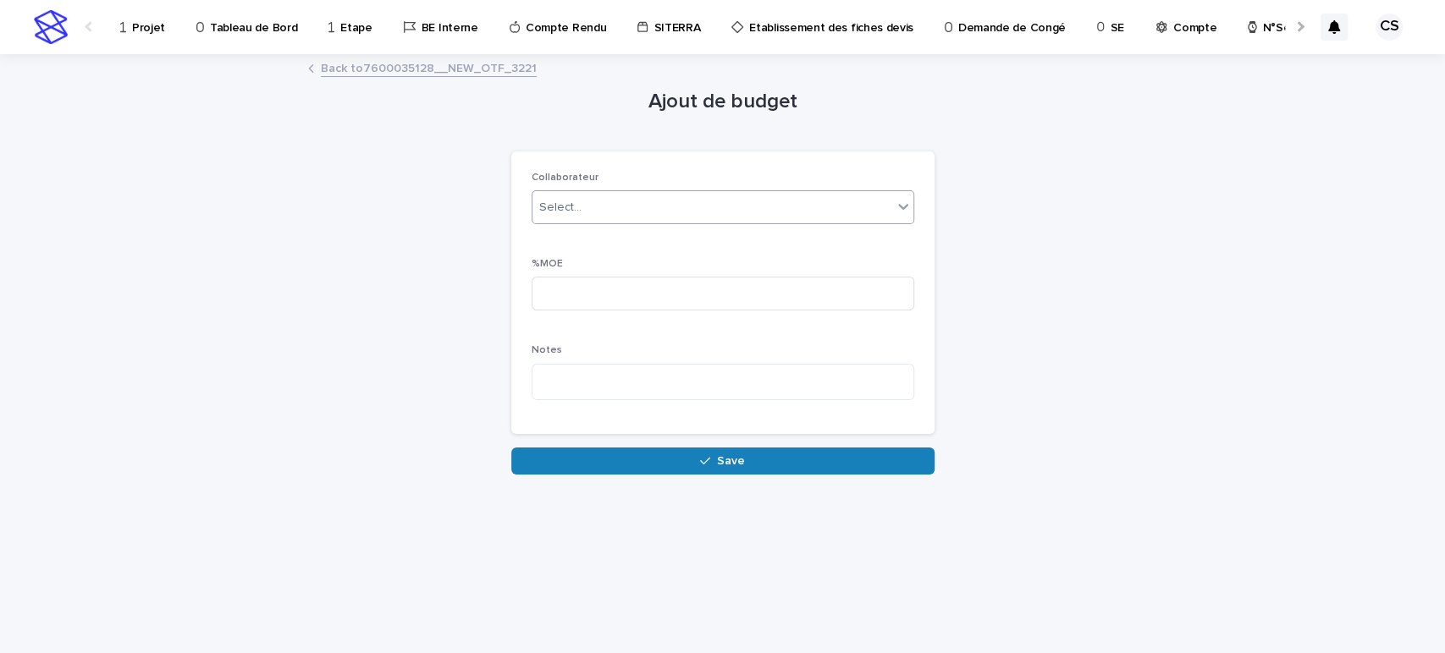
click at [595, 212] on div "Select..." at bounding box center [712, 208] width 360 height 28
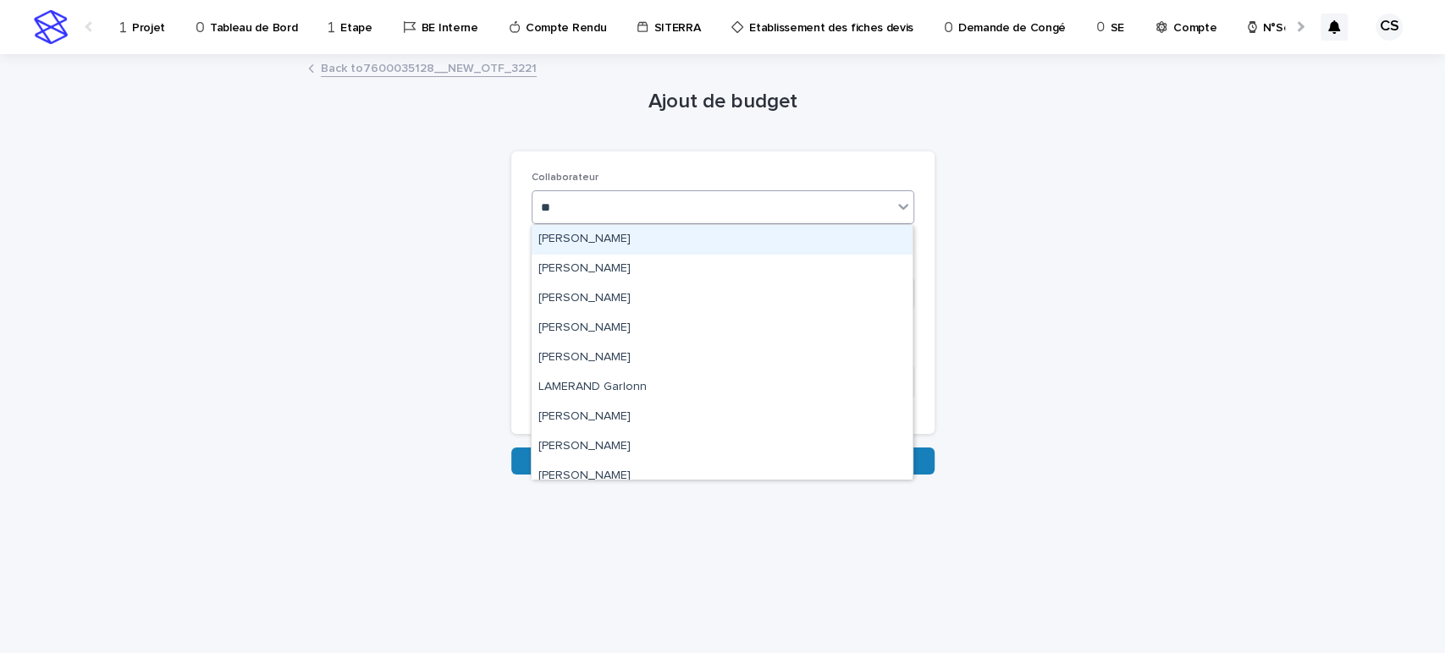
type input "***"
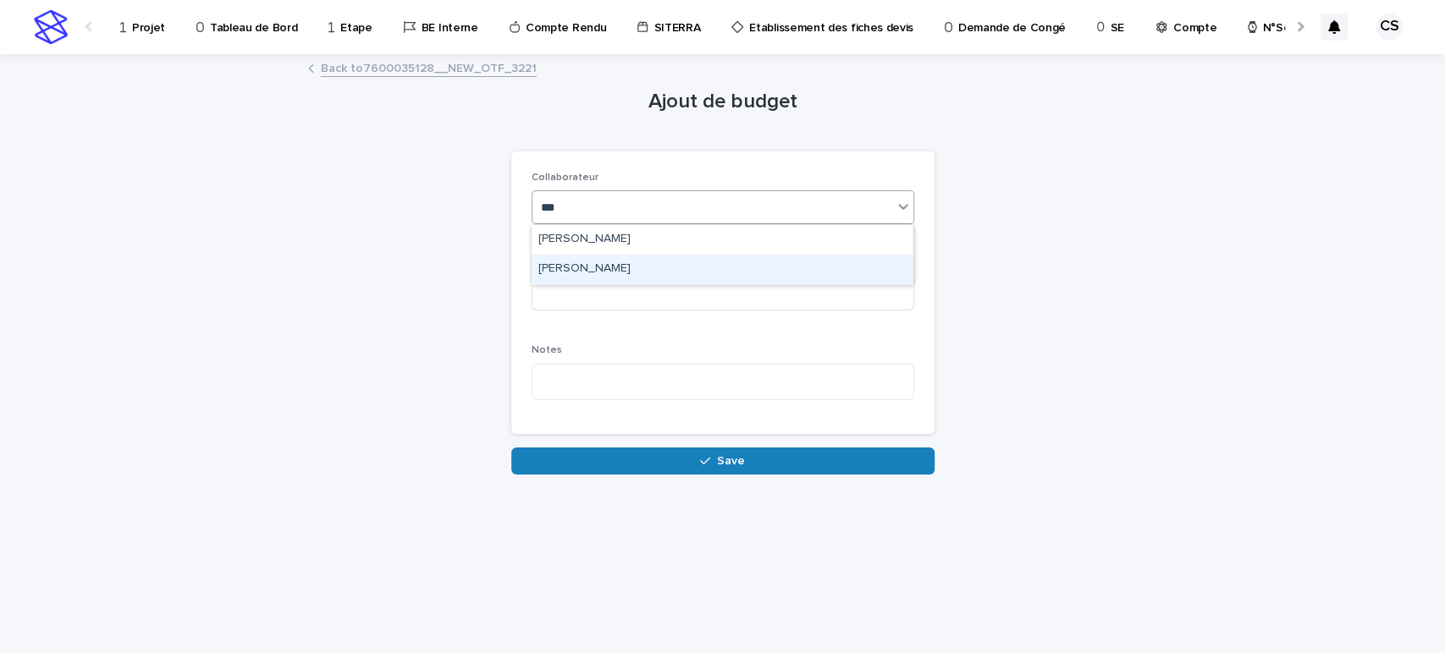
click at [592, 261] on div "[PERSON_NAME]" at bounding box center [722, 270] width 381 height 30
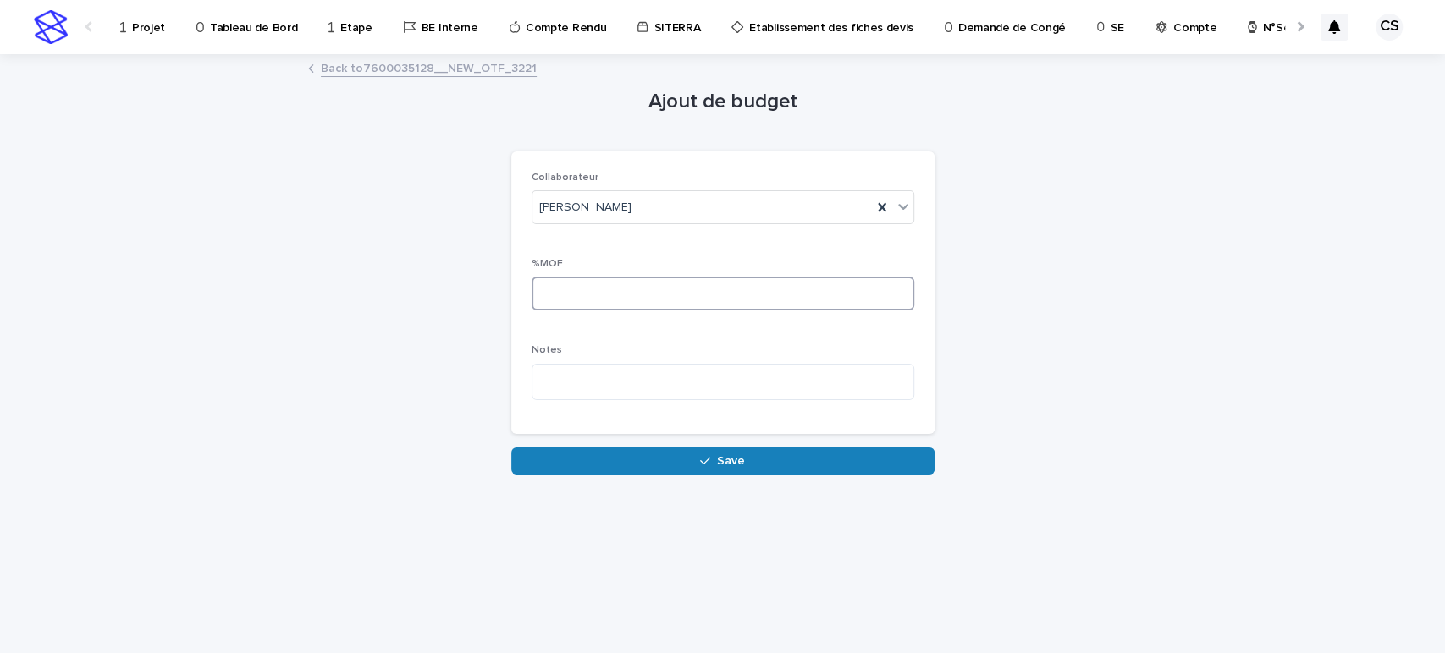
click at [592, 289] on input at bounding box center [723, 294] width 383 height 34
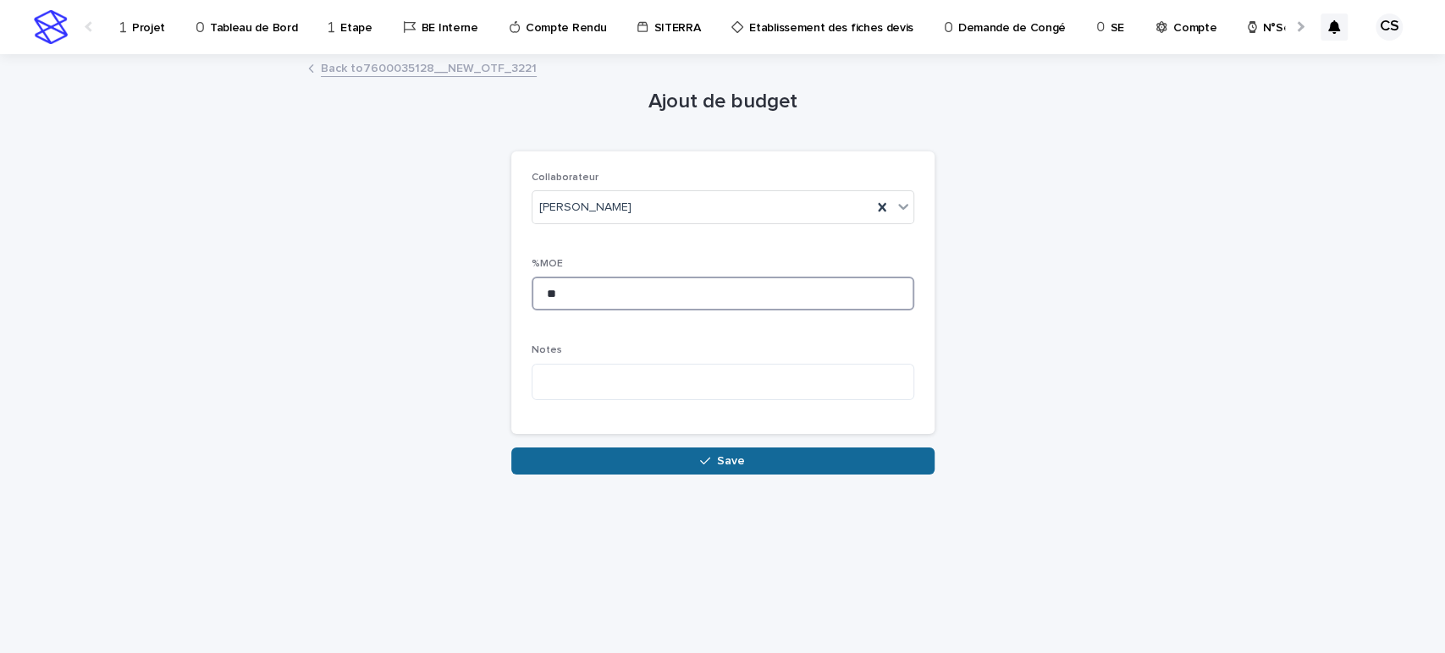
type input "**"
click at [682, 448] on button "Save" at bounding box center [722, 461] width 423 height 27
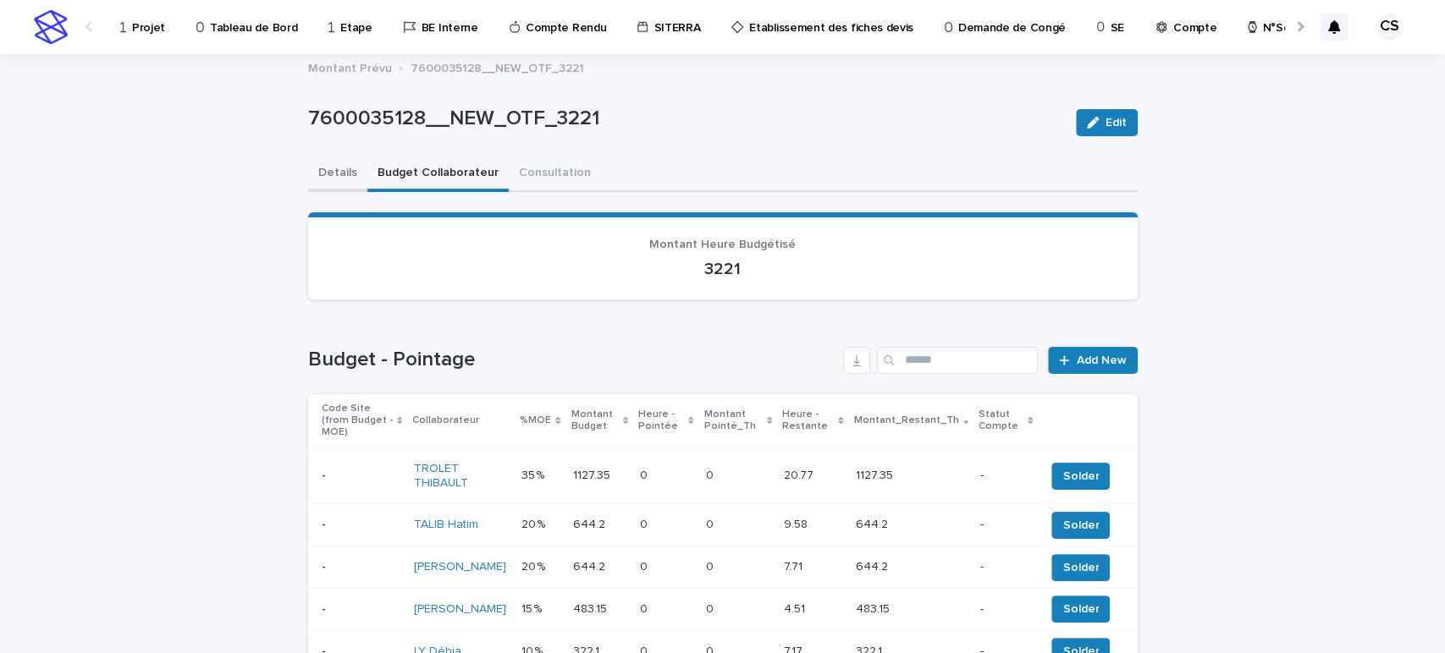
click at [341, 170] on button "Details" at bounding box center [337, 175] width 59 height 36
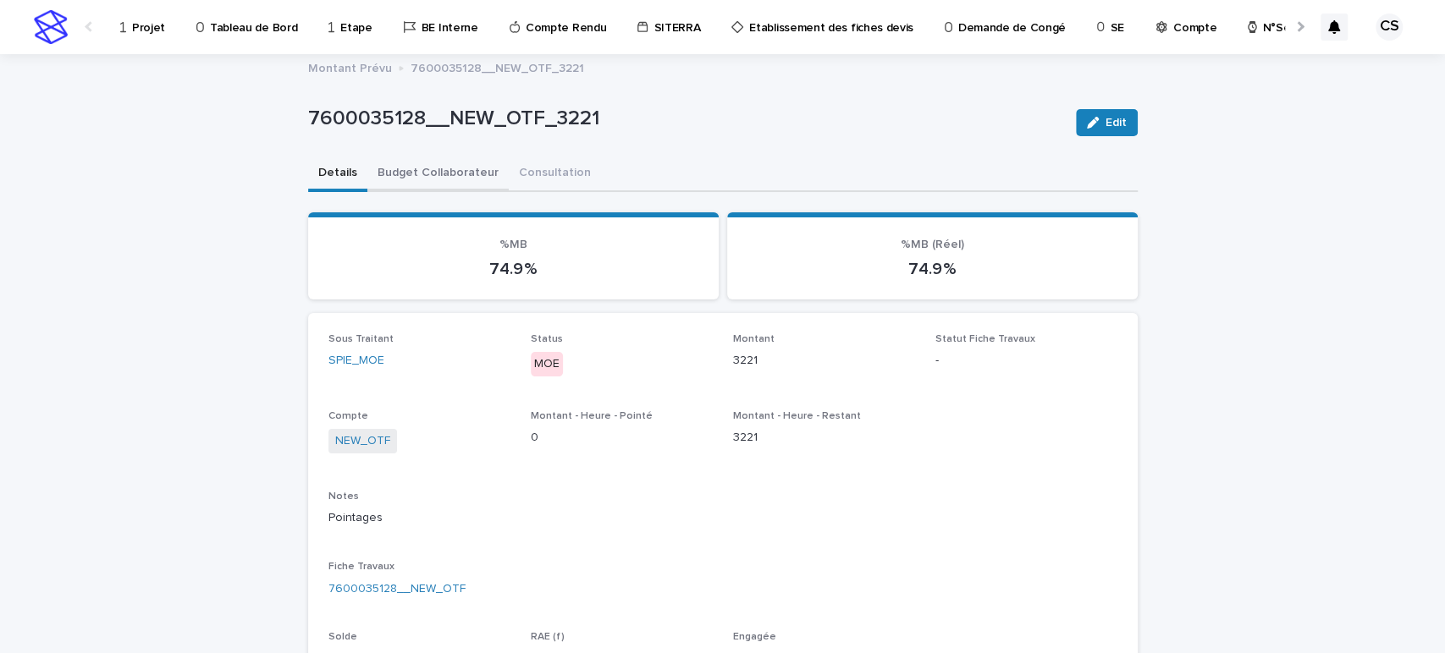
click at [404, 175] on button "Budget Collaborateur" at bounding box center [437, 175] width 141 height 36
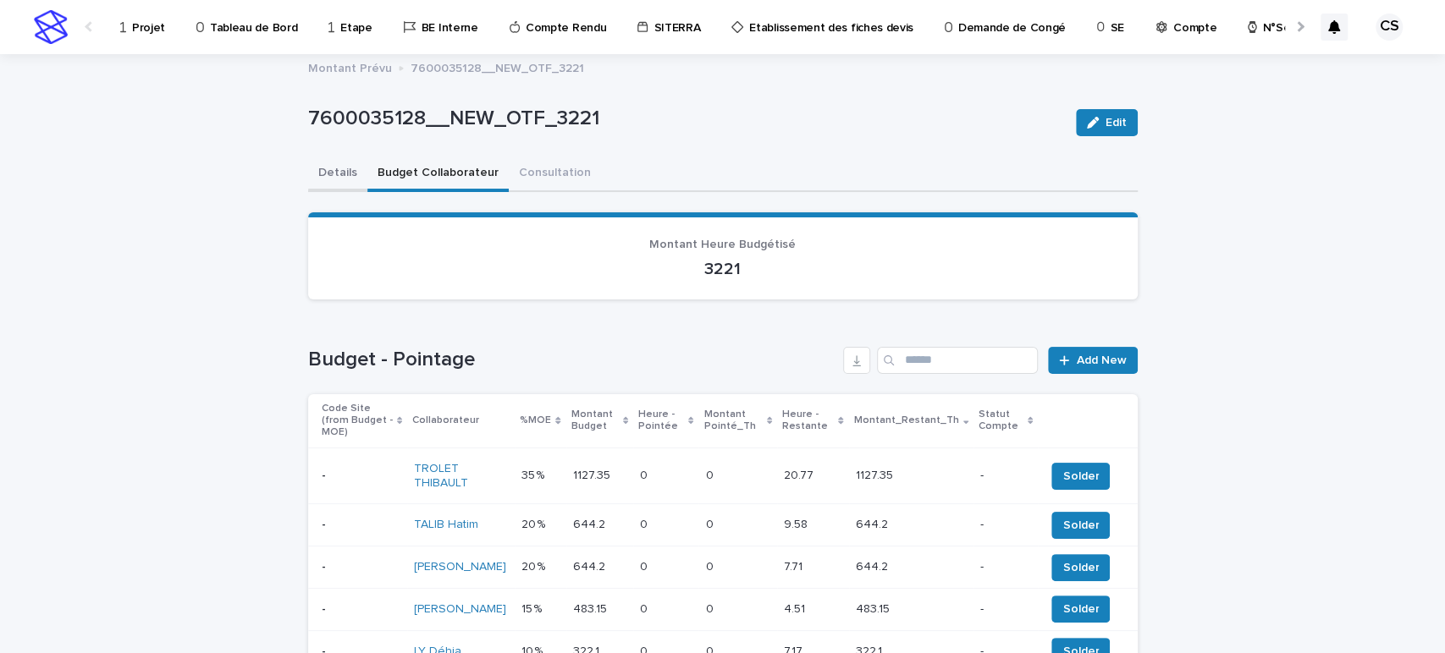
click at [333, 176] on button "Details" at bounding box center [337, 175] width 59 height 36
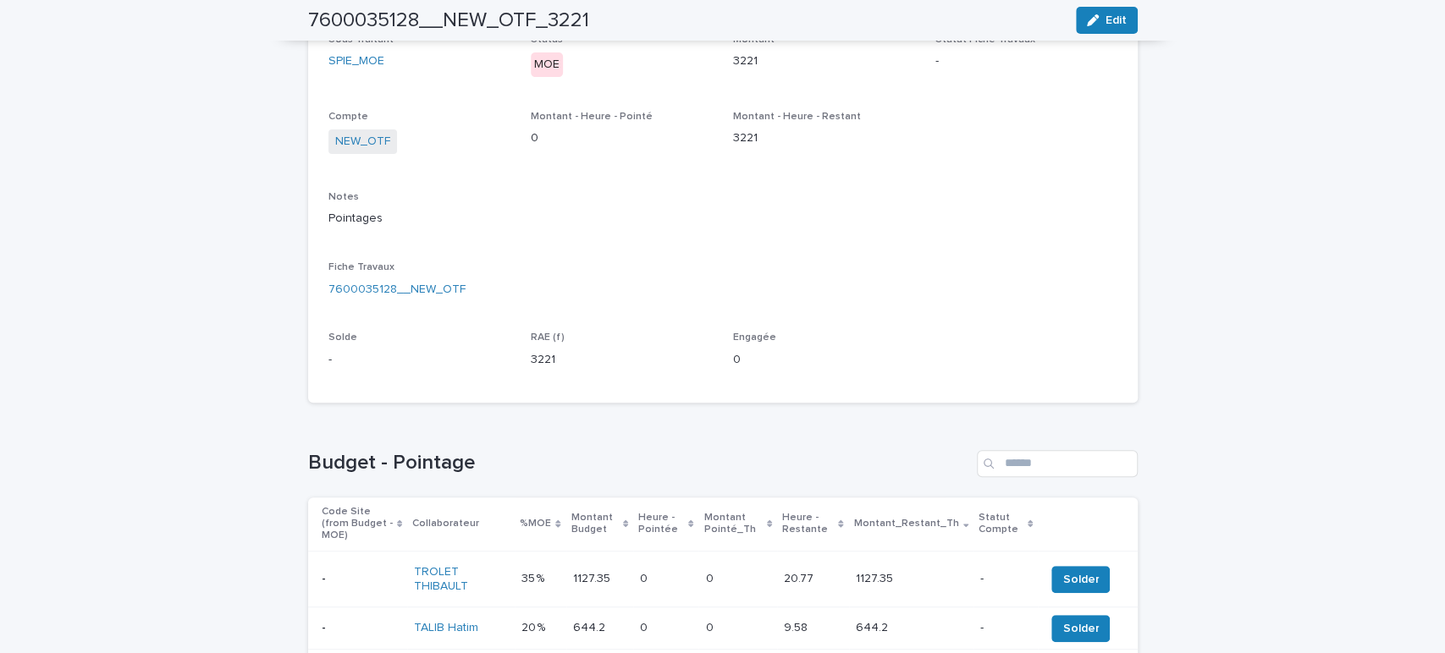
scroll to position [298, 0]
click at [415, 288] on link "7600035128__NEW_OTF" at bounding box center [396, 292] width 137 height 18
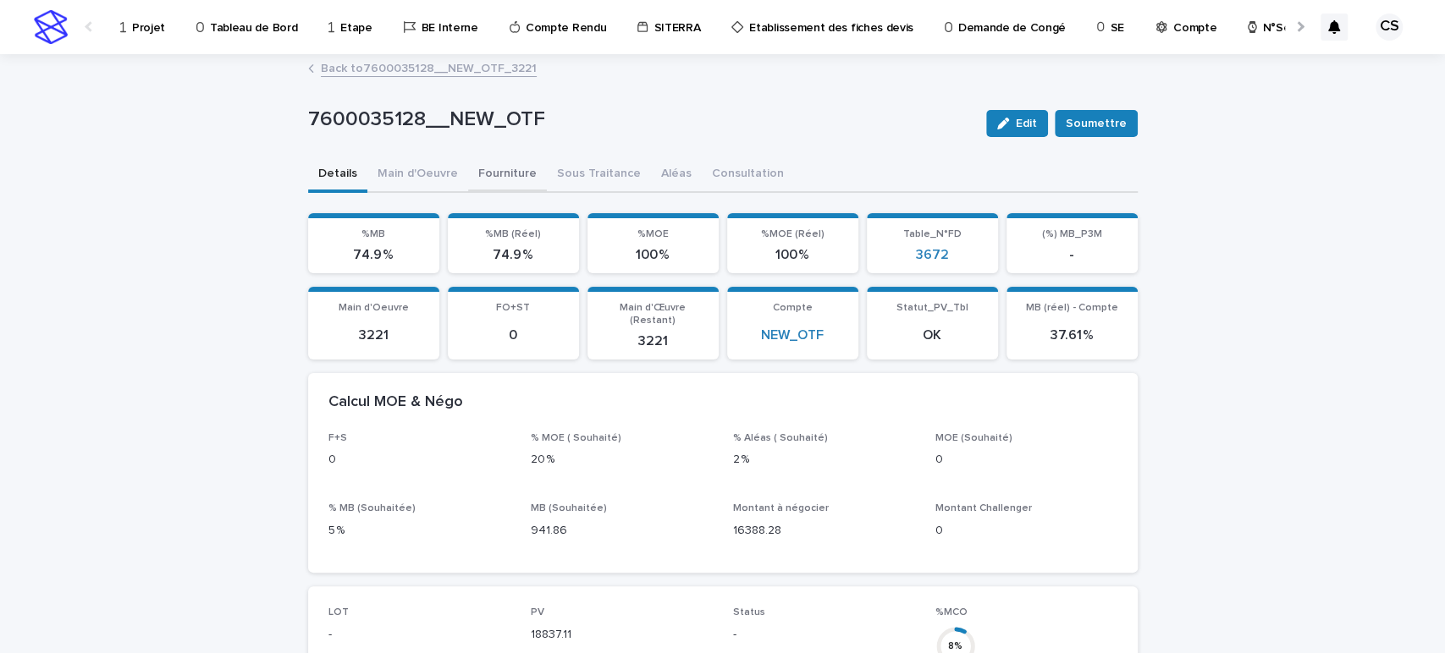
click at [517, 169] on button "Fourniture" at bounding box center [507, 175] width 79 height 36
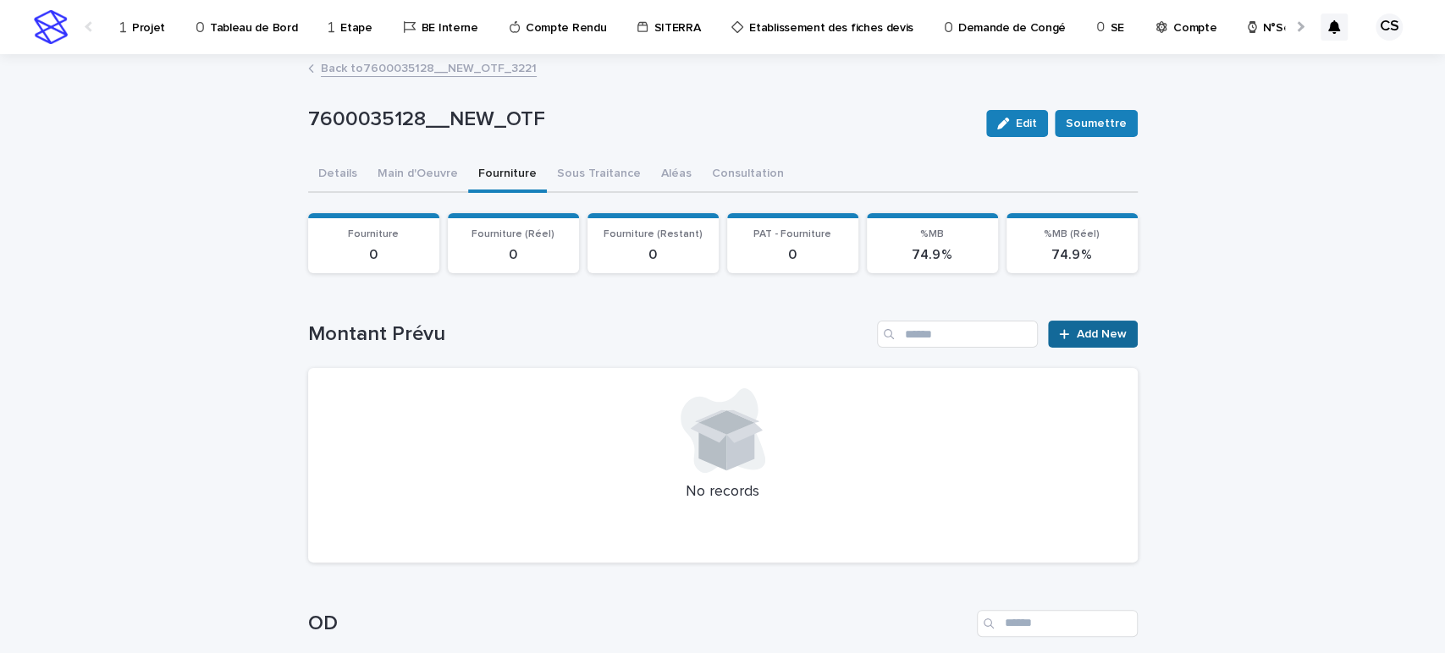
click at [1099, 331] on span "Add New" at bounding box center [1102, 334] width 50 height 12
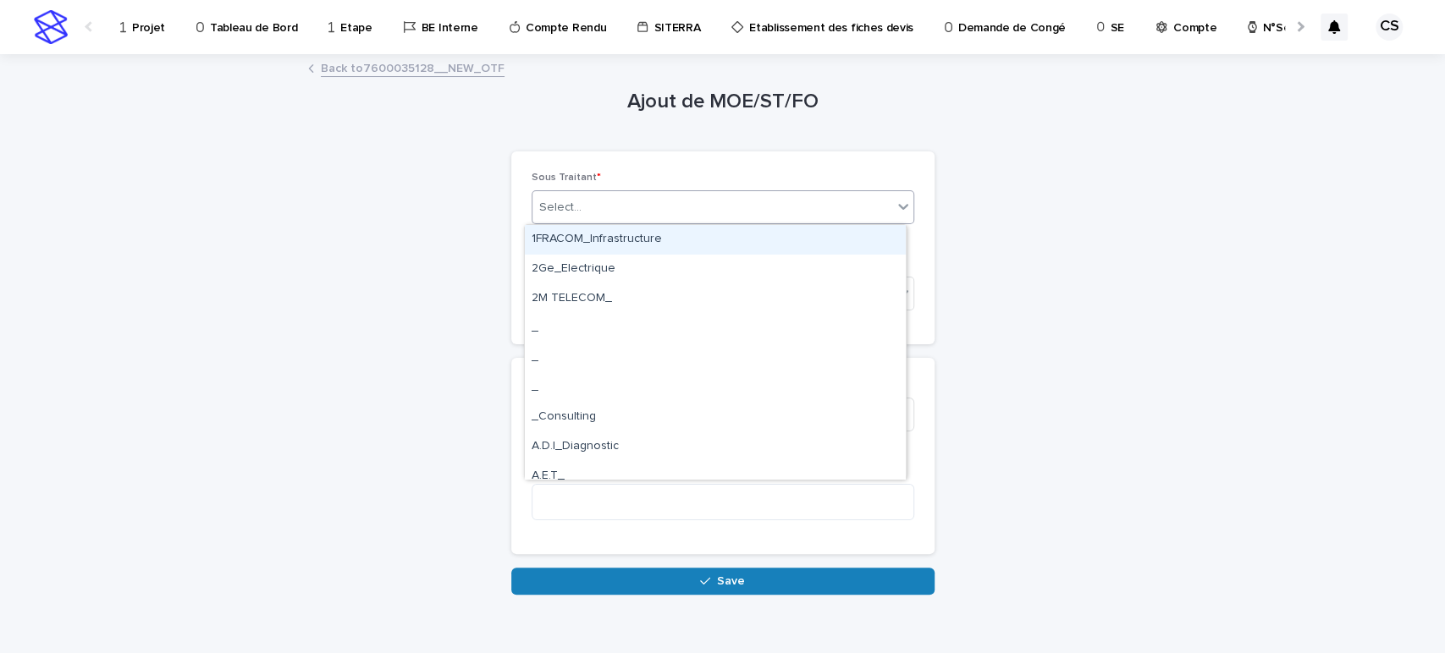
click at [671, 213] on div "Select..." at bounding box center [712, 208] width 360 height 28
type input "****"
click at [658, 240] on div "STACI_Logistique" at bounding box center [715, 240] width 381 height 30
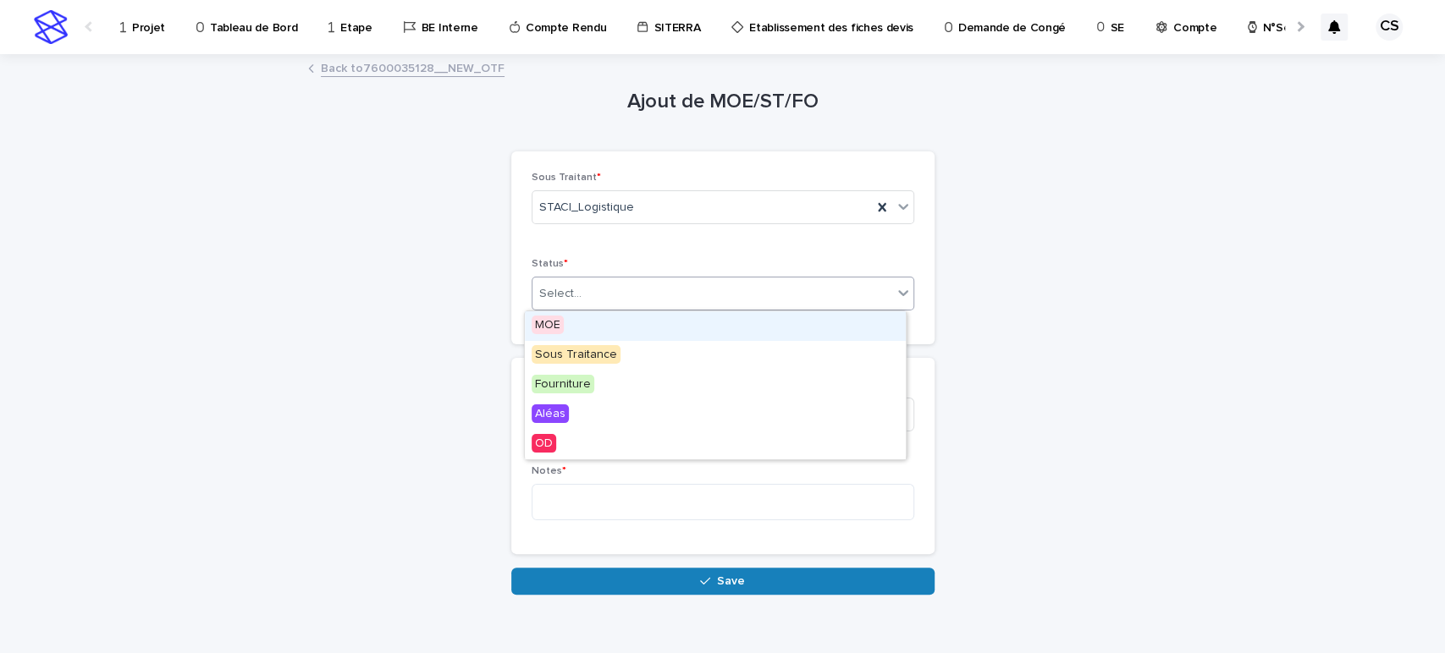
click at [645, 289] on div "Select..." at bounding box center [712, 294] width 360 height 28
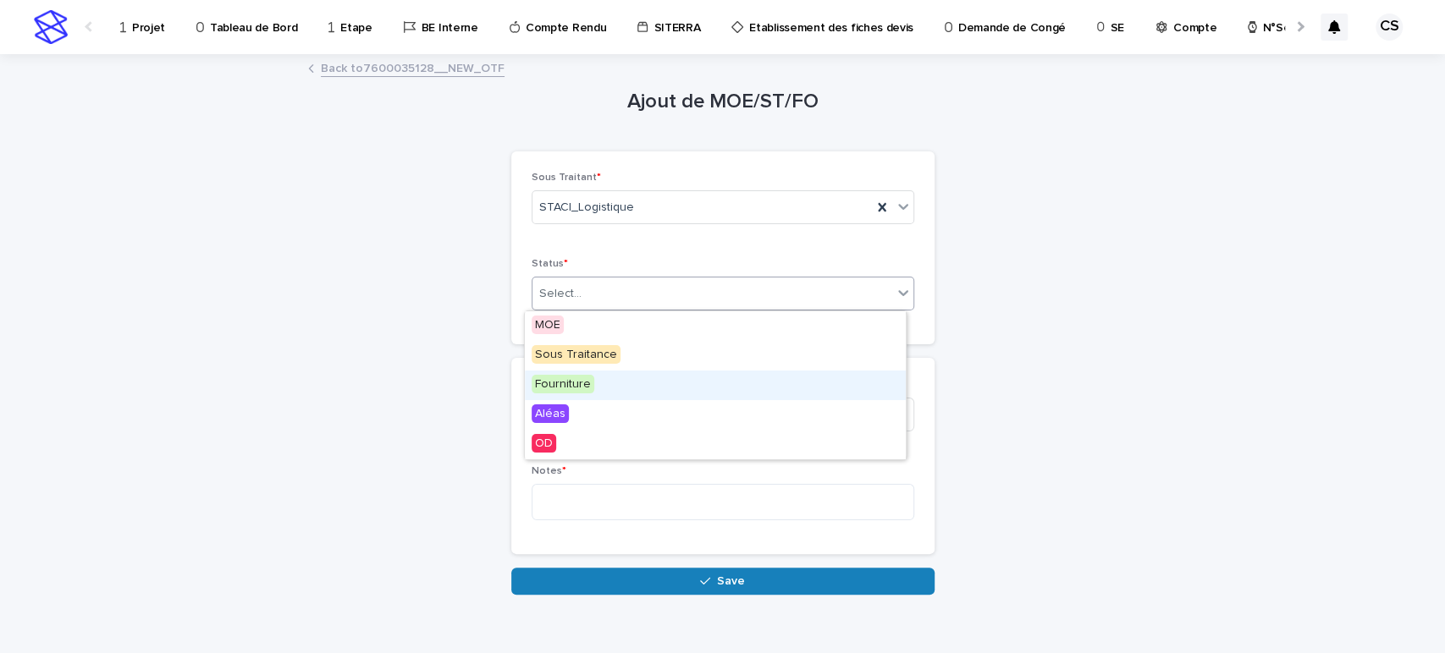
click at [621, 398] on div "Fourniture" at bounding box center [715, 386] width 381 height 30
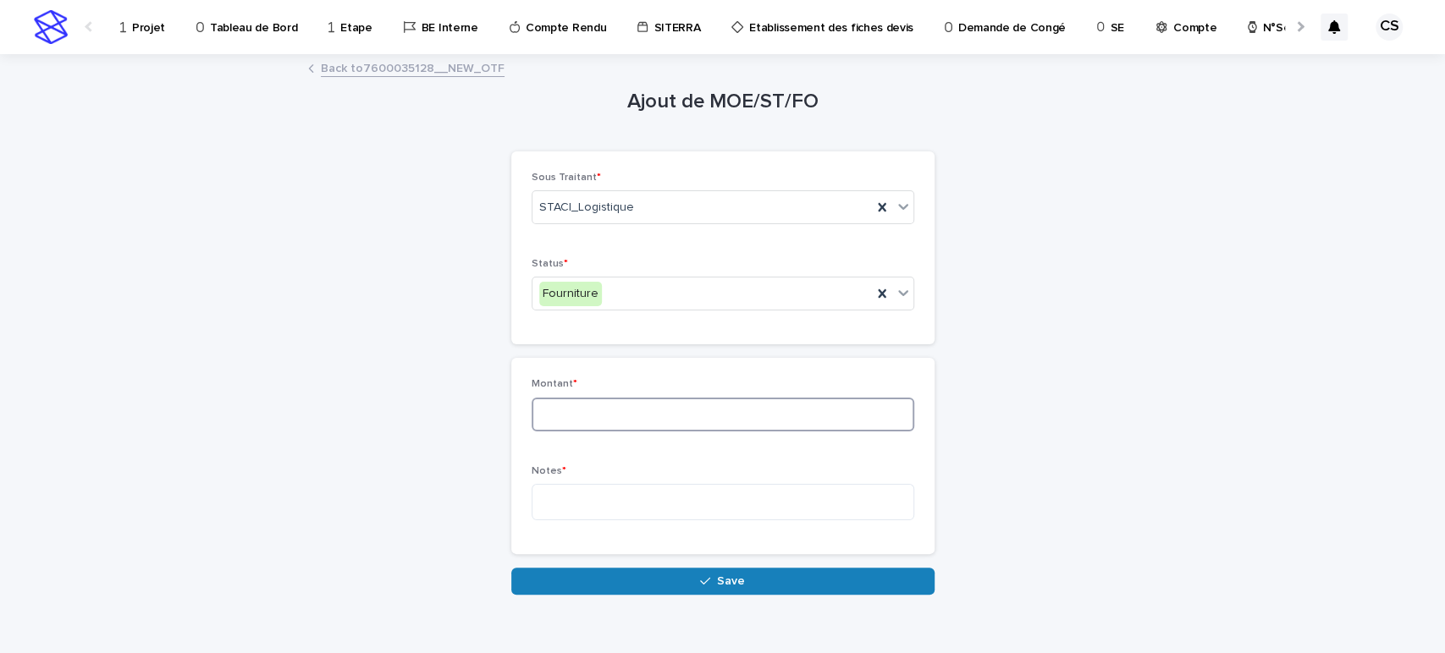
click at [619, 422] on input at bounding box center [723, 415] width 383 height 34
type input "***"
click at [678, 491] on textarea at bounding box center [723, 502] width 383 height 36
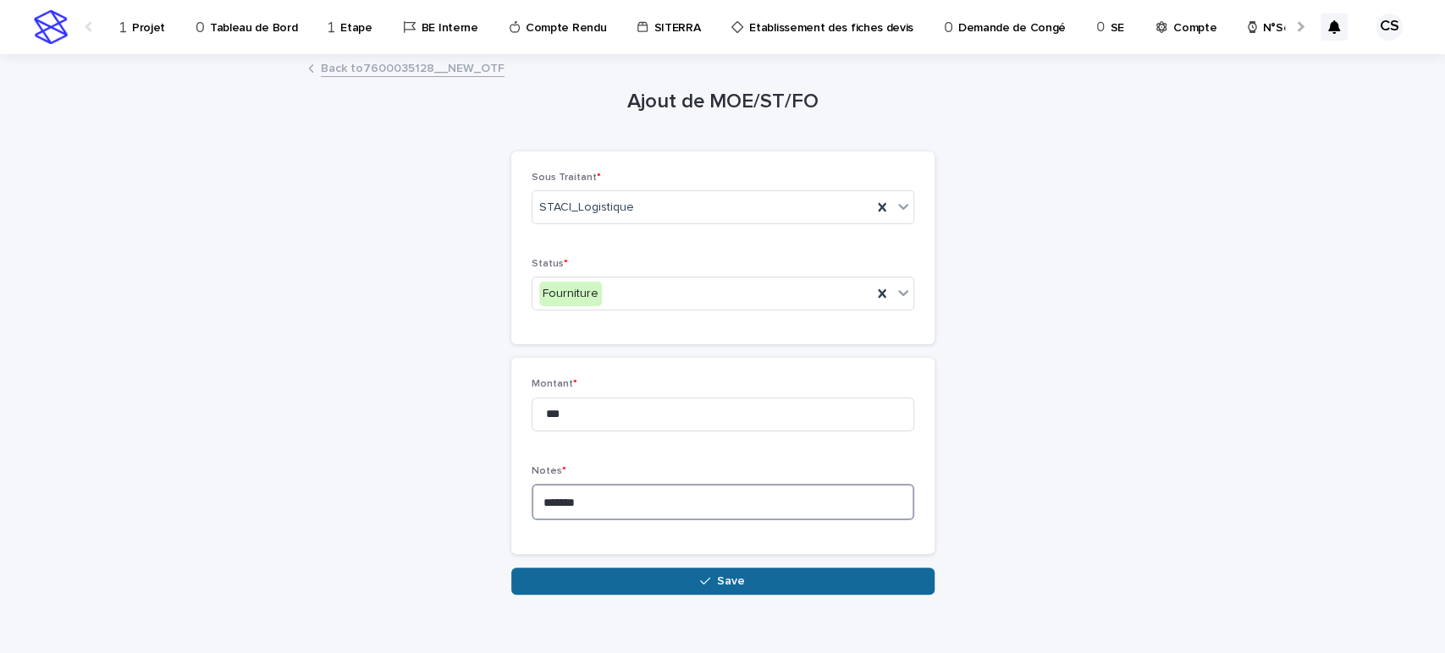
type textarea "*******"
click at [670, 587] on button "Save" at bounding box center [722, 581] width 423 height 27
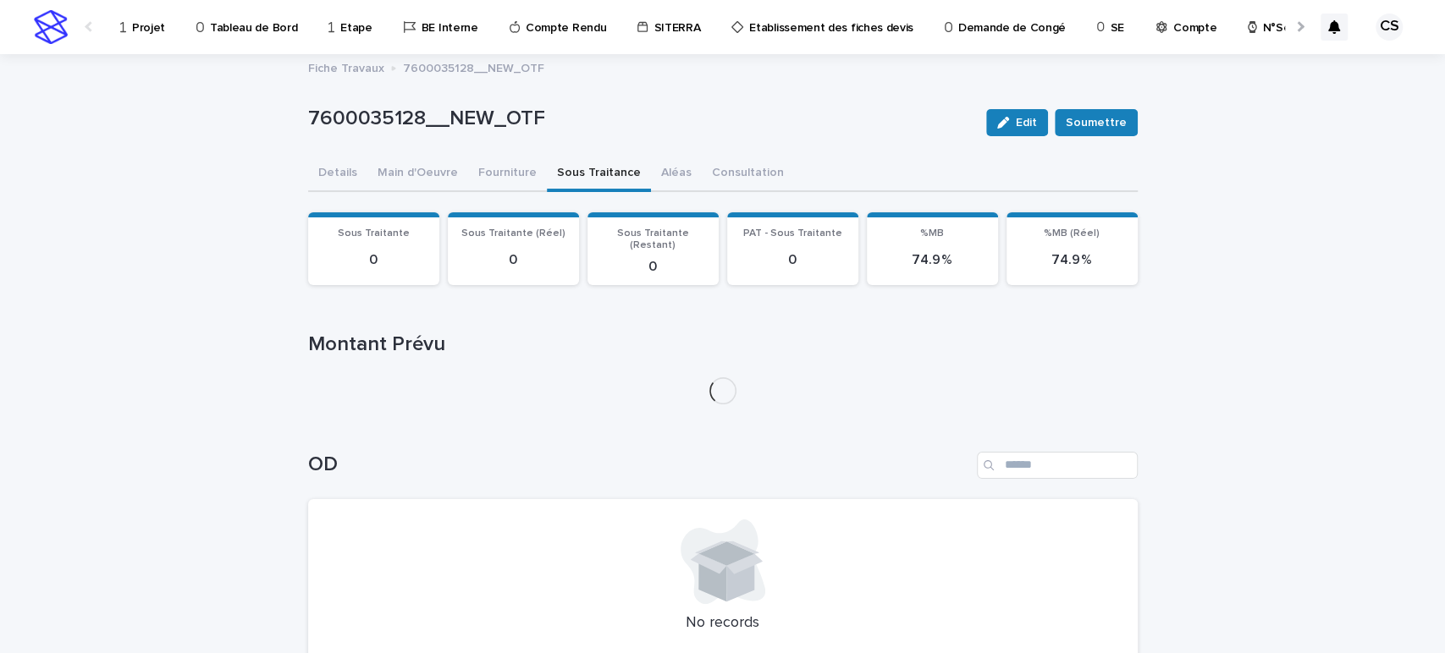
click at [599, 186] on button "Sous Traitance" at bounding box center [599, 175] width 104 height 36
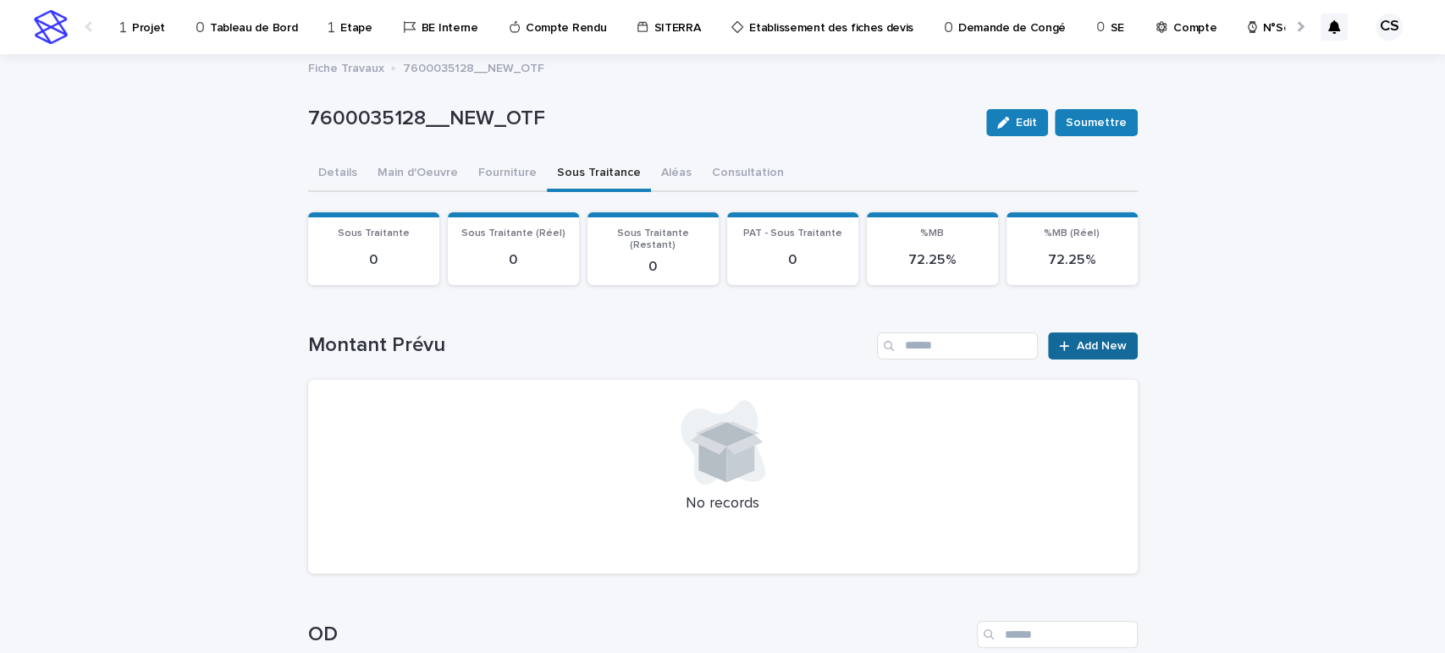
click at [1082, 340] on span "Add New" at bounding box center [1102, 346] width 50 height 12
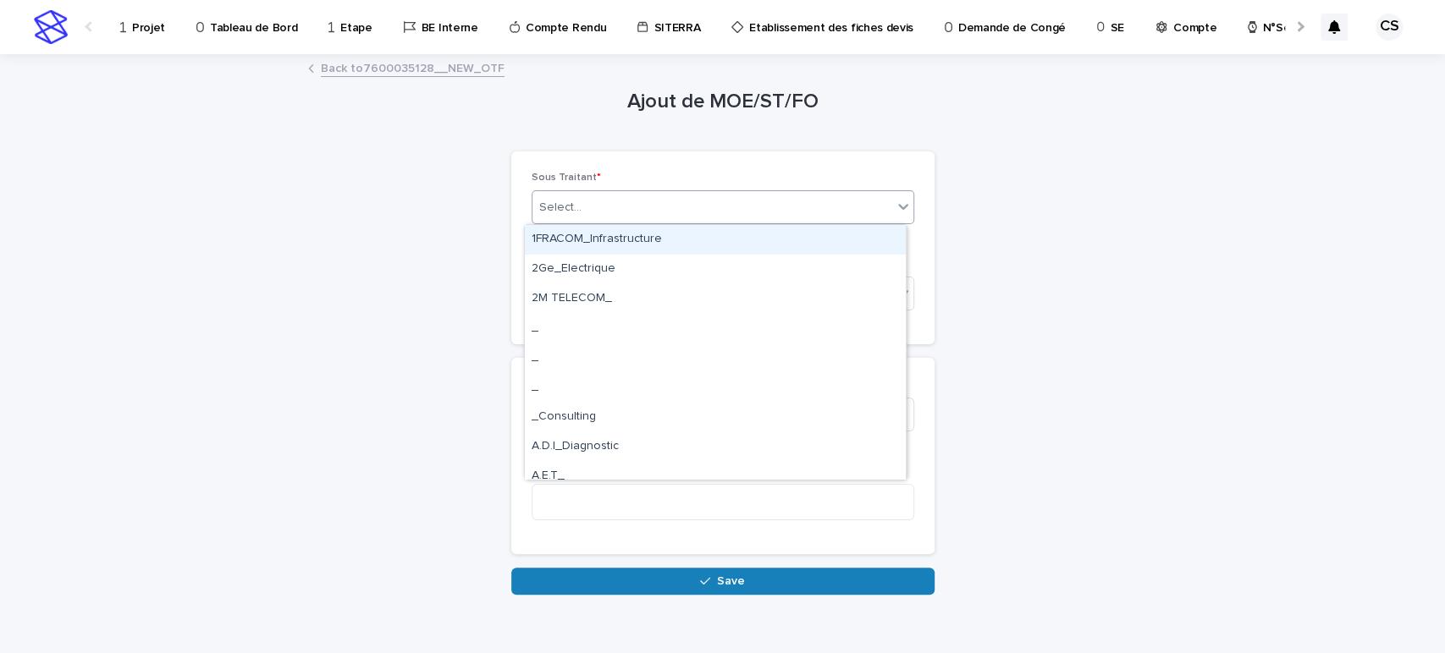
click at [764, 201] on div "Select..." at bounding box center [712, 208] width 360 height 28
type input "****"
click at [726, 235] on div "Chambon Gauthier_Métallerie" at bounding box center [715, 240] width 381 height 30
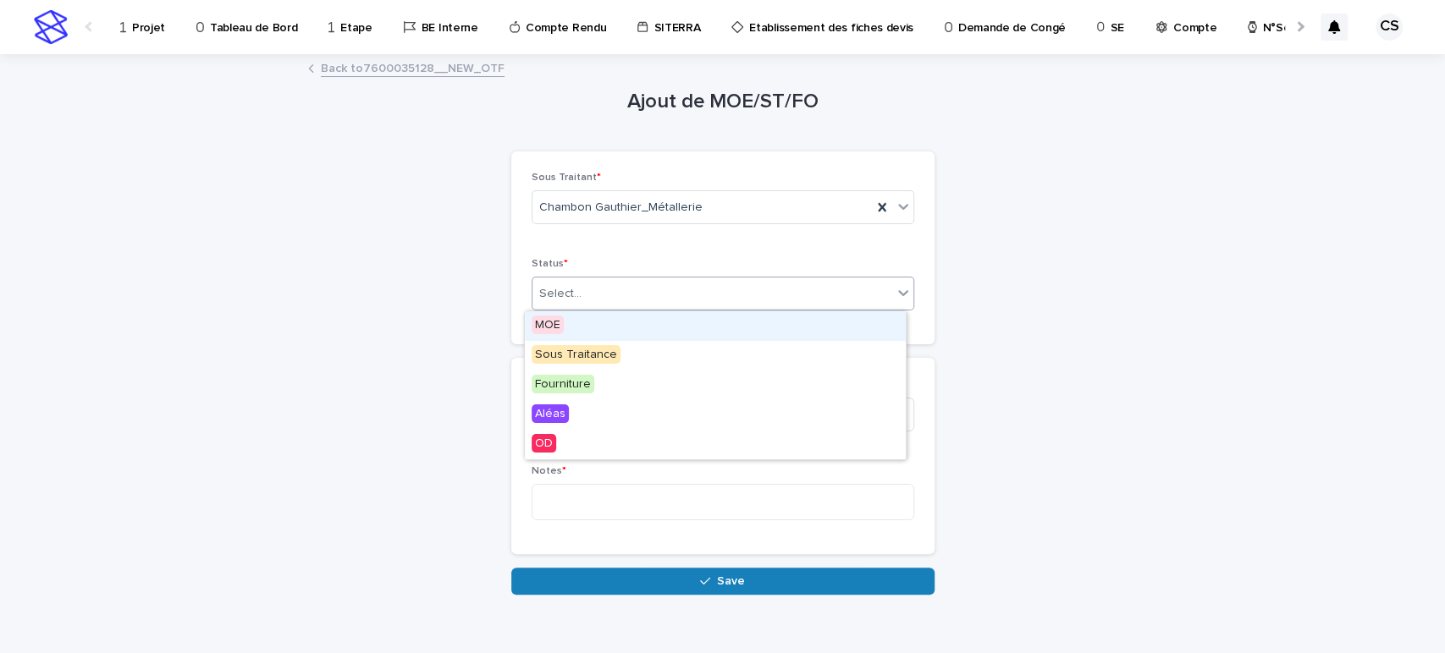
click at [701, 284] on div "Select..." at bounding box center [712, 294] width 360 height 28
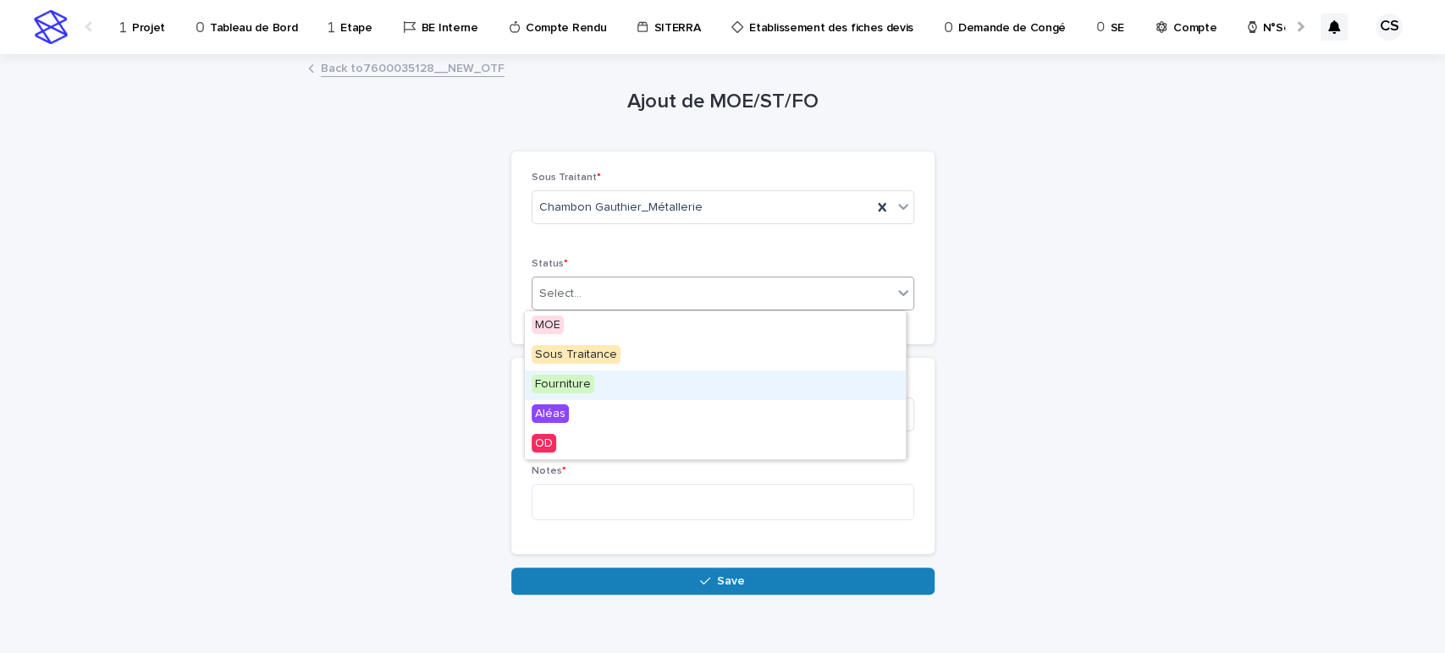
click at [650, 375] on div "Fourniture" at bounding box center [715, 386] width 381 height 30
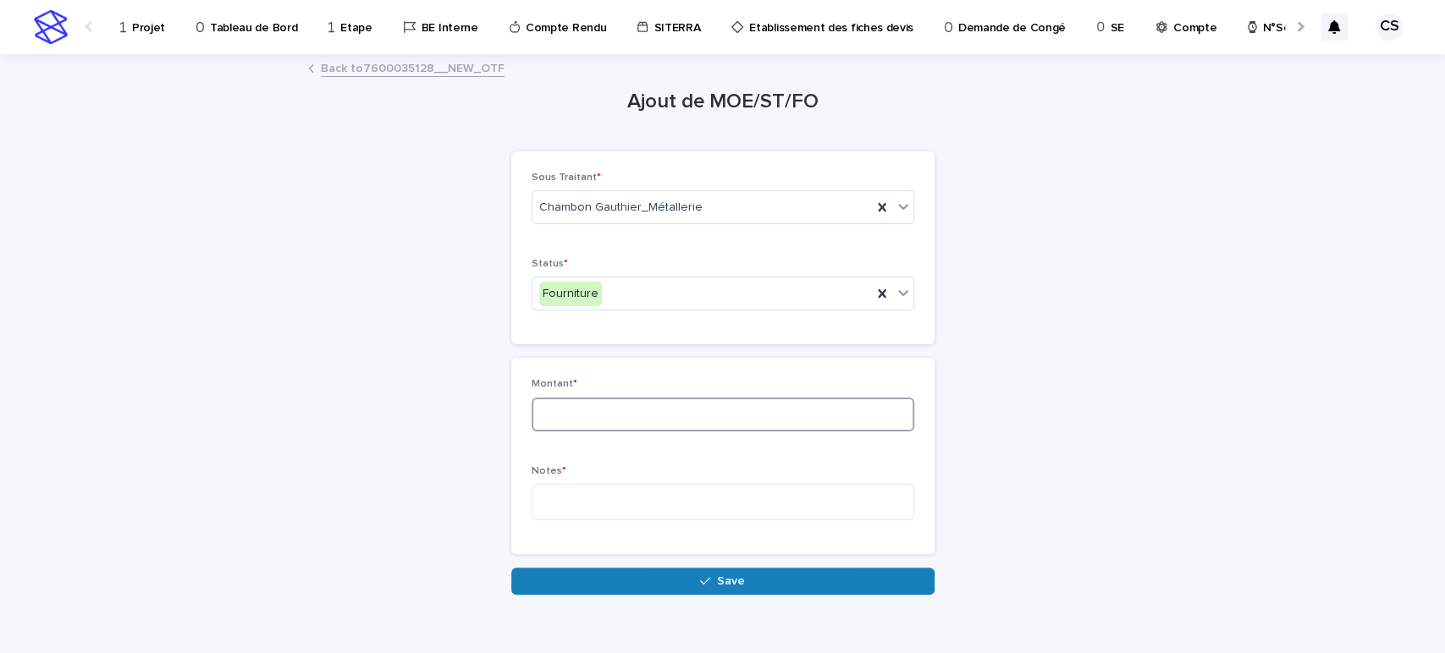
click at [645, 416] on input at bounding box center [723, 415] width 383 height 34
type input "****"
click at [648, 490] on textarea at bounding box center [723, 502] width 383 height 36
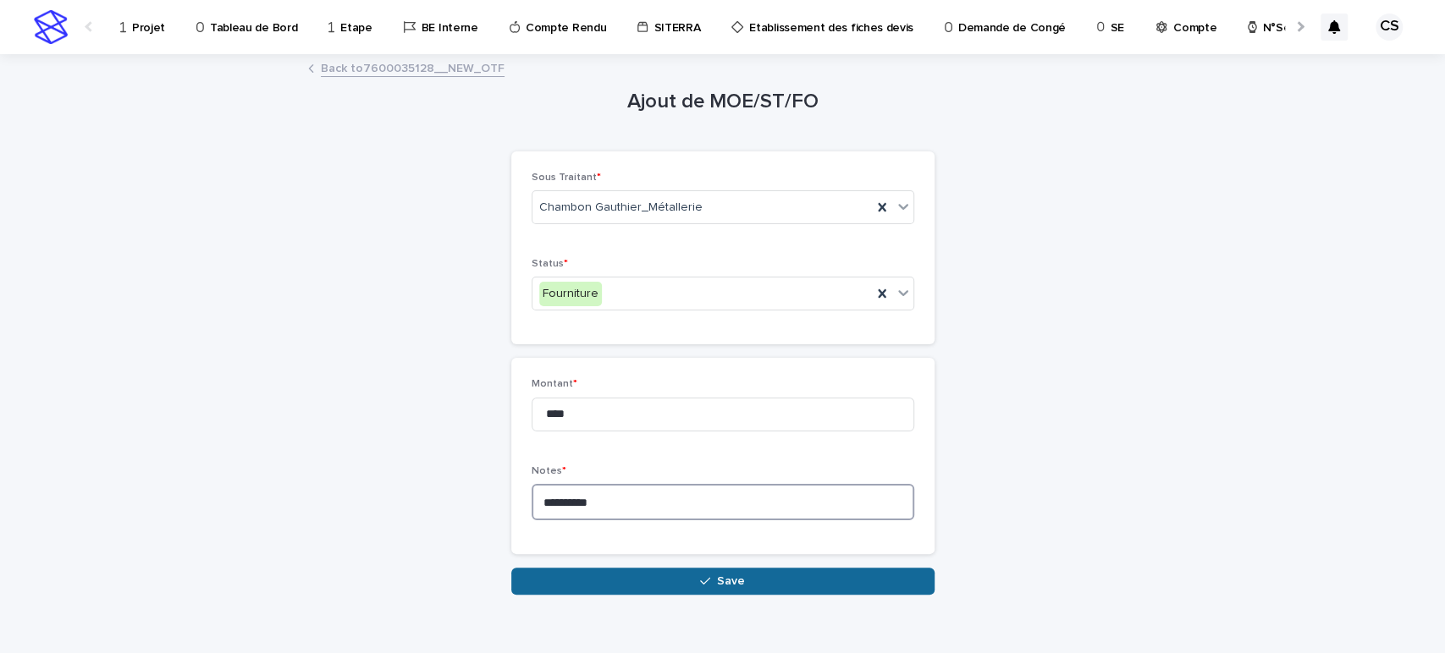
type textarea "**********"
click at [647, 589] on button "Save" at bounding box center [722, 581] width 423 height 27
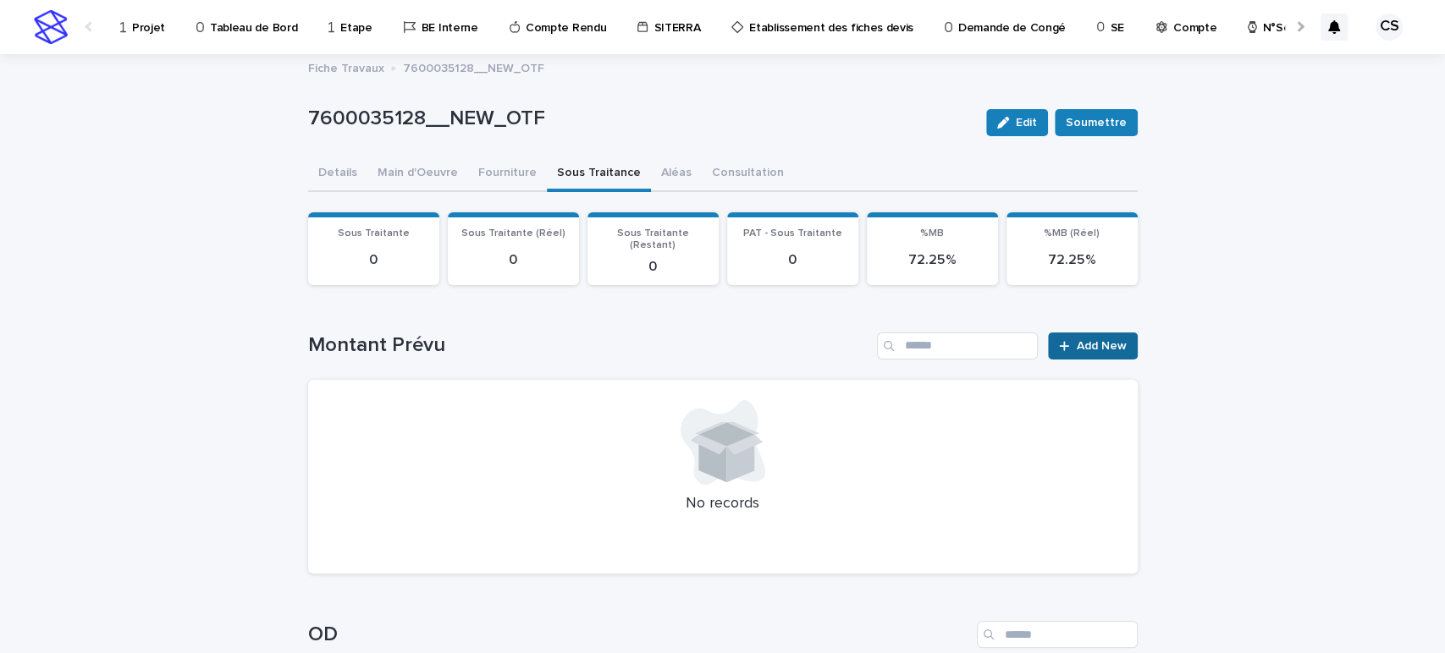
click at [1104, 333] on link "Add New" at bounding box center [1092, 346] width 89 height 27
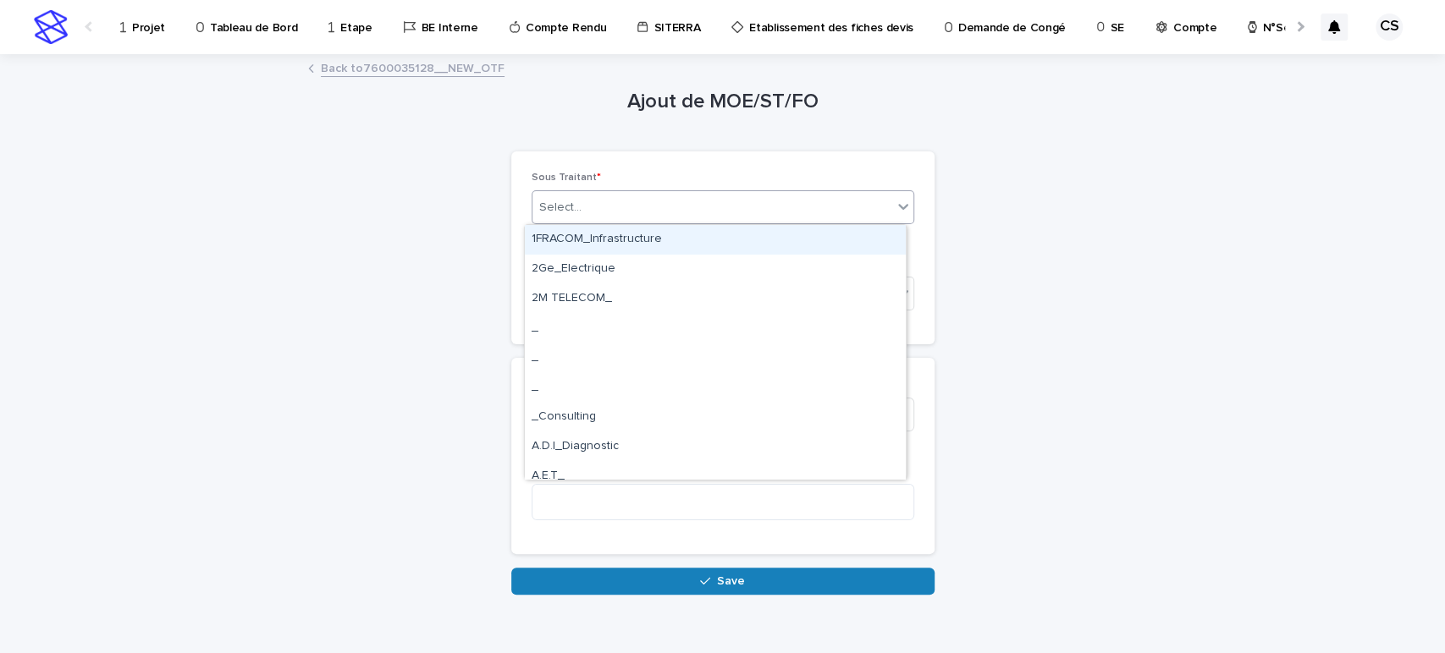
click at [643, 200] on div "Select..." at bounding box center [712, 208] width 360 height 28
type input "****"
click at [631, 242] on div "FULLTECH_" at bounding box center [715, 240] width 381 height 30
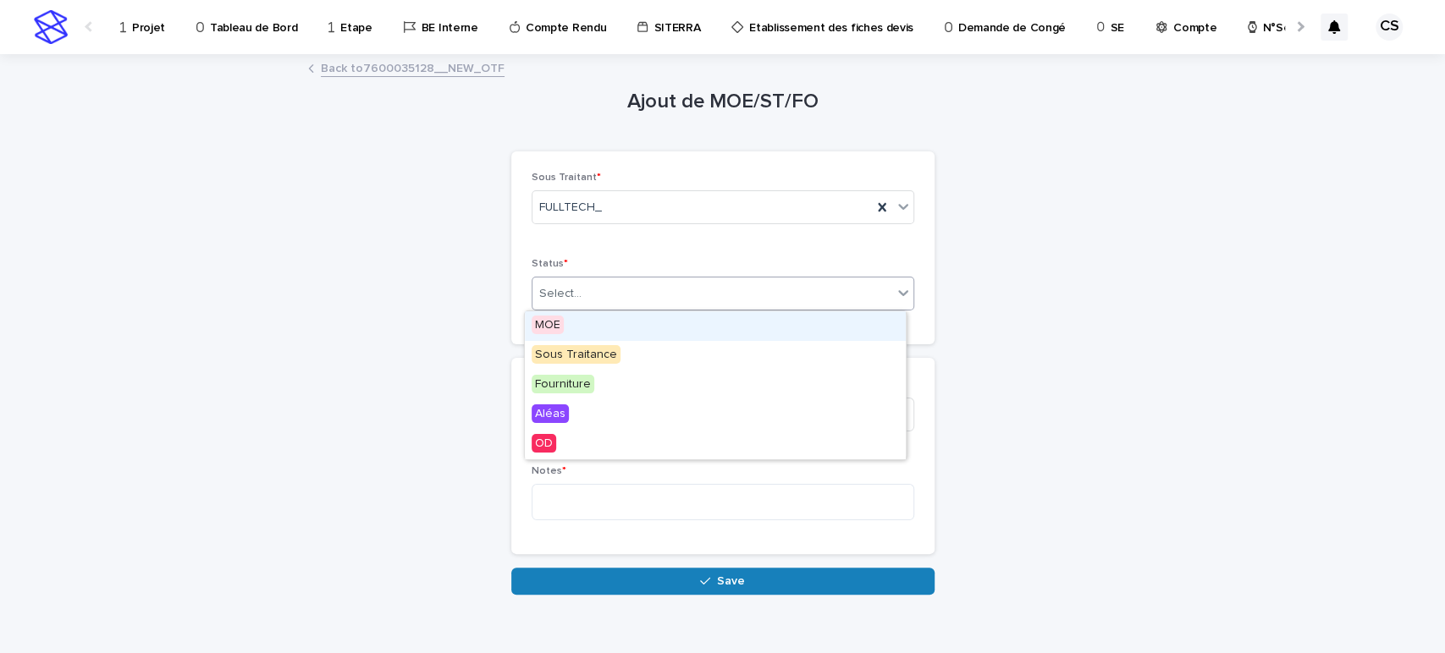
click at [617, 294] on div "Select..." at bounding box center [712, 294] width 360 height 28
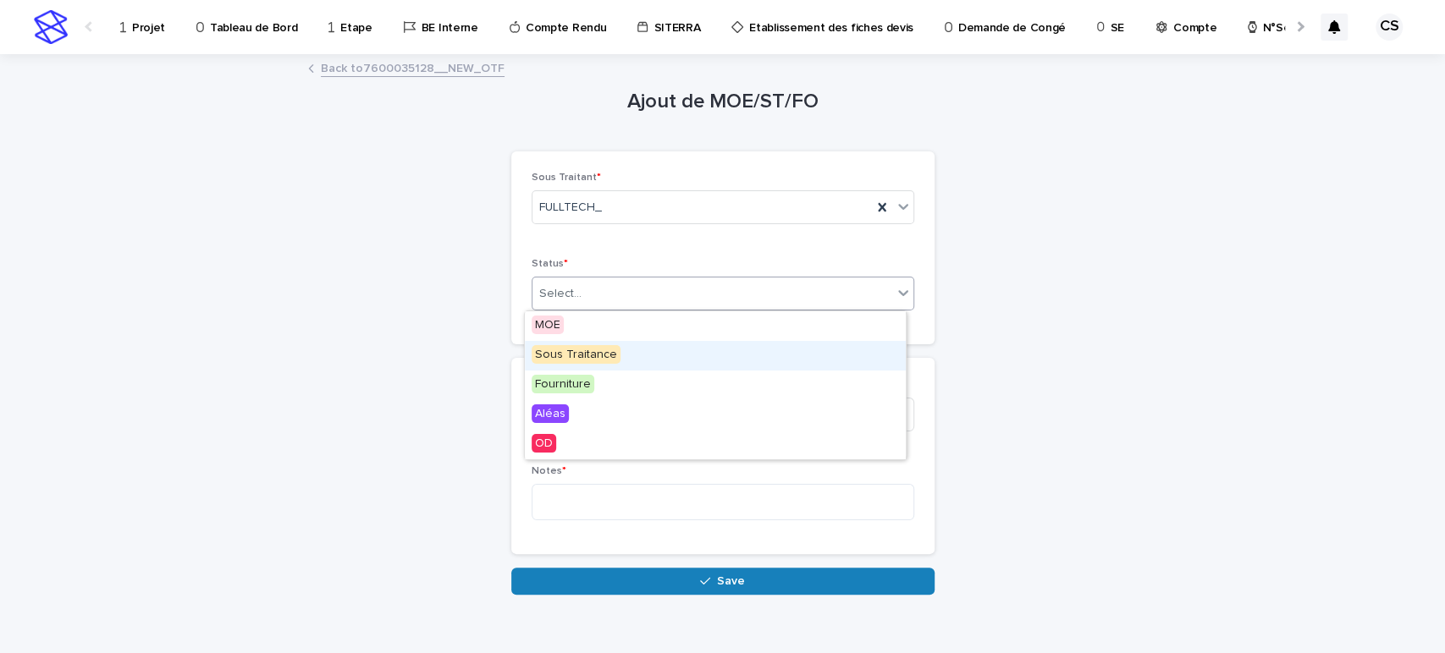
click at [608, 365] on div "Sous Traitance" at bounding box center [715, 356] width 381 height 30
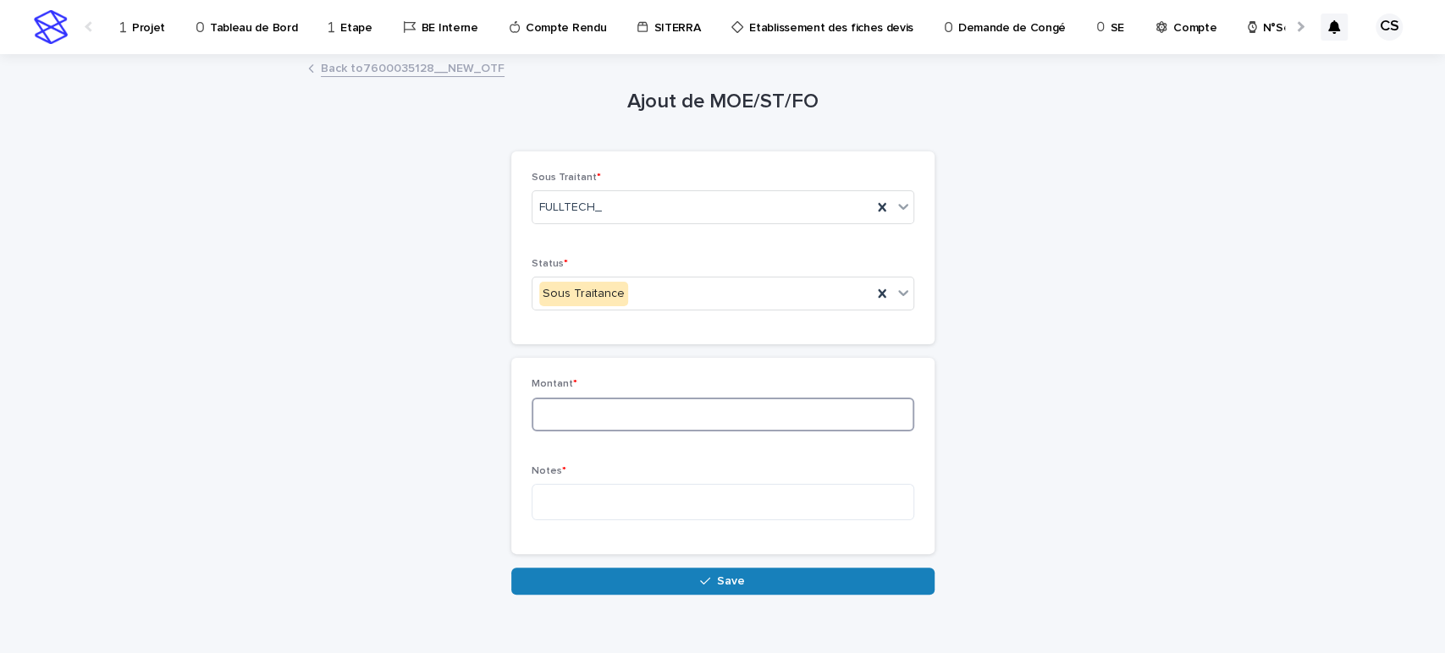
click at [611, 408] on input at bounding box center [723, 415] width 383 height 34
type input "****"
click at [617, 513] on textarea at bounding box center [723, 502] width 383 height 36
type textarea "******"
click at [663, 207] on div "FULLTECH_" at bounding box center [701, 208] width 339 height 28
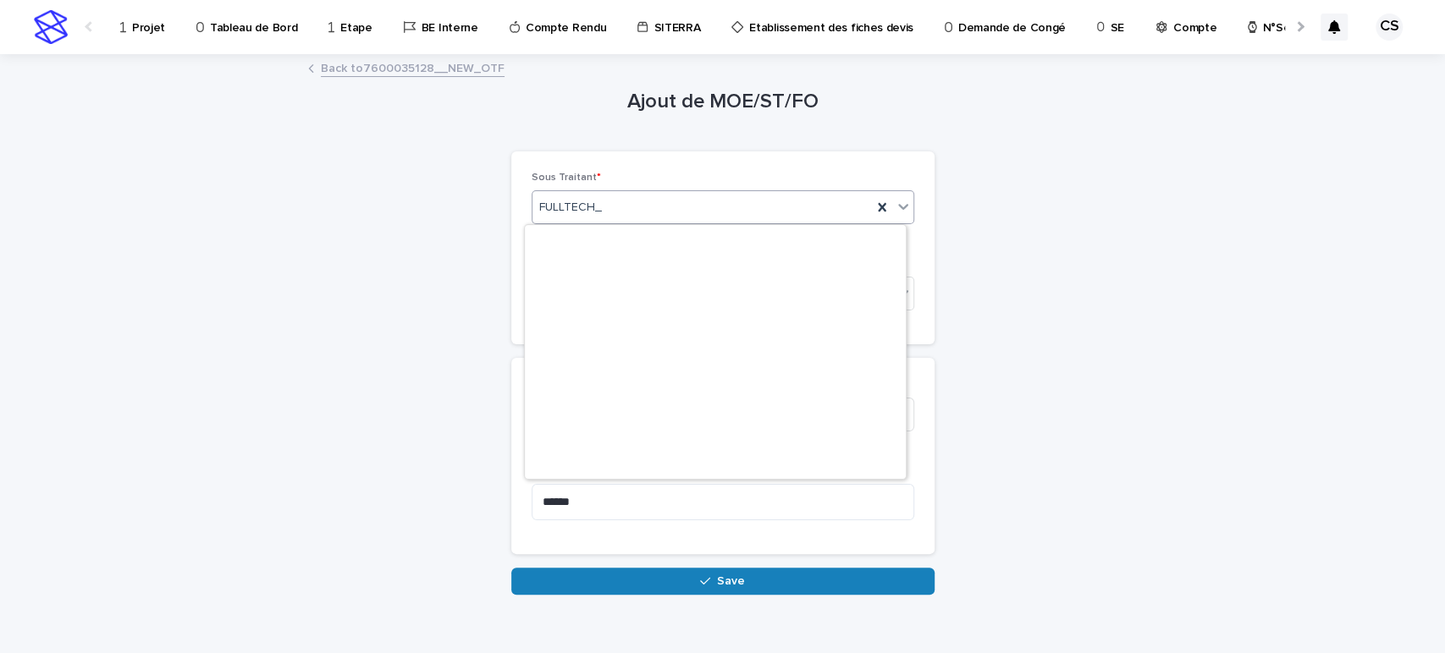
scroll to position [6043, 0]
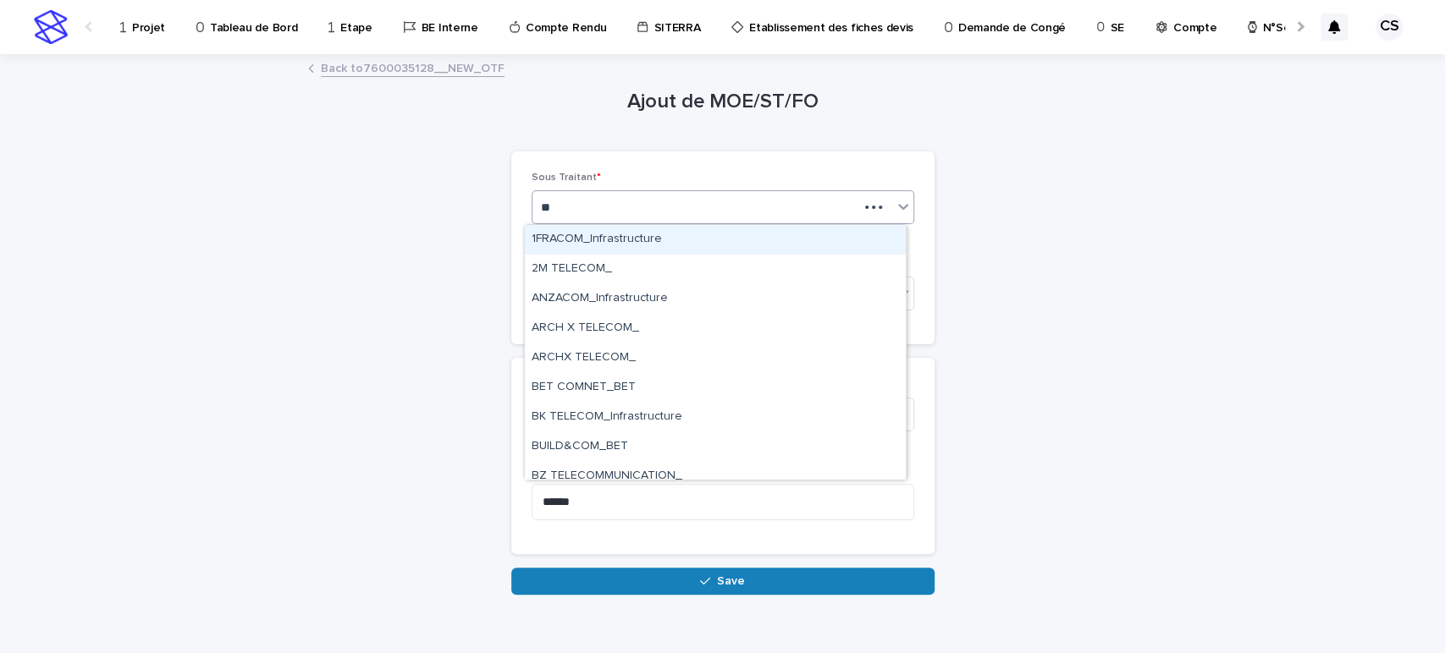
type input "*"
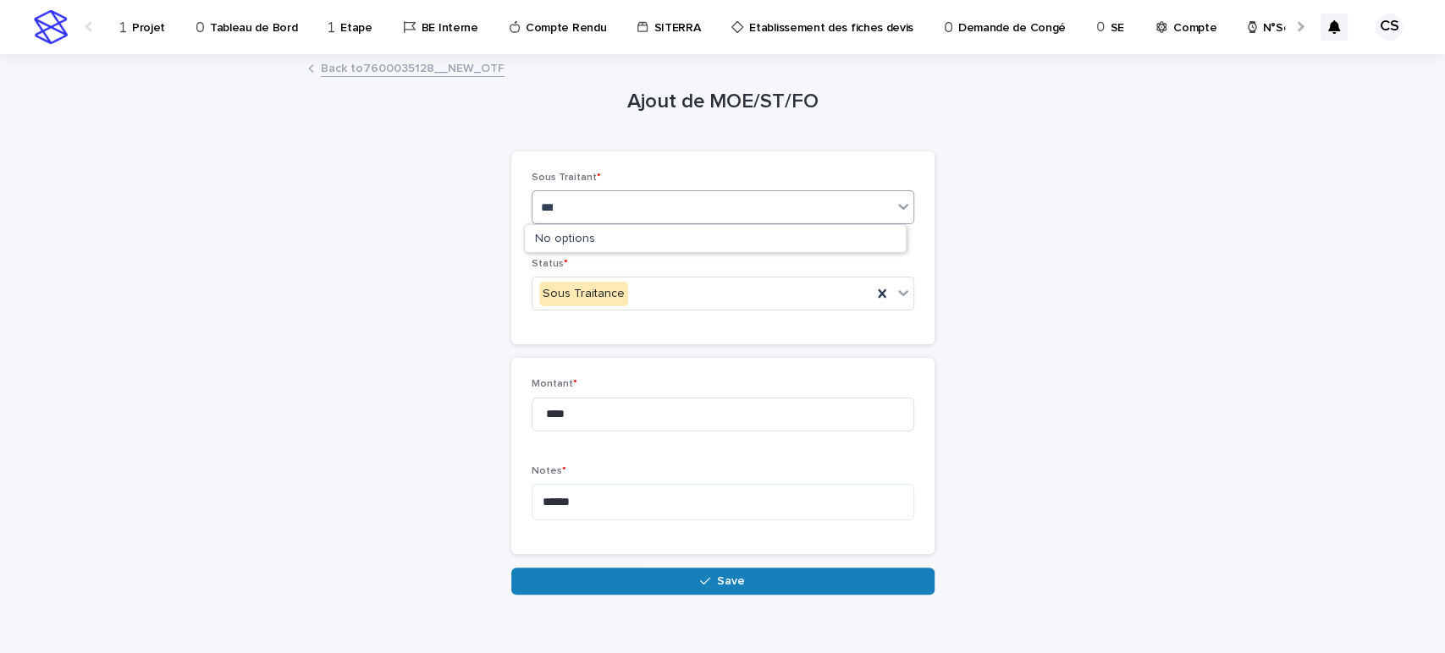
type input "****"
click at [676, 227] on div "FULLTECH_" at bounding box center [715, 240] width 381 height 30
click at [648, 508] on textarea "******" at bounding box center [723, 502] width 383 height 36
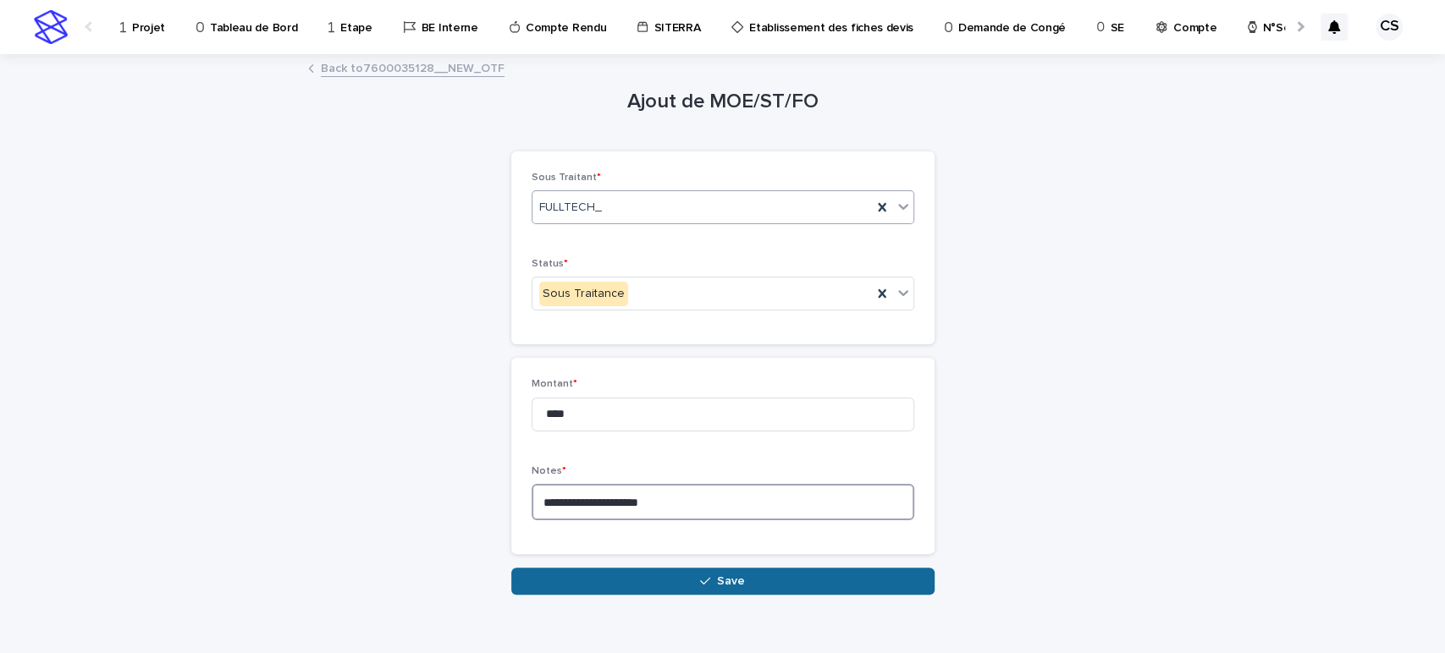
type textarea "**********"
click at [657, 583] on button "Save" at bounding box center [722, 581] width 423 height 27
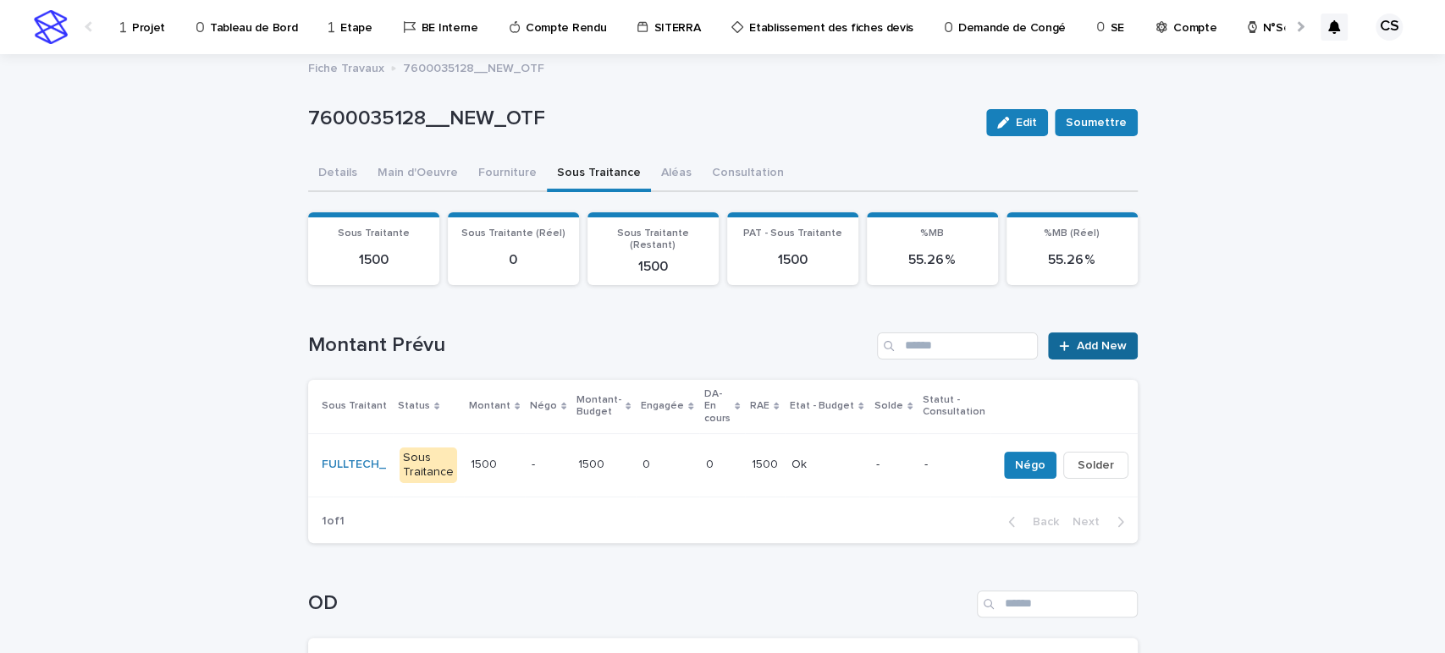
click at [1088, 333] on link "Add New" at bounding box center [1092, 346] width 89 height 27
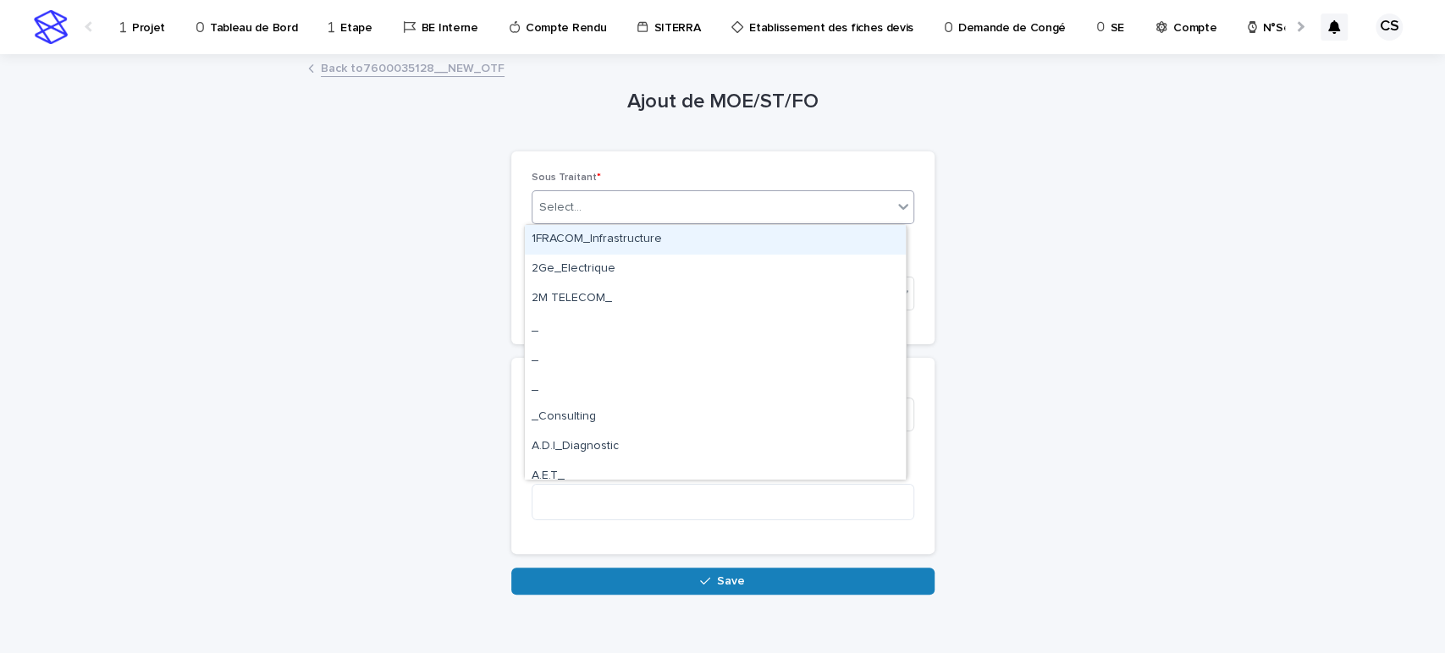
click at [718, 222] on div "Select..." at bounding box center [723, 207] width 383 height 34
type input "****"
click at [700, 246] on div "FOSELEV_" at bounding box center [715, 240] width 381 height 30
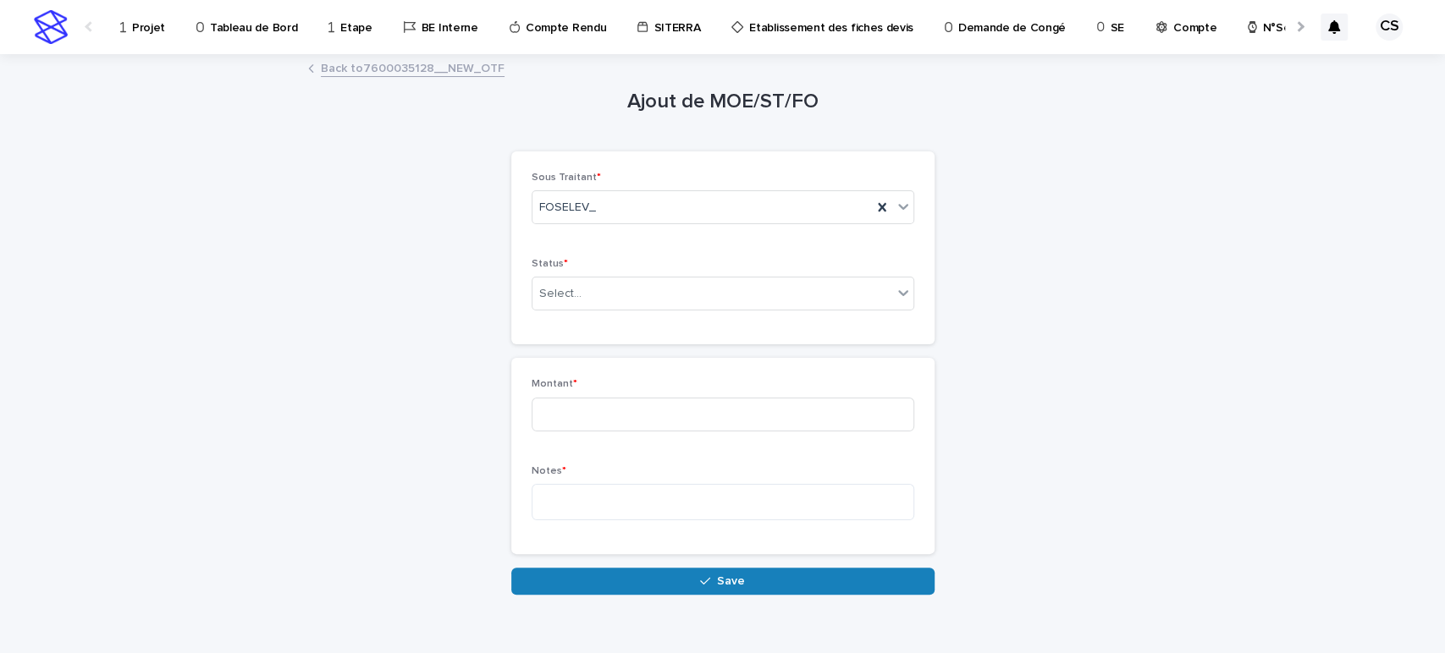
click at [646, 311] on div "Status * Select..." at bounding box center [723, 291] width 383 height 66
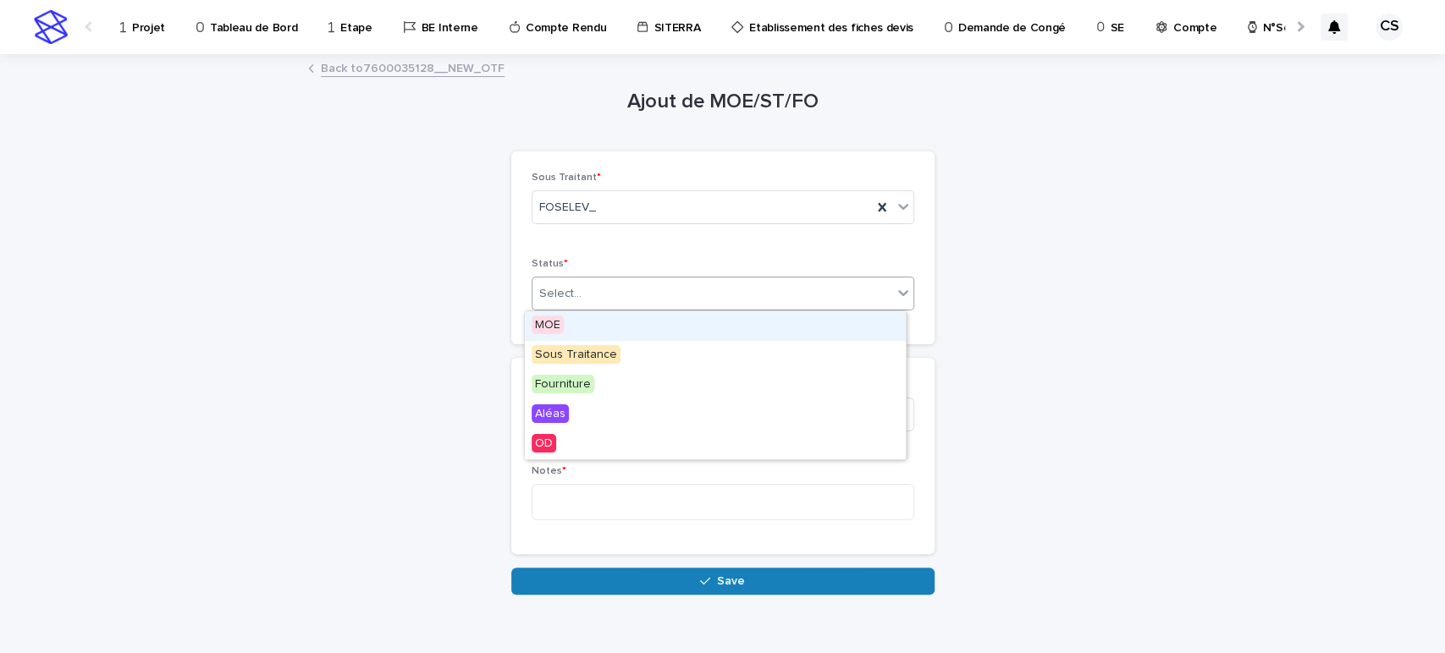
click at [653, 296] on div "Select..." at bounding box center [712, 294] width 360 height 28
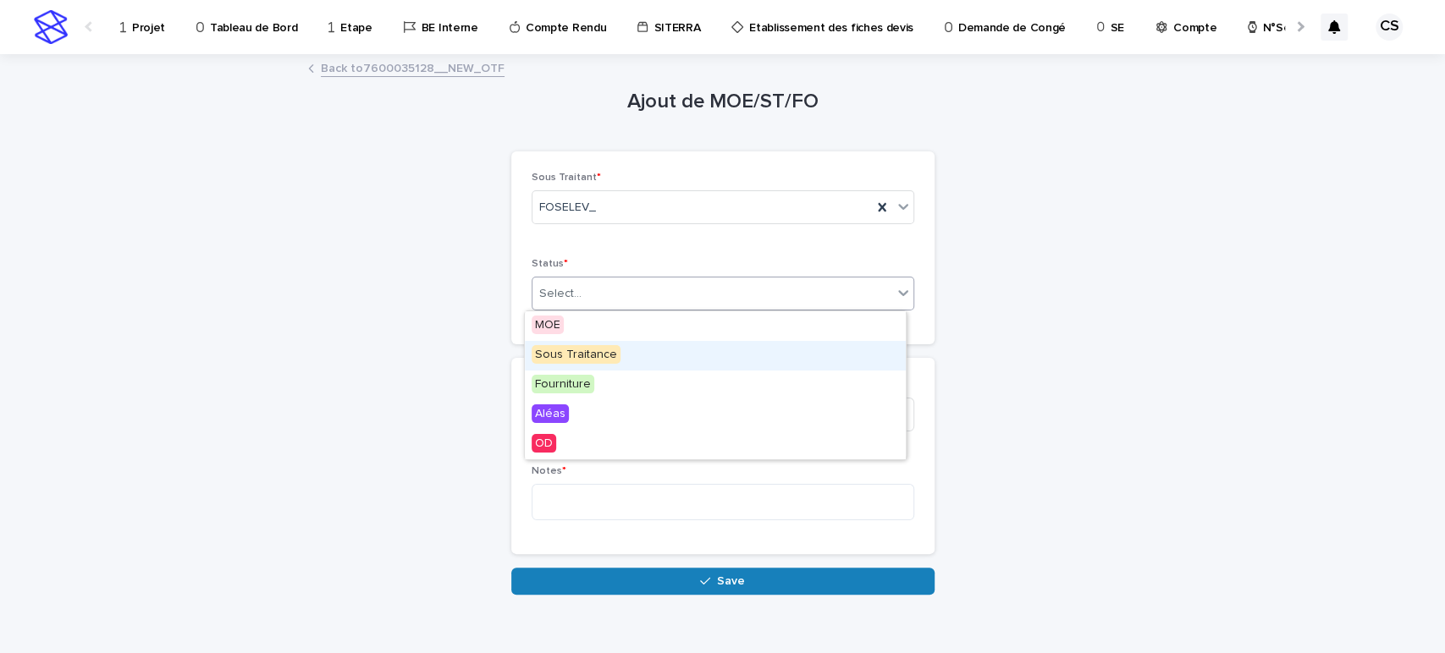
click at [611, 352] on span "Sous Traitance" at bounding box center [576, 354] width 89 height 19
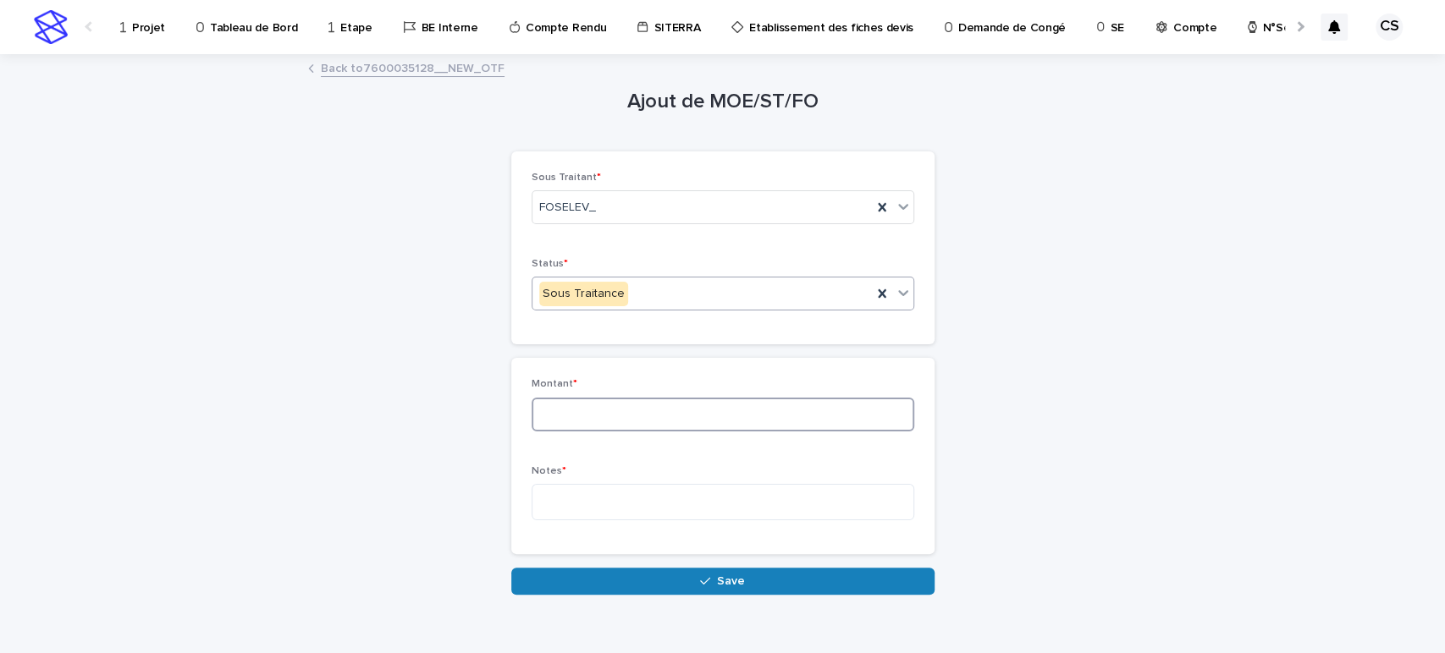
click at [611, 408] on input at bounding box center [723, 415] width 383 height 34
type input "****"
click at [619, 499] on textarea at bounding box center [723, 502] width 383 height 36
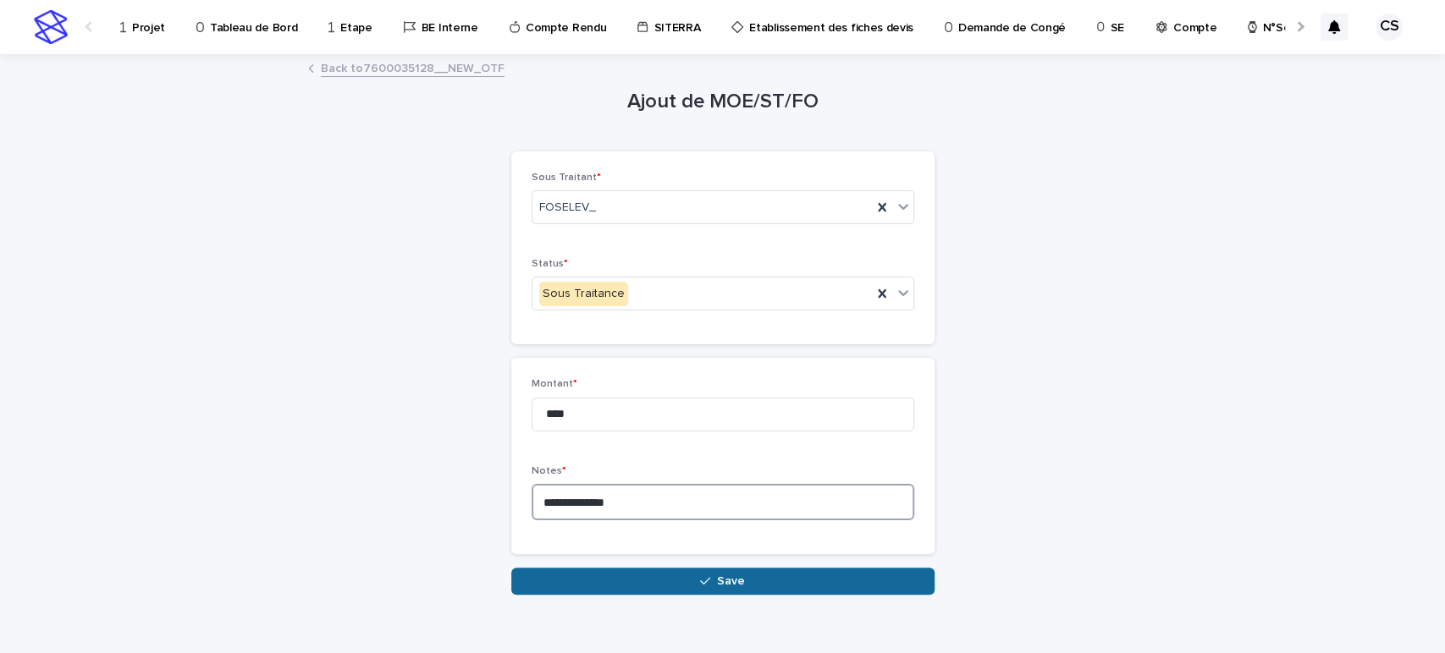
type textarea "**********"
click at [645, 576] on button "Save" at bounding box center [722, 581] width 423 height 27
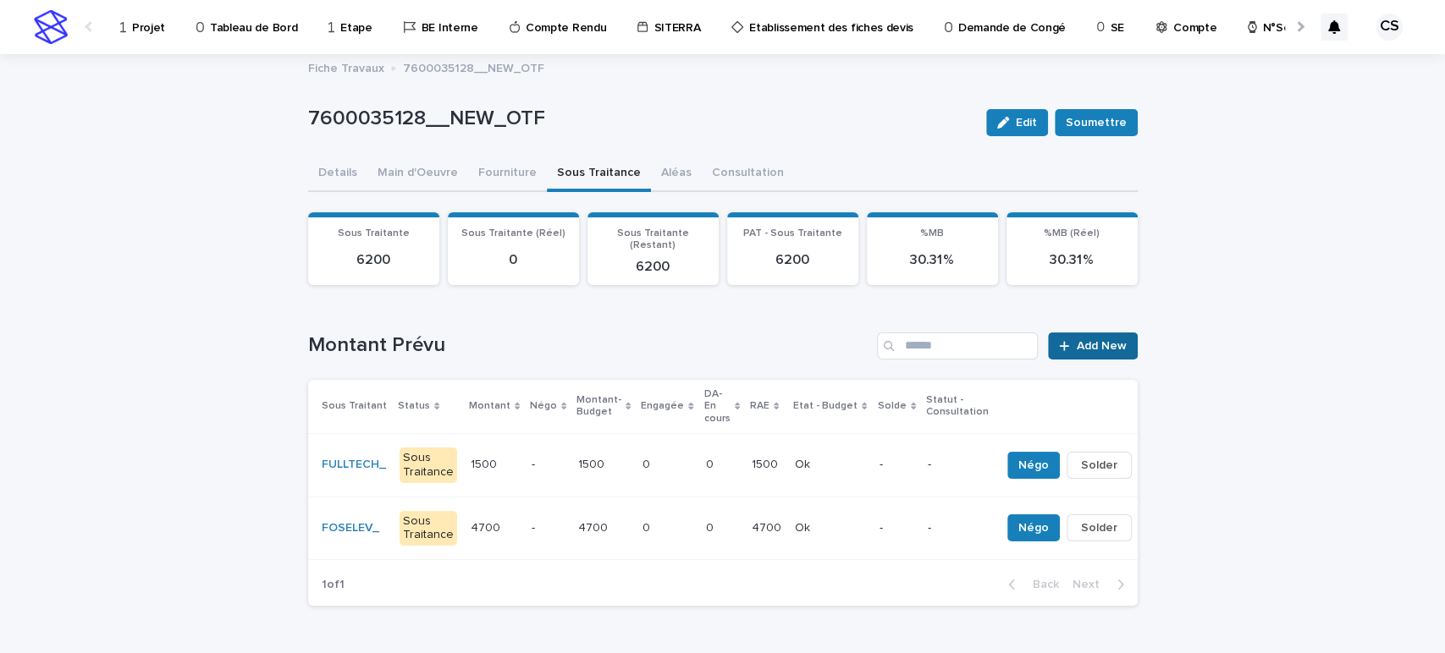
click at [1114, 344] on link "Add New" at bounding box center [1092, 346] width 89 height 27
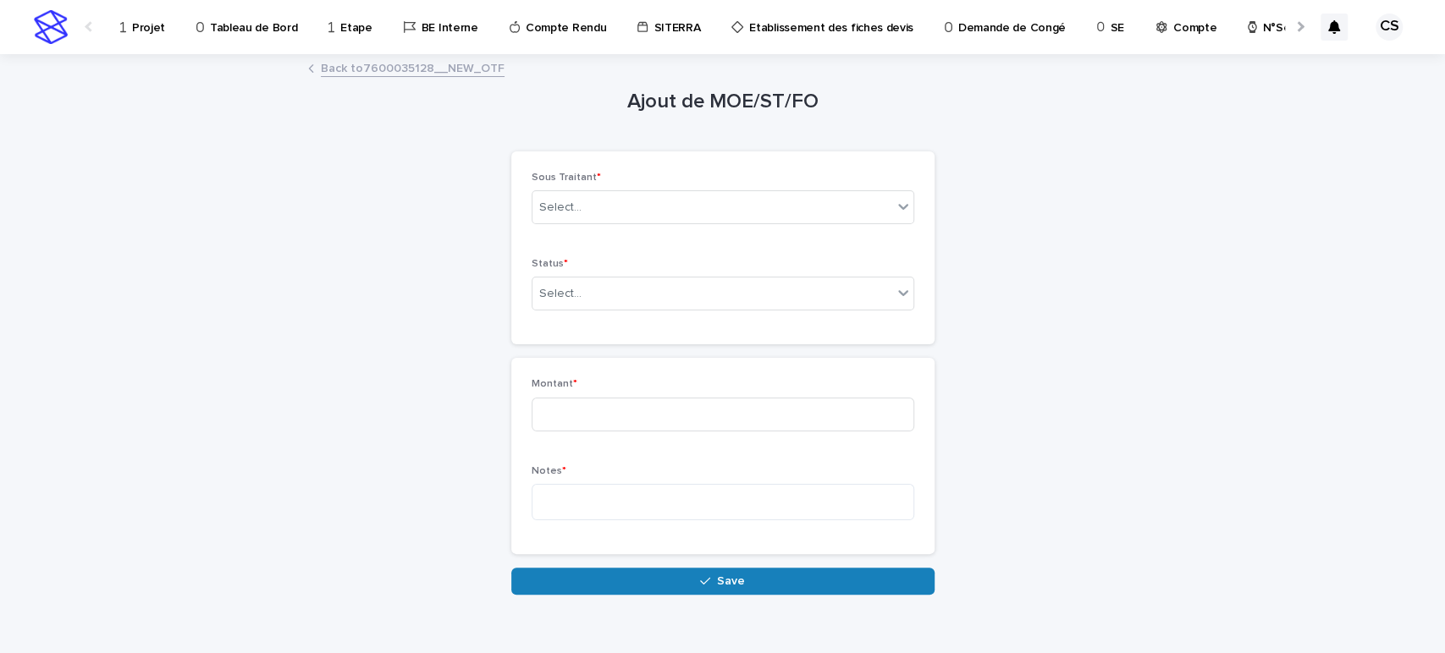
click at [636, 223] on div "Sous Traitant * Select..." at bounding box center [723, 205] width 383 height 66
click at [642, 207] on div "Select..." at bounding box center [712, 208] width 360 height 28
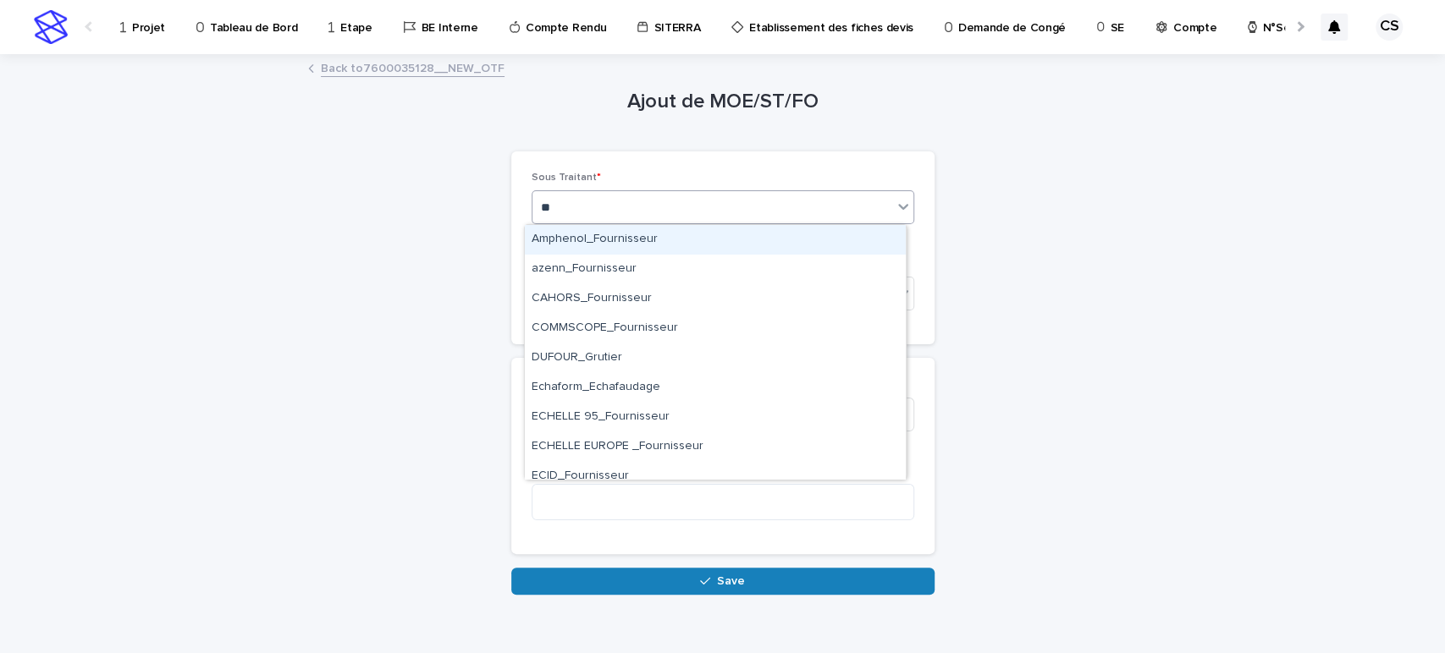
type input "***"
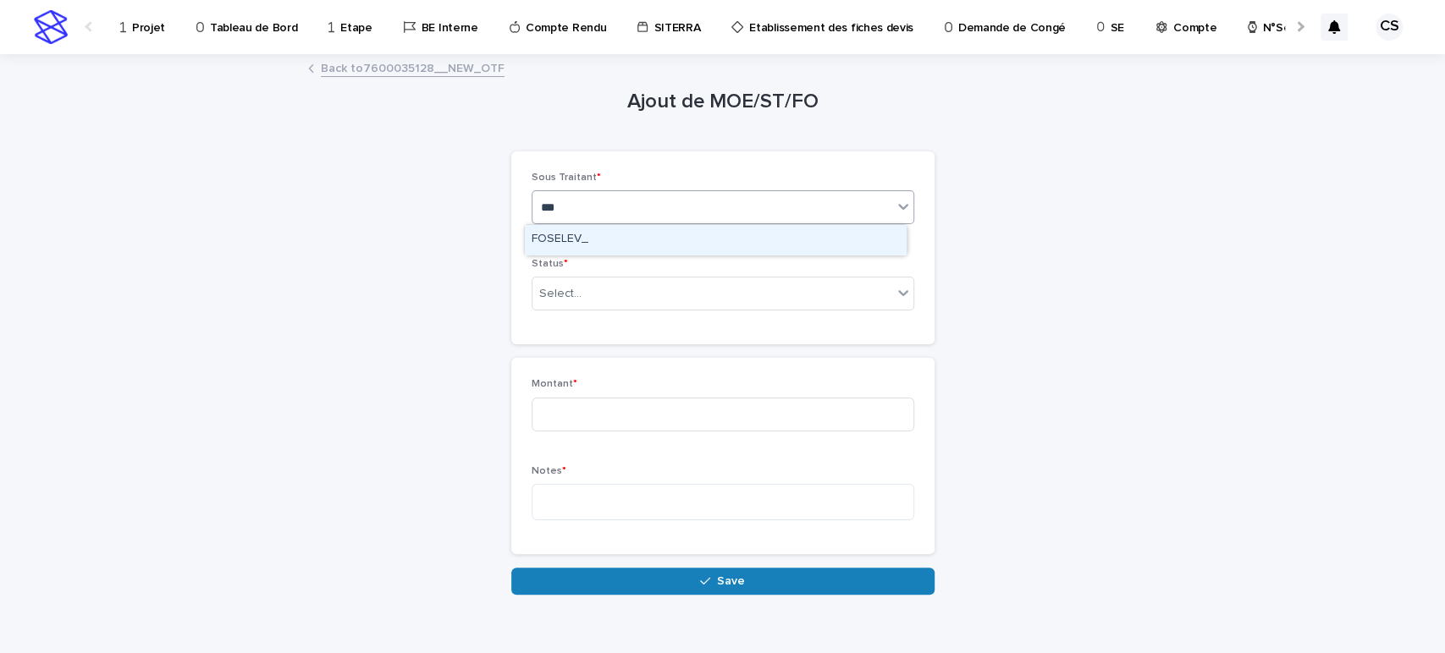
click at [630, 237] on div "FOSELEV_" at bounding box center [715, 240] width 381 height 30
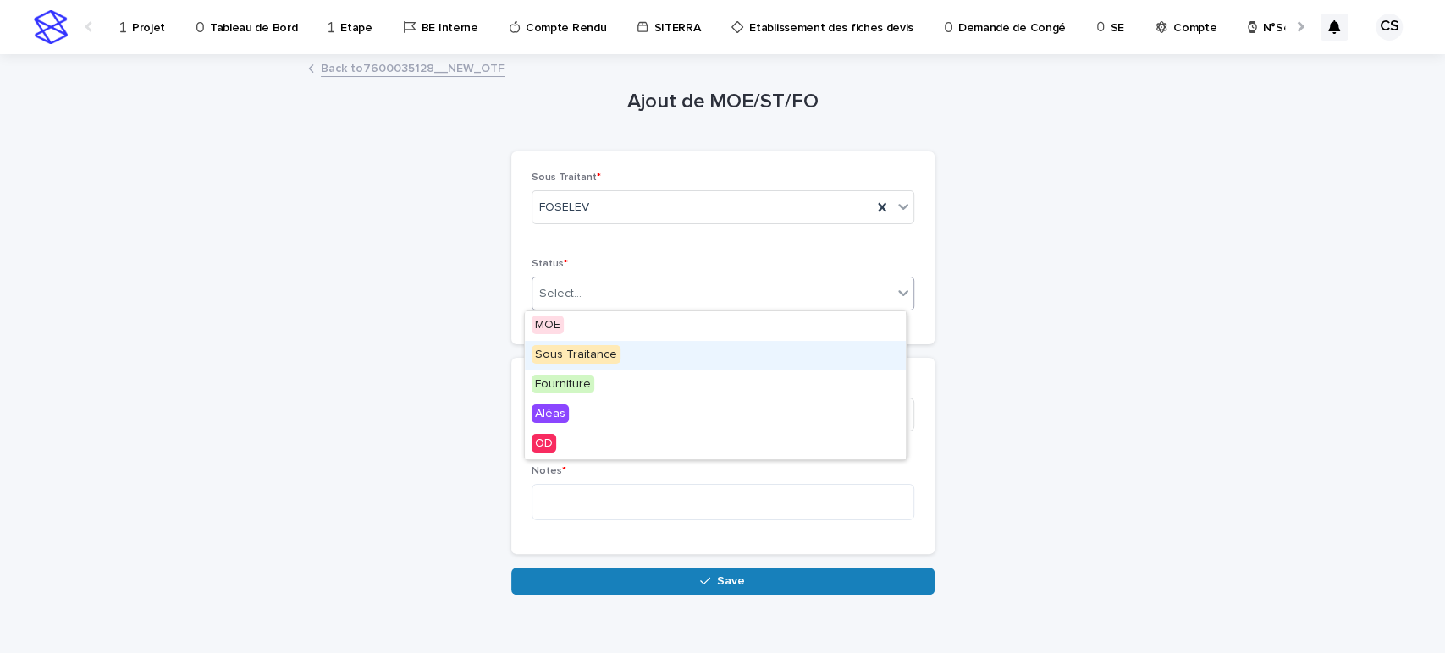
drag, startPoint x: 614, startPoint y: 296, endPoint x: 602, endPoint y: 346, distance: 51.5
click at [602, 346] on body "Projet Tableau de Bord Etape BE Interne Compte Rendu SITERRA Etablissement des …" at bounding box center [722, 326] width 1445 height 653
click at [602, 346] on span "Sous Traitance" at bounding box center [576, 354] width 89 height 19
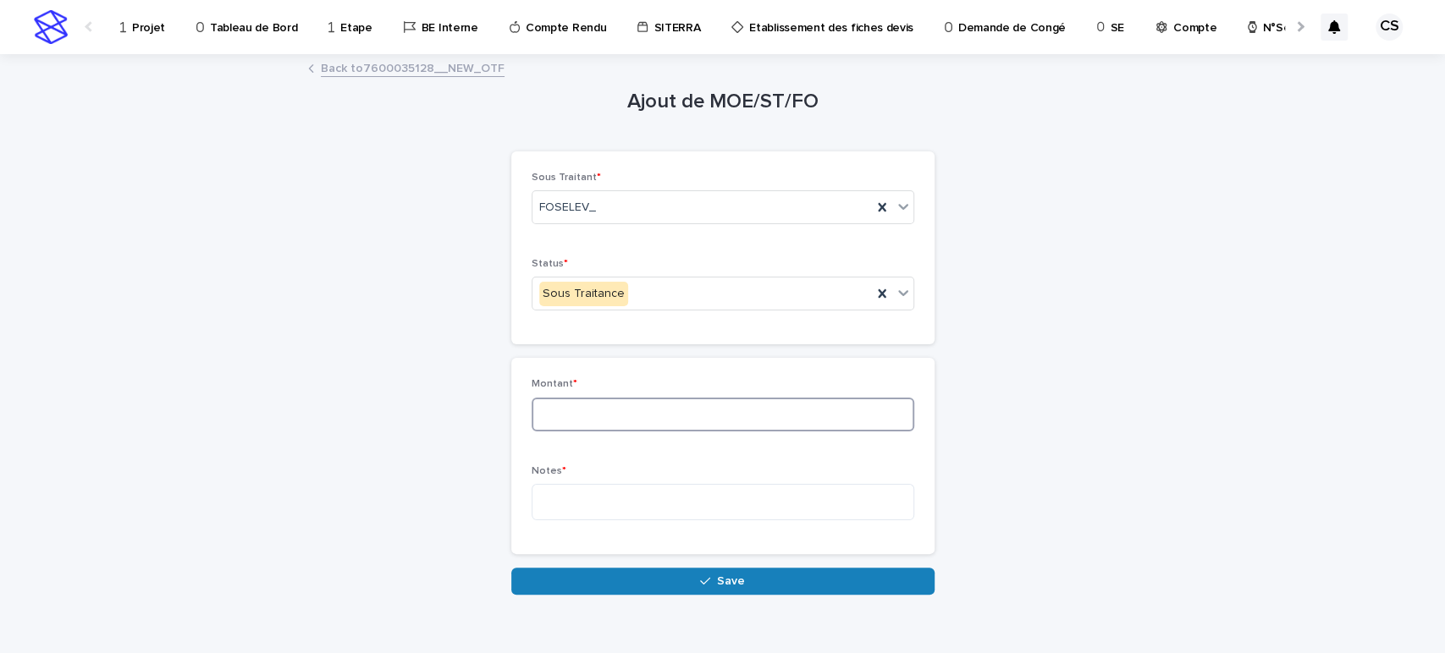
click at [603, 411] on input at bounding box center [723, 415] width 383 height 34
type input "****"
click at [650, 504] on textarea at bounding box center [723, 502] width 383 height 36
type textarea "*******"
click at [645, 596] on div "Loading... Saving… Loading... Saving… Ajout [PERSON_NAME]/ST/FO Loading... Savi…" at bounding box center [723, 346] width 846 height 581
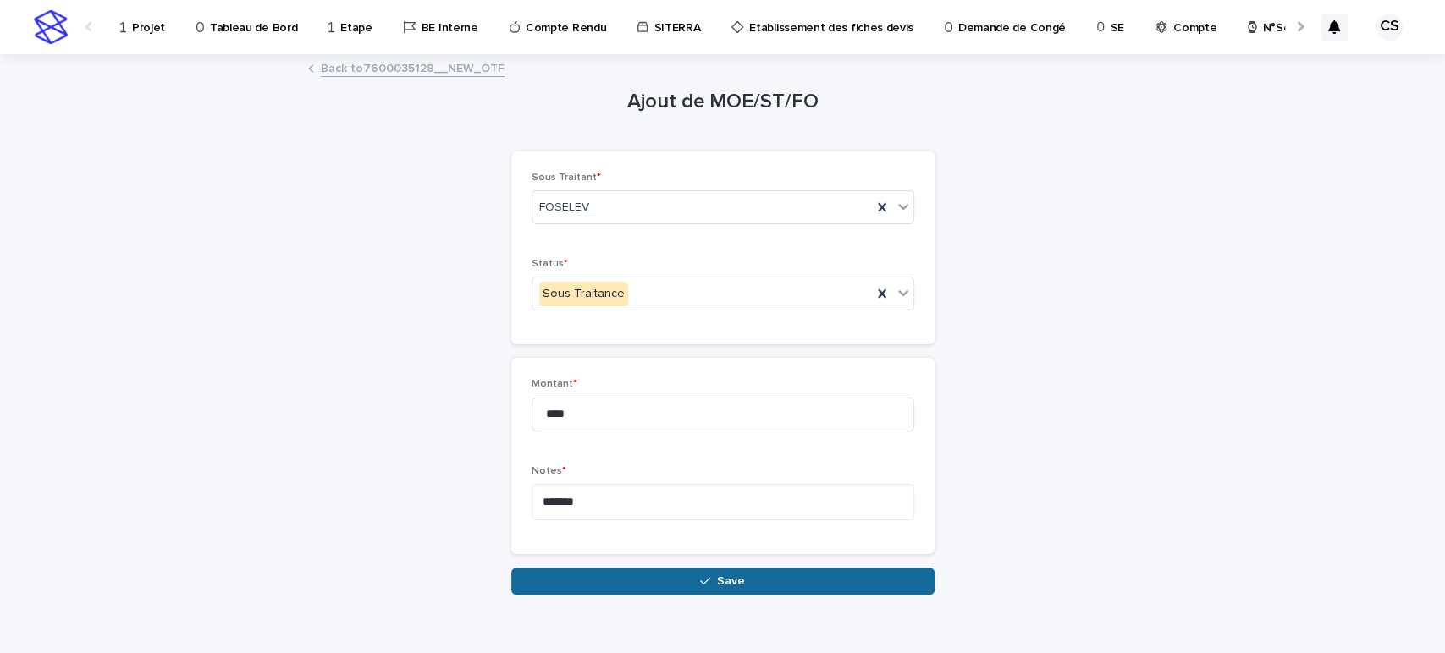
click at [664, 581] on button "Save" at bounding box center [722, 581] width 423 height 27
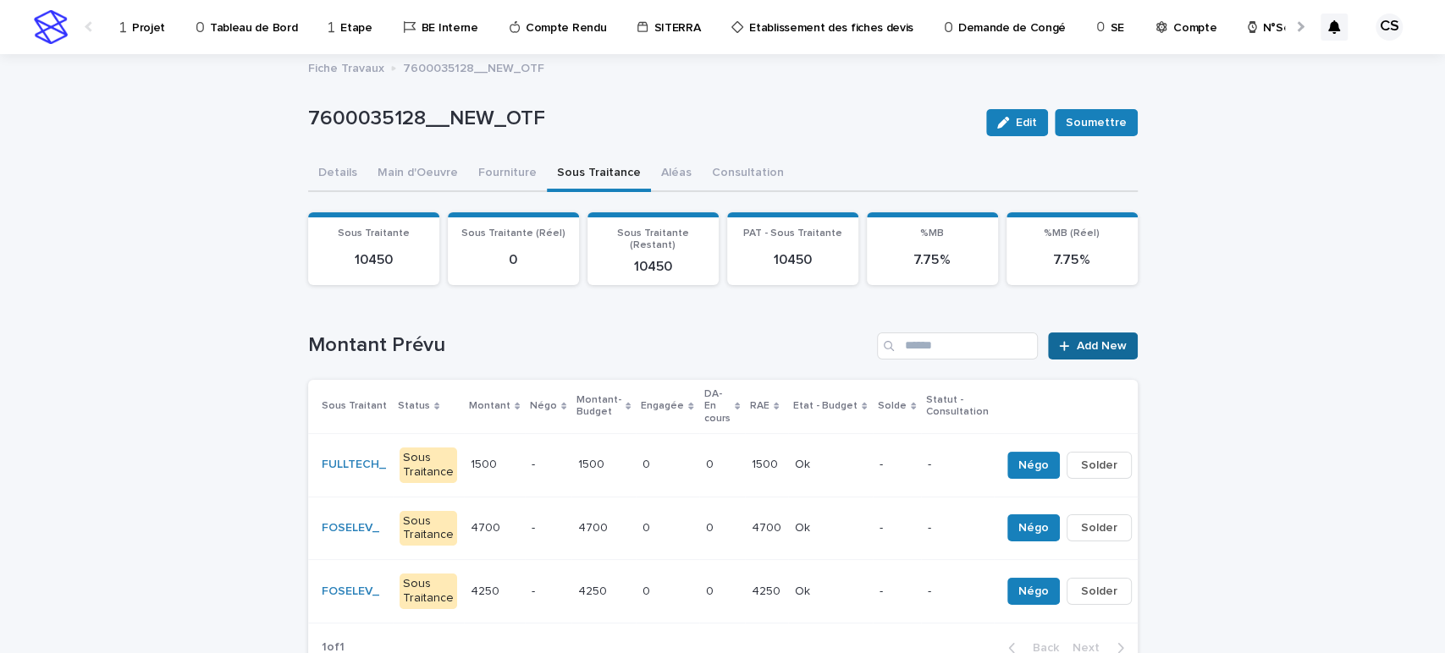
click at [1070, 339] on link "Add New" at bounding box center [1092, 346] width 89 height 27
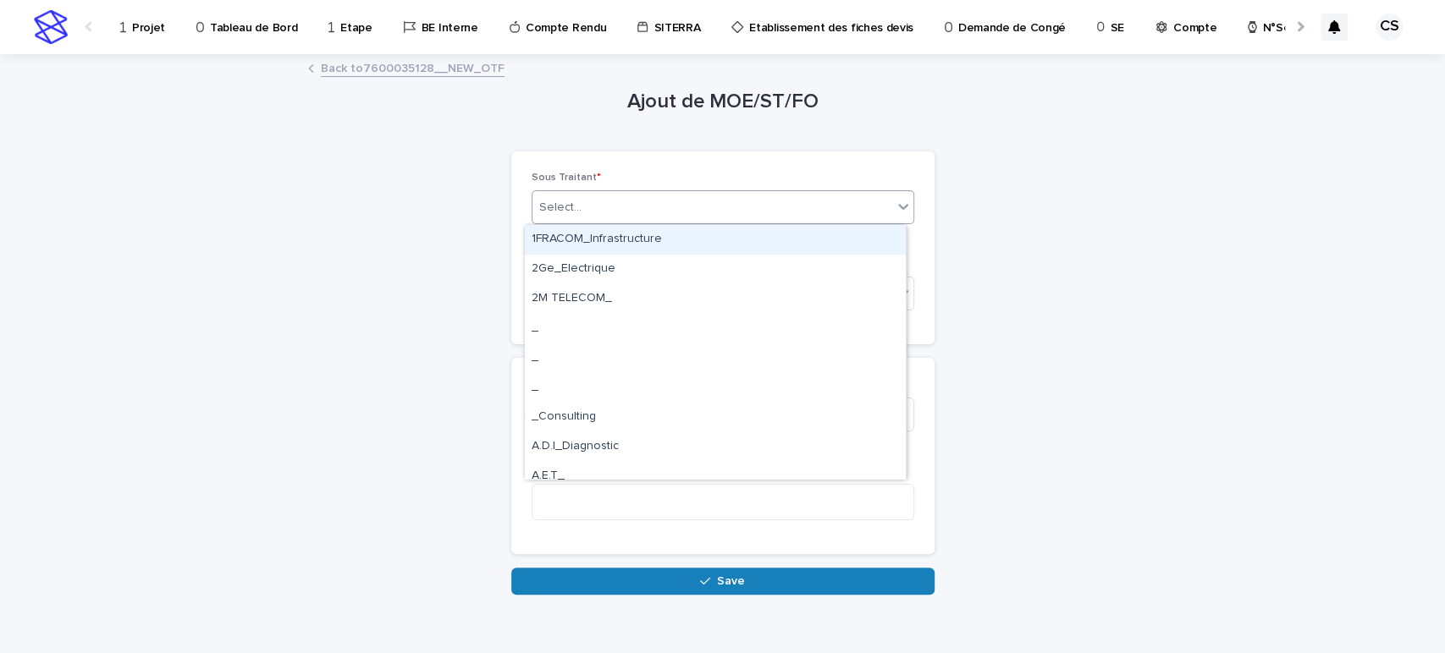
click at [692, 213] on div "Select..." at bounding box center [712, 208] width 360 height 28
type input "***"
click at [683, 235] on div "GEON Lisp_BET" at bounding box center [715, 240] width 381 height 30
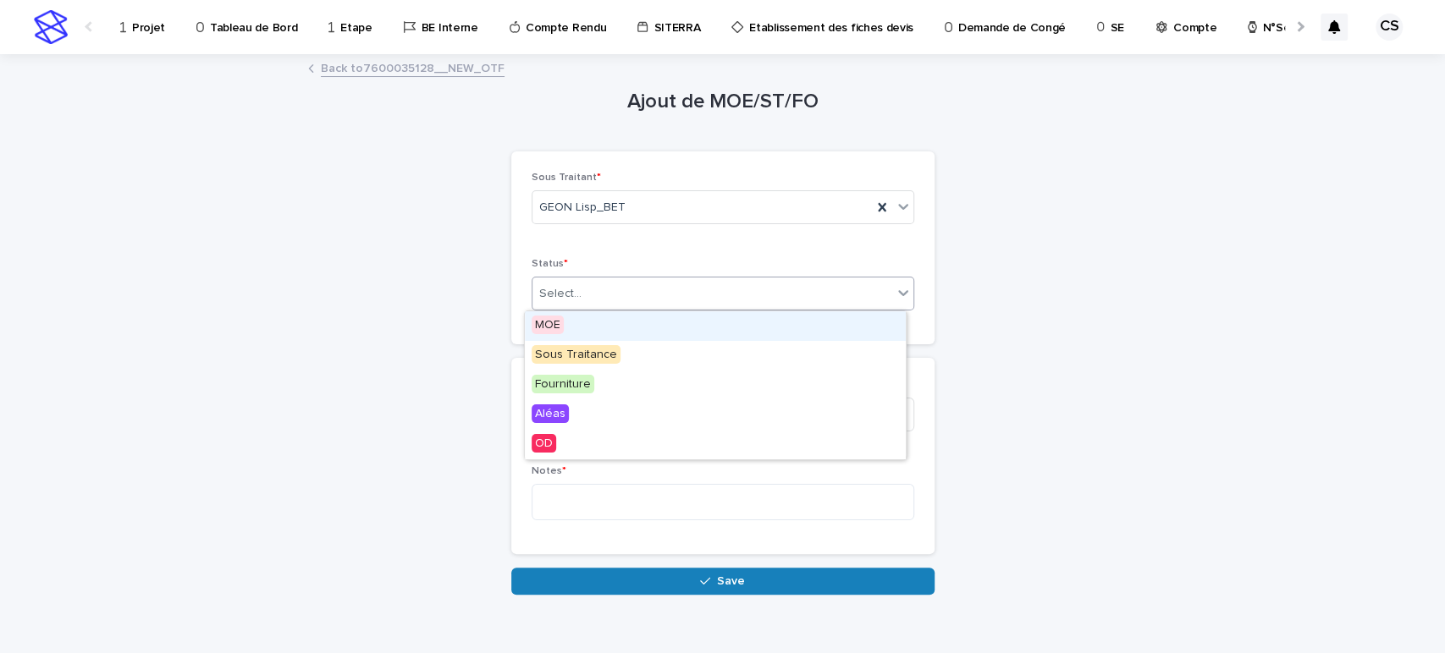
click at [660, 294] on div "Select..." at bounding box center [712, 294] width 360 height 28
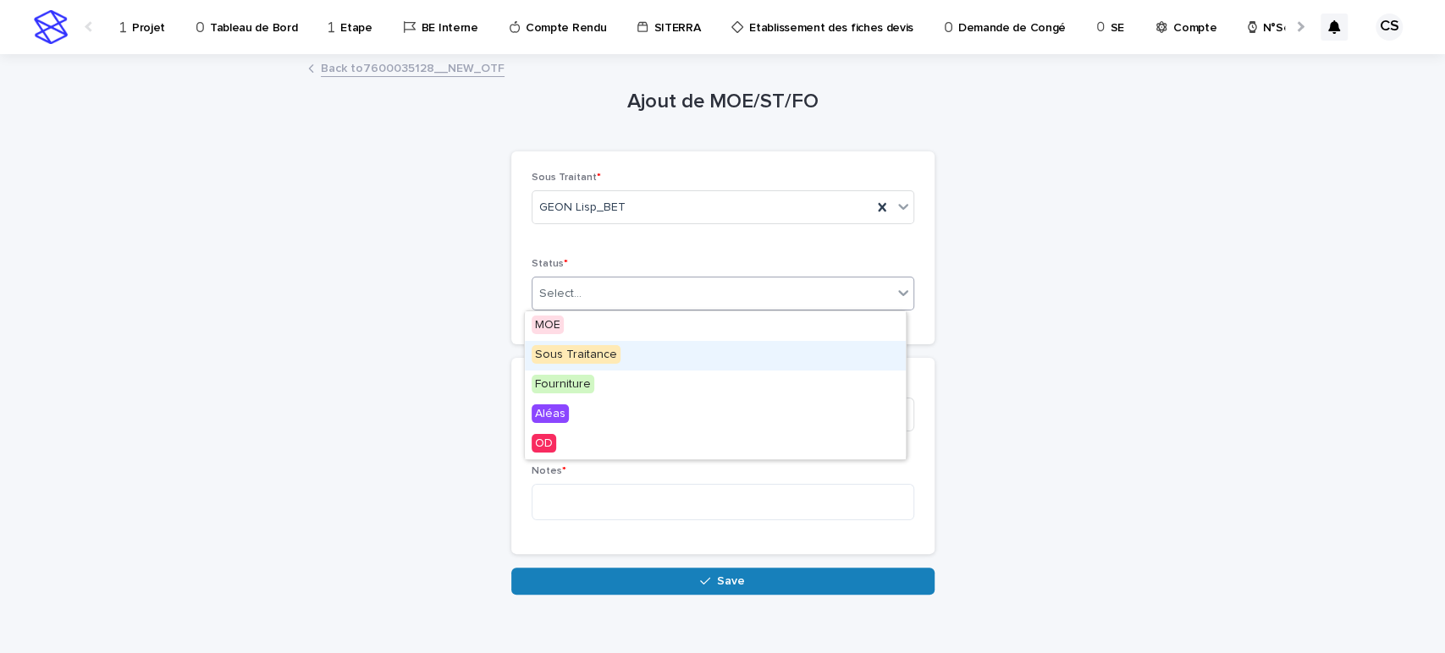
click at [599, 358] on span "Sous Traitance" at bounding box center [576, 354] width 89 height 19
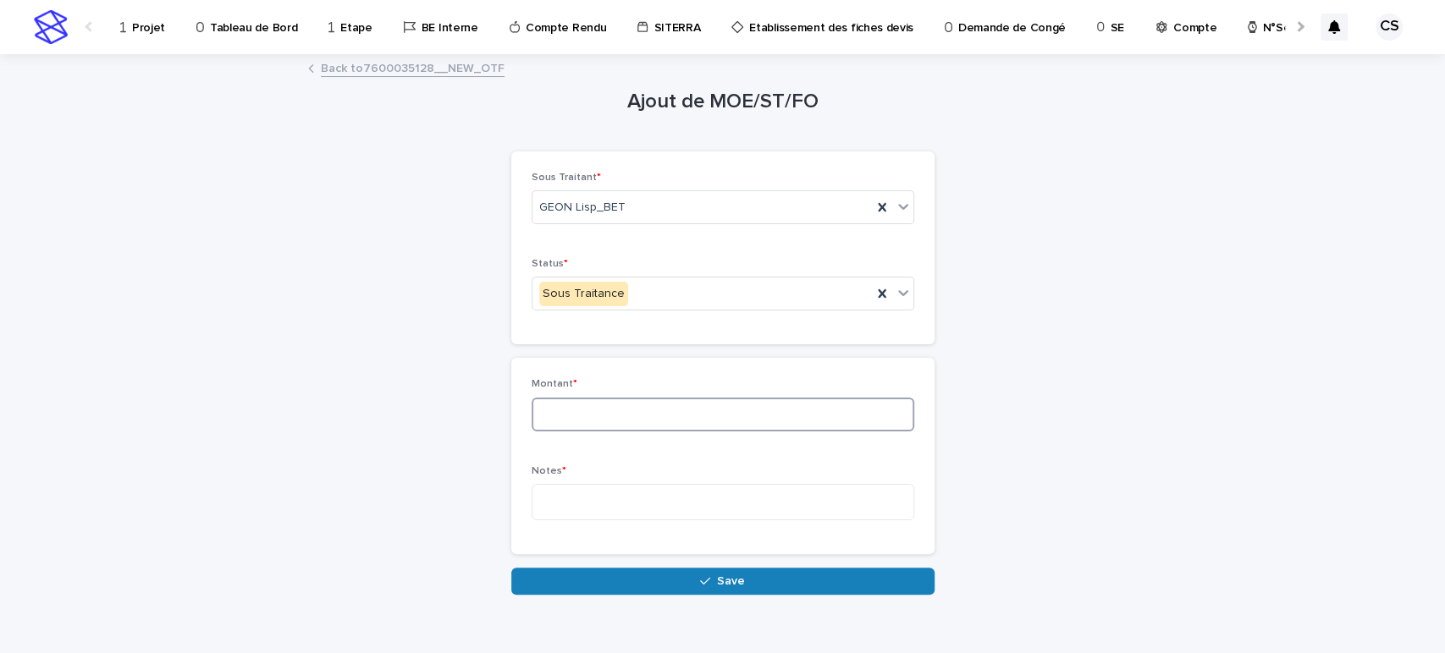
click at [596, 400] on input at bounding box center [723, 415] width 383 height 34
type input "***"
click at [622, 488] on textarea at bounding box center [723, 502] width 383 height 36
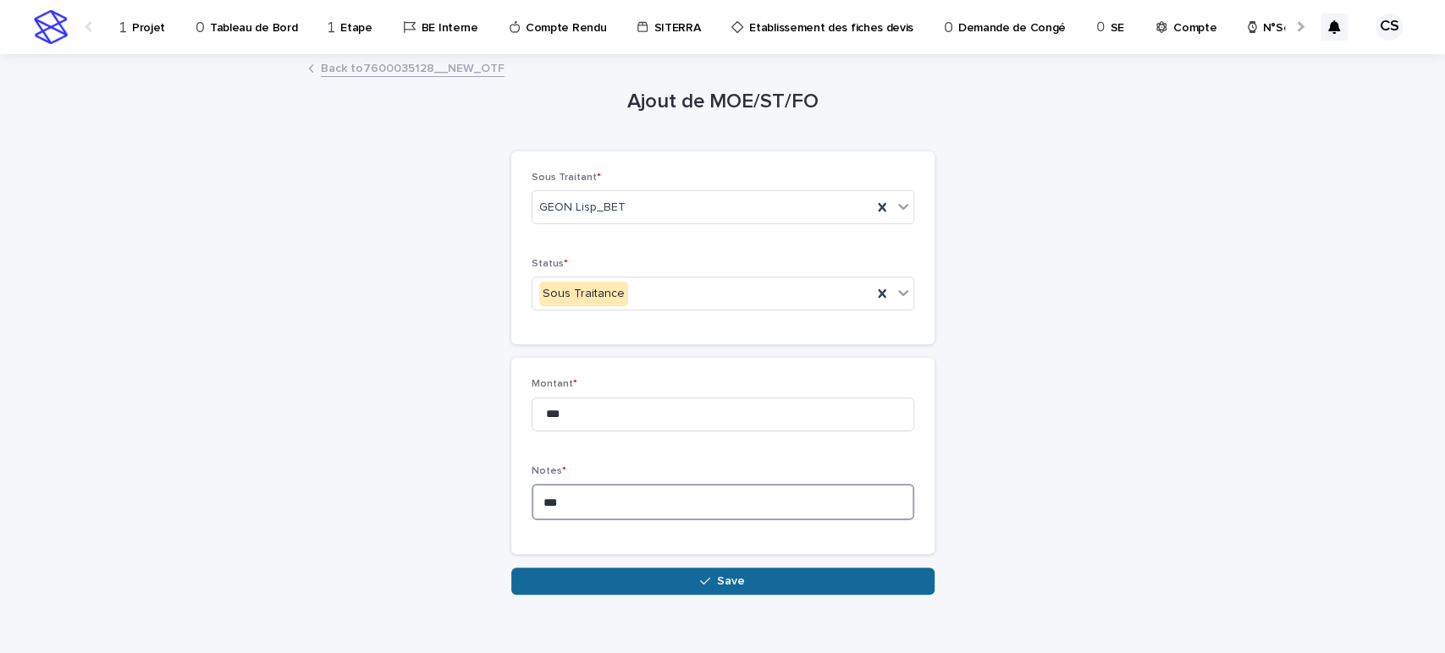
type textarea "***"
click at [657, 581] on button "Save" at bounding box center [722, 581] width 423 height 27
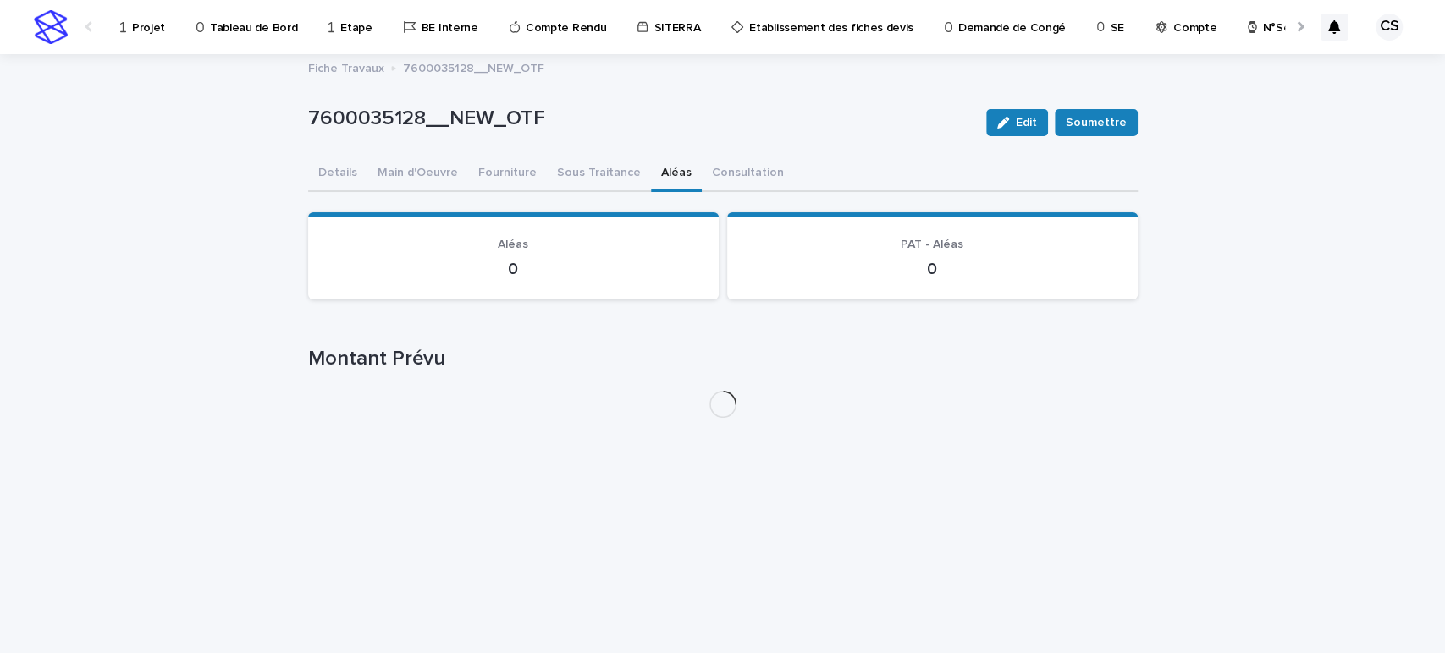
click at [651, 174] on button "Aléas" at bounding box center [676, 175] width 51 height 36
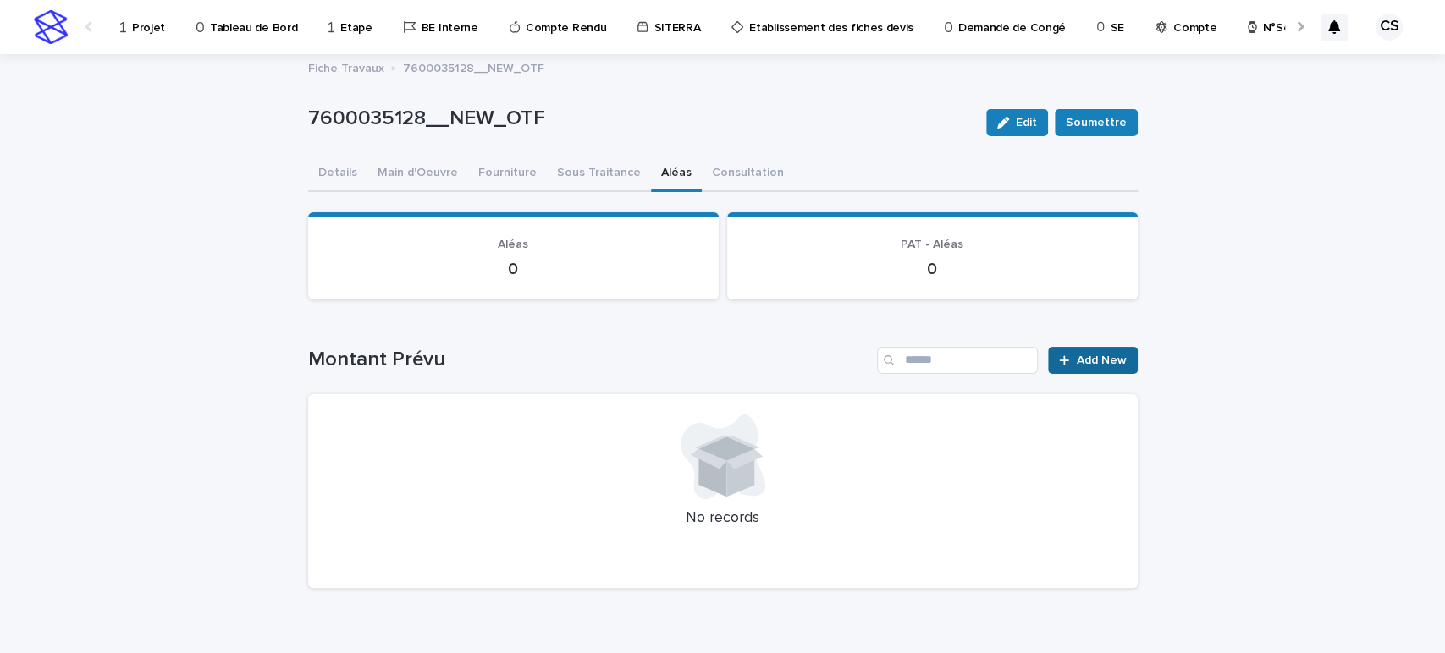
click at [1068, 355] on div at bounding box center [1067, 361] width 17 height 12
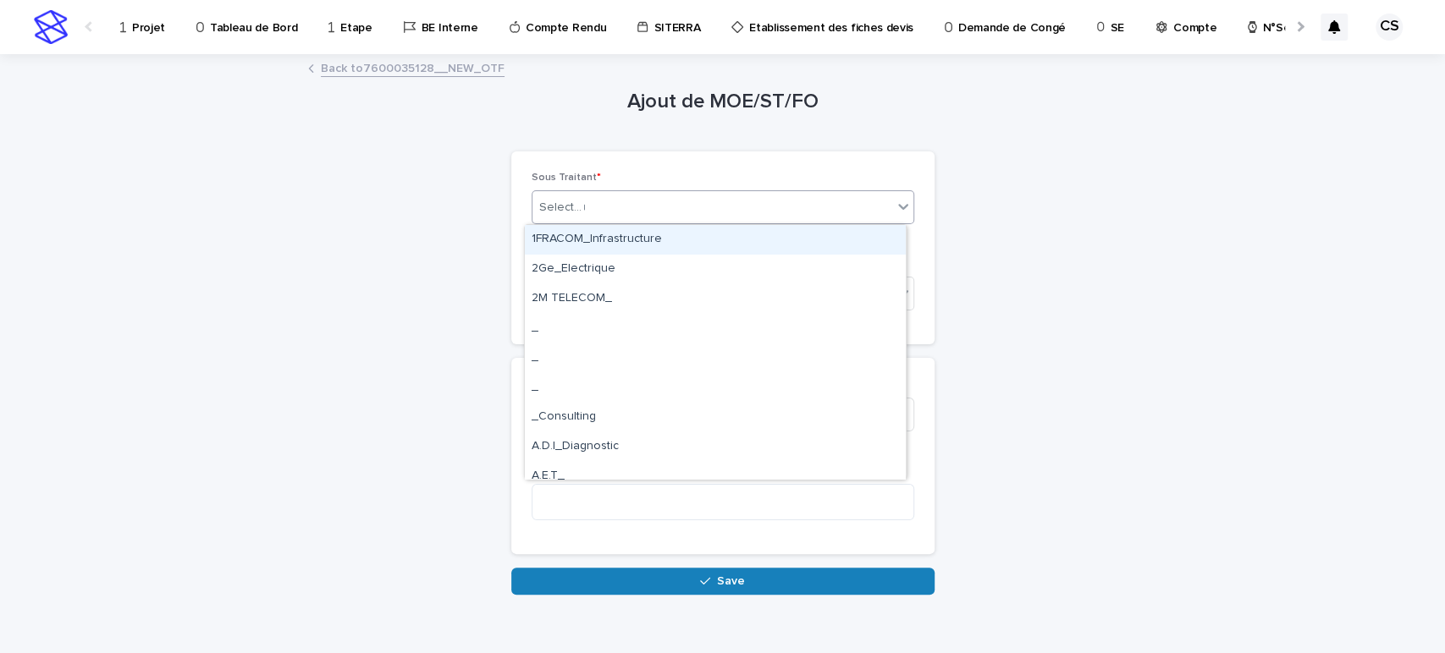
click at [710, 212] on div "Select... *" at bounding box center [712, 208] width 360 height 28
type input "*****"
click at [700, 234] on div "ALEAS_" at bounding box center [715, 240] width 381 height 30
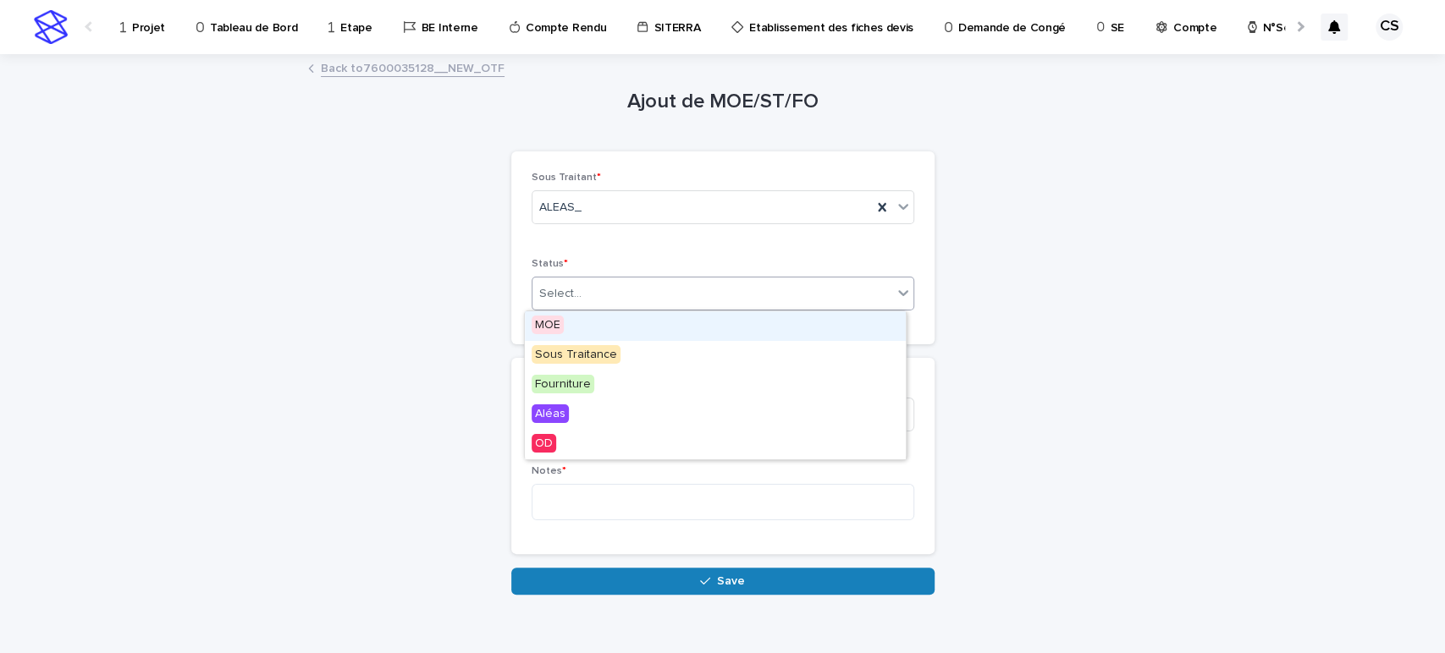
click at [663, 289] on div "Select..." at bounding box center [712, 294] width 360 height 28
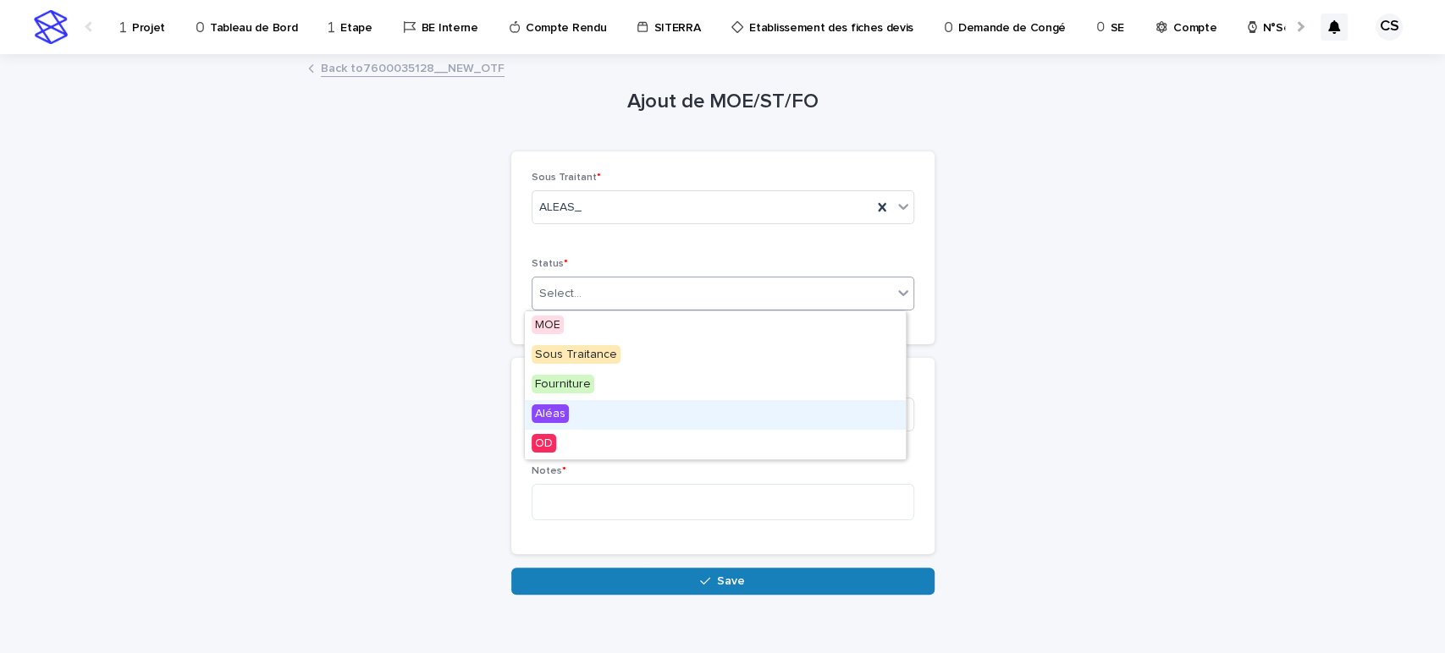
click at [614, 416] on div "Aléas" at bounding box center [715, 415] width 381 height 30
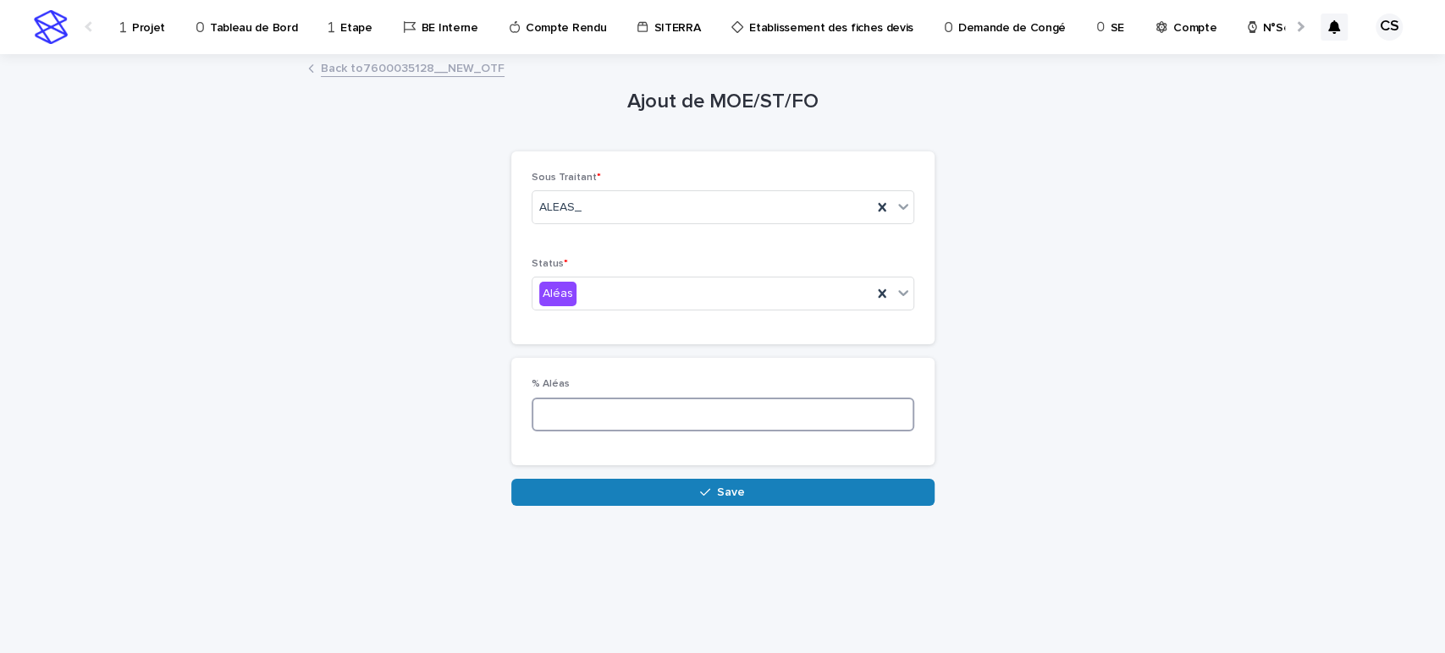
click at [637, 413] on input at bounding box center [723, 415] width 383 height 34
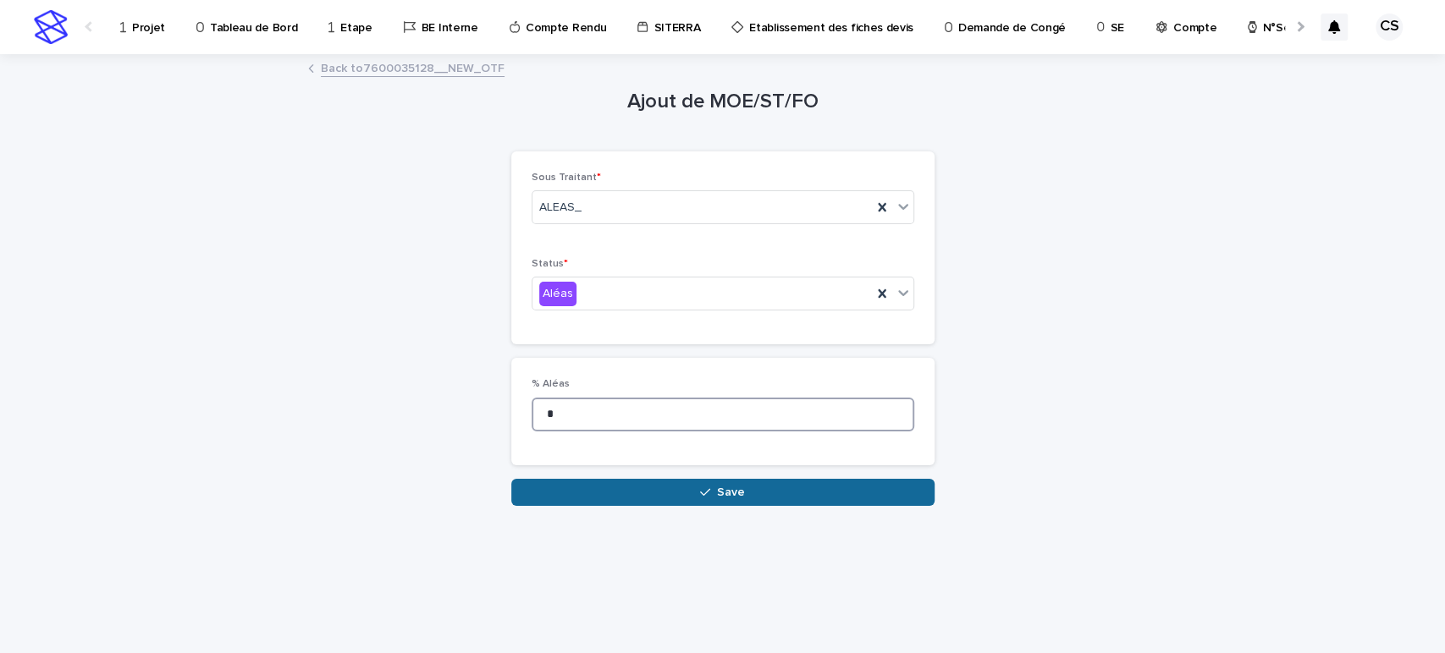
type input "*"
click at [696, 499] on button "Save" at bounding box center [722, 492] width 423 height 27
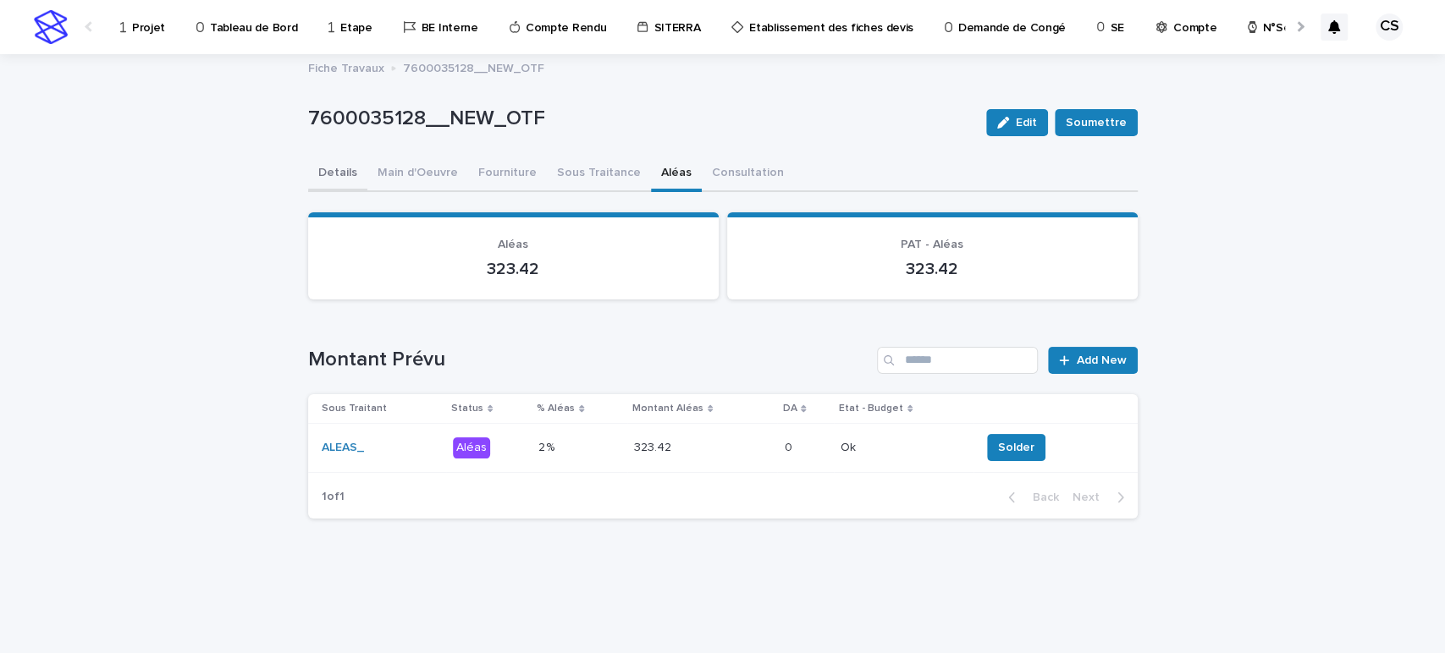
click at [353, 161] on button "Details" at bounding box center [337, 175] width 59 height 36
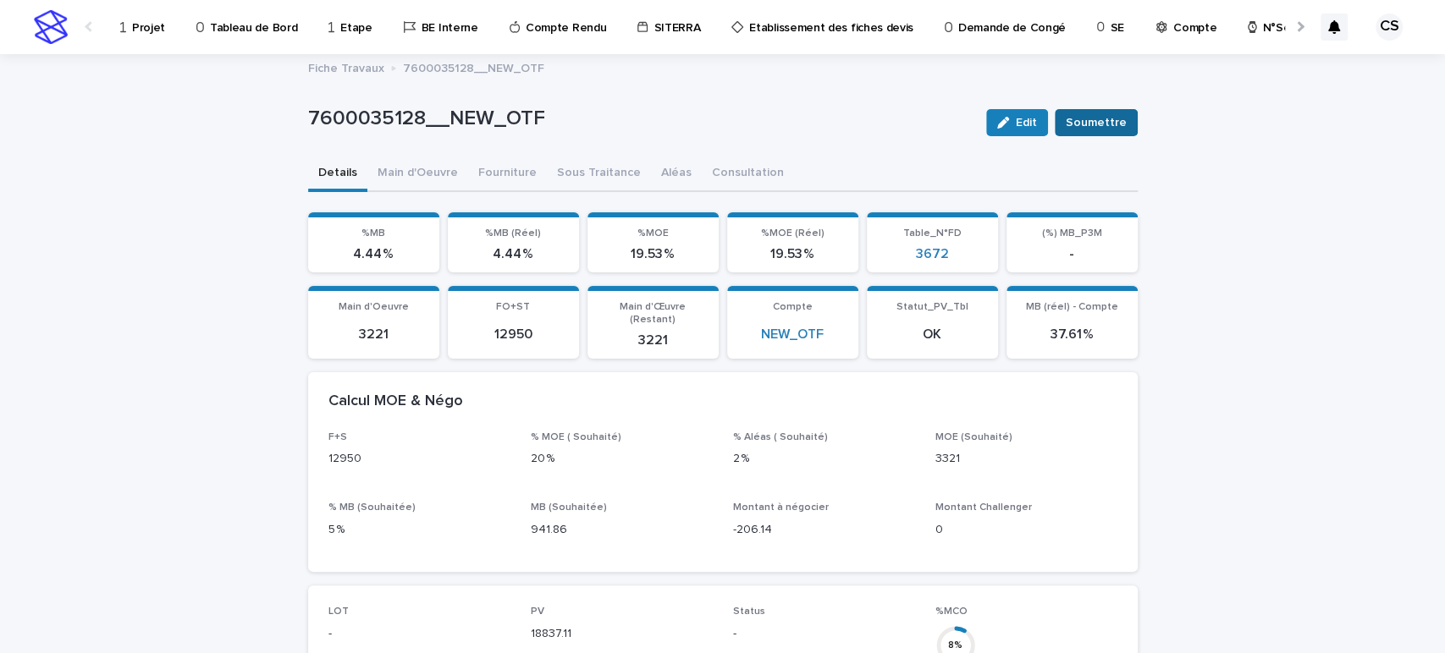
click at [1083, 127] on span "Soumettre" at bounding box center [1096, 122] width 61 height 17
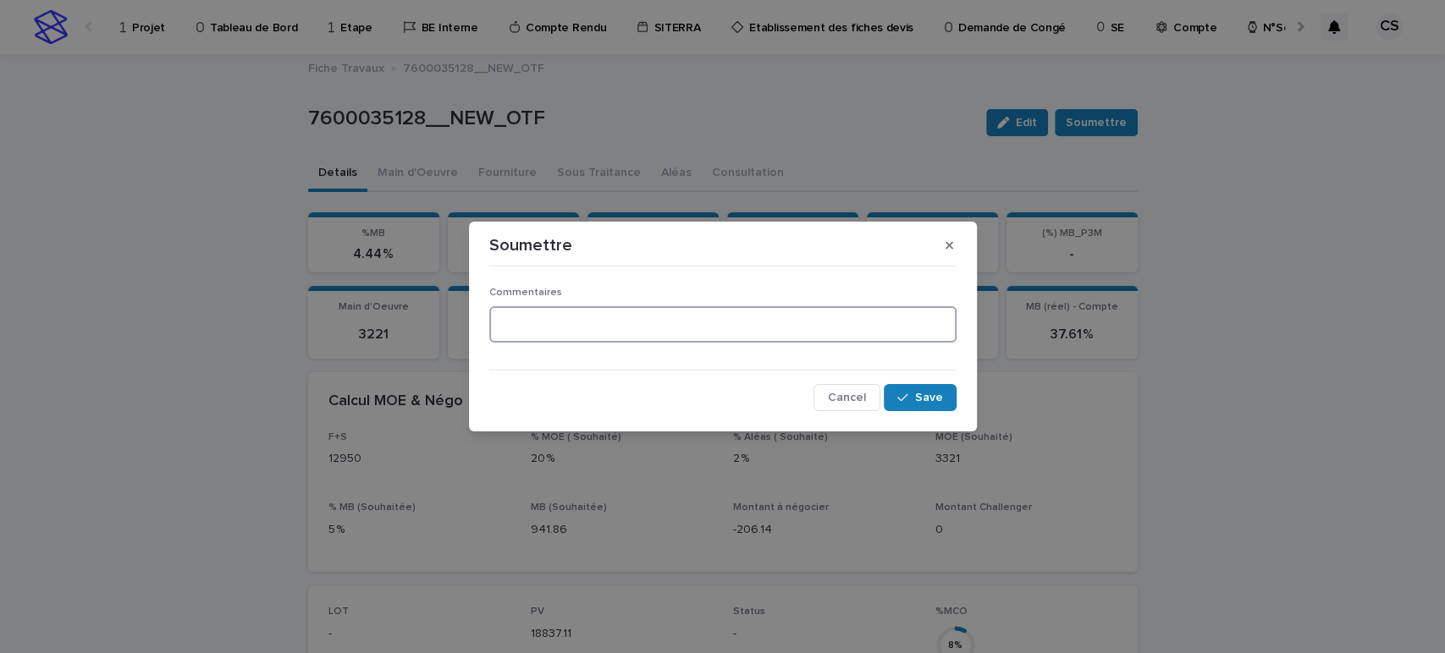
click at [752, 328] on textarea at bounding box center [722, 324] width 467 height 36
drag, startPoint x: 779, startPoint y: 326, endPoint x: 369, endPoint y: 327, distance: 409.7
click at [369, 327] on div "**********" at bounding box center [722, 326] width 1445 height 653
type textarea "**********"
click at [936, 402] on span "Save" at bounding box center [929, 398] width 28 height 12
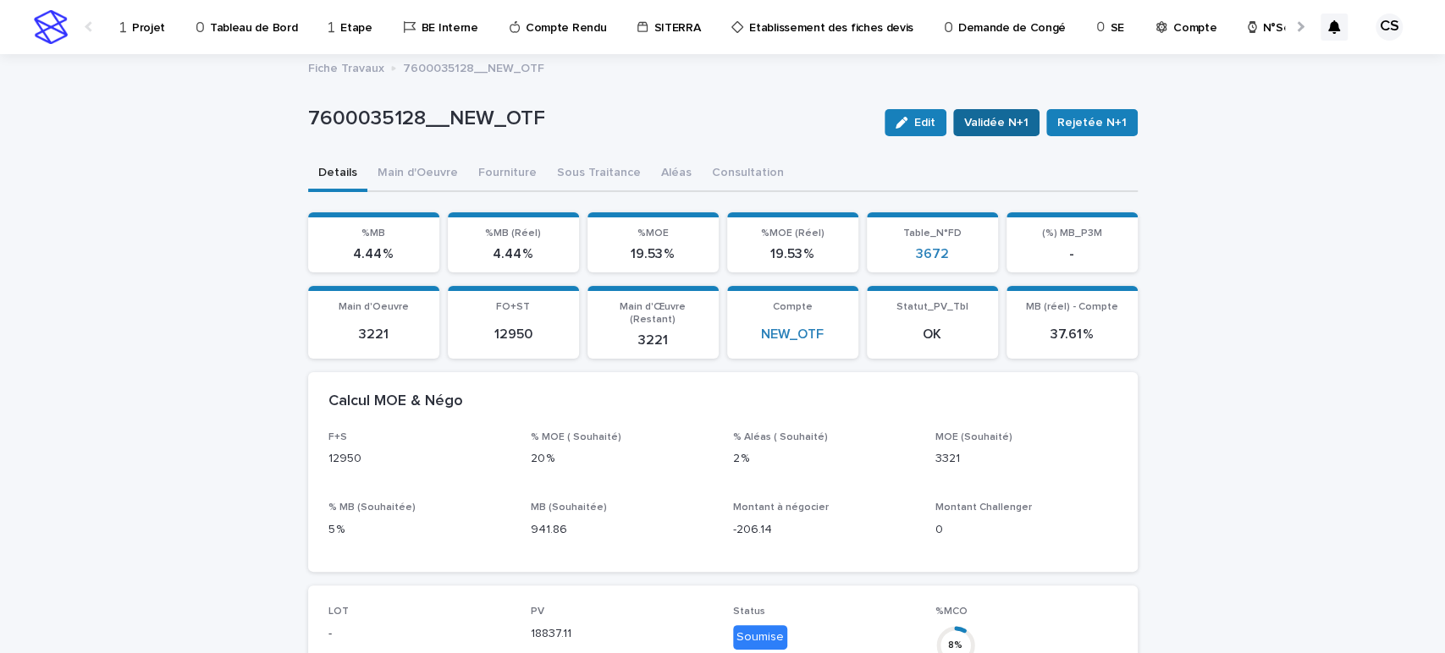
click at [1006, 124] on span "Validée N+1" at bounding box center [996, 122] width 64 height 17
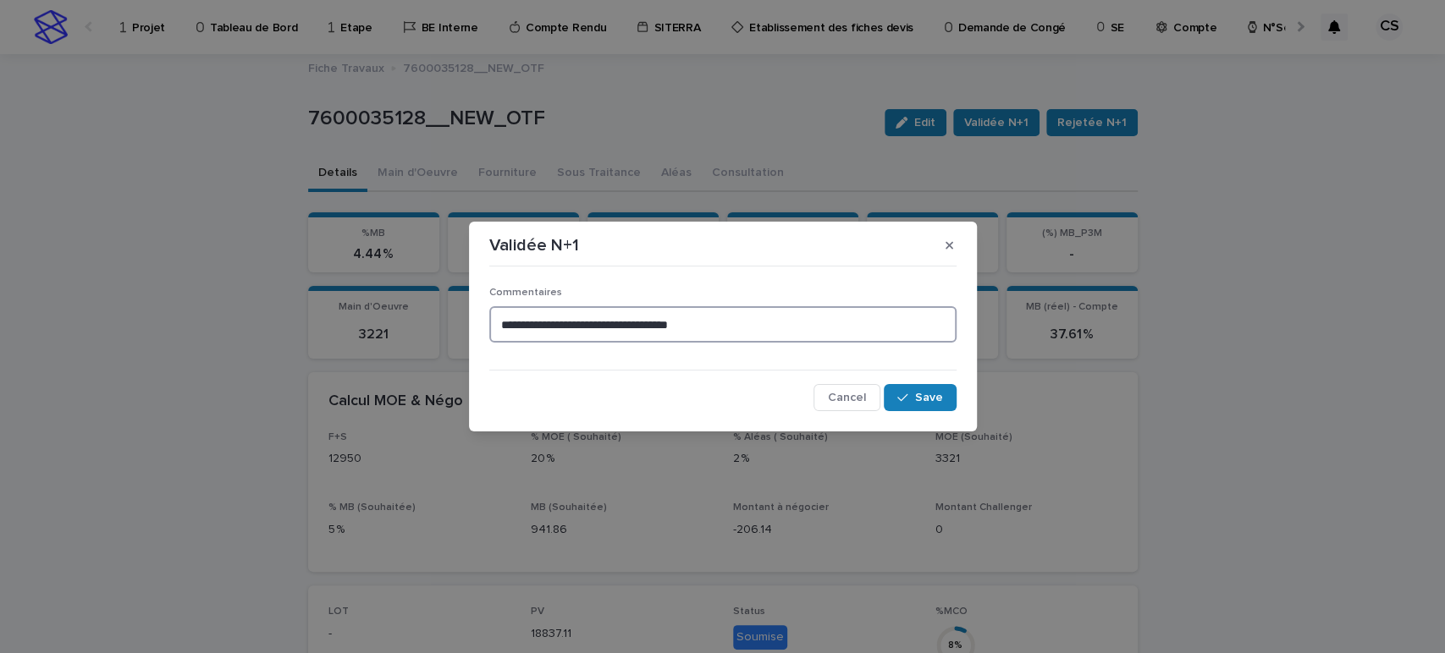
click at [799, 317] on textarea "**********" at bounding box center [722, 324] width 467 height 36
drag, startPoint x: 769, startPoint y: 324, endPoint x: 326, endPoint y: 303, distance: 443.2
click at [326, 303] on div "**********" at bounding box center [722, 326] width 1445 height 653
type textarea "**********"
click at [924, 398] on span "Save" at bounding box center [929, 398] width 28 height 12
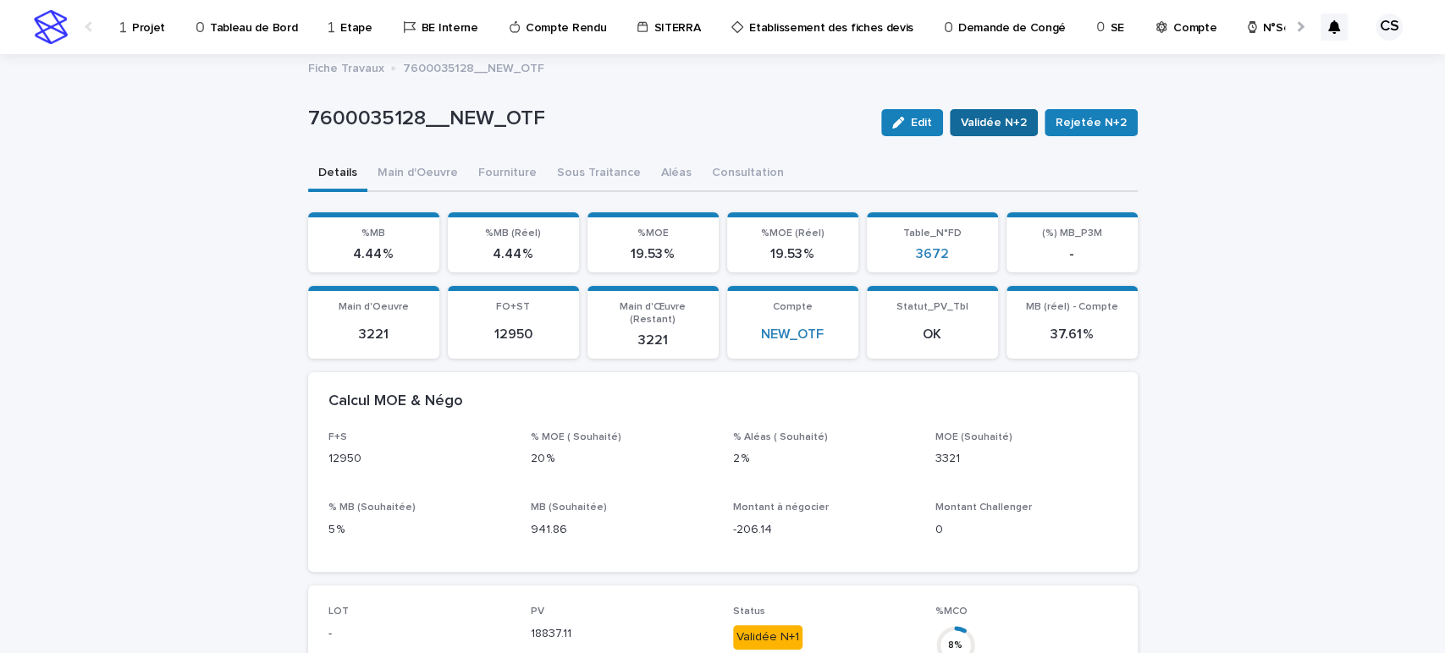
click at [989, 128] on span "Validée N+2" at bounding box center [994, 122] width 66 height 17
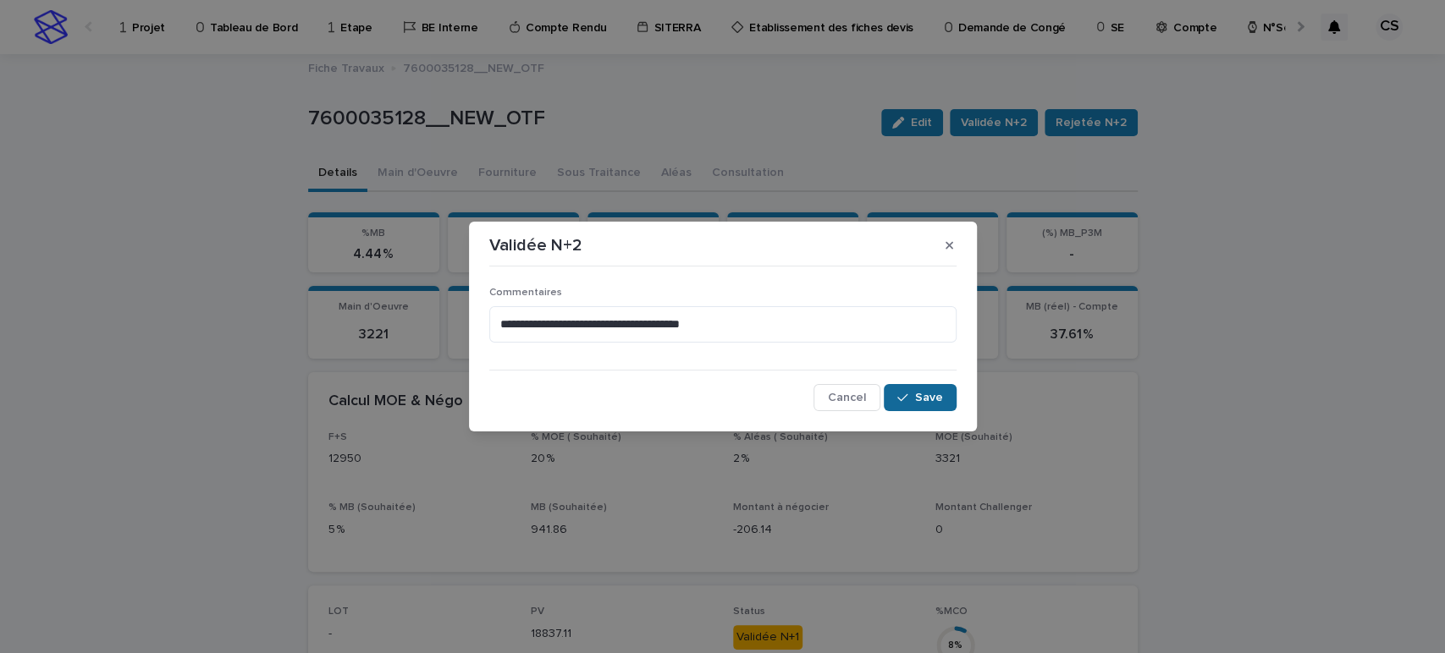
click at [935, 400] on span "Save" at bounding box center [929, 398] width 28 height 12
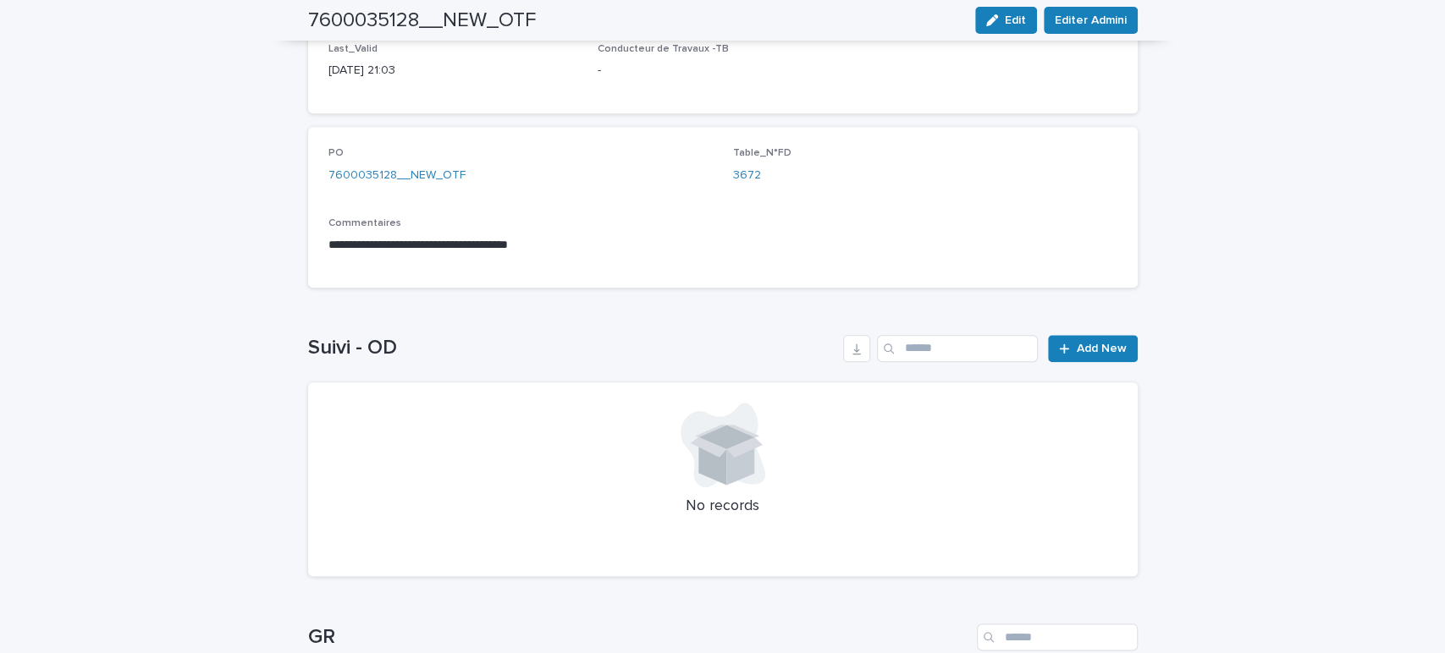
scroll to position [1120, 0]
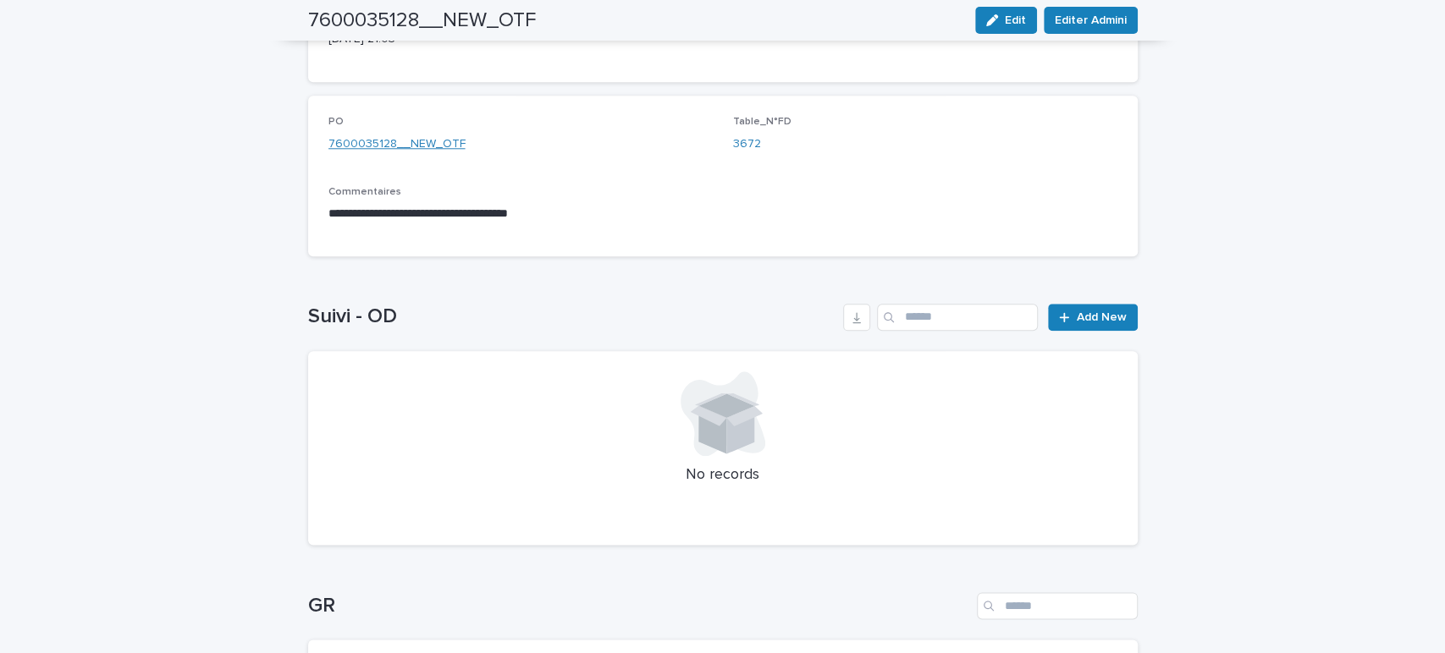
click at [423, 135] on link "7600035128__NEW_OTF" at bounding box center [396, 144] width 137 height 18
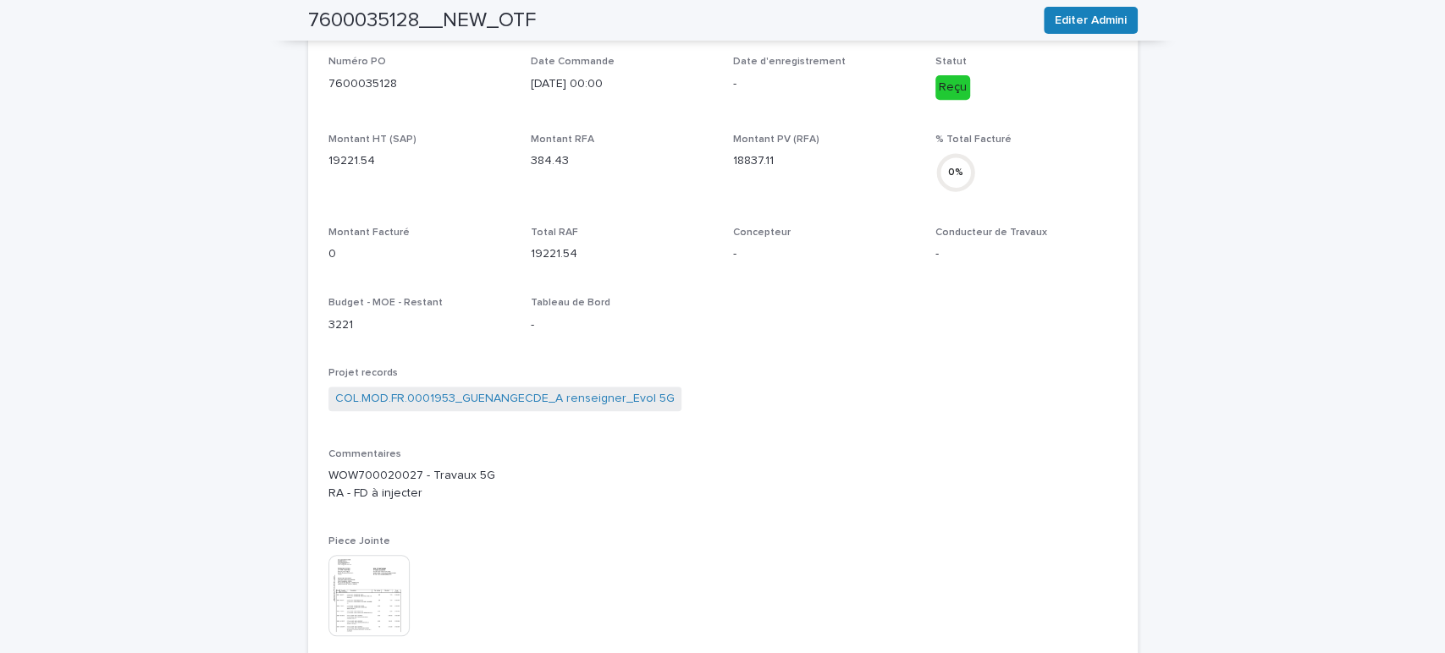
scroll to position [465, 0]
click at [576, 398] on link "COL.MOD.FR.0001953_GUENANGECDE_A renseigner_Evol 5G" at bounding box center [504, 398] width 339 height 18
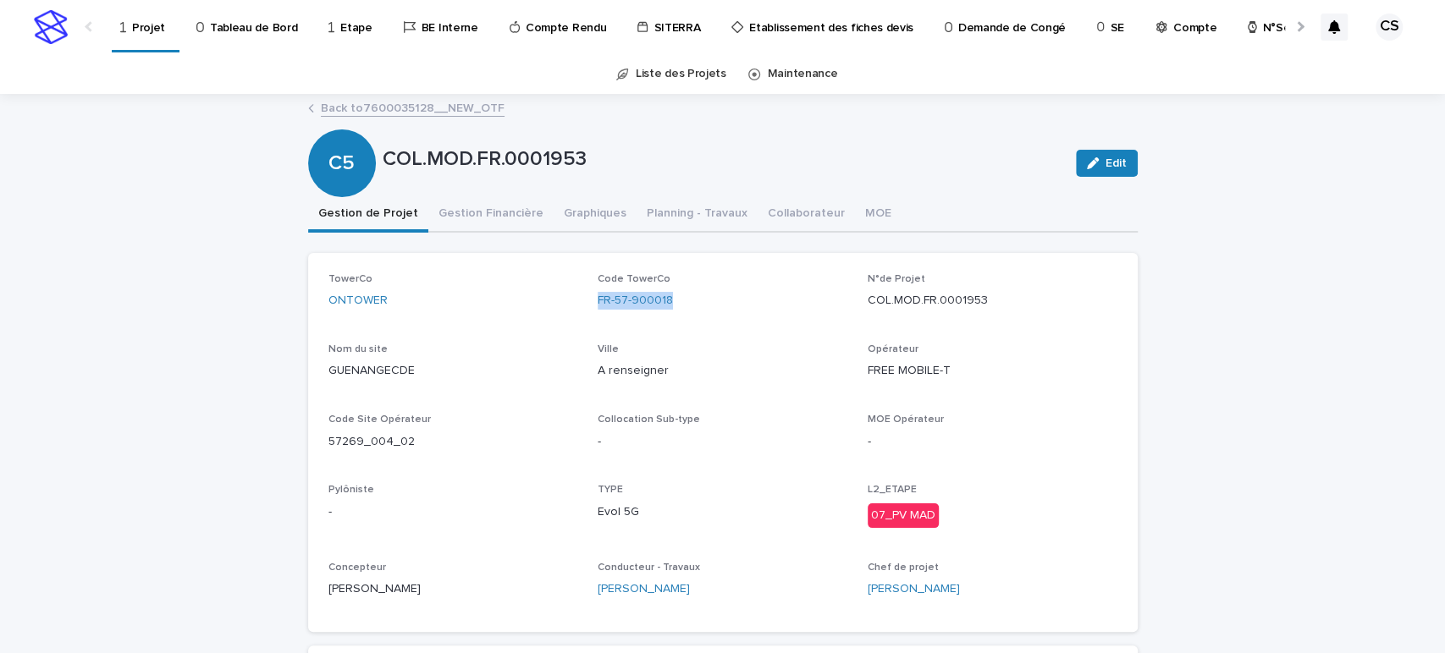
drag, startPoint x: 694, startPoint y: 303, endPoint x: 588, endPoint y: 305, distance: 105.8
click at [588, 305] on div "TowerCo ONTOWER Code TowerCo FR-57-900018 N°de Projet COL.MOD.FR.0001953 Nom du…" at bounding box center [722, 442] width 789 height 339
copy link "FR-57-900018"
click at [598, 372] on p "A renseigner" at bounding box center [723, 371] width 250 height 18
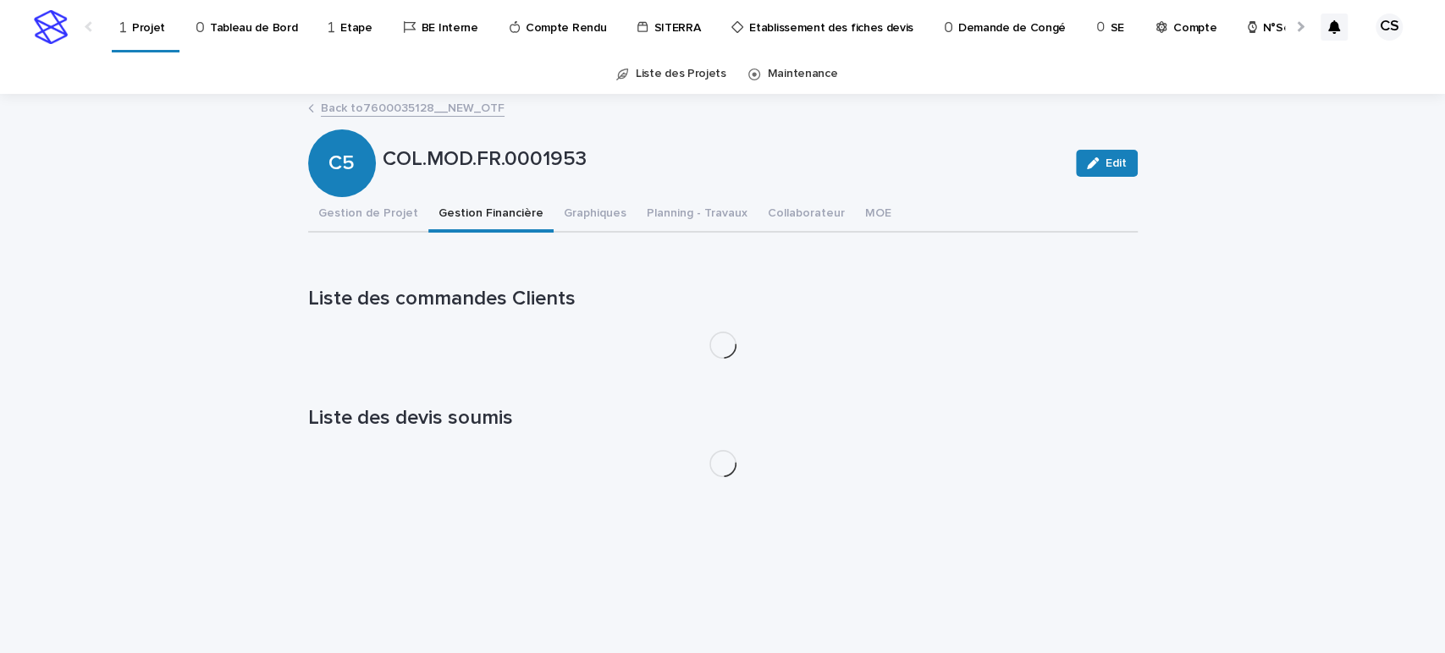
click at [477, 218] on button "Gestion Financière" at bounding box center [490, 215] width 125 height 36
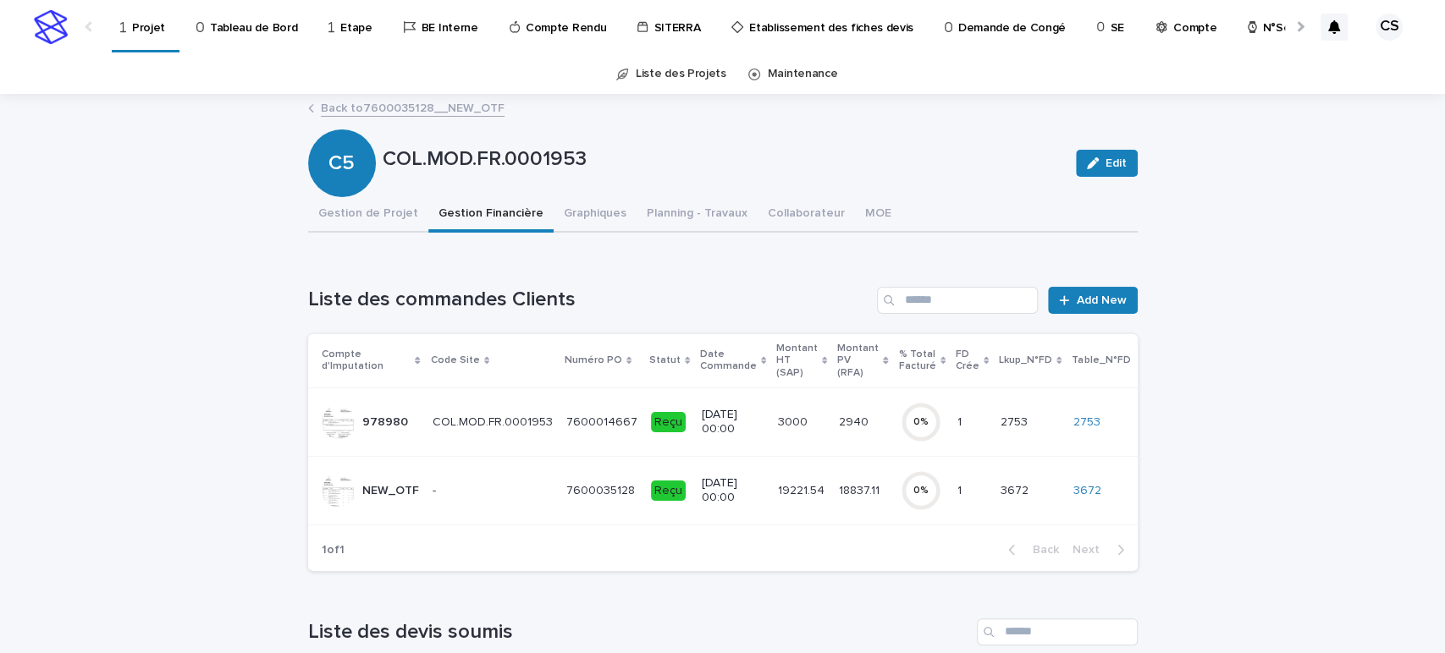
click at [619, 477] on div "7600035128 7600035128" at bounding box center [601, 491] width 71 height 28
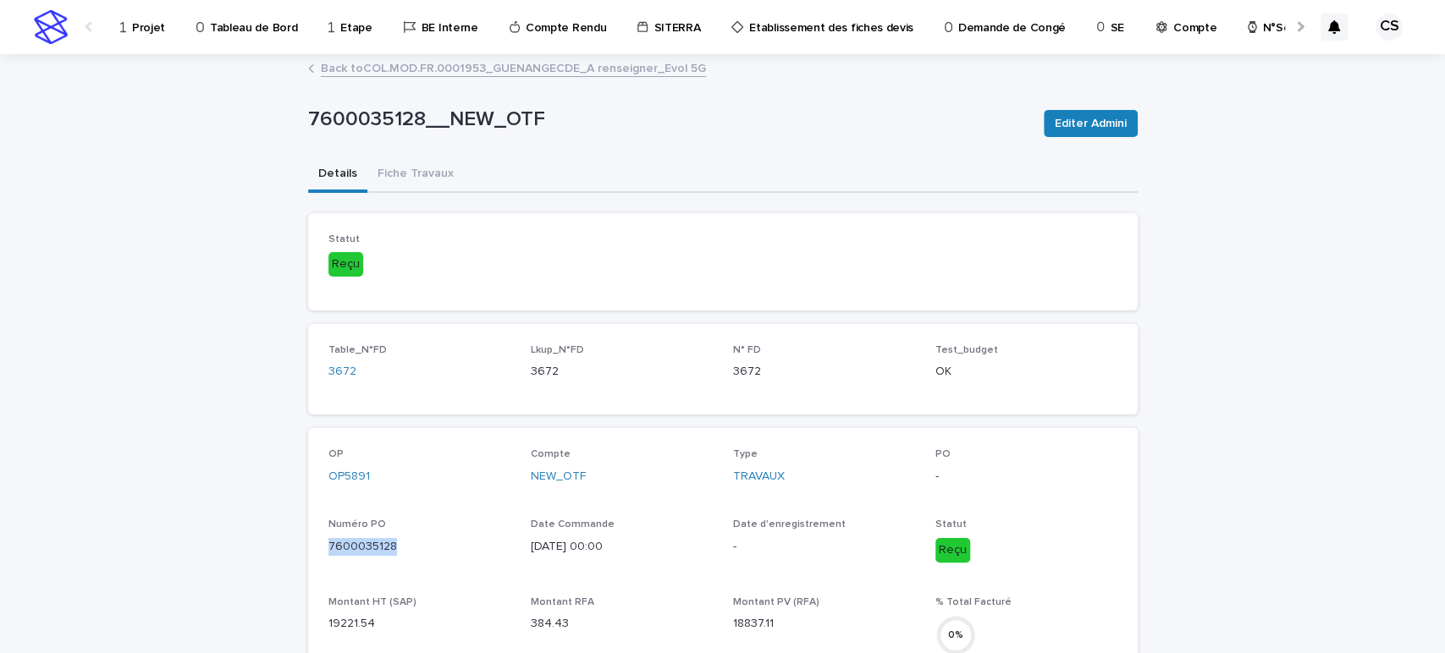
drag, startPoint x: 390, startPoint y: 546, endPoint x: 320, endPoint y: 542, distance: 70.4
click at [328, 542] on p "7600035128" at bounding box center [419, 547] width 182 height 18
copy p "7600035128"
click at [1094, 317] on div "Loading... Saving… Statut Reçu" at bounding box center [722, 268] width 829 height 111
